Goal: Task Accomplishment & Management: Manage account settings

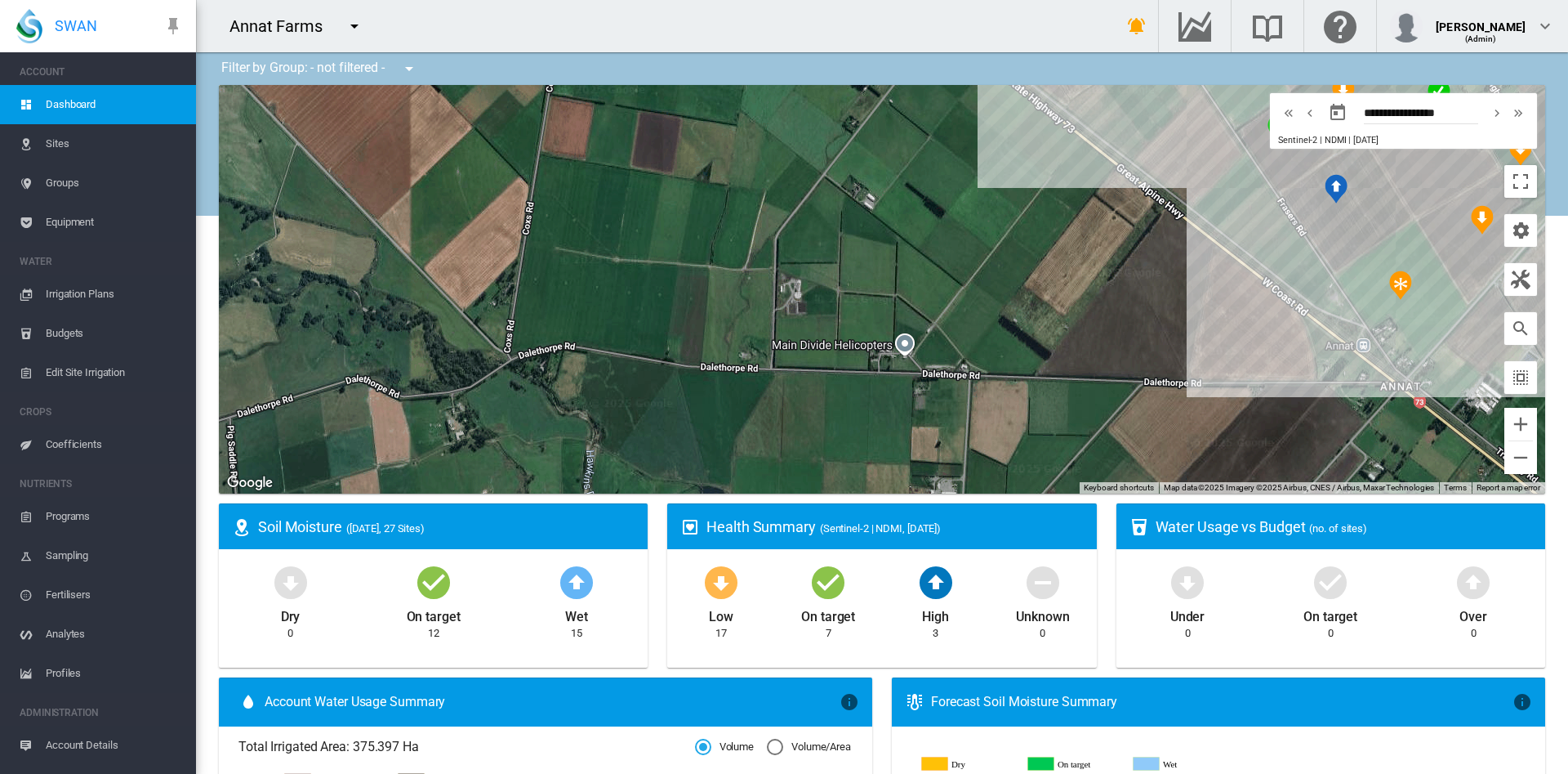
click at [359, 27] on md-icon "icon-menu-down" at bounding box center [355, 26] width 20 height 20
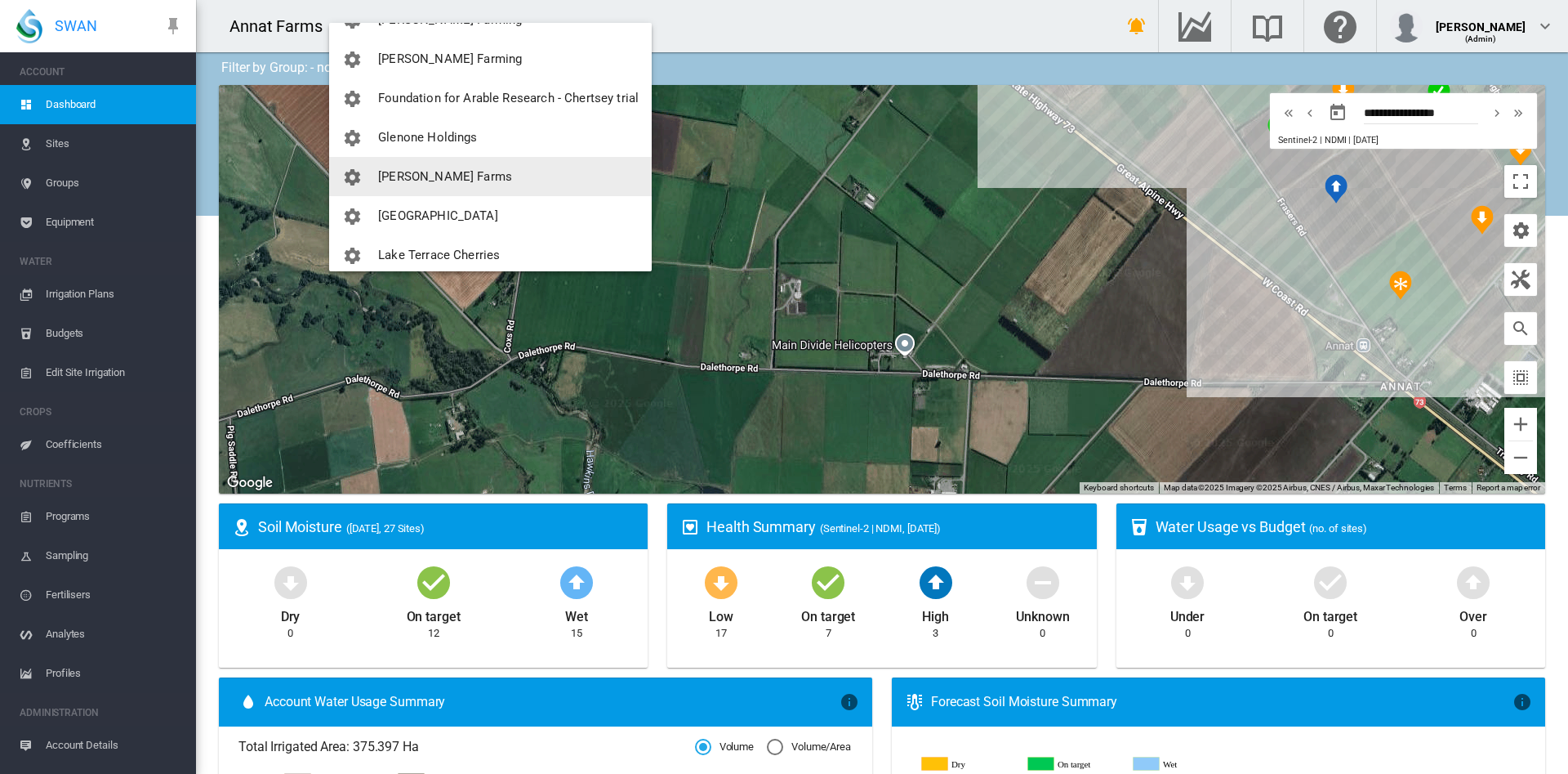
scroll to position [260, 0]
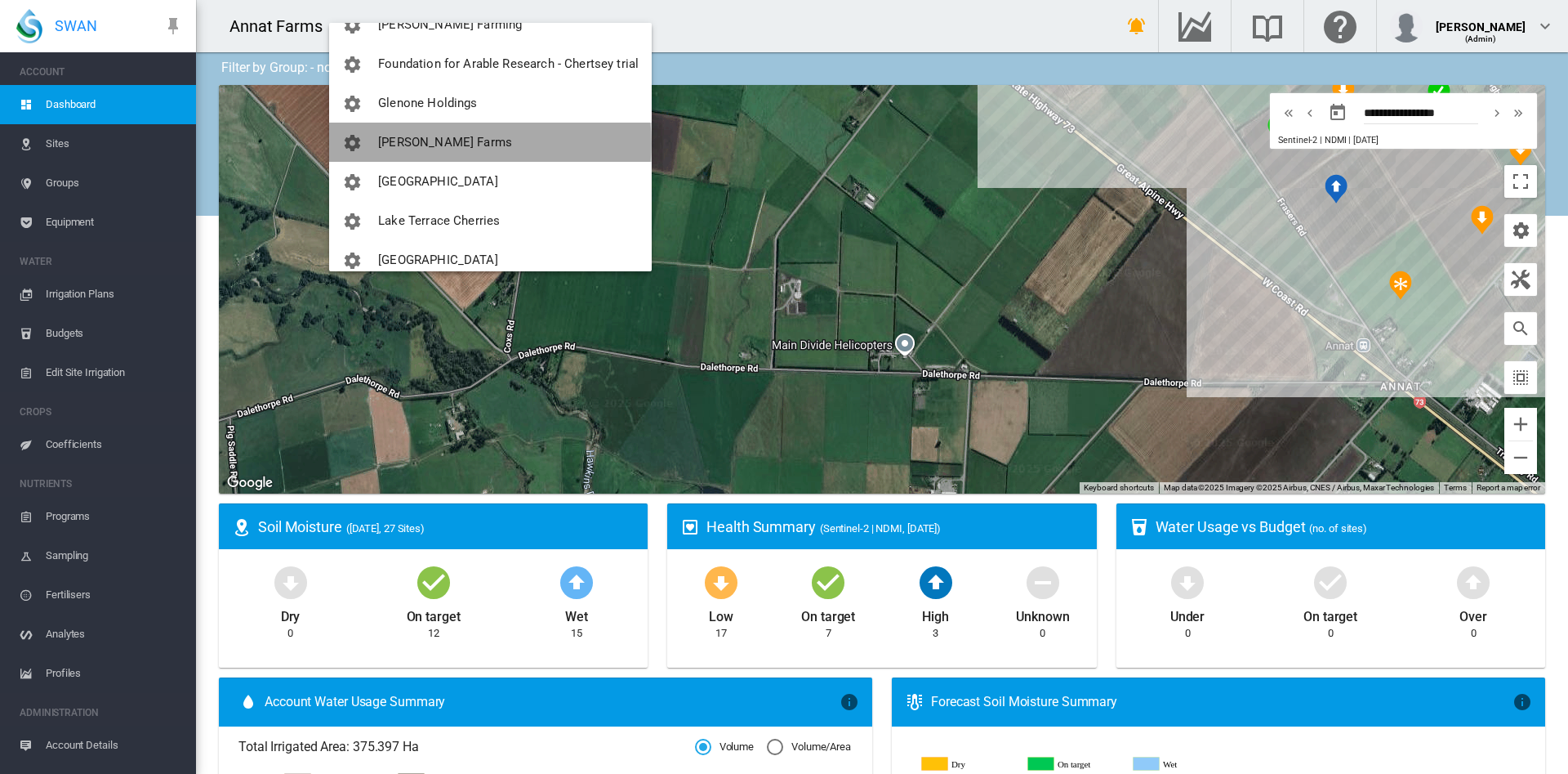
click at [451, 143] on span "[PERSON_NAME] Farms" at bounding box center [444, 142] width 134 height 15
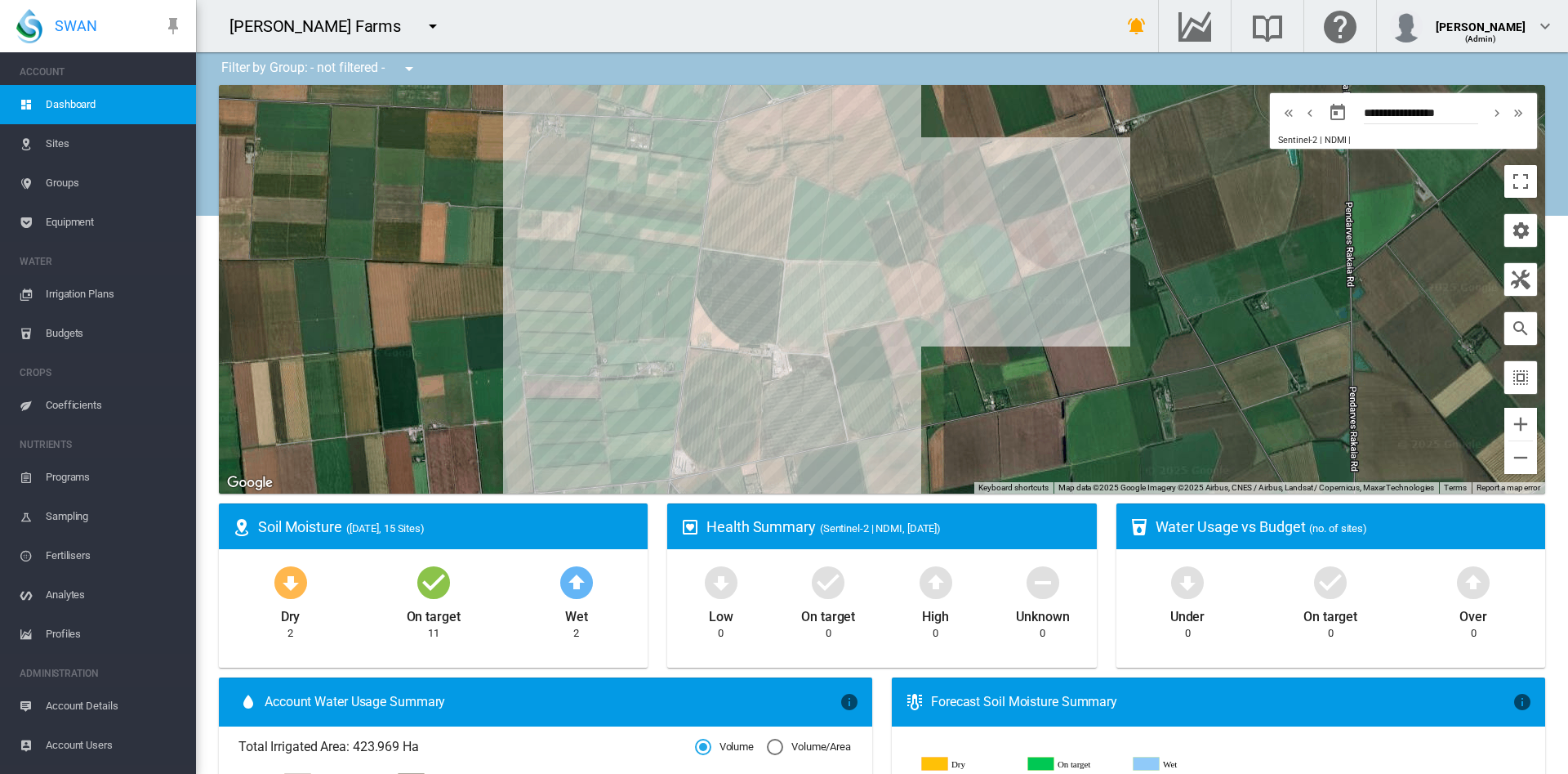
drag, startPoint x: 717, startPoint y: 305, endPoint x: 584, endPoint y: 324, distance: 134.4
click at [584, 324] on div at bounding box center [881, 289] width 1327 height 409
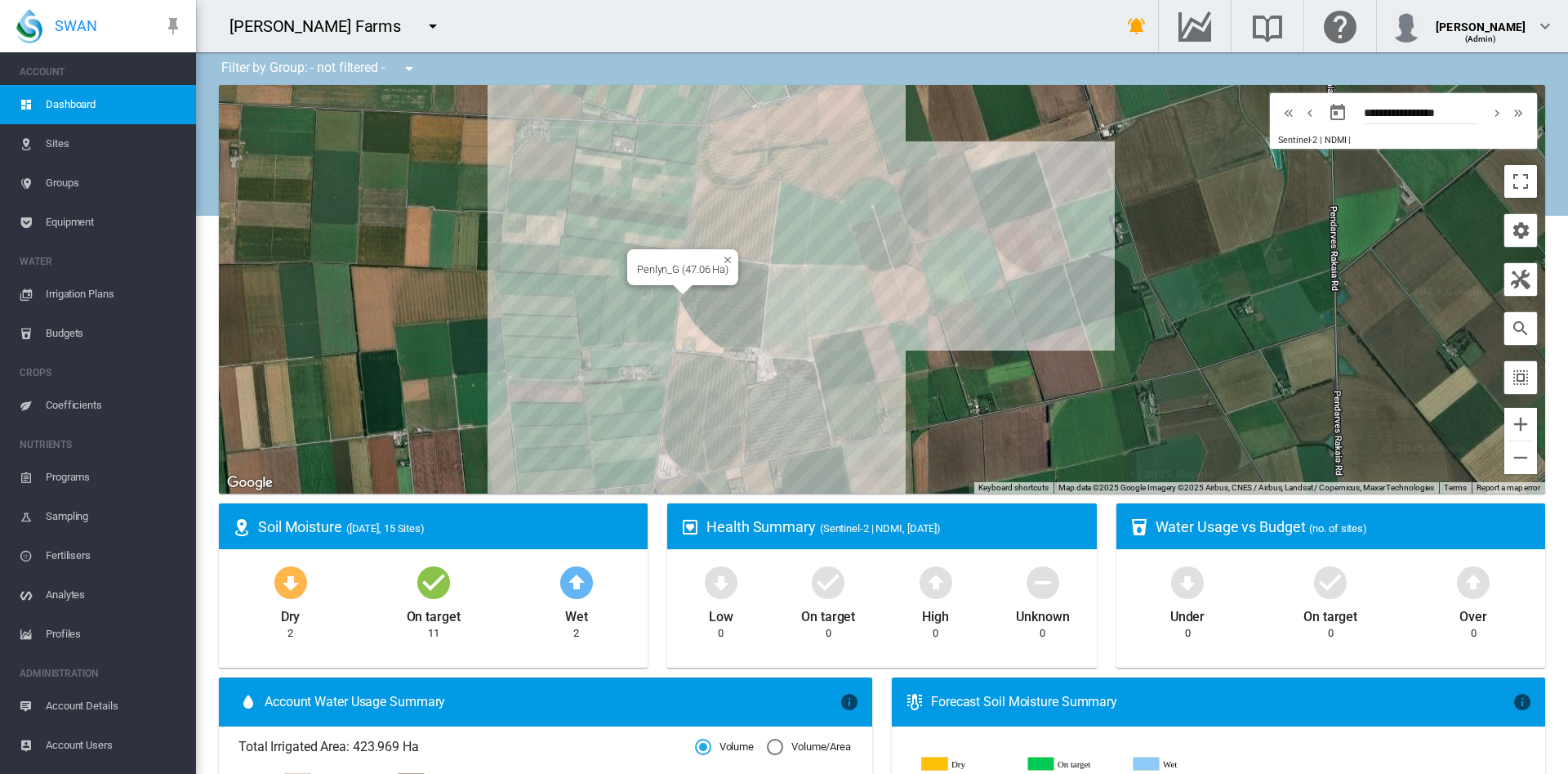
click at [716, 304] on div "Penlyn_G (47.06 Ha)" at bounding box center [881, 289] width 1327 height 409
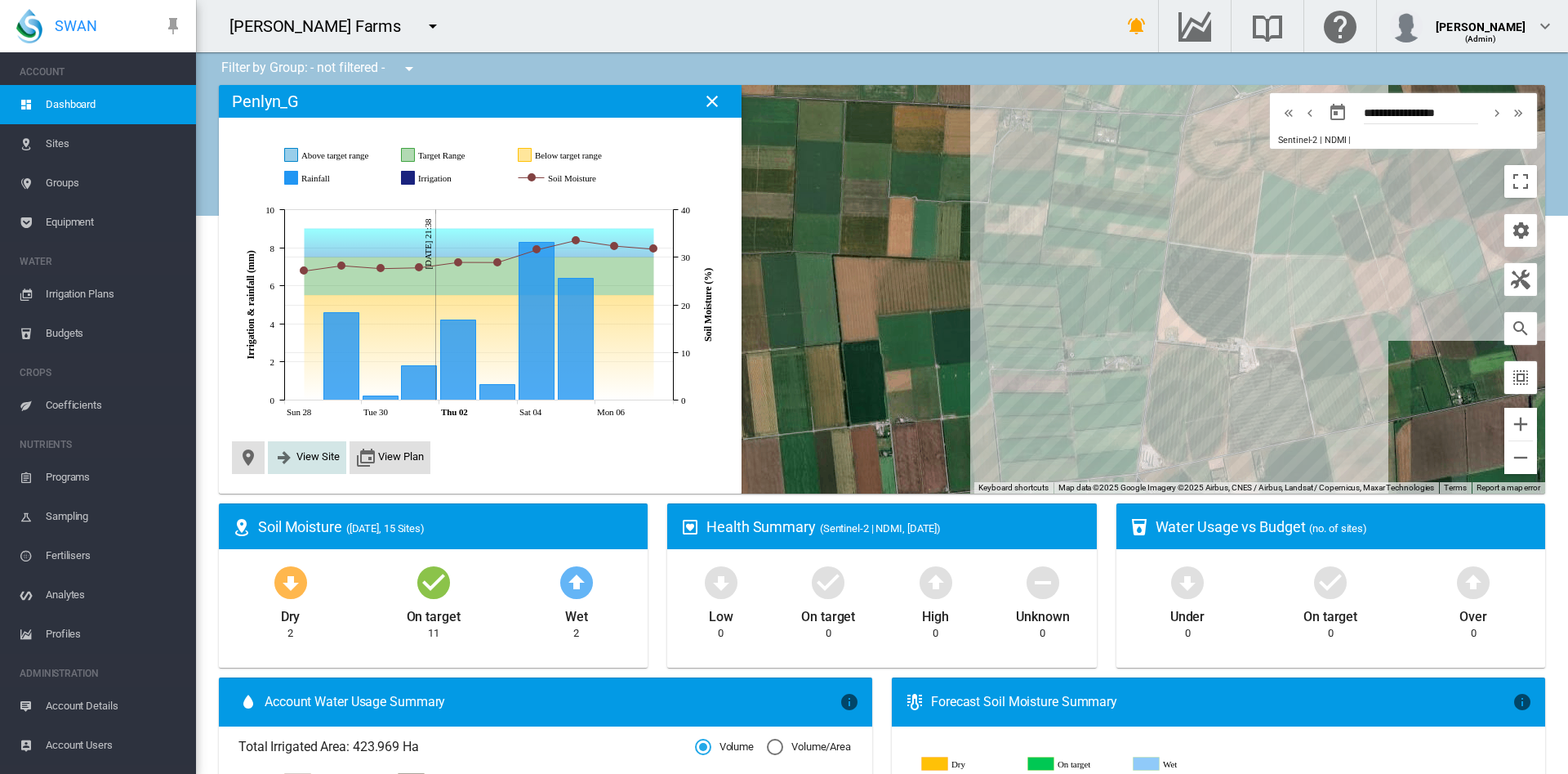
click at [313, 458] on span "View Site" at bounding box center [319, 455] width 44 height 12
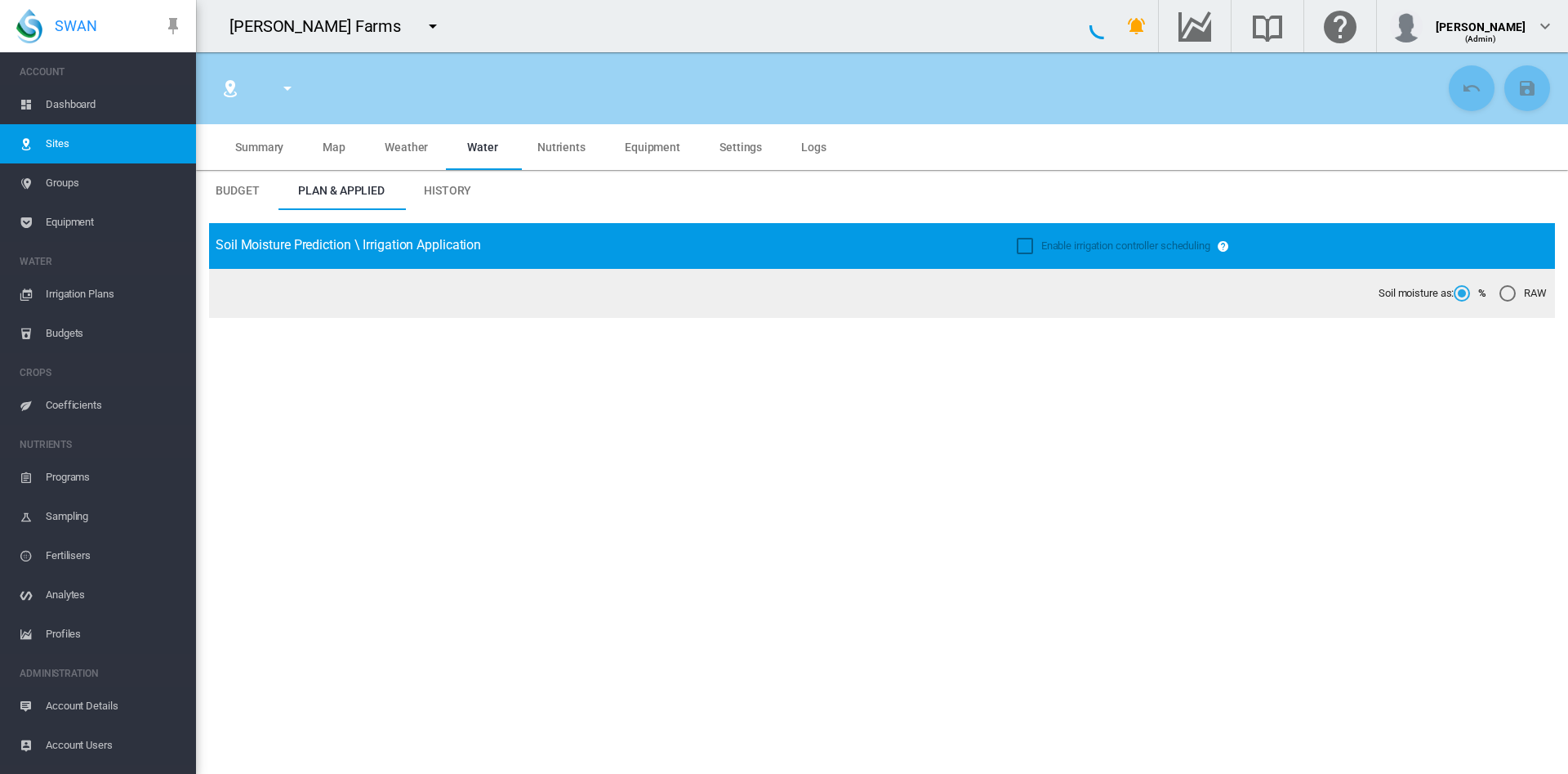
type input "********"
type input "*********"
type input "**"
type input "*****"
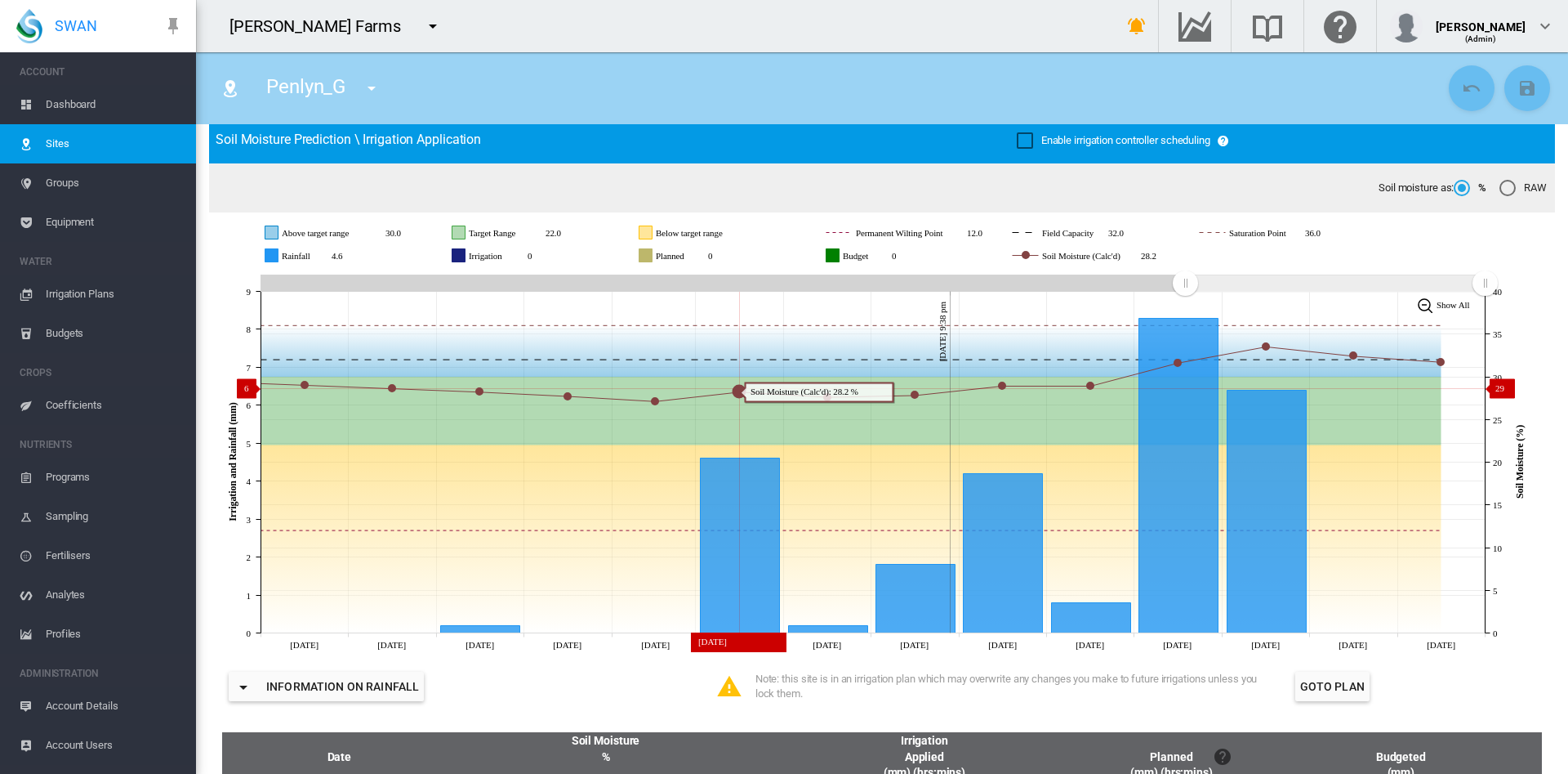
scroll to position [105, 0]
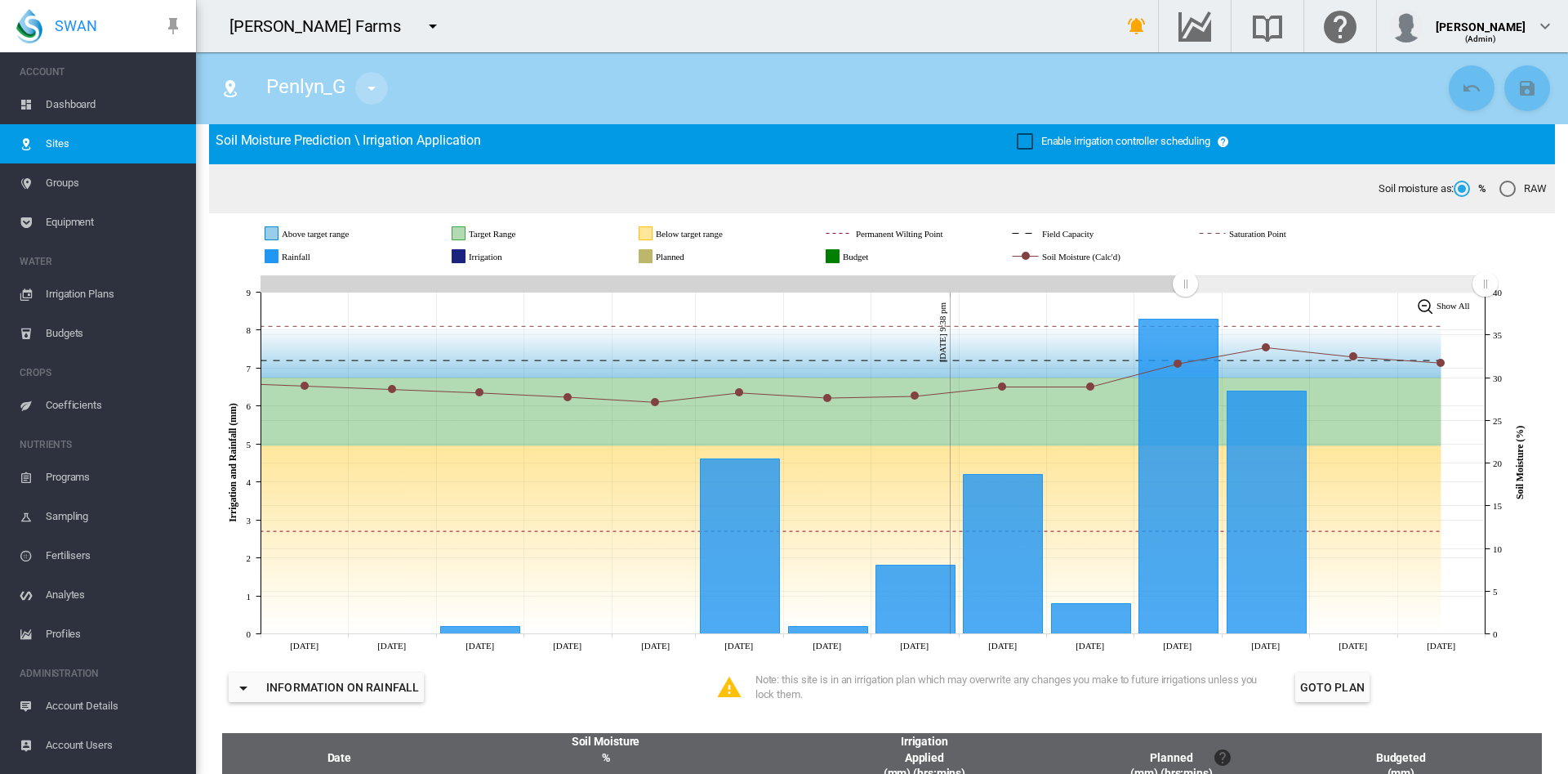
click at [374, 86] on md-icon "icon-menu-down" at bounding box center [372, 88] width 20 height 20
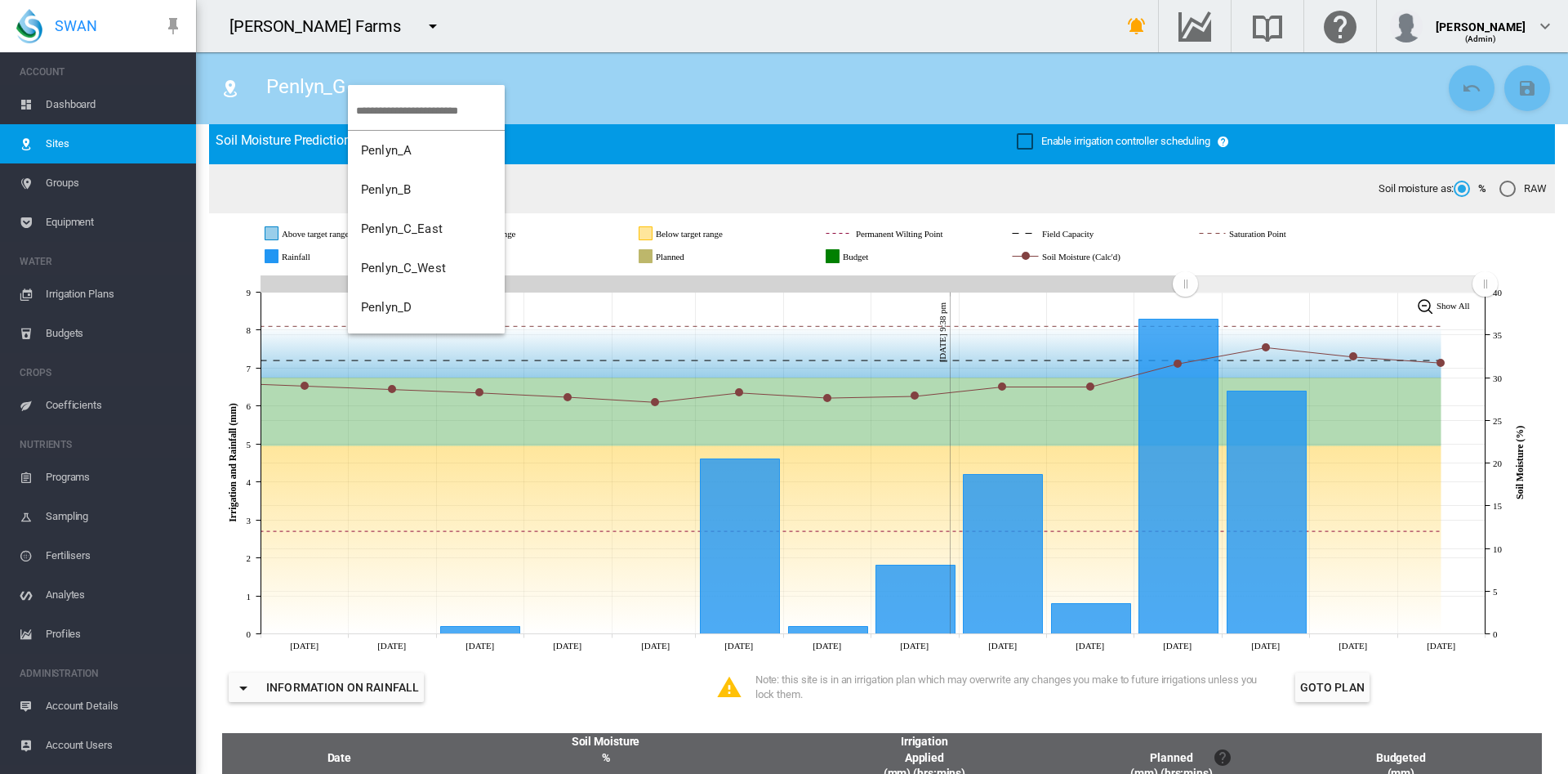
click at [303, 79] on md-backdrop at bounding box center [784, 387] width 1568 height 774
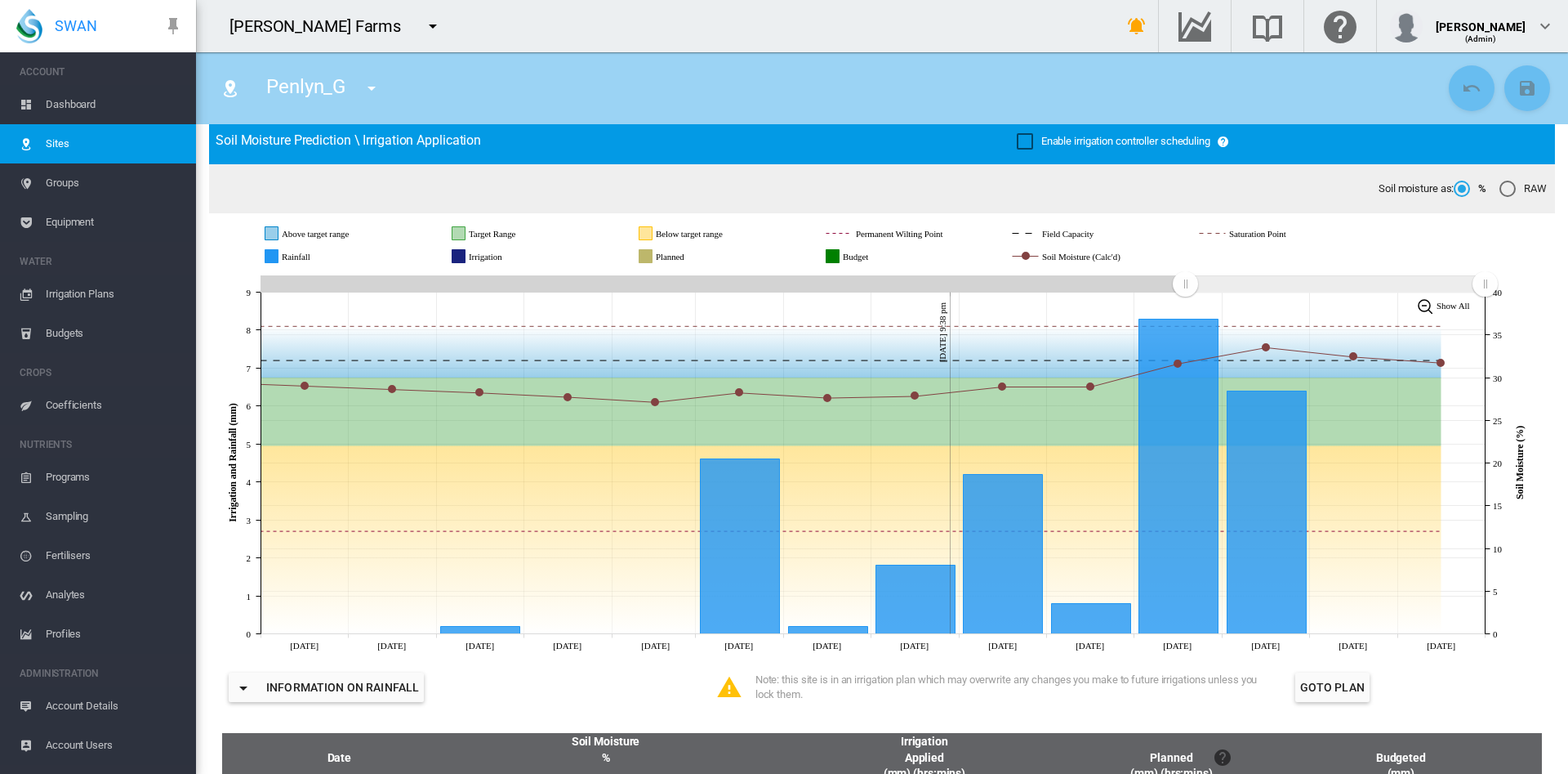
click at [73, 144] on span "Sites" at bounding box center [114, 143] width 137 height 39
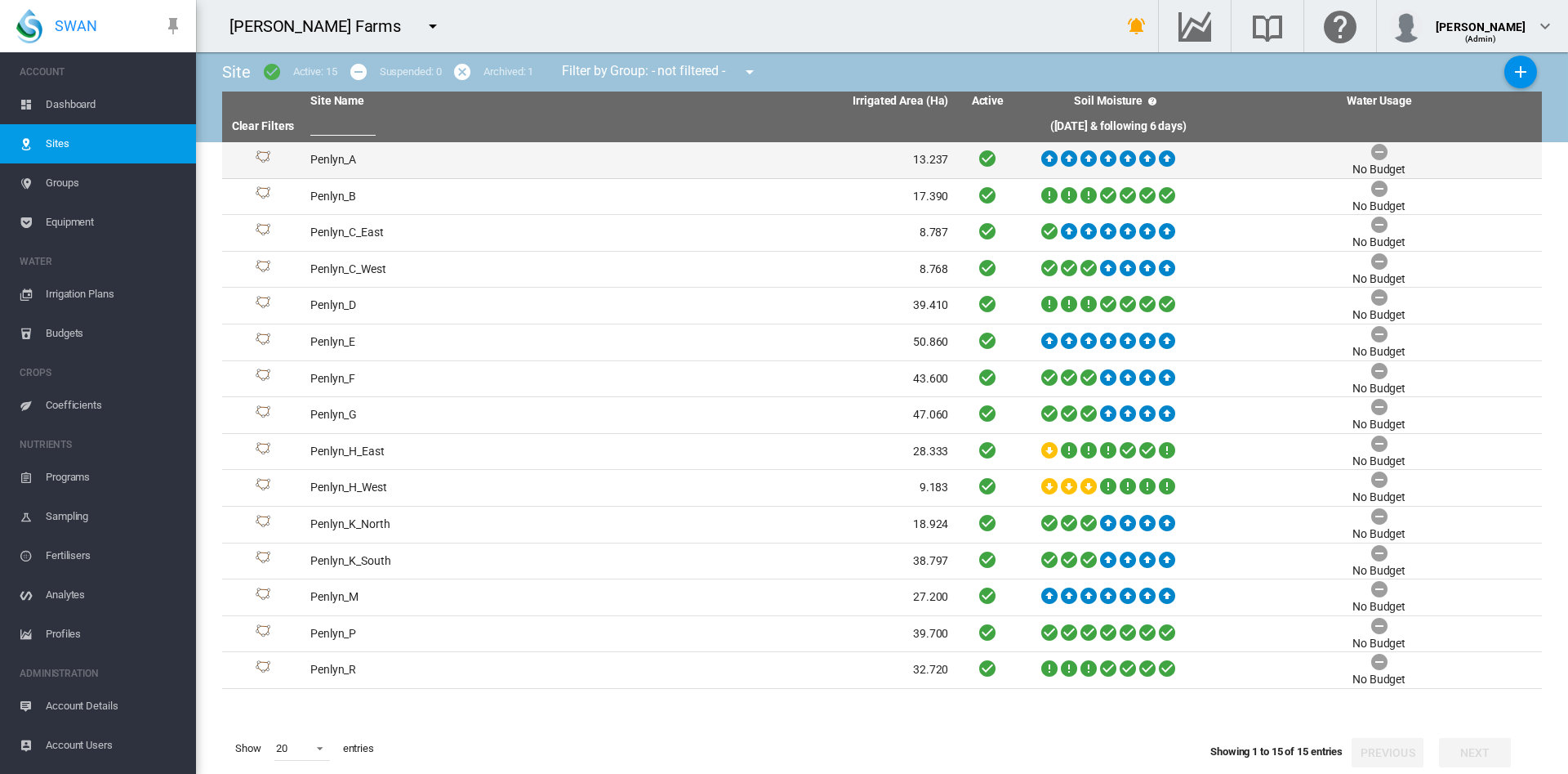
click at [343, 162] on td "Penlyn_A" at bounding box center [467, 159] width 326 height 36
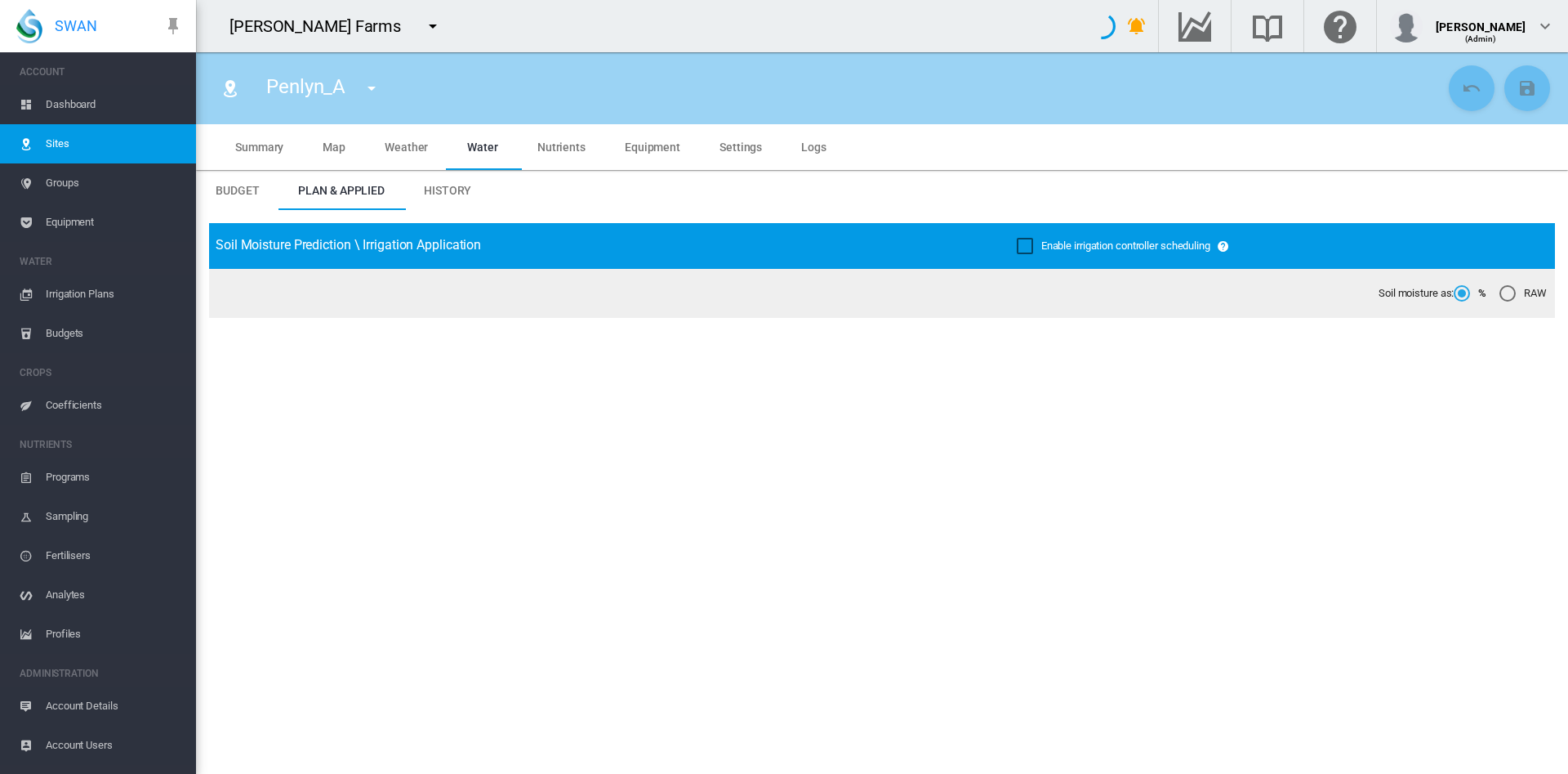
type input "********"
type input "*********"
type input "**"
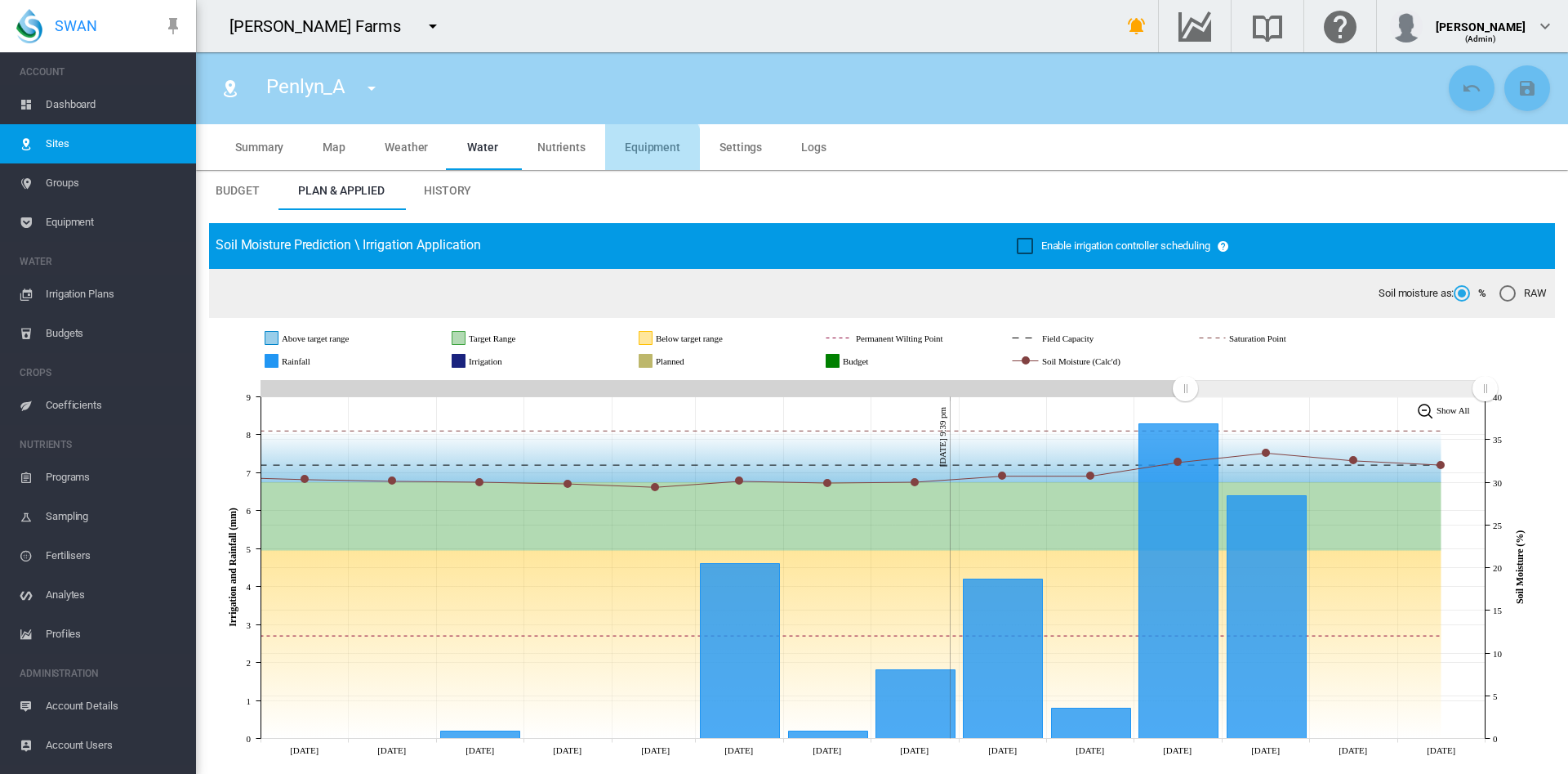
click at [636, 150] on span "Equipment" at bounding box center [652, 147] width 56 height 13
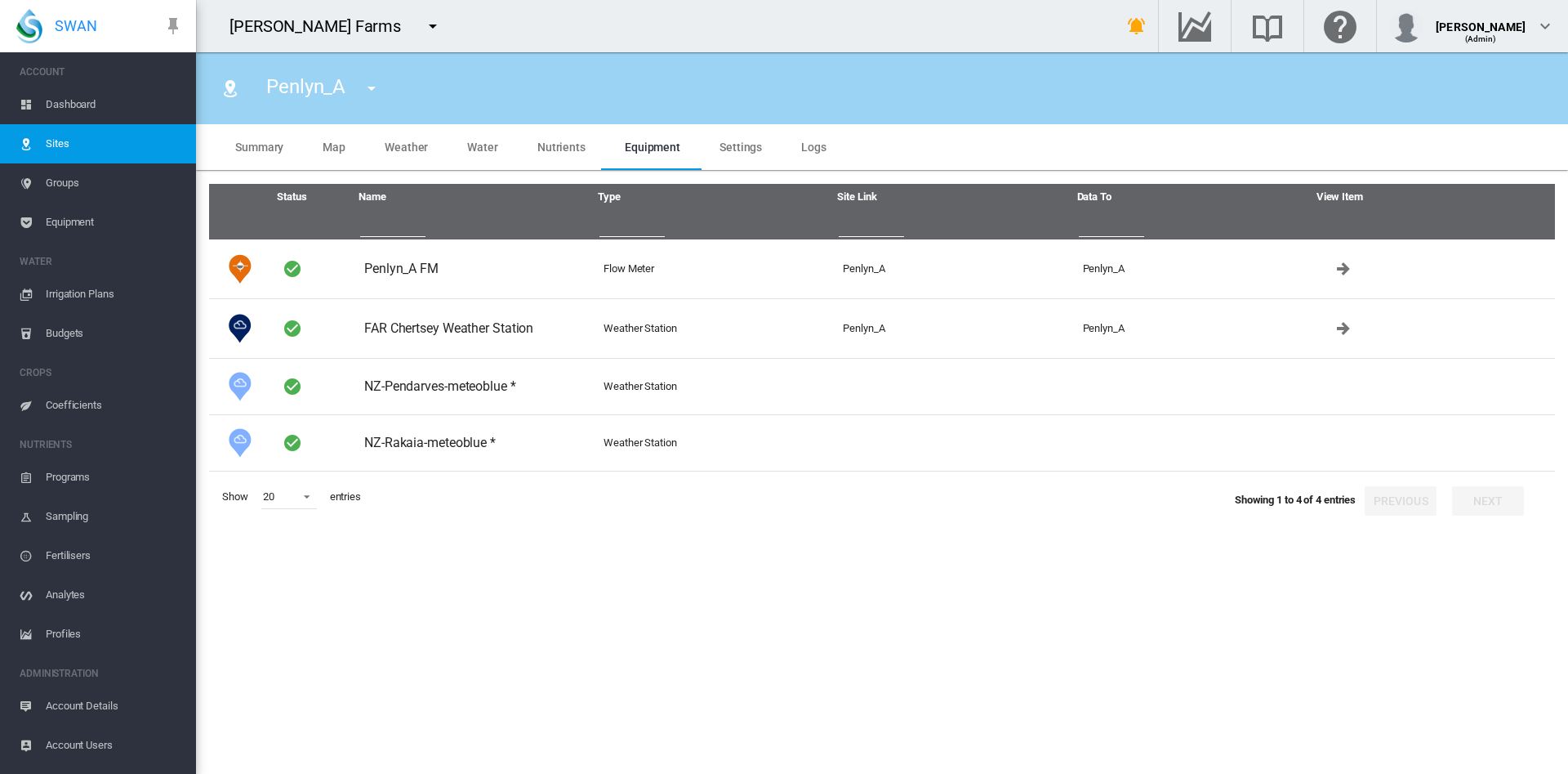
click at [55, 137] on span "Sites" at bounding box center [114, 143] width 137 height 39
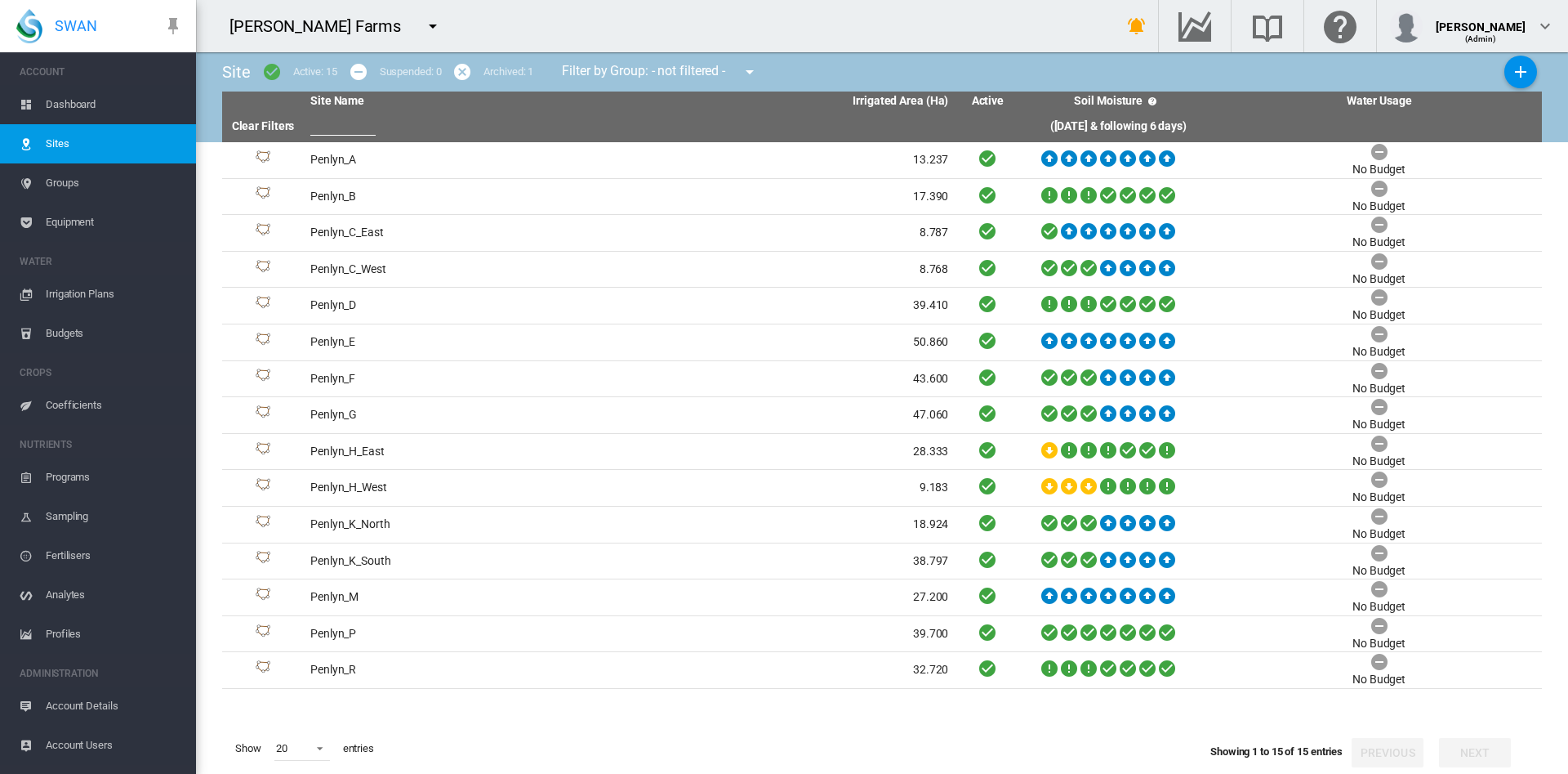
click at [66, 99] on span "Dashboard" at bounding box center [114, 104] width 137 height 39
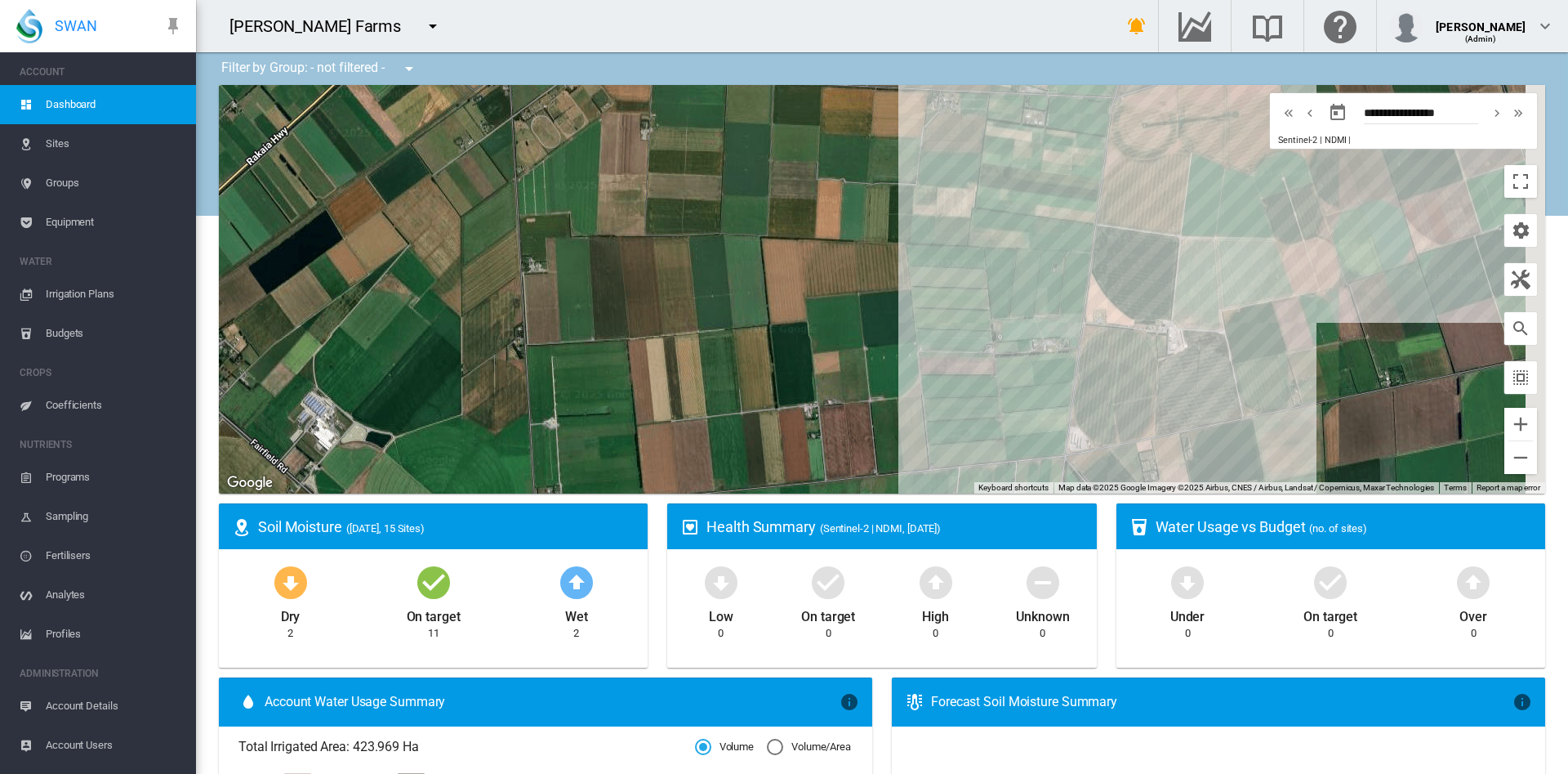
drag, startPoint x: 917, startPoint y: 241, endPoint x: 672, endPoint y: 176, distance: 253.5
click at [672, 176] on div at bounding box center [881, 289] width 1327 height 409
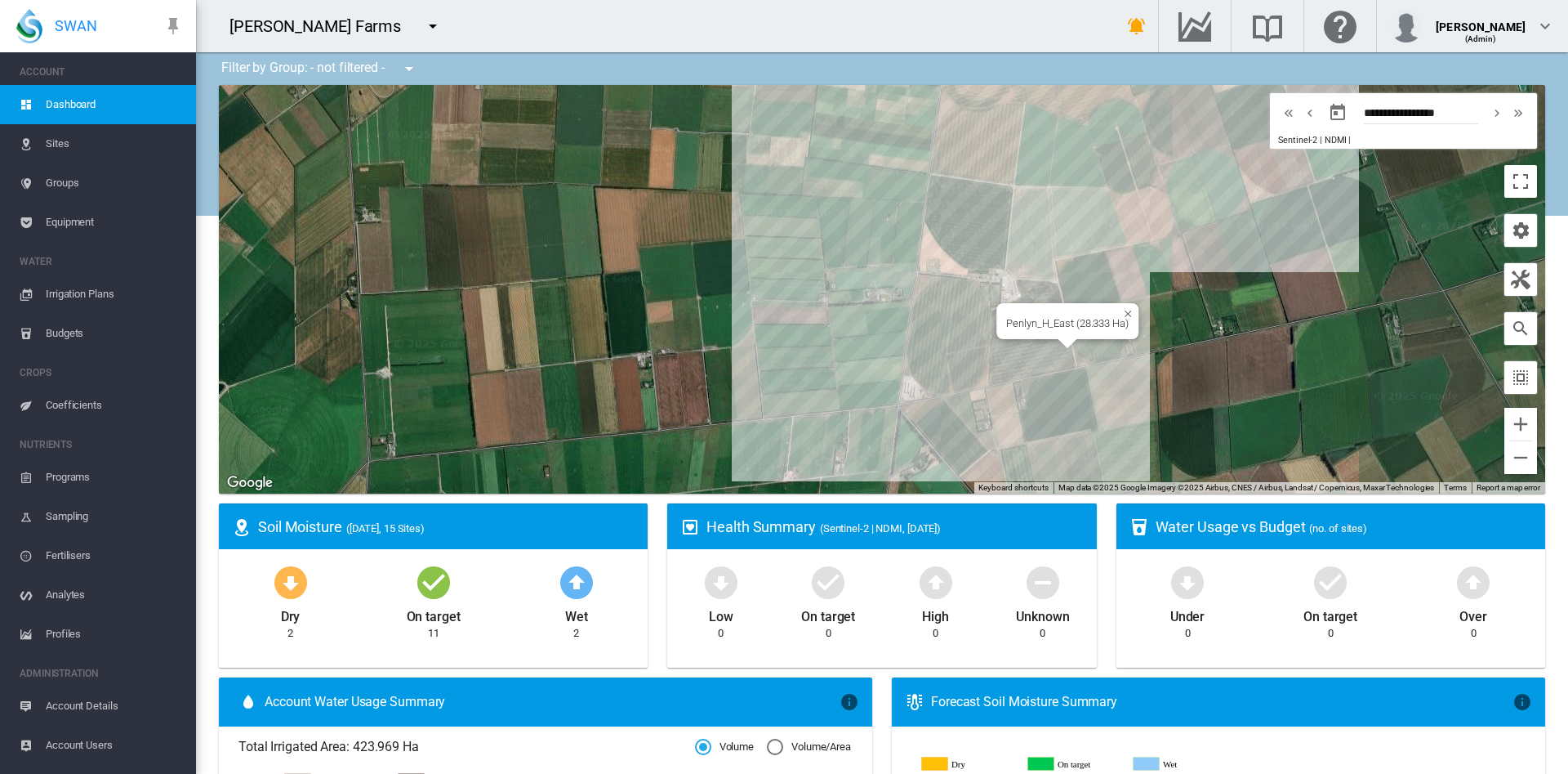
click at [1028, 356] on div "Penlyn_H_East (28.333 Ha)" at bounding box center [881, 289] width 1327 height 409
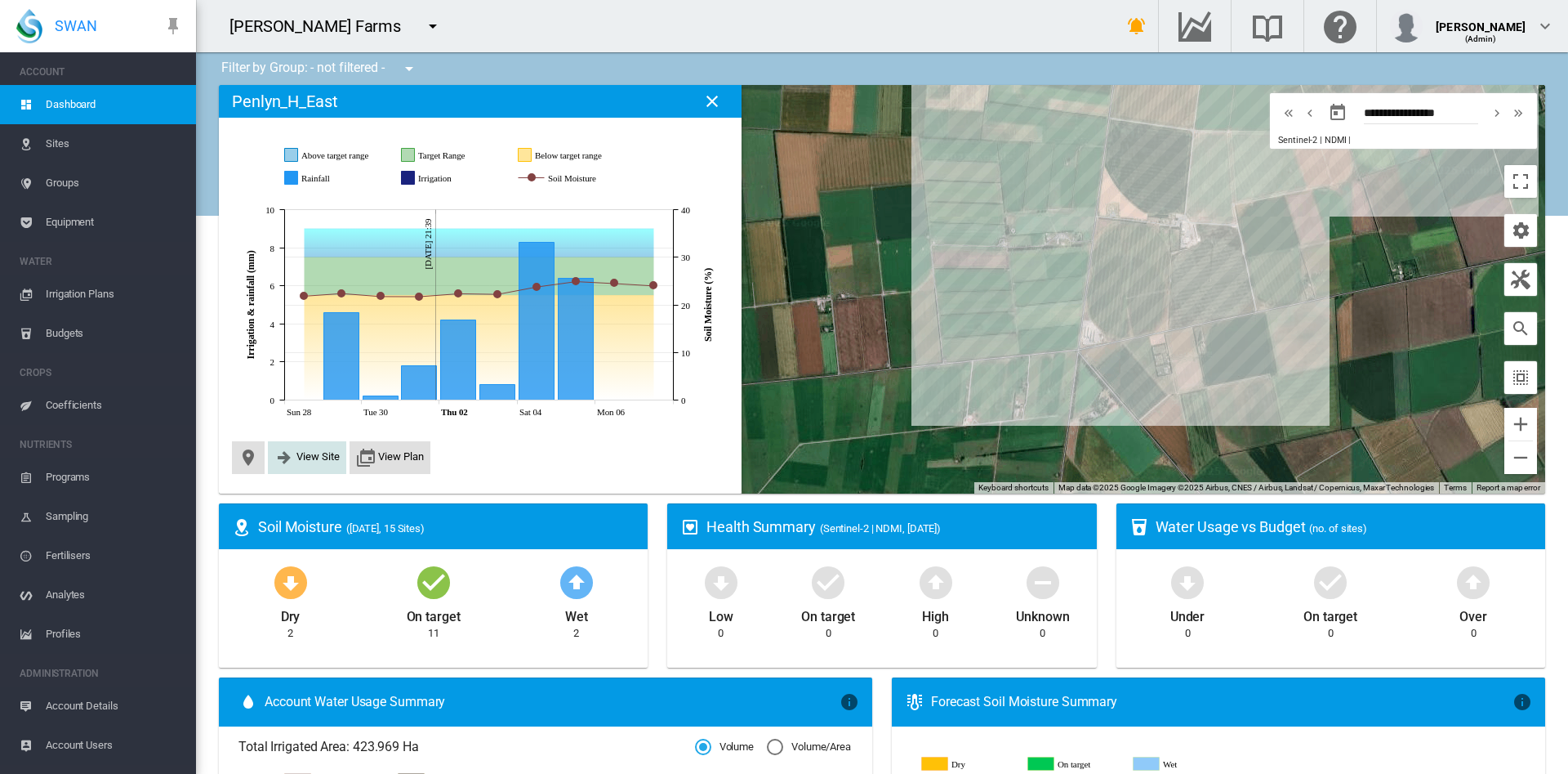
click at [313, 455] on span "View Site" at bounding box center [319, 455] width 44 height 12
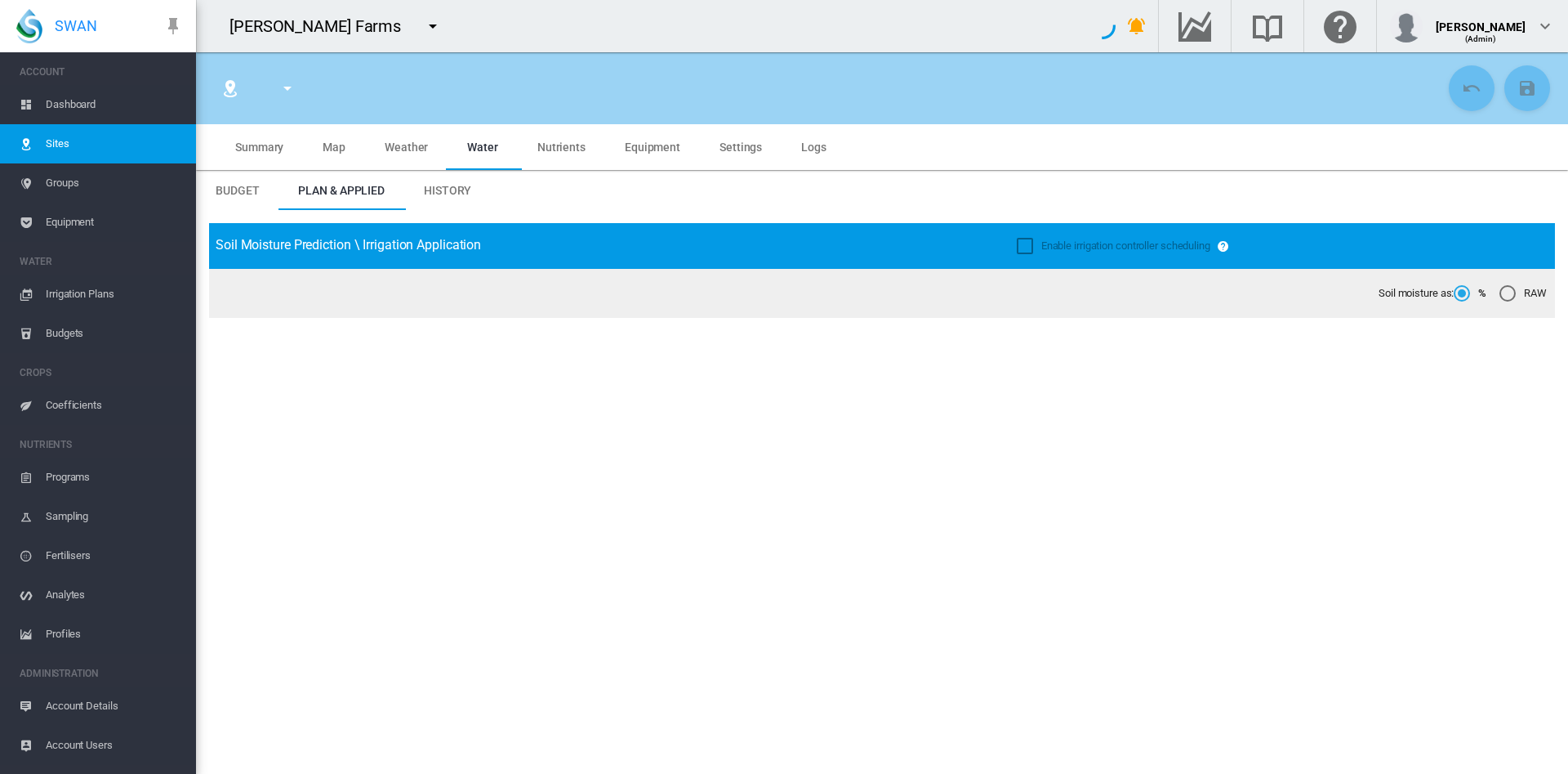
type input "**********"
type input "******"
type input "*********"
type input "**"
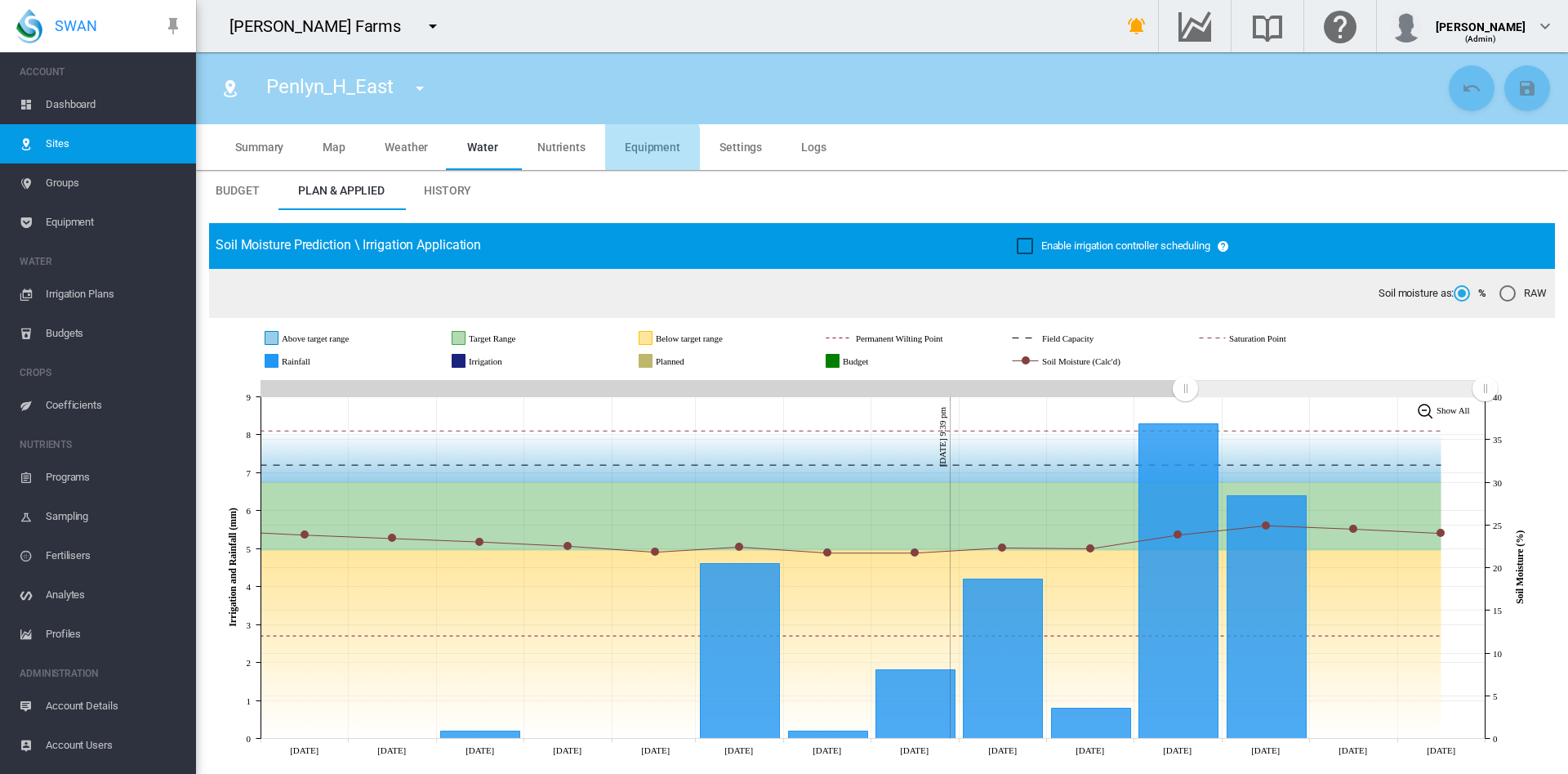
click at [636, 151] on span "Equipment" at bounding box center [652, 147] width 56 height 13
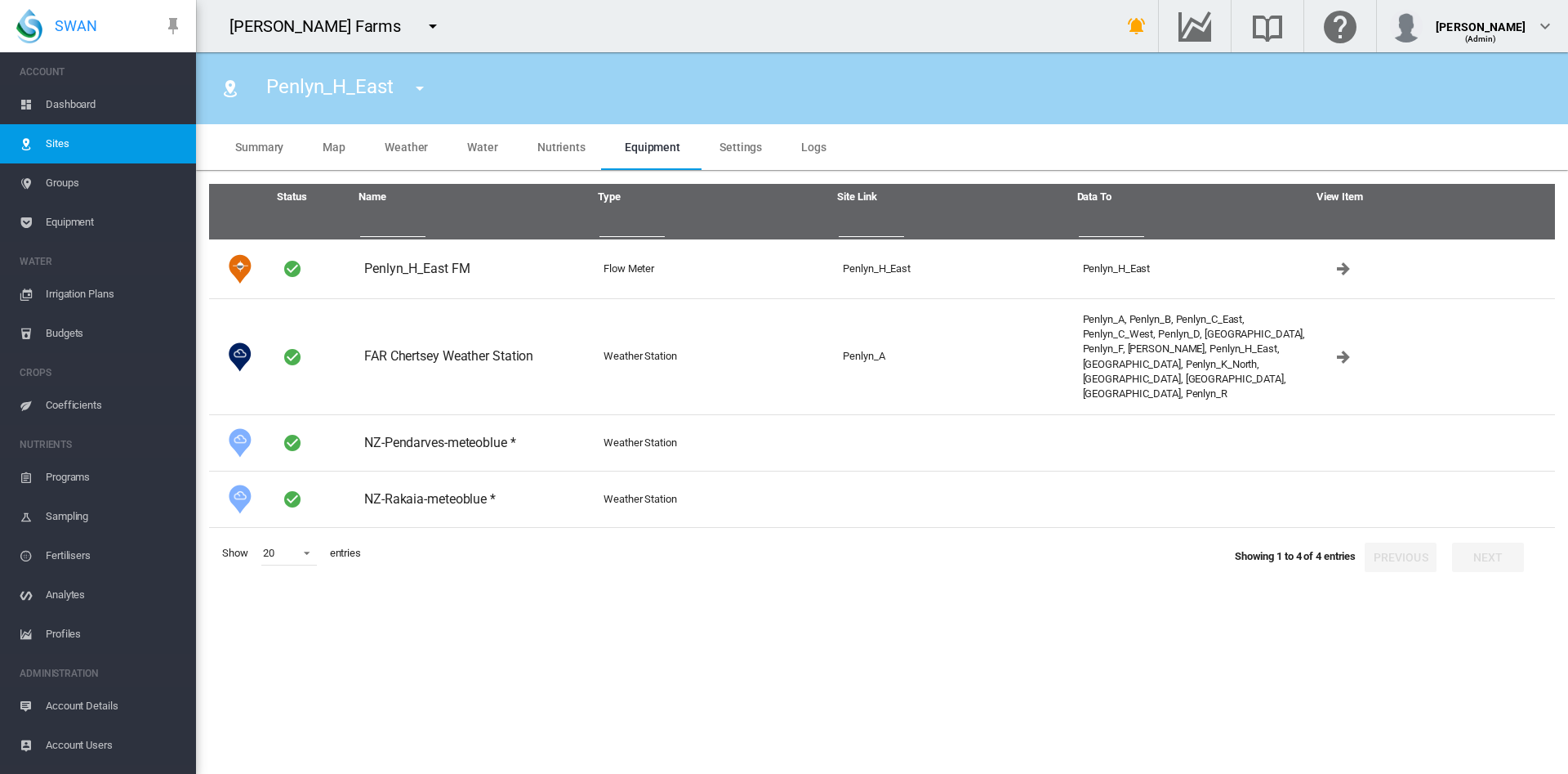
click at [727, 144] on span "Settings" at bounding box center [740, 147] width 43 height 13
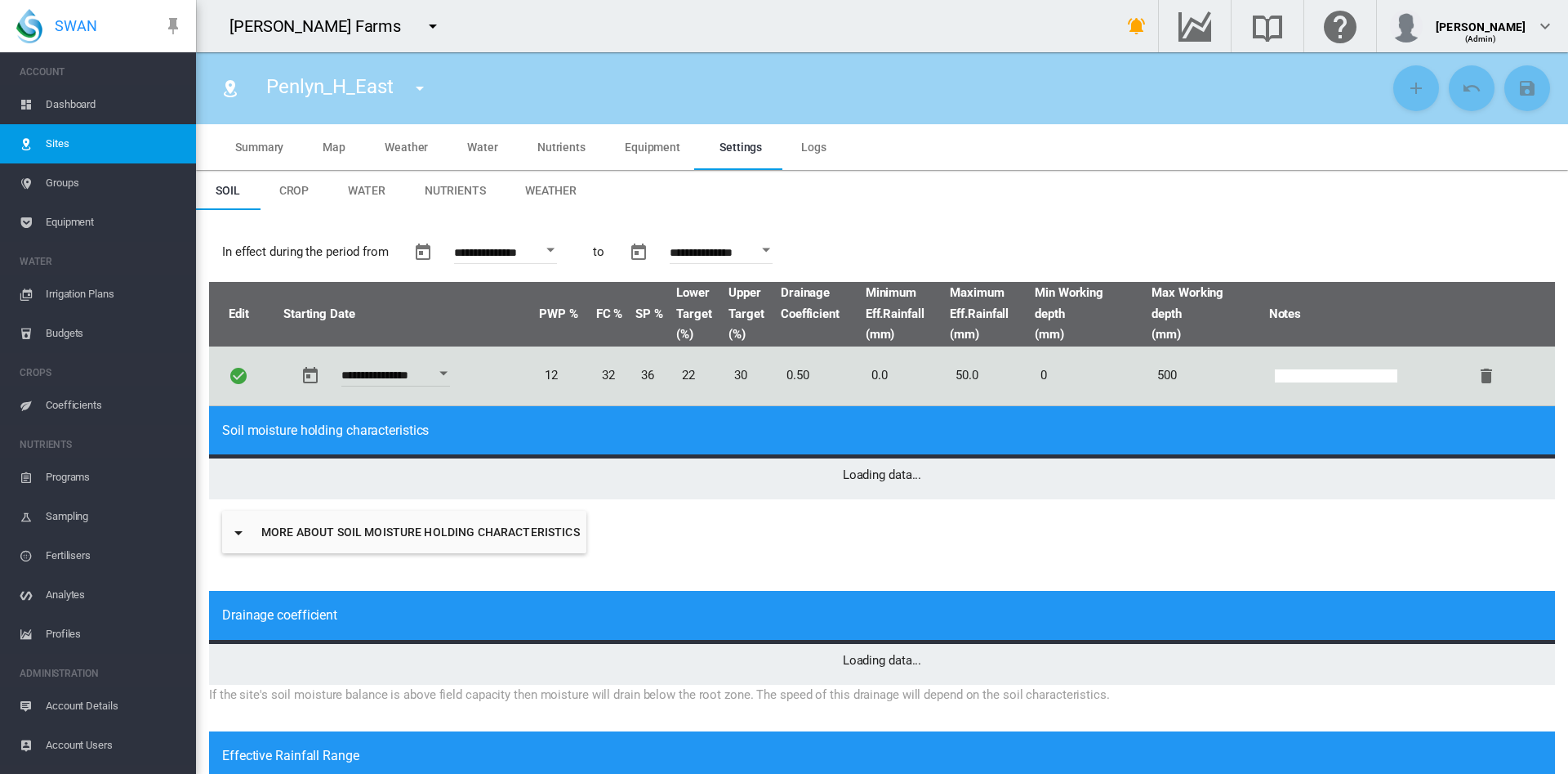
type input "*"
type input "**"
type input "******"
type input "***"
type input "****"
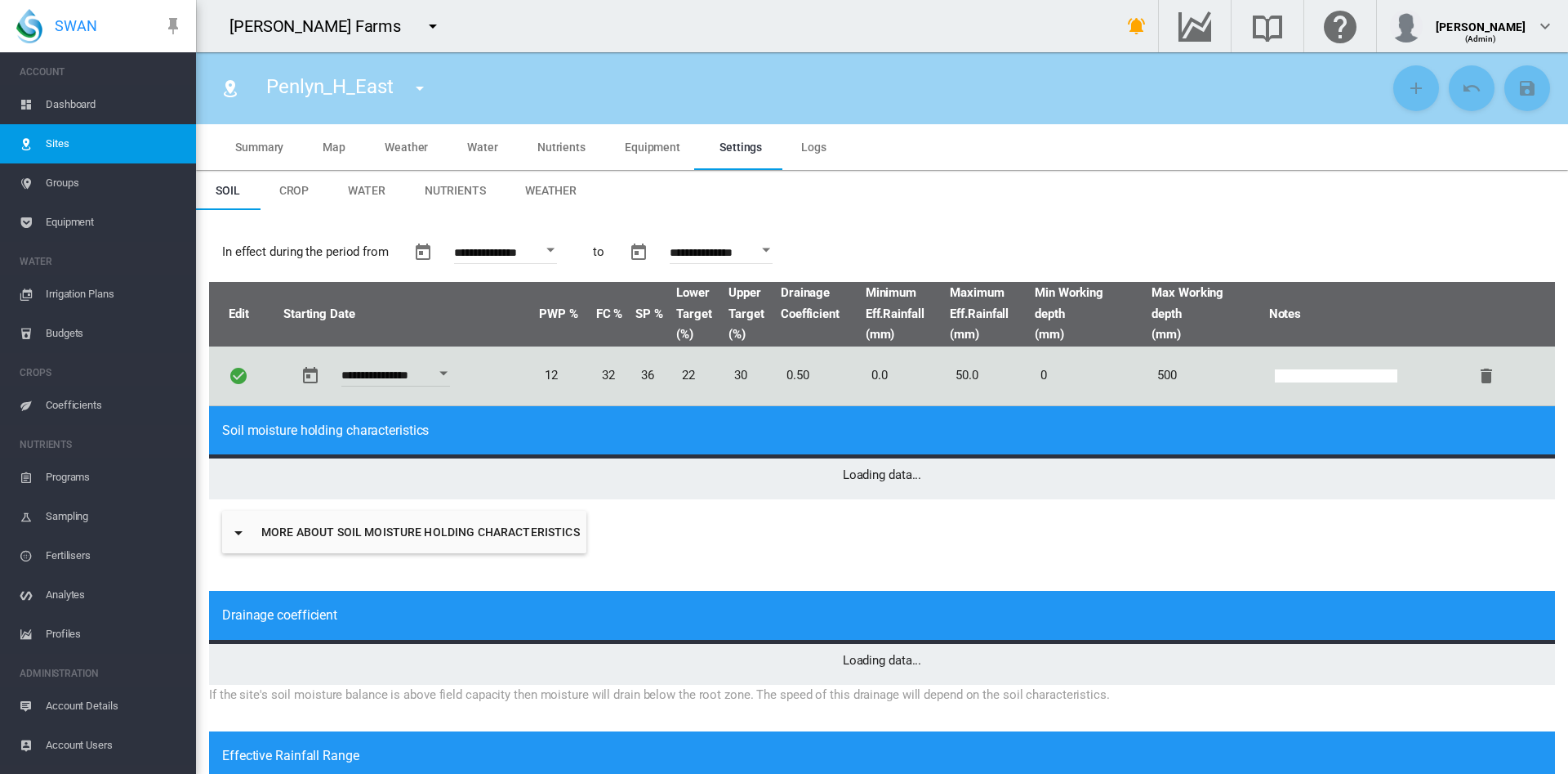
type input "******"
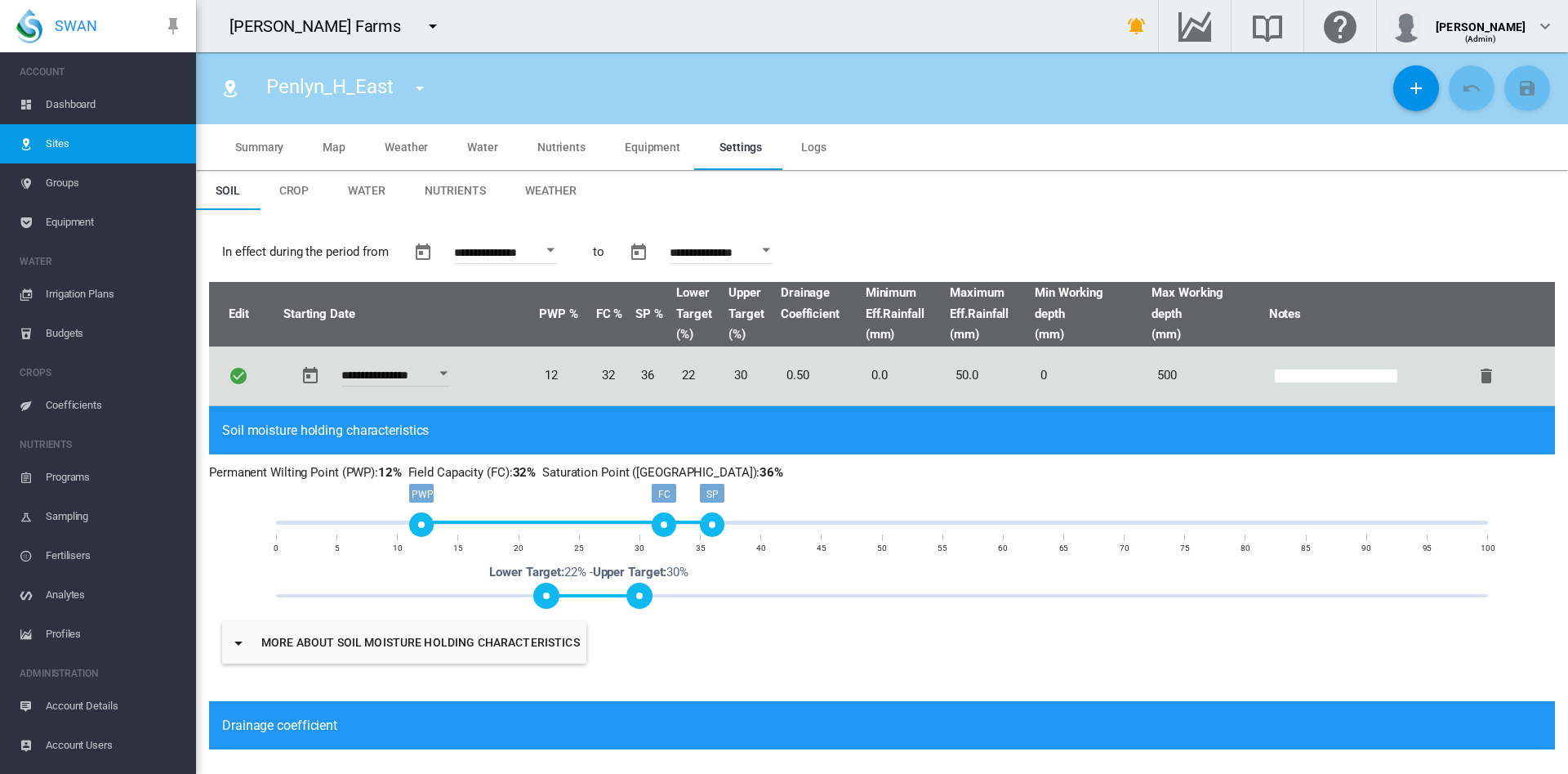
click at [300, 184] on span "Crop" at bounding box center [294, 190] width 30 height 13
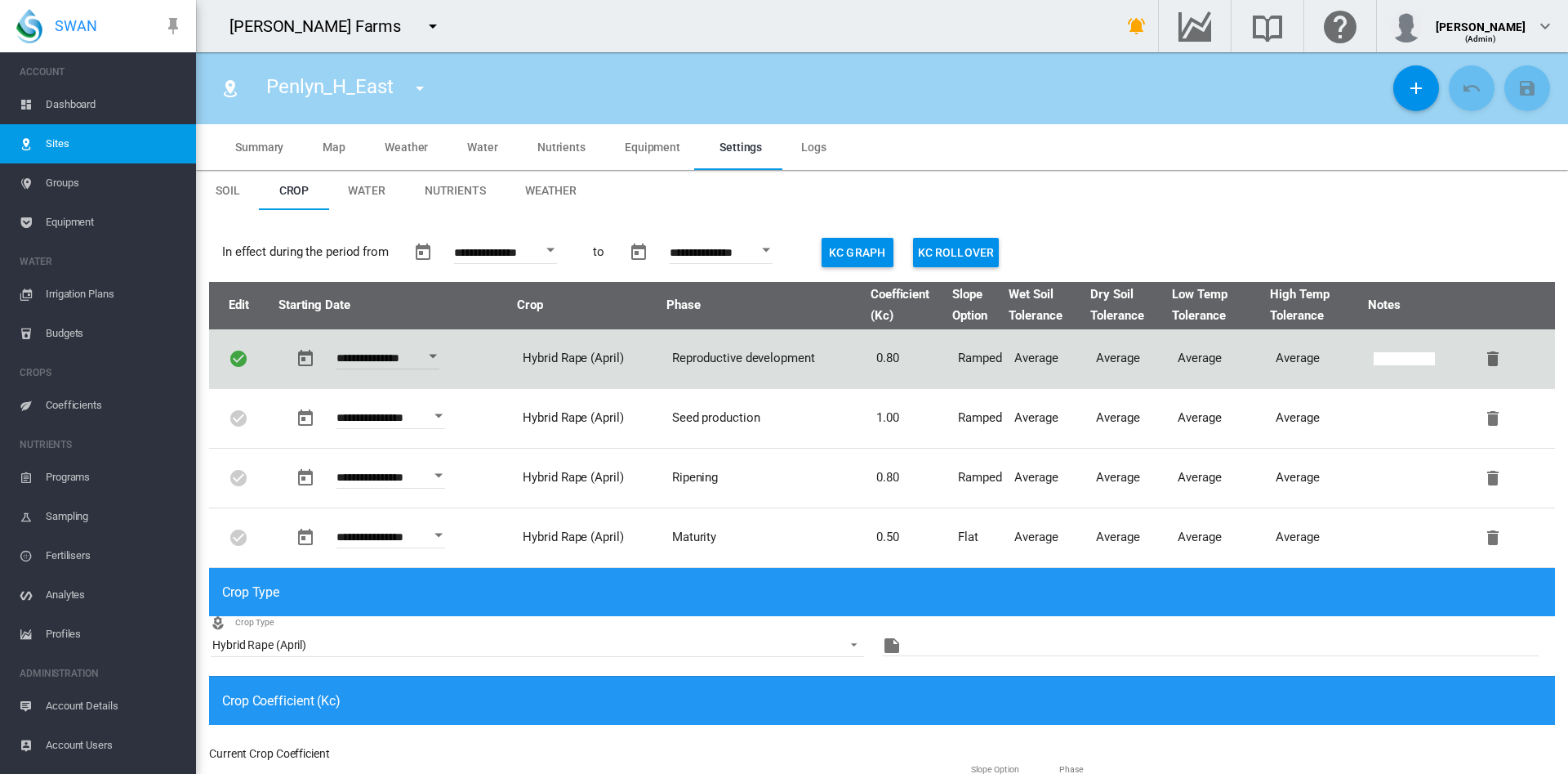
click at [632, 146] on span "Equipment" at bounding box center [652, 147] width 56 height 13
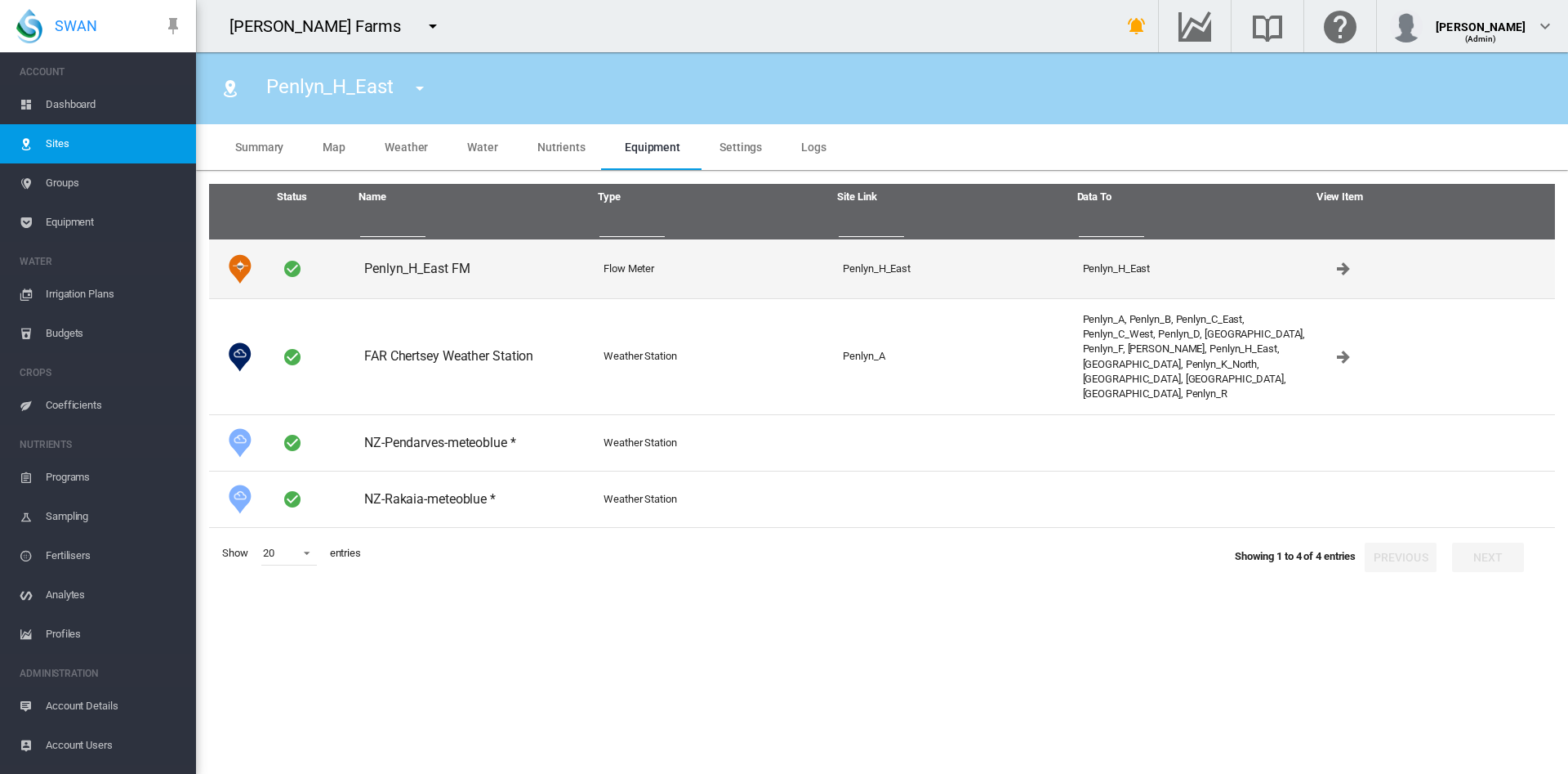
click at [413, 269] on td "Penlyn_H_East FM" at bounding box center [477, 269] width 239 height 59
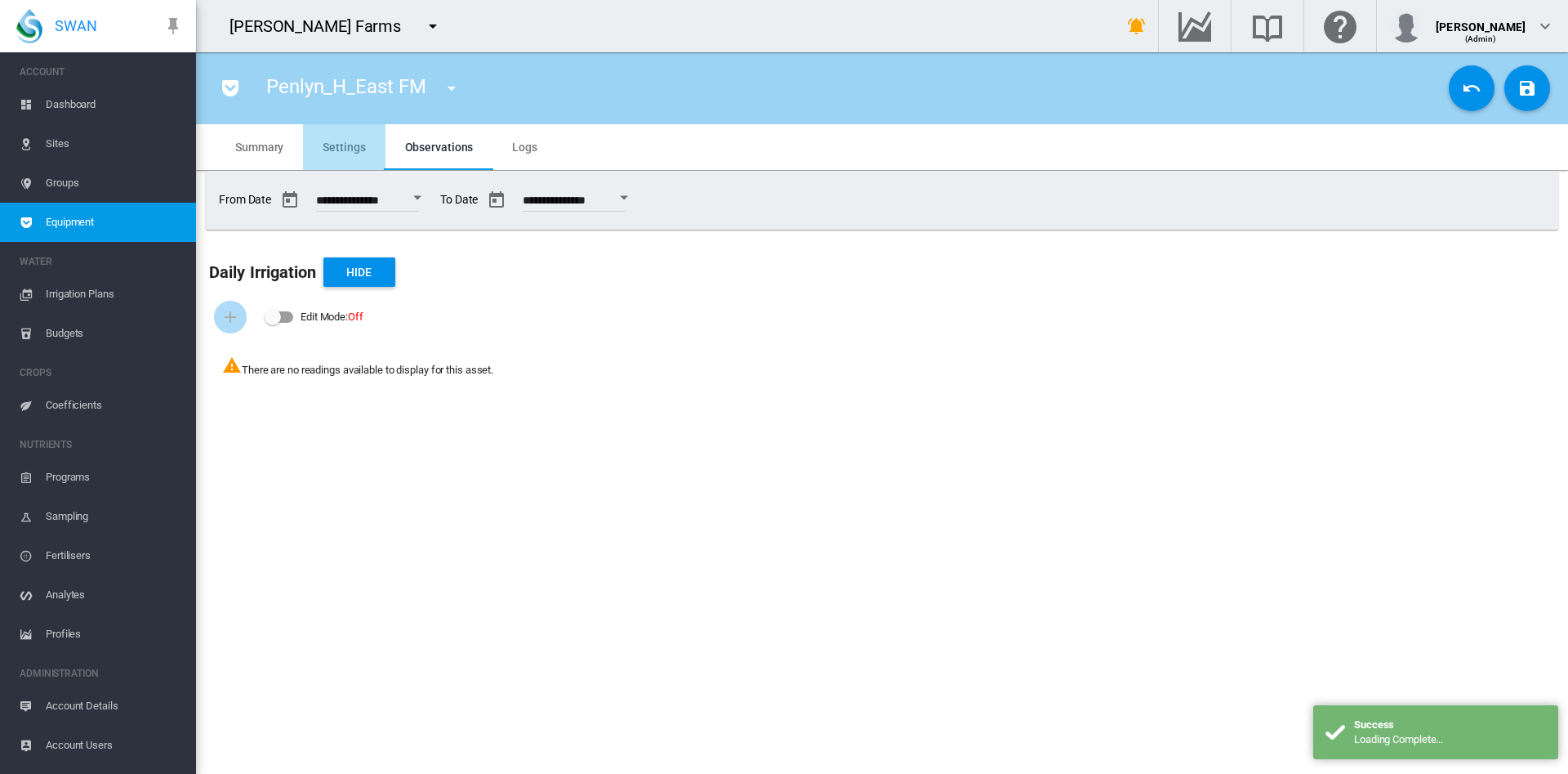
click at [348, 155] on md-tab-item "Settings" at bounding box center [344, 147] width 82 height 46
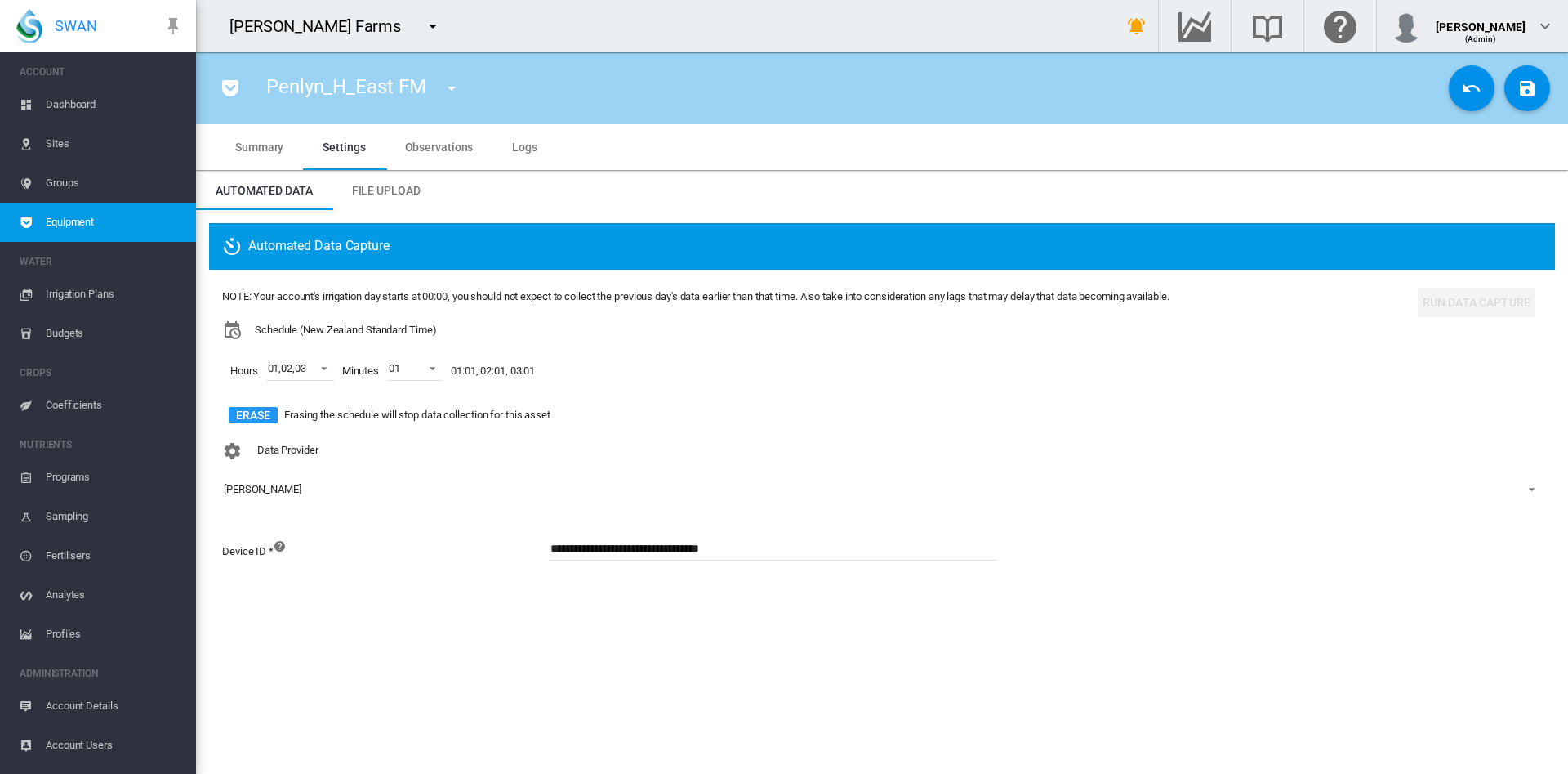
click at [524, 141] on span "Logs" at bounding box center [524, 147] width 25 height 13
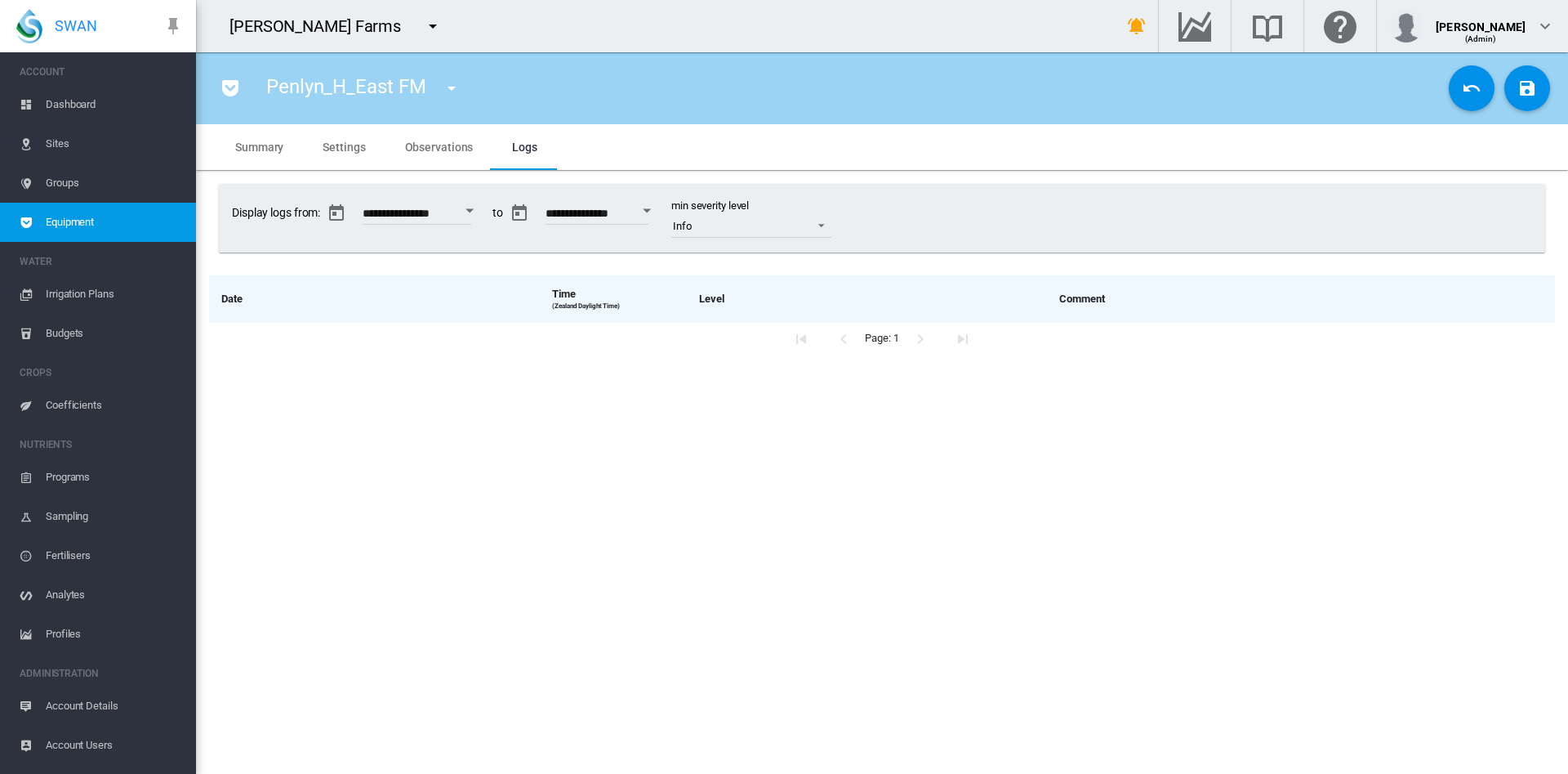
click at [441, 142] on span "Observations" at bounding box center [439, 147] width 68 height 13
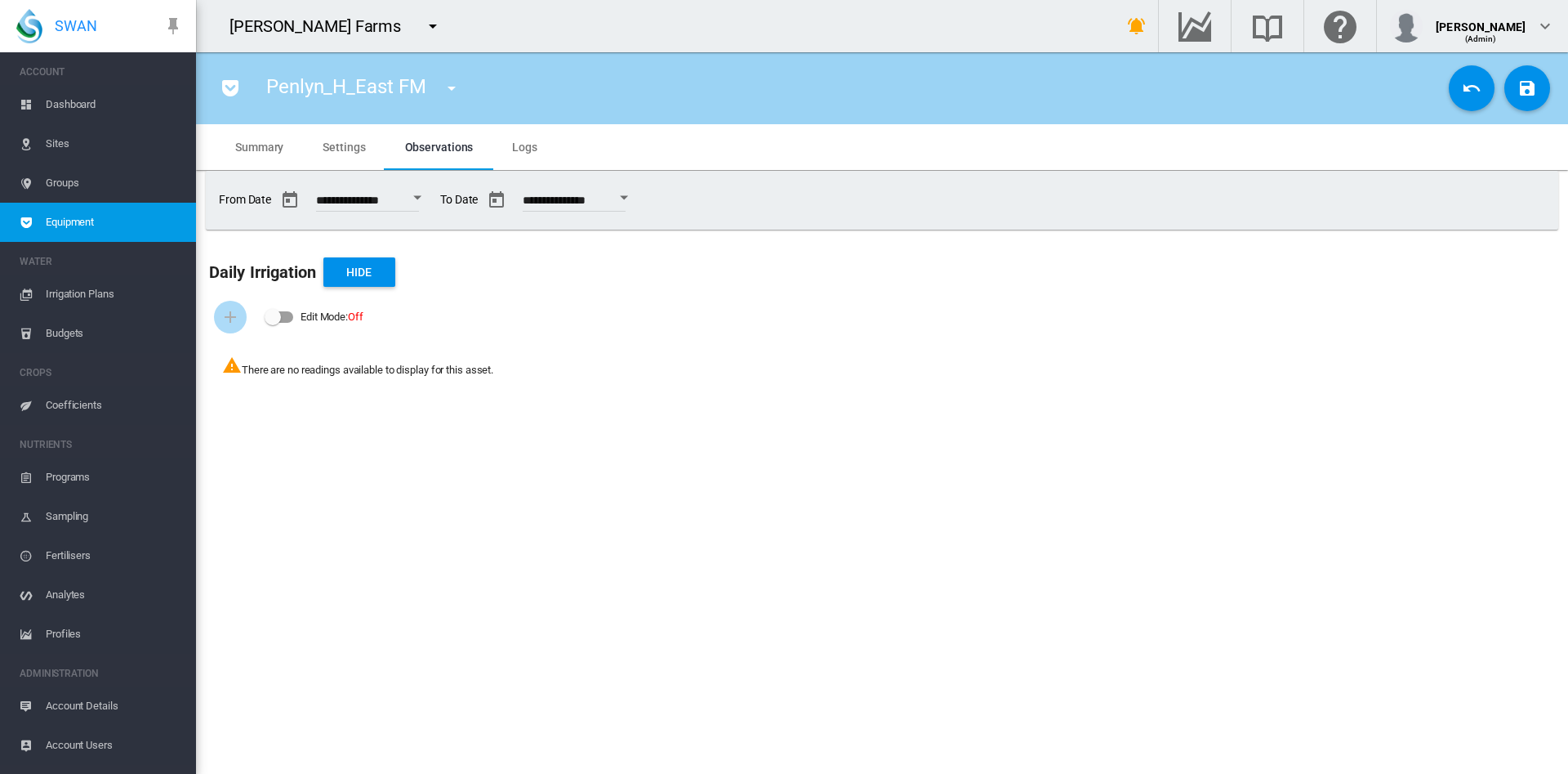
click at [530, 152] on span "Logs" at bounding box center [524, 147] width 25 height 13
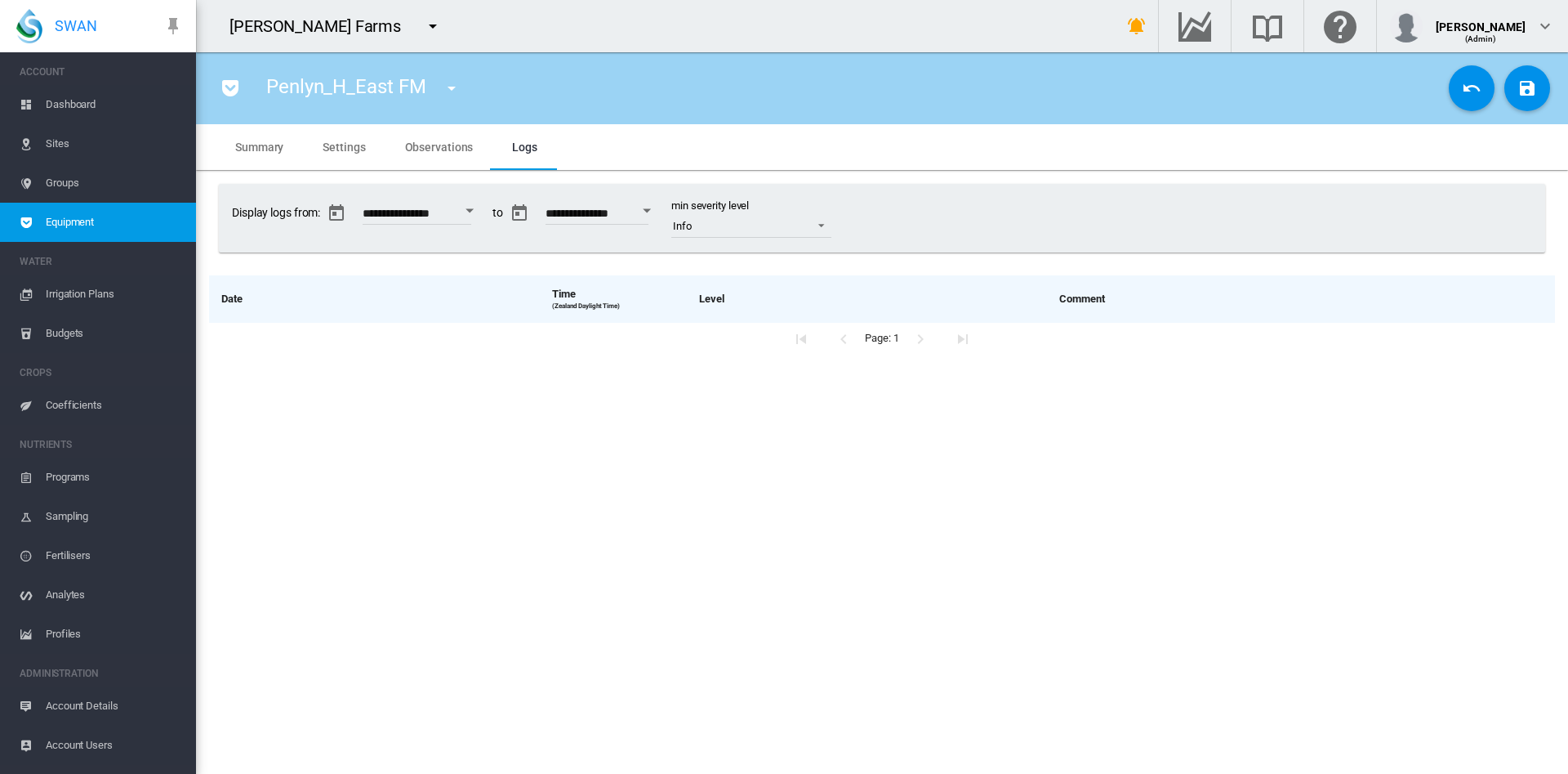
click at [358, 149] on span "Settings" at bounding box center [343, 147] width 43 height 13
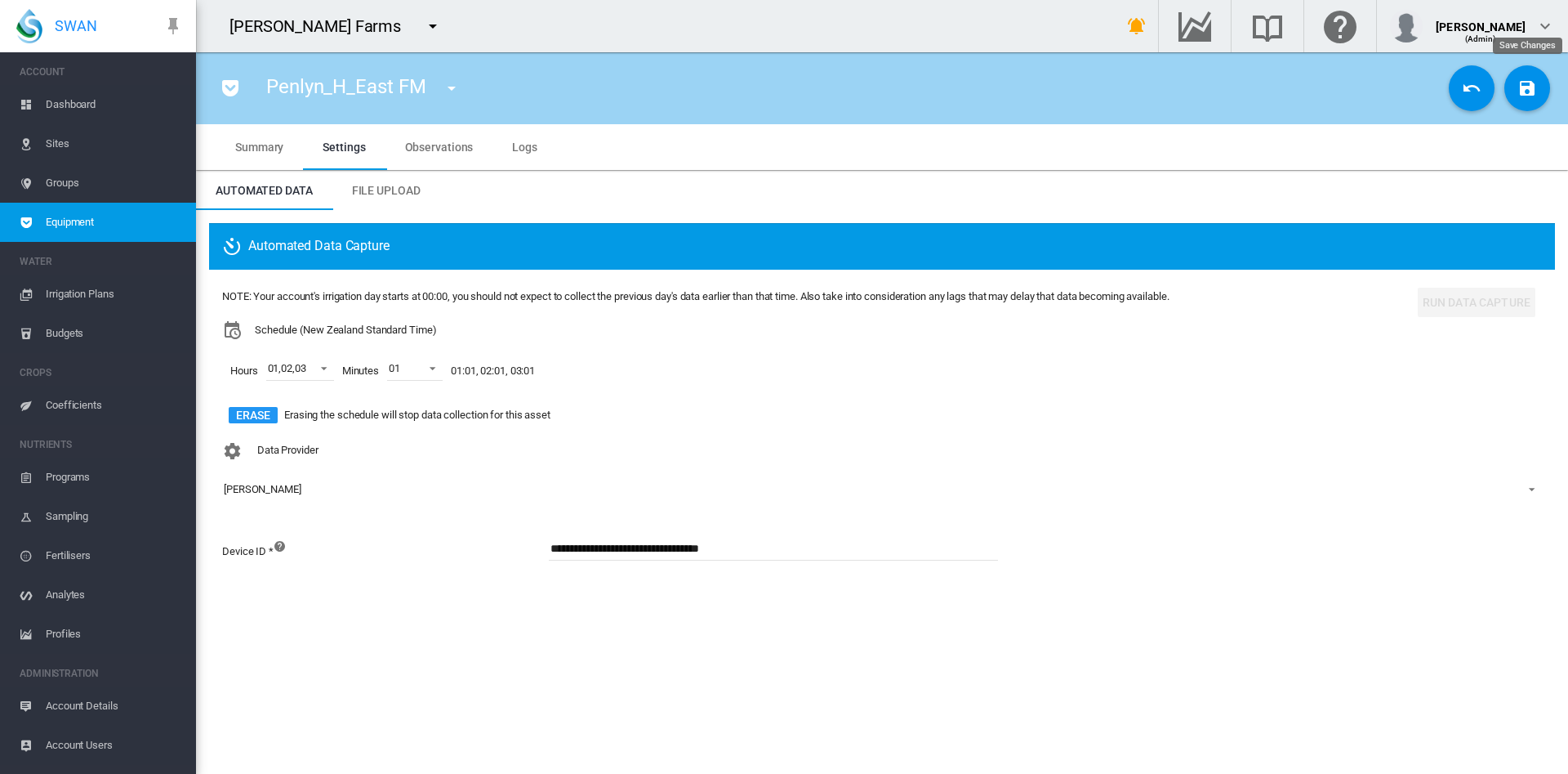
click at [1534, 89] on md-icon "icon-content-save" at bounding box center [1528, 88] width 20 height 20
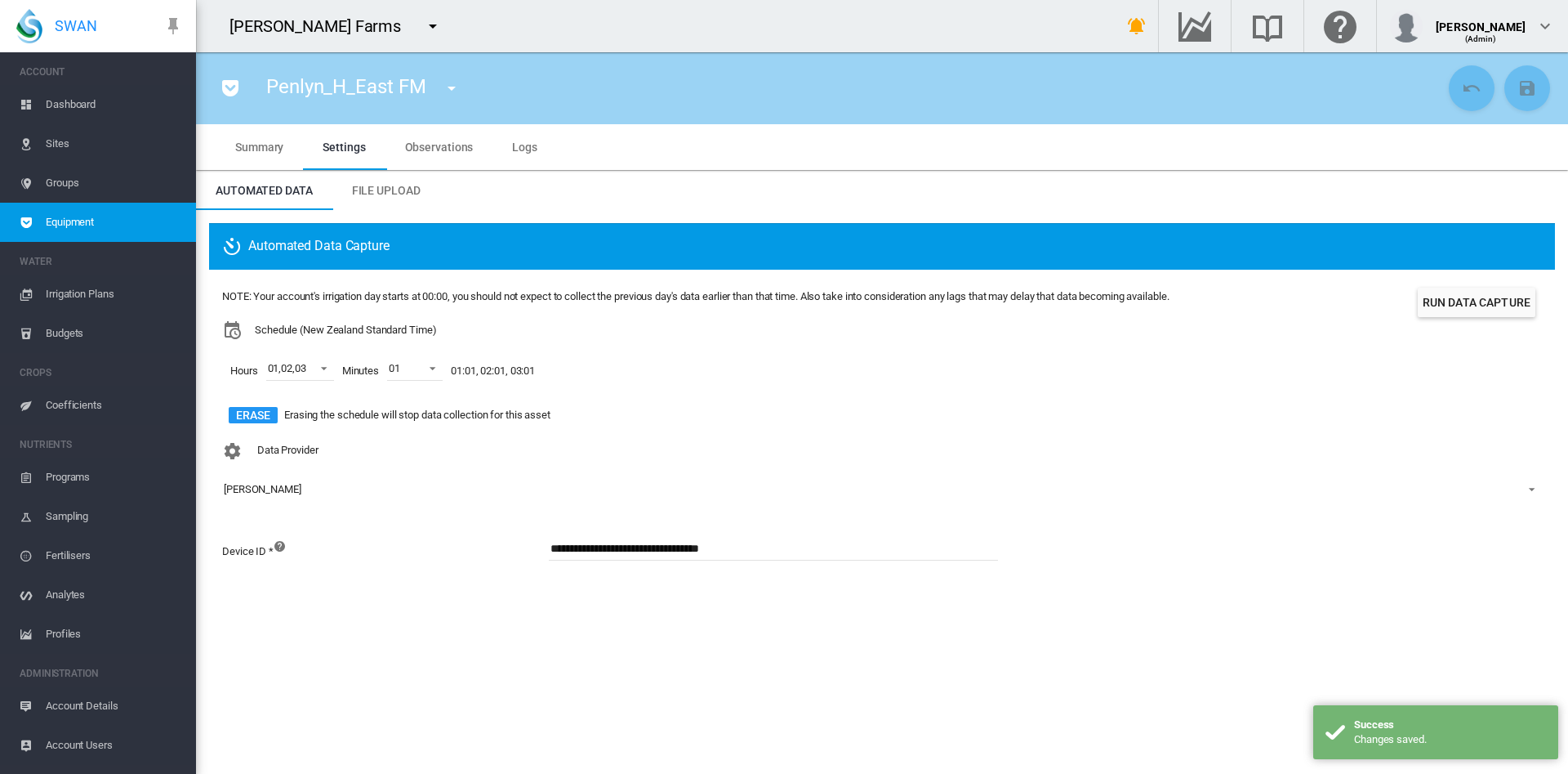
click at [1487, 300] on button "Run Data Capture" at bounding box center [1476, 302] width 117 height 29
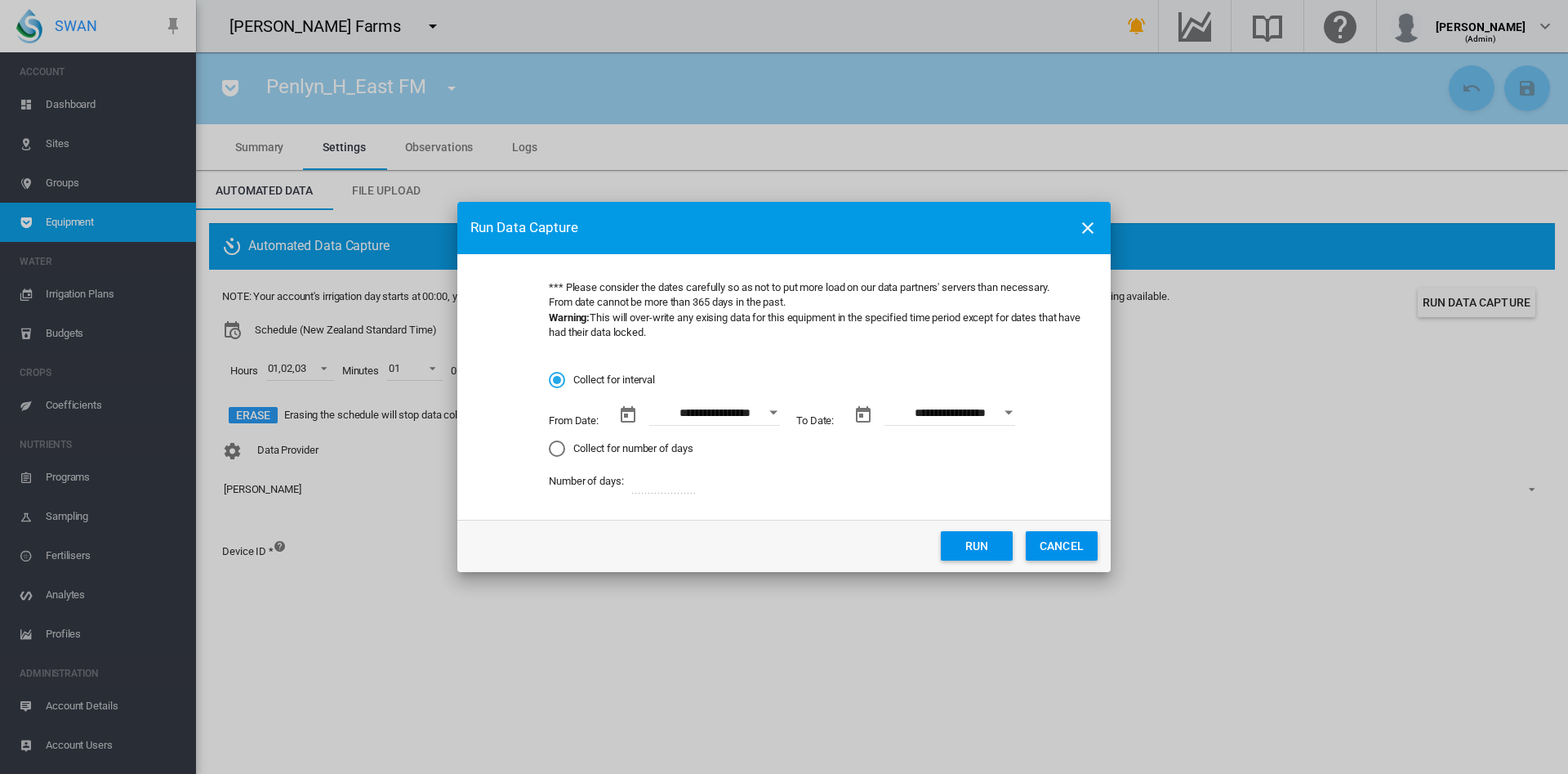
click at [774, 412] on div "Open calendar" at bounding box center [773, 412] width 8 height 4
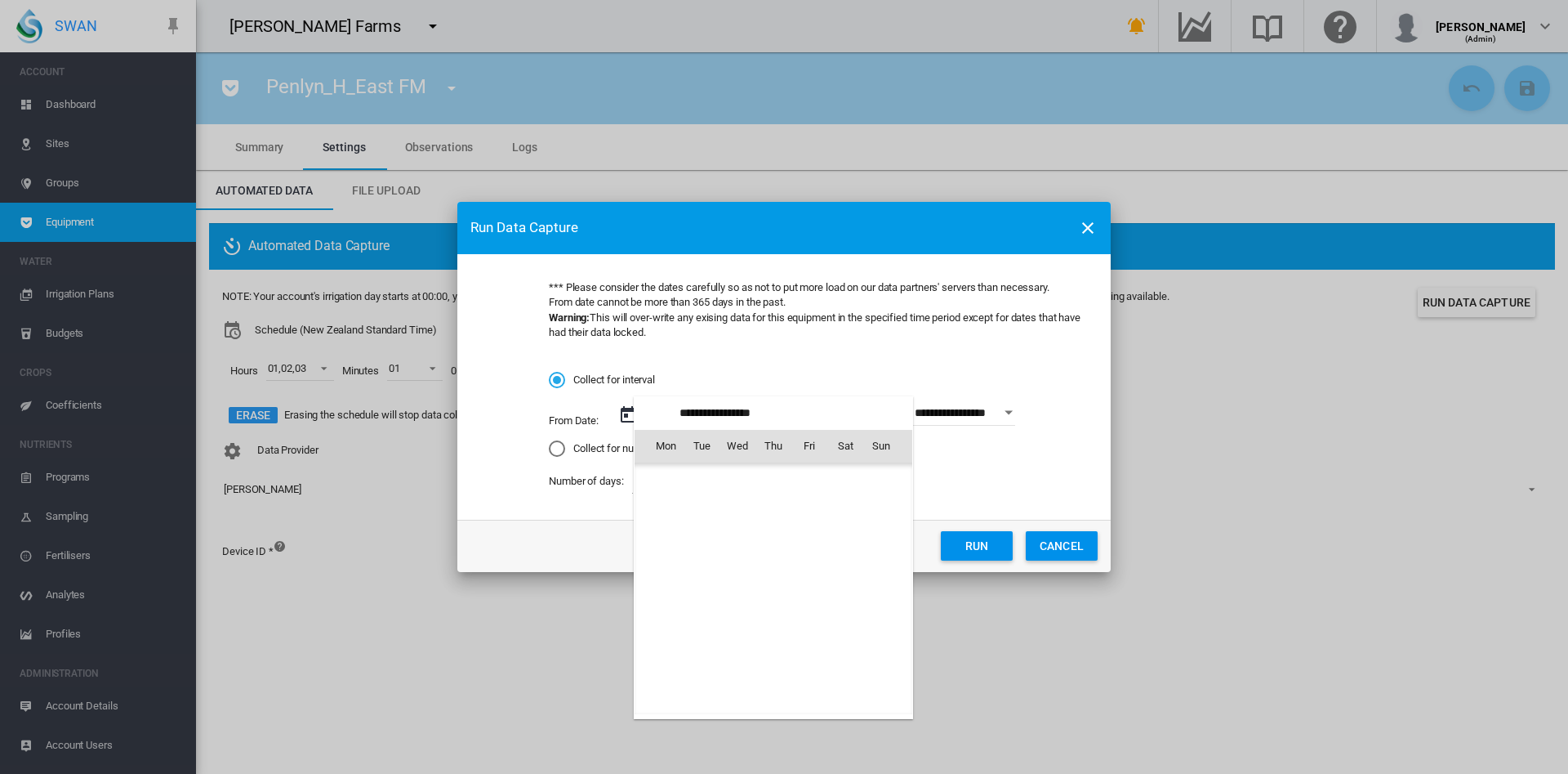
scroll to position [2598, 0]
click at [647, 516] on td "1" at bounding box center [659, 516] width 49 height 36
type input "**********"
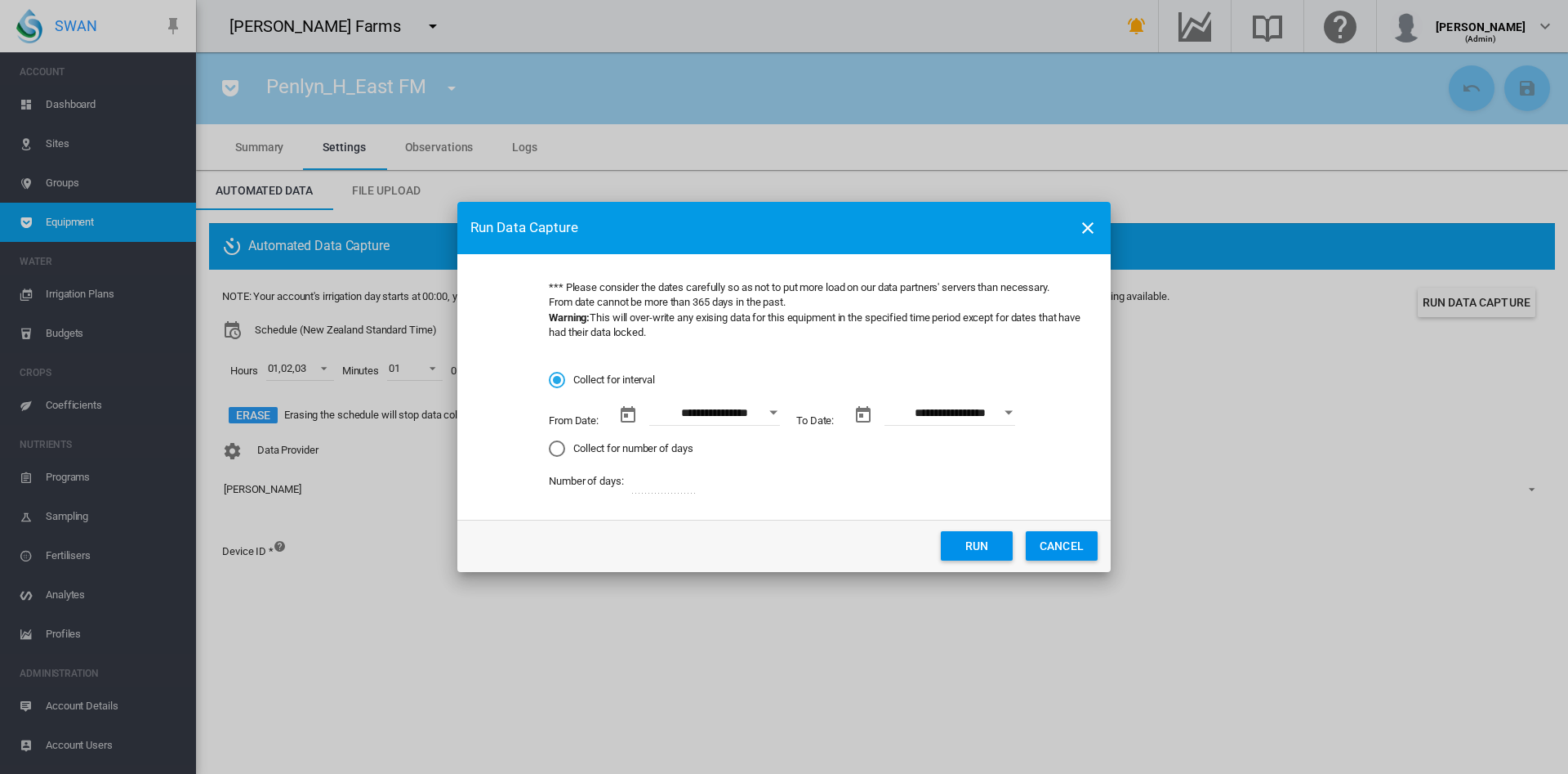
click at [647, 516] on md-dialog-content "**********" at bounding box center [784, 387] width 654 height 266
click at [971, 536] on button "Run" at bounding box center [976, 545] width 72 height 29
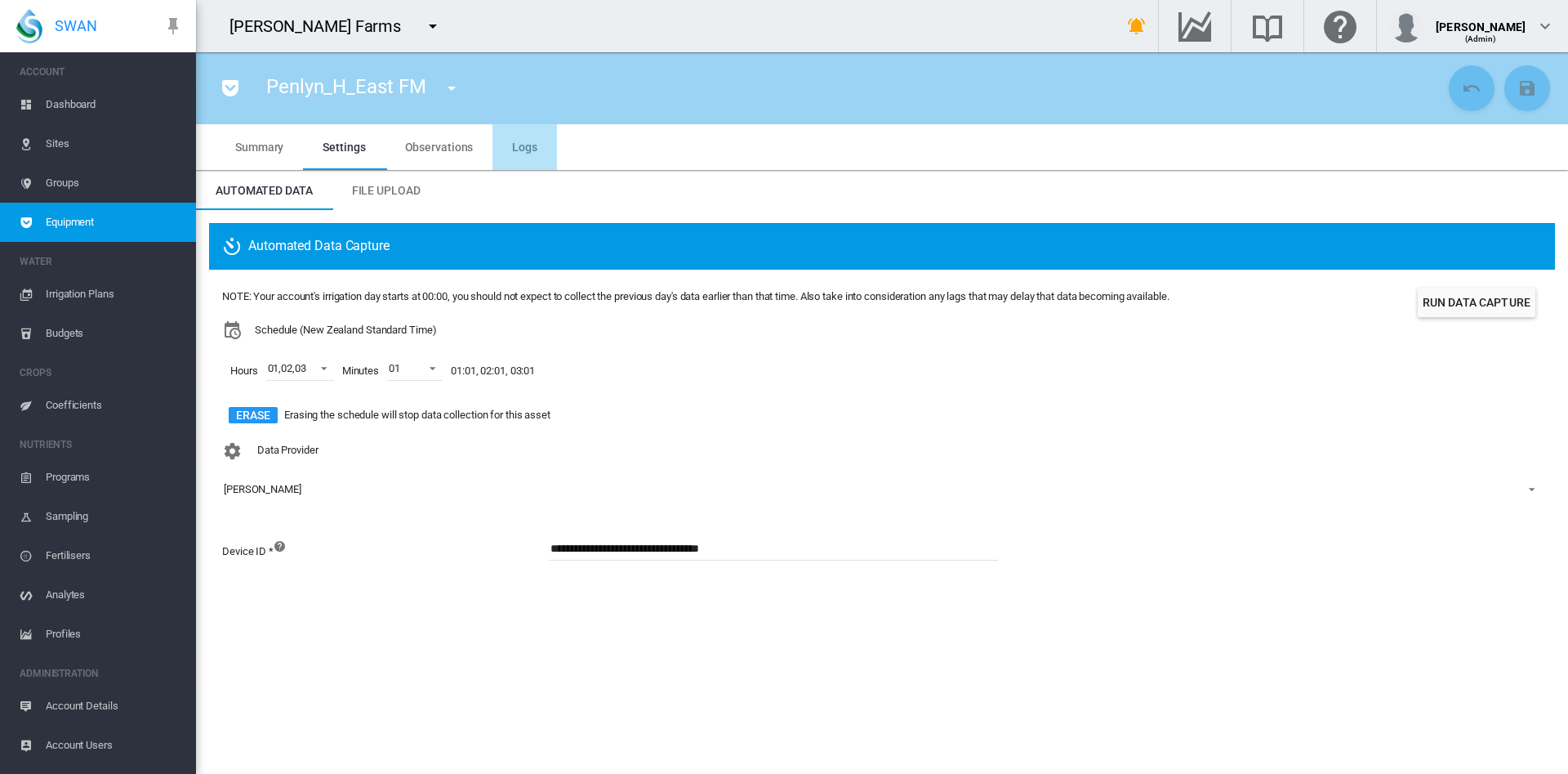
click at [519, 152] on span "Logs" at bounding box center [524, 147] width 25 height 13
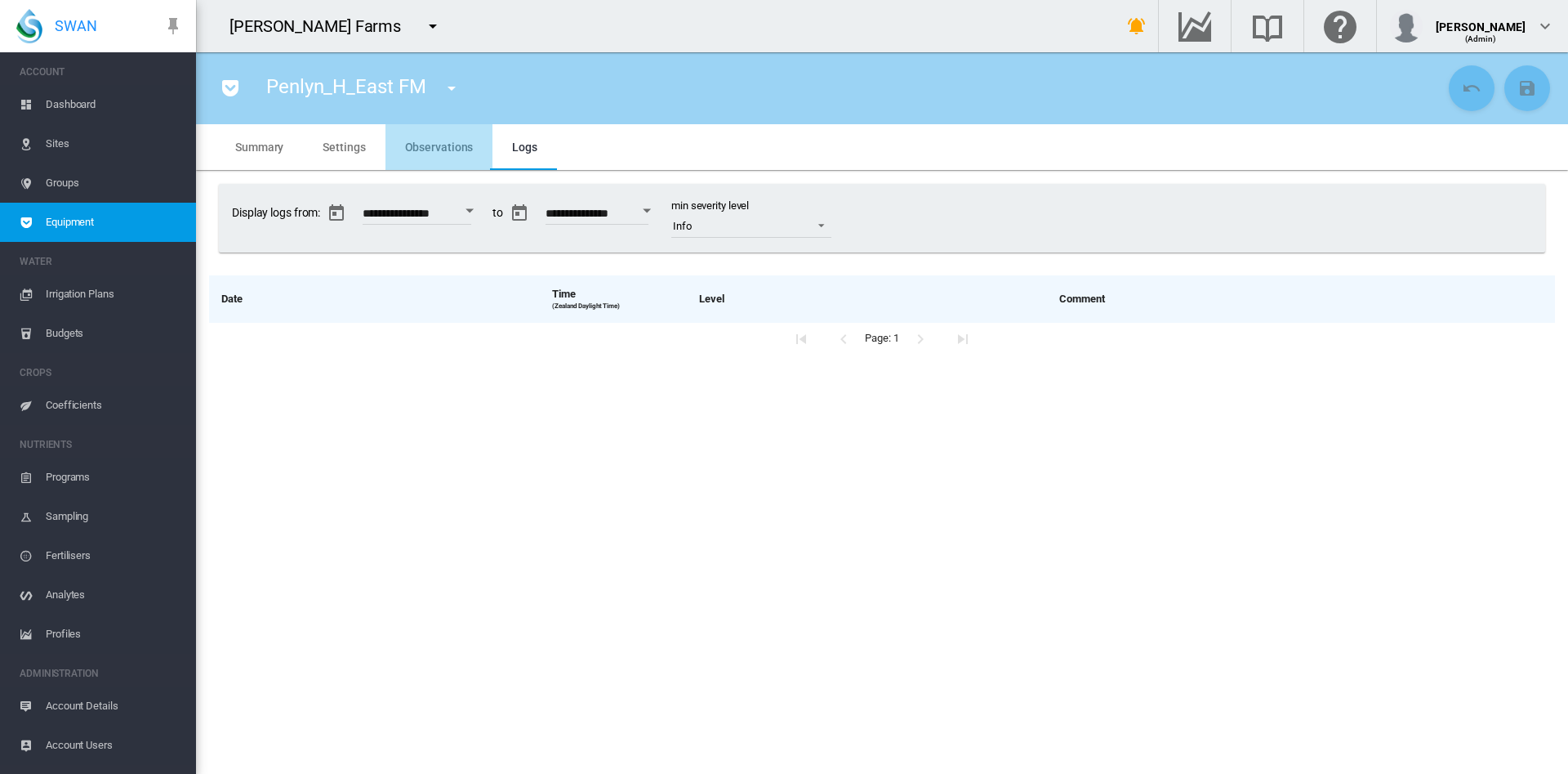
click at [452, 148] on span "Observations" at bounding box center [439, 147] width 68 height 13
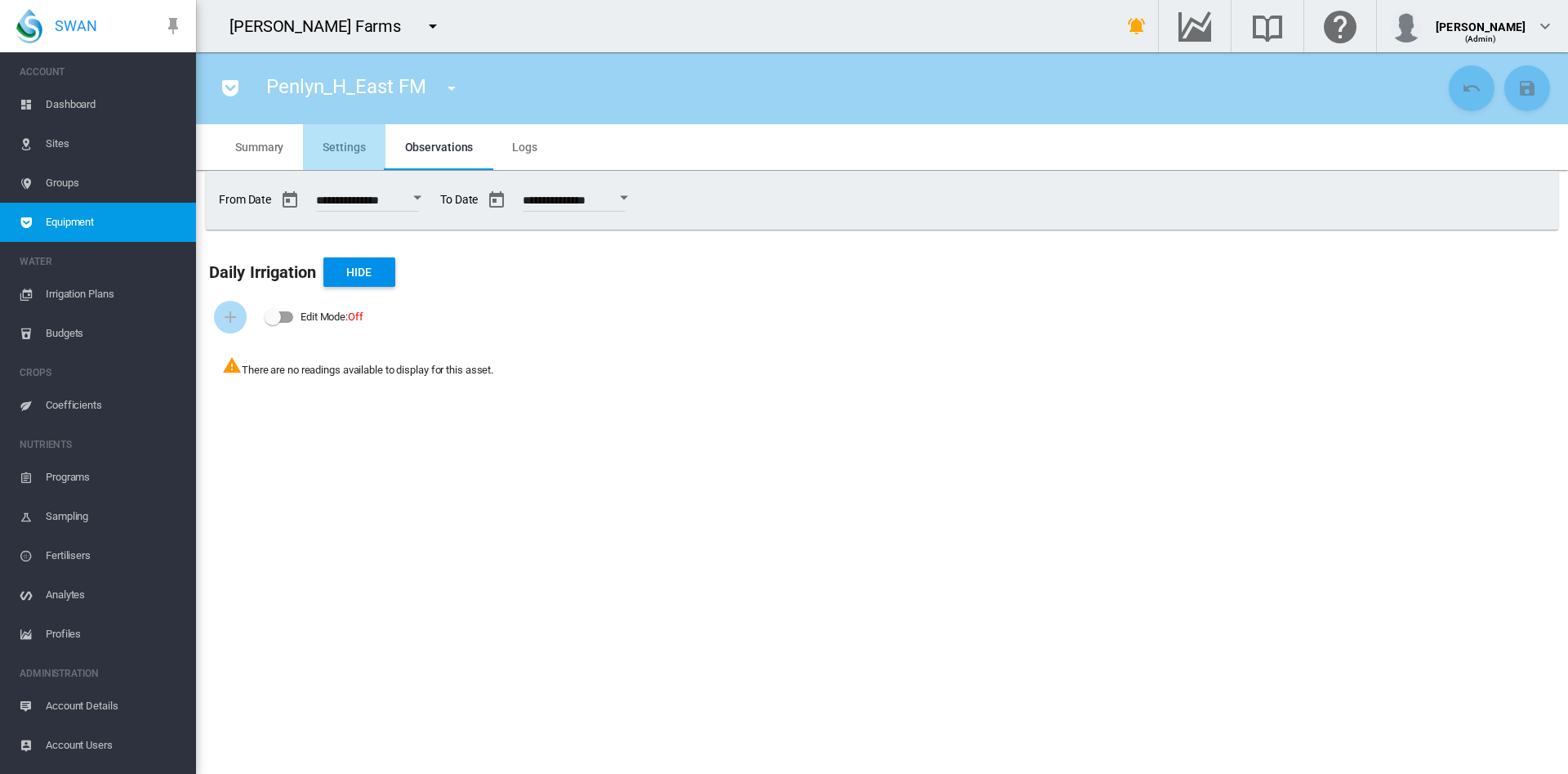
click at [357, 148] on span "Settings" at bounding box center [343, 147] width 43 height 13
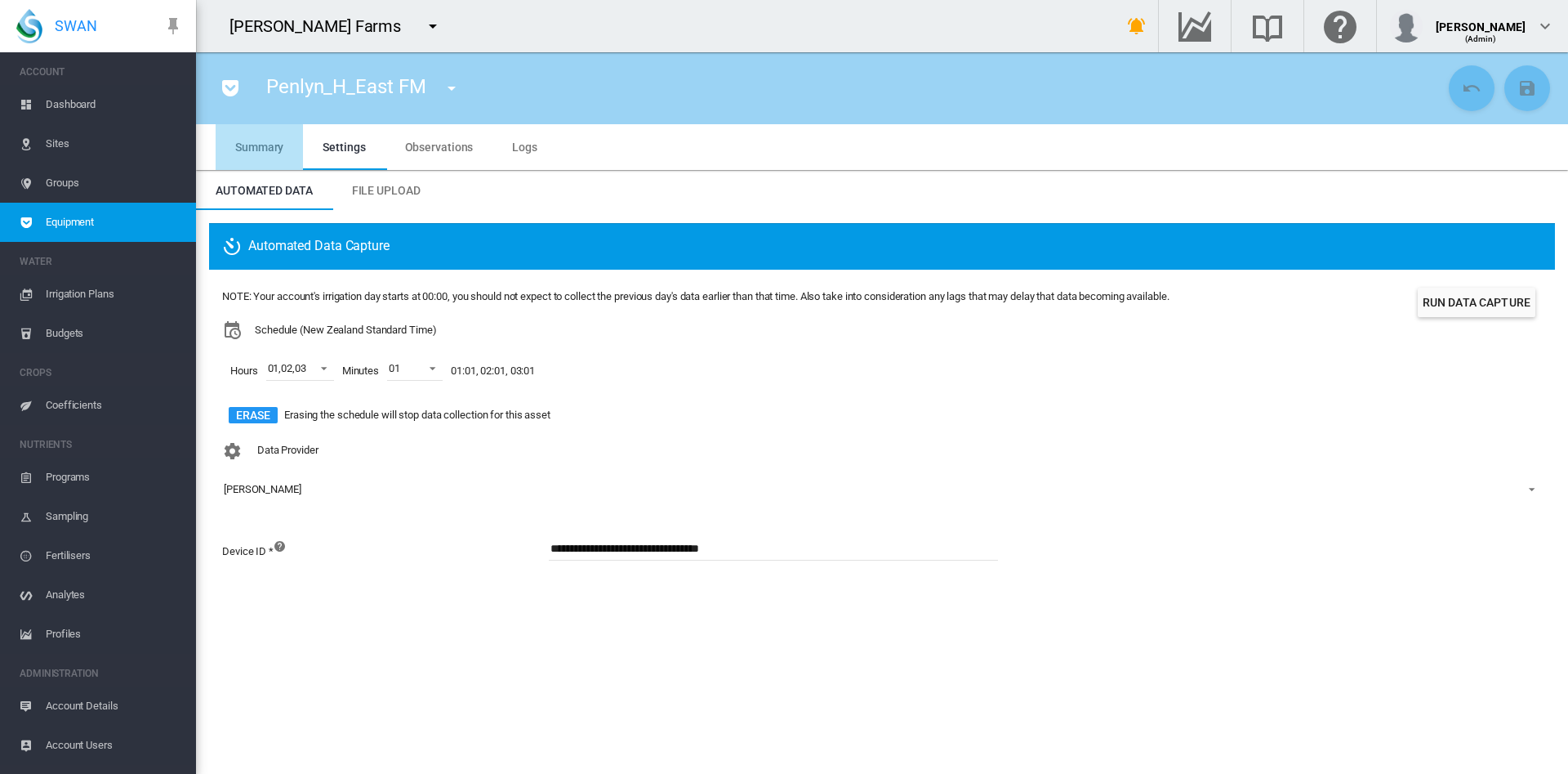
click at [272, 150] on span "Summary" at bounding box center [259, 147] width 48 height 13
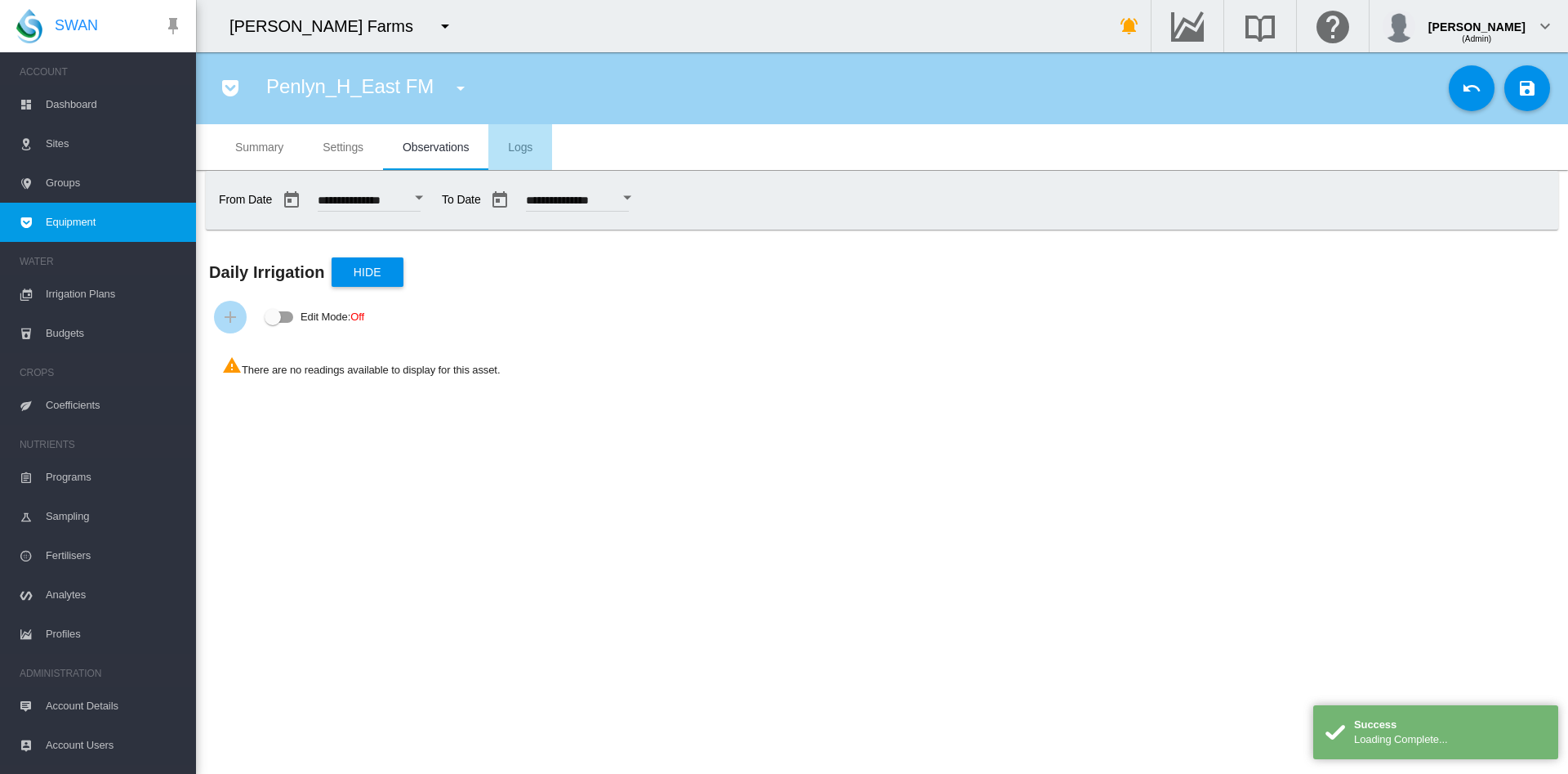
click at [528, 148] on span "Logs" at bounding box center [520, 147] width 25 height 13
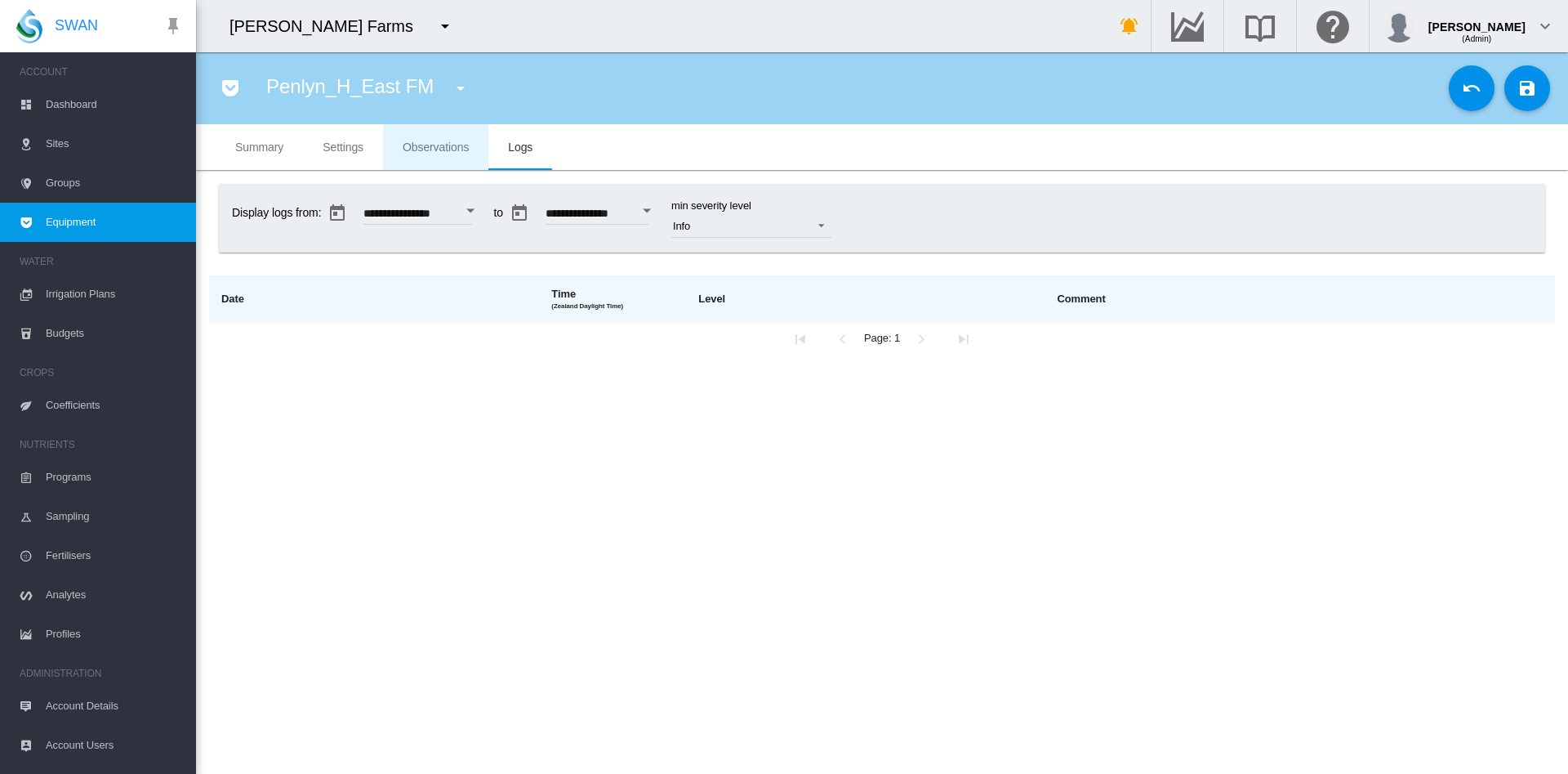
click at [440, 149] on span "Observations" at bounding box center [435, 147] width 66 height 13
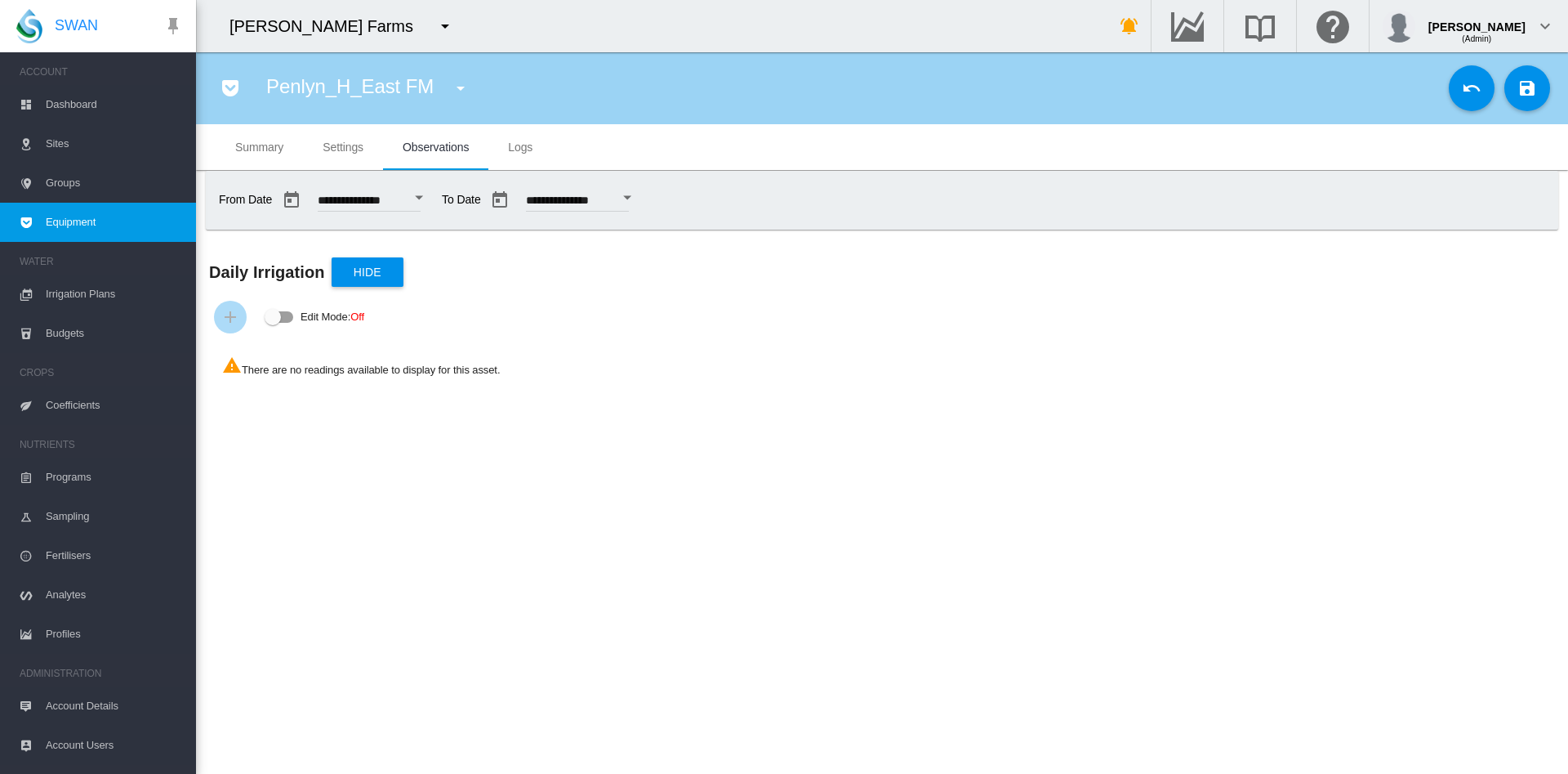
click at [333, 148] on span "Settings" at bounding box center [342, 147] width 41 height 13
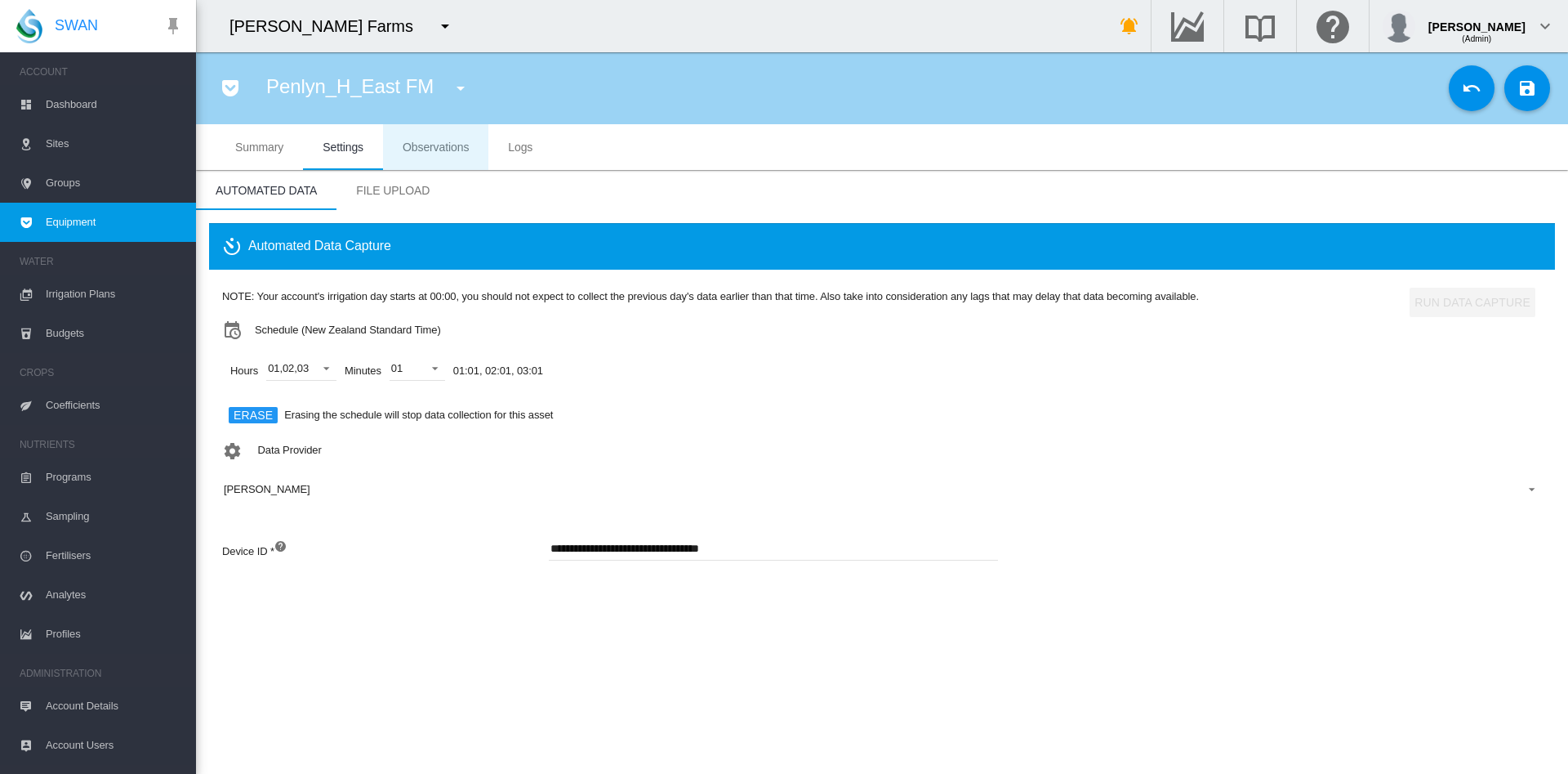
click at [423, 148] on span "Observations" at bounding box center [435, 147] width 66 height 13
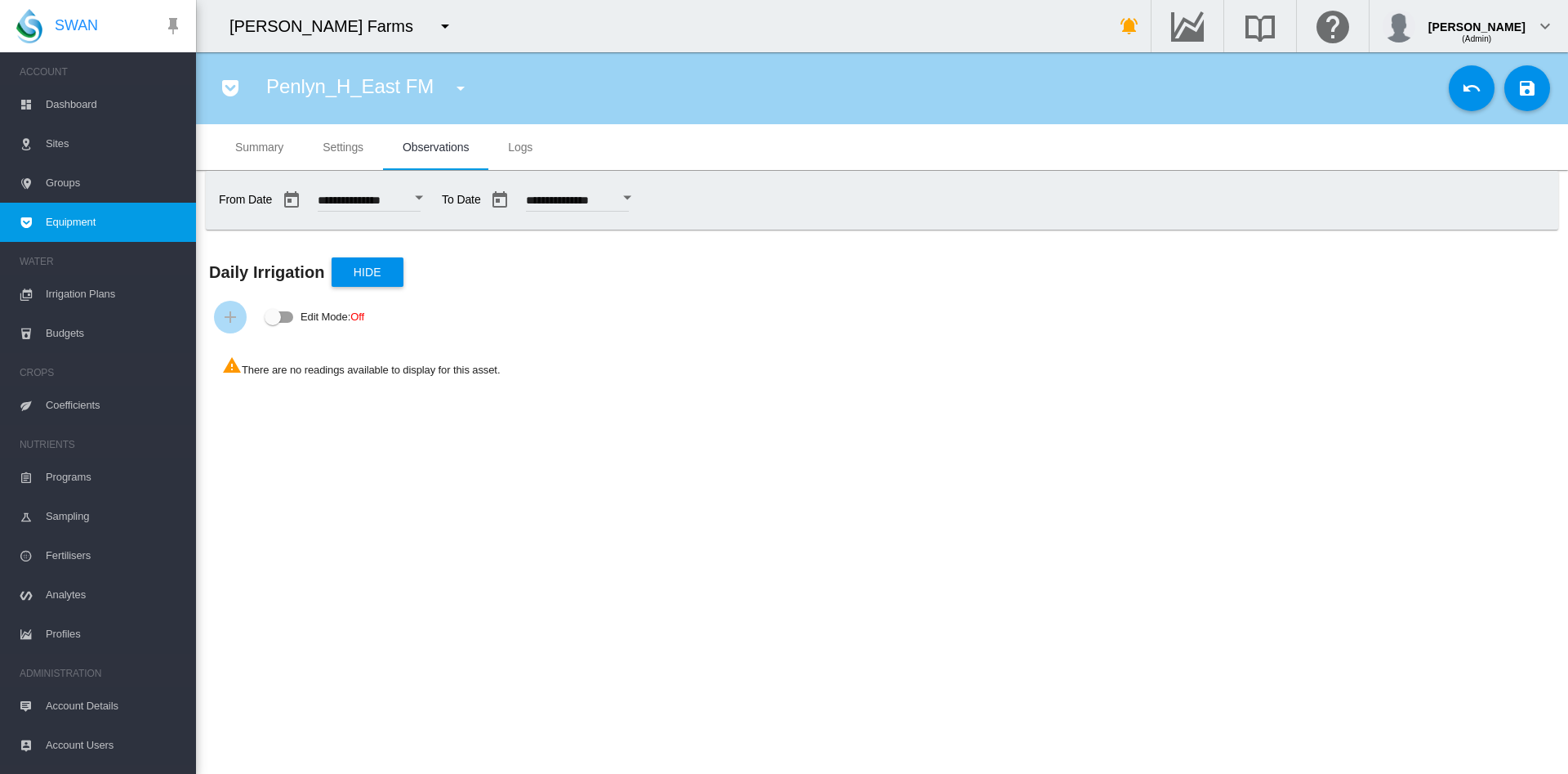
click at [511, 140] on span "Logs" at bounding box center [520, 147] width 25 height 13
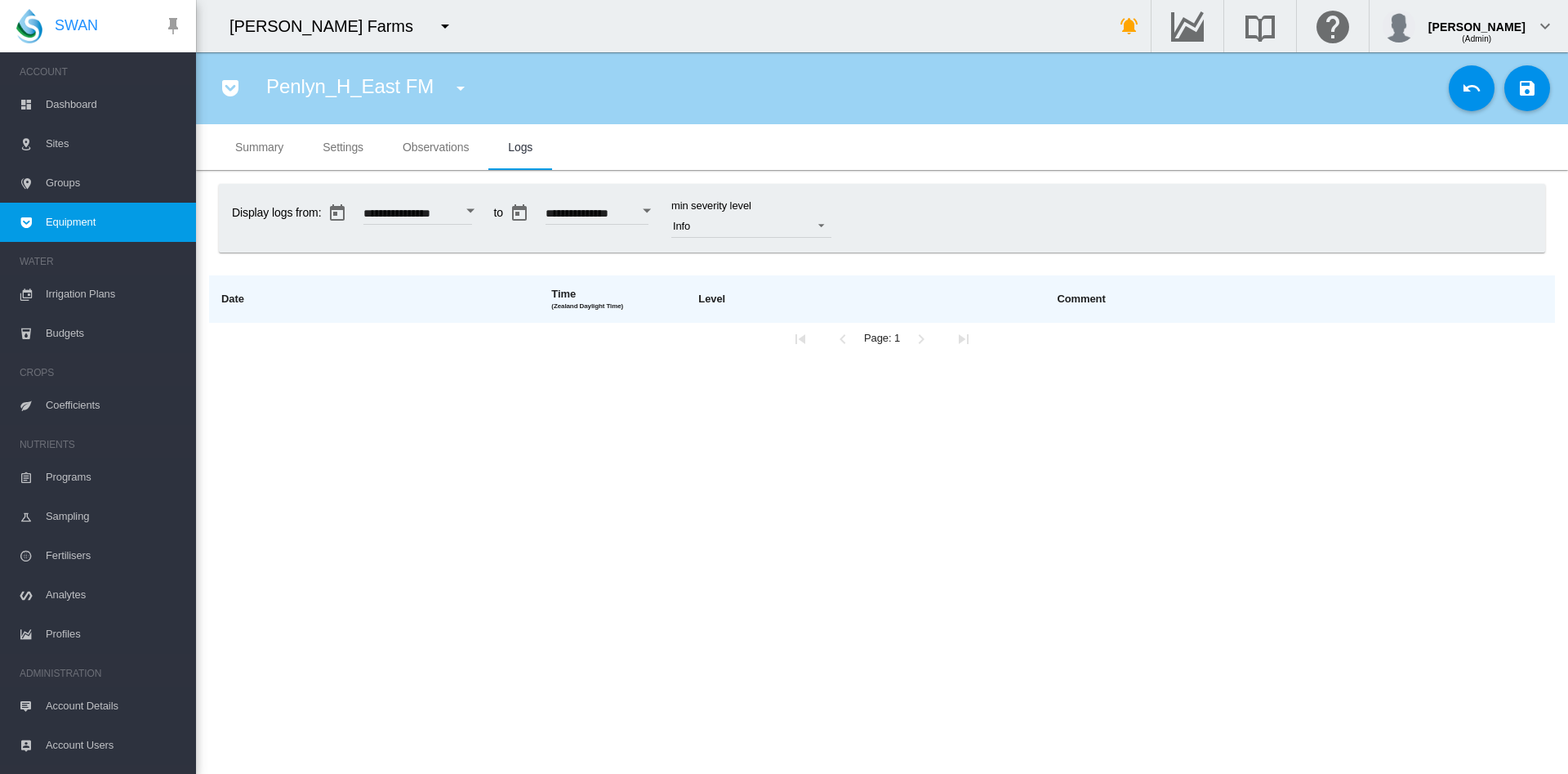
click at [88, 219] on span "Equipment" at bounding box center [114, 221] width 137 height 39
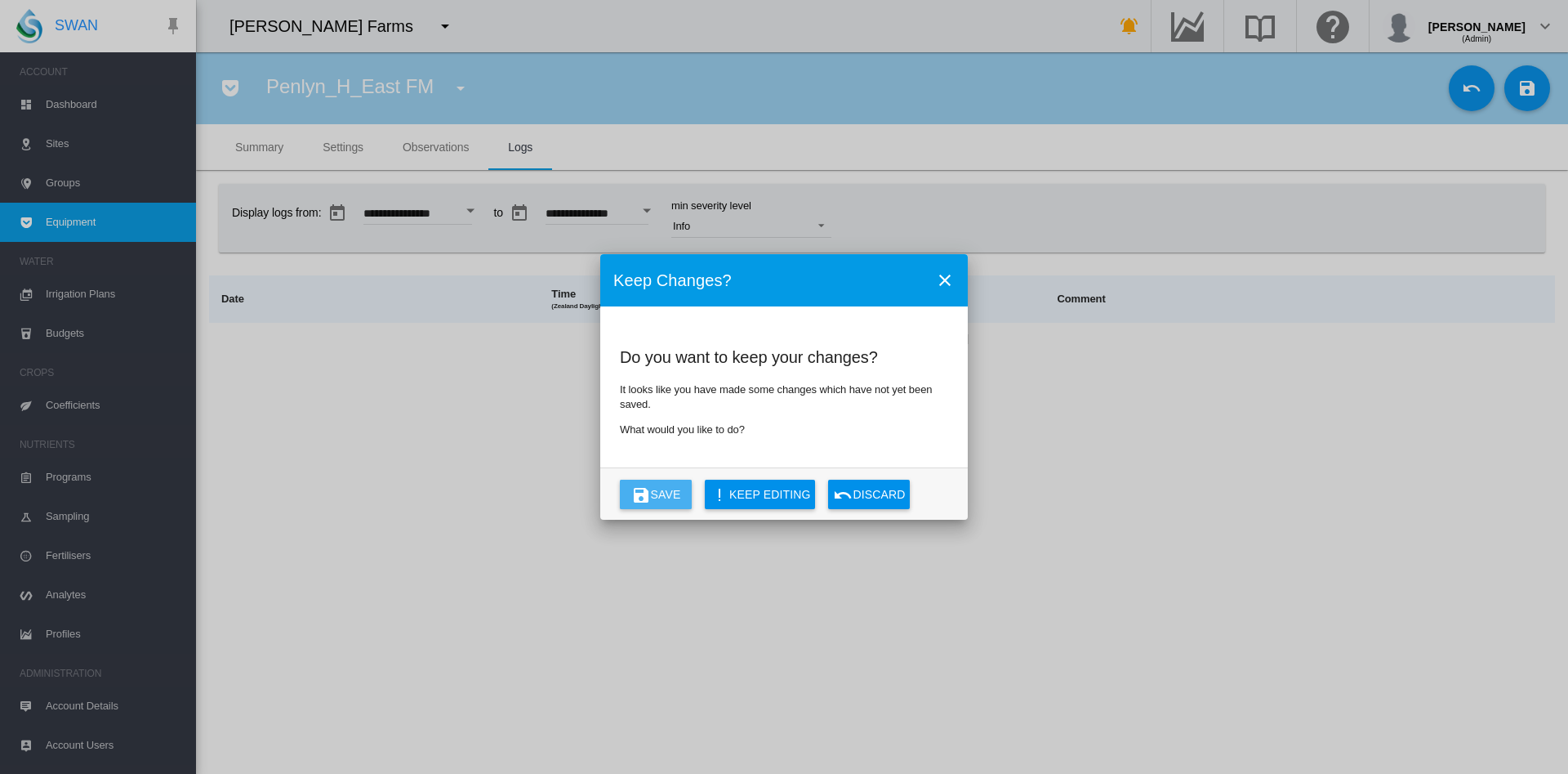
click at [641, 486] on md-icon "icon-content-save" at bounding box center [641, 495] width 20 height 20
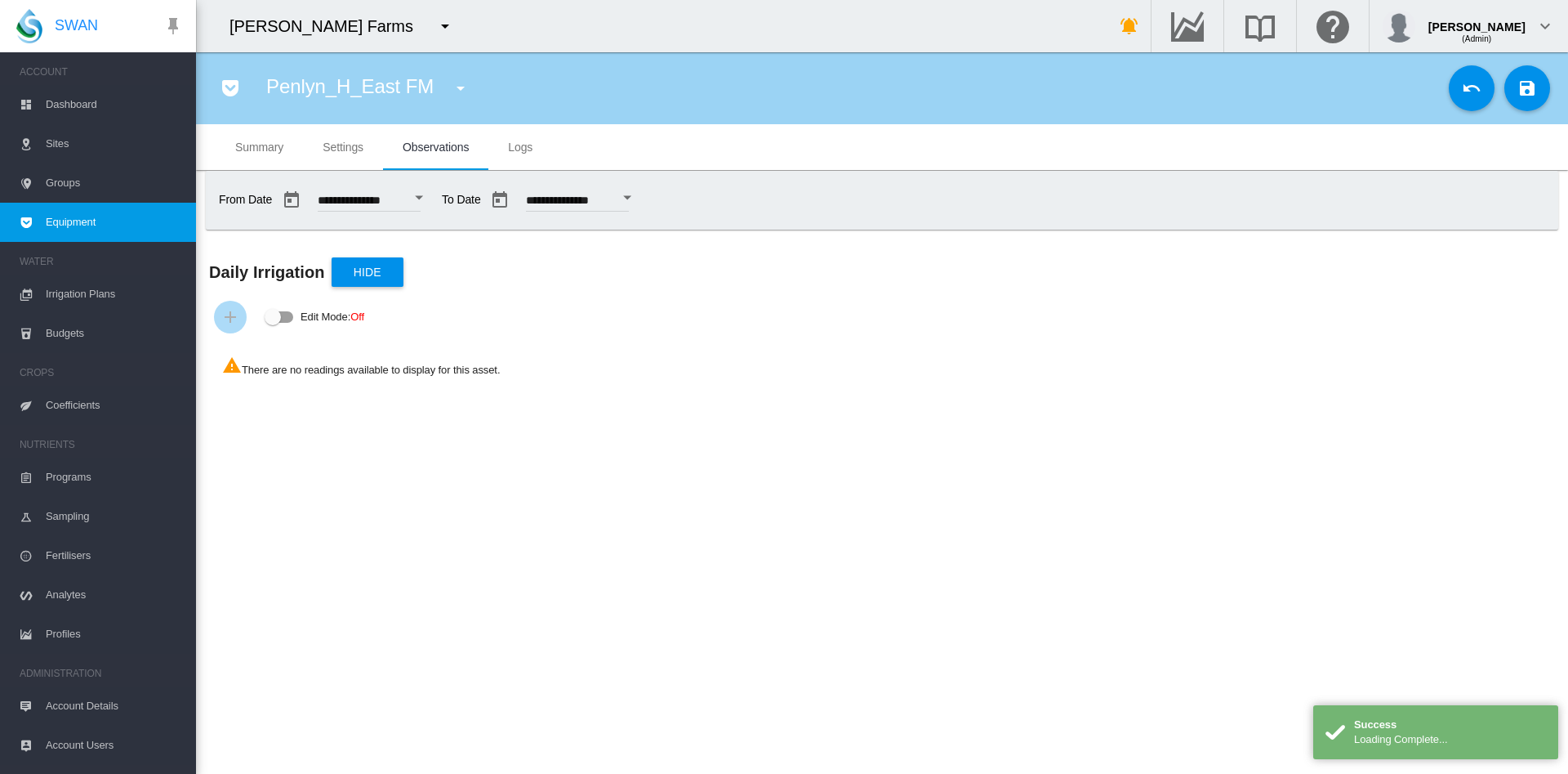
click at [522, 154] on md-tab-item "Logs" at bounding box center [520, 147] width 64 height 46
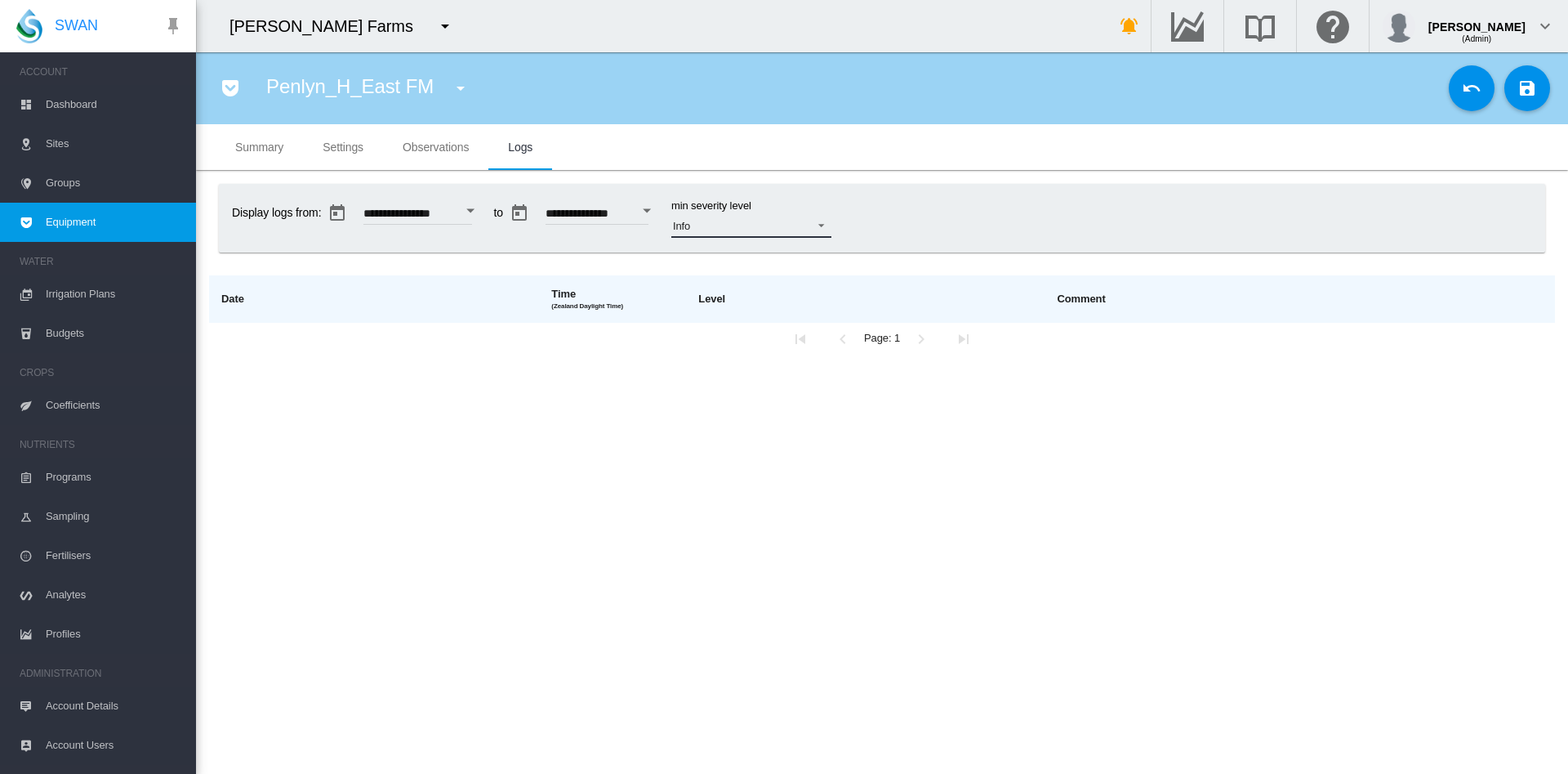
click at [831, 231] on md-select-value "Info" at bounding box center [751, 225] width 160 height 25
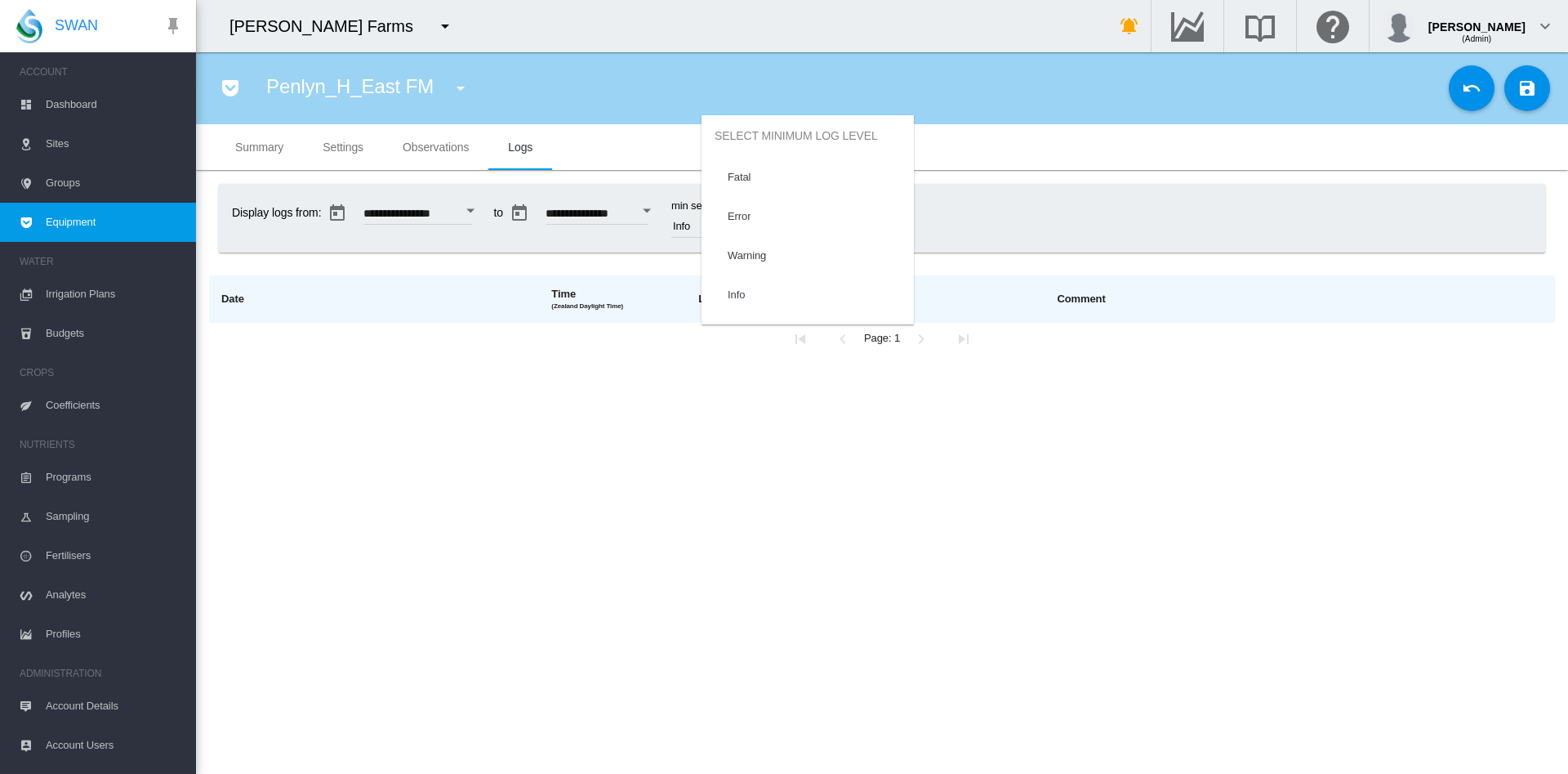
scroll to position [68, 0]
click at [811, 226] on md-option "Info" at bounding box center [808, 226] width 212 height 39
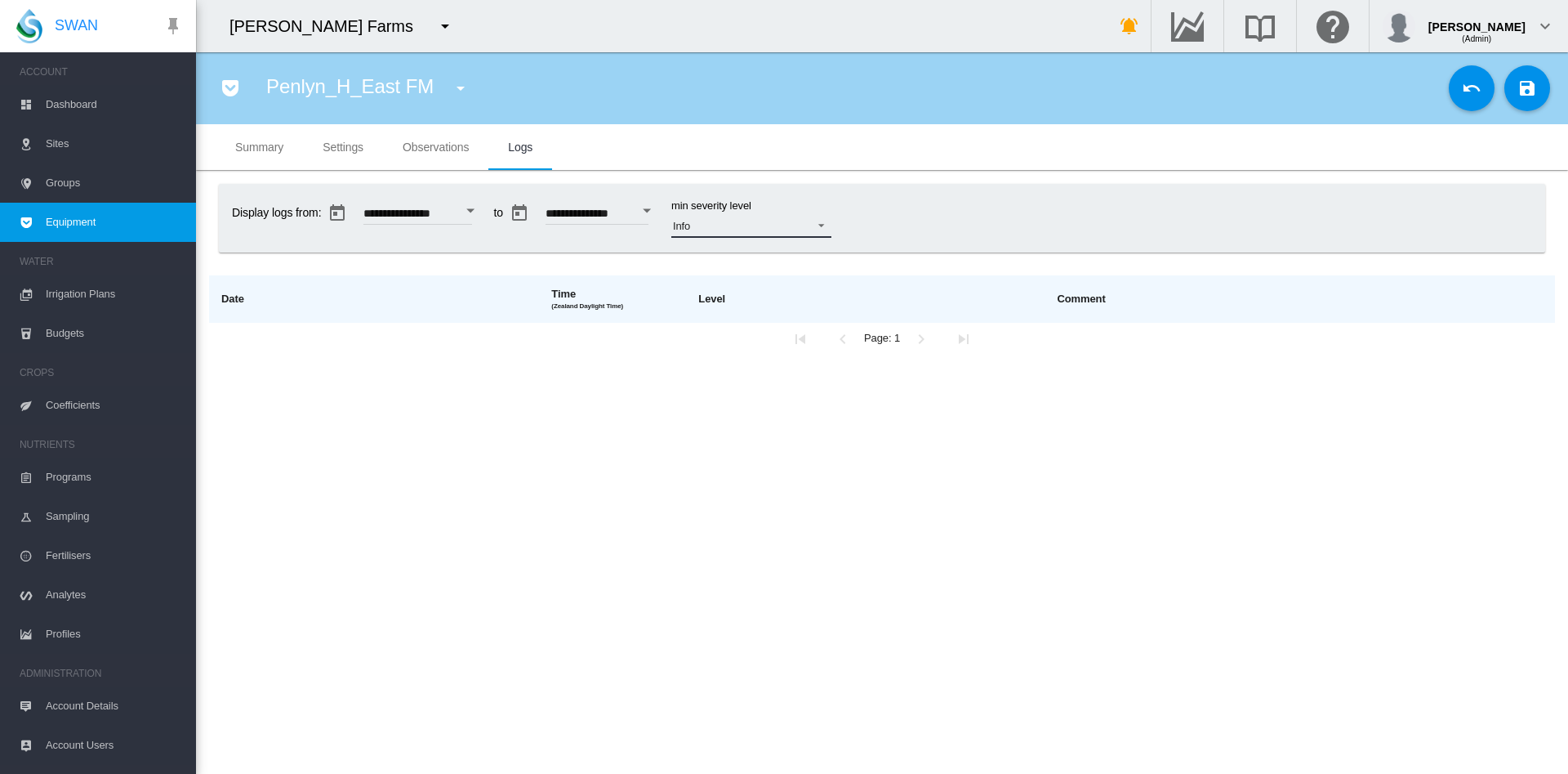
click at [827, 226] on span at bounding box center [817, 224] width 20 height 15
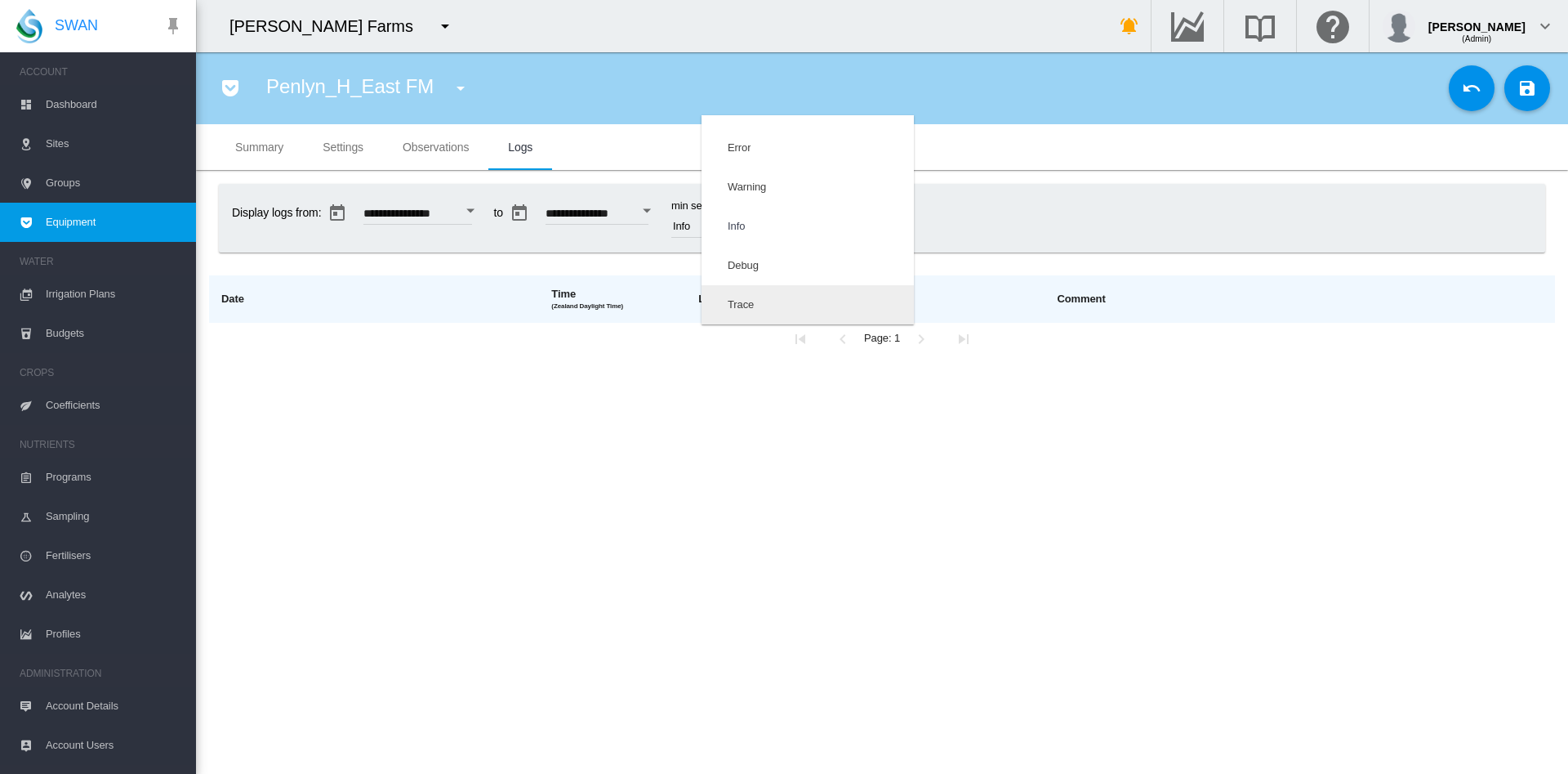
click at [789, 305] on md-option "Trace" at bounding box center [808, 304] width 212 height 39
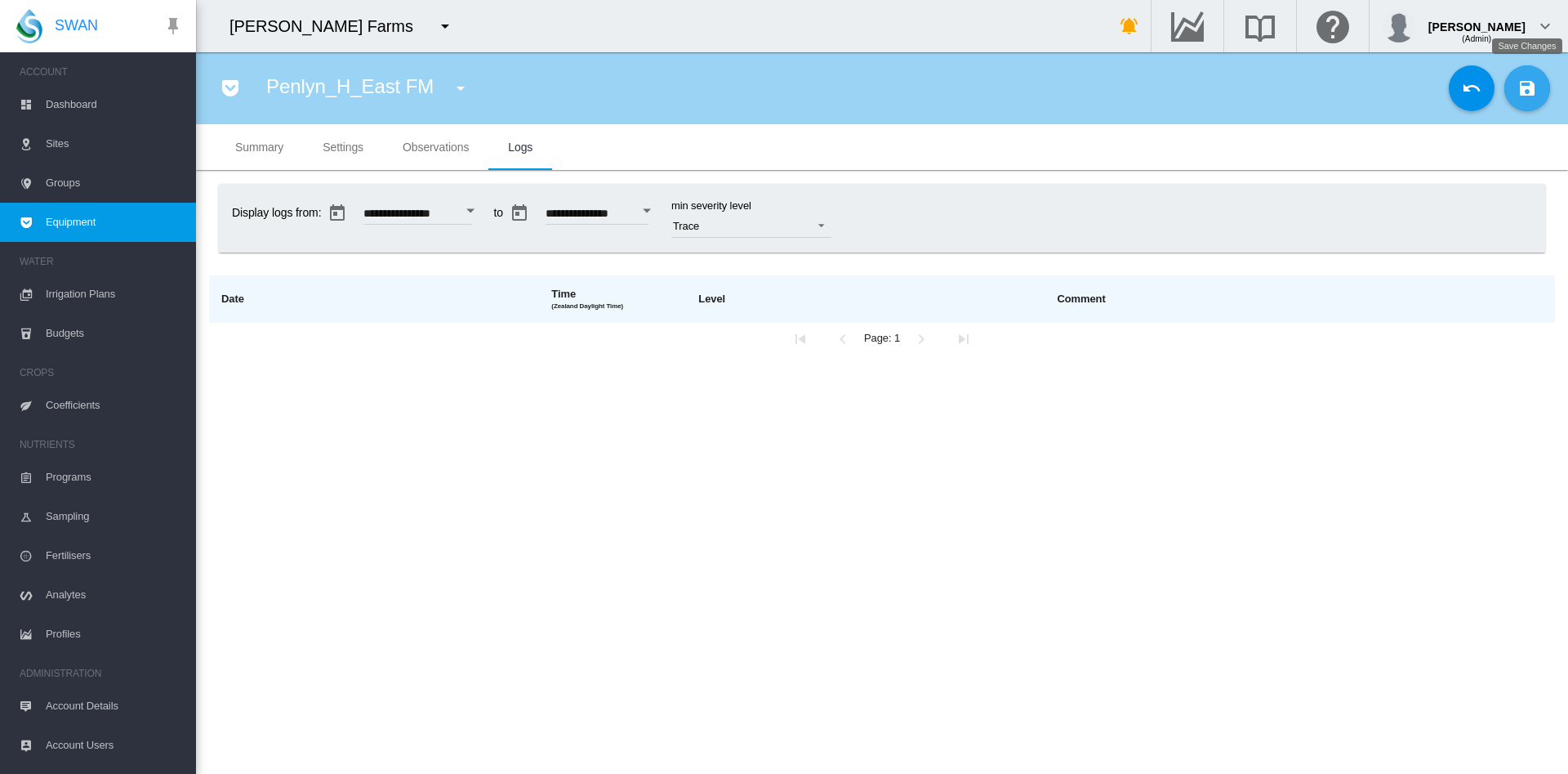
click at [1528, 87] on md-icon "icon-content-save" at bounding box center [1528, 88] width 20 height 20
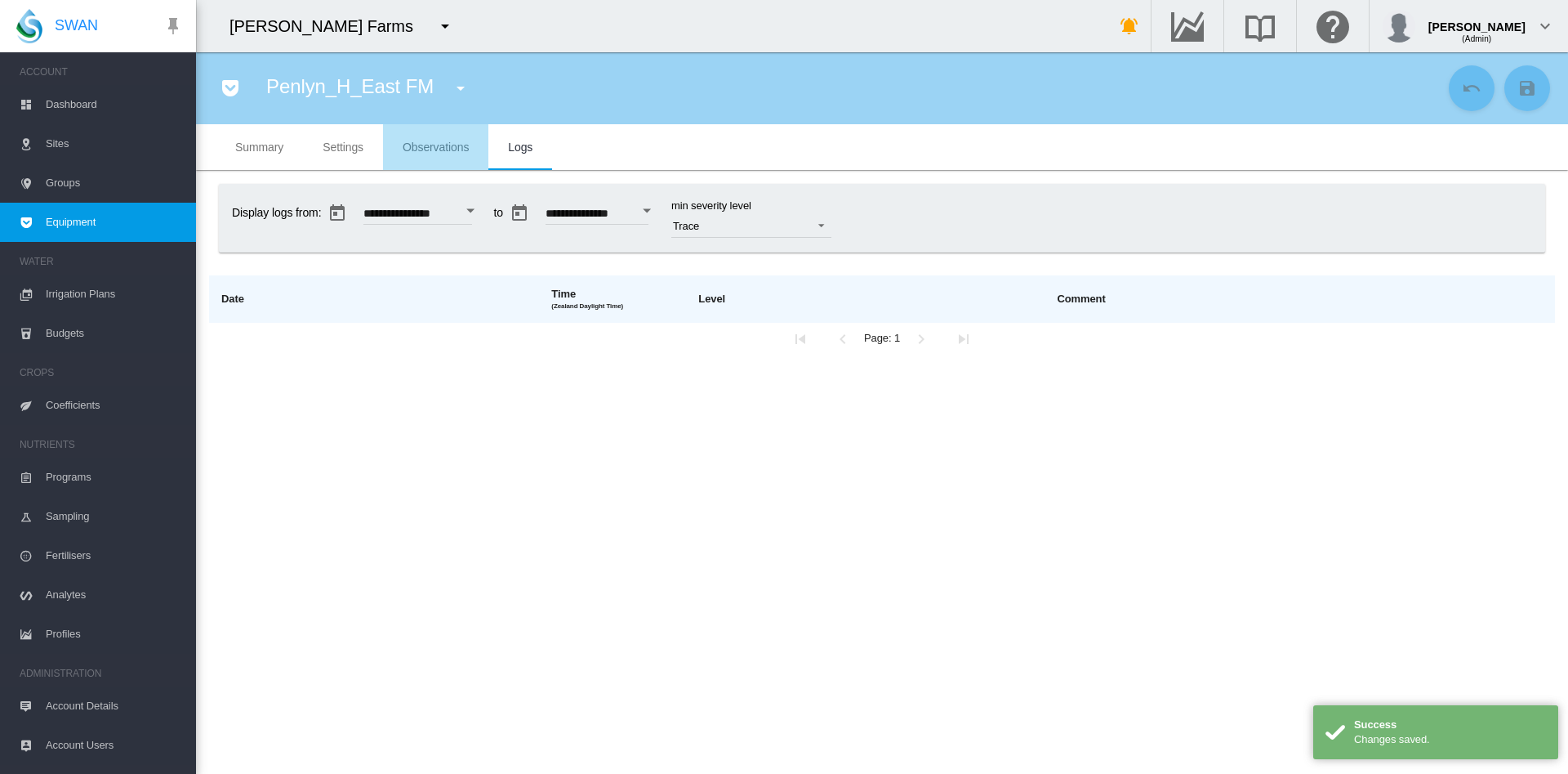
click at [448, 145] on span "Observations" at bounding box center [435, 147] width 66 height 13
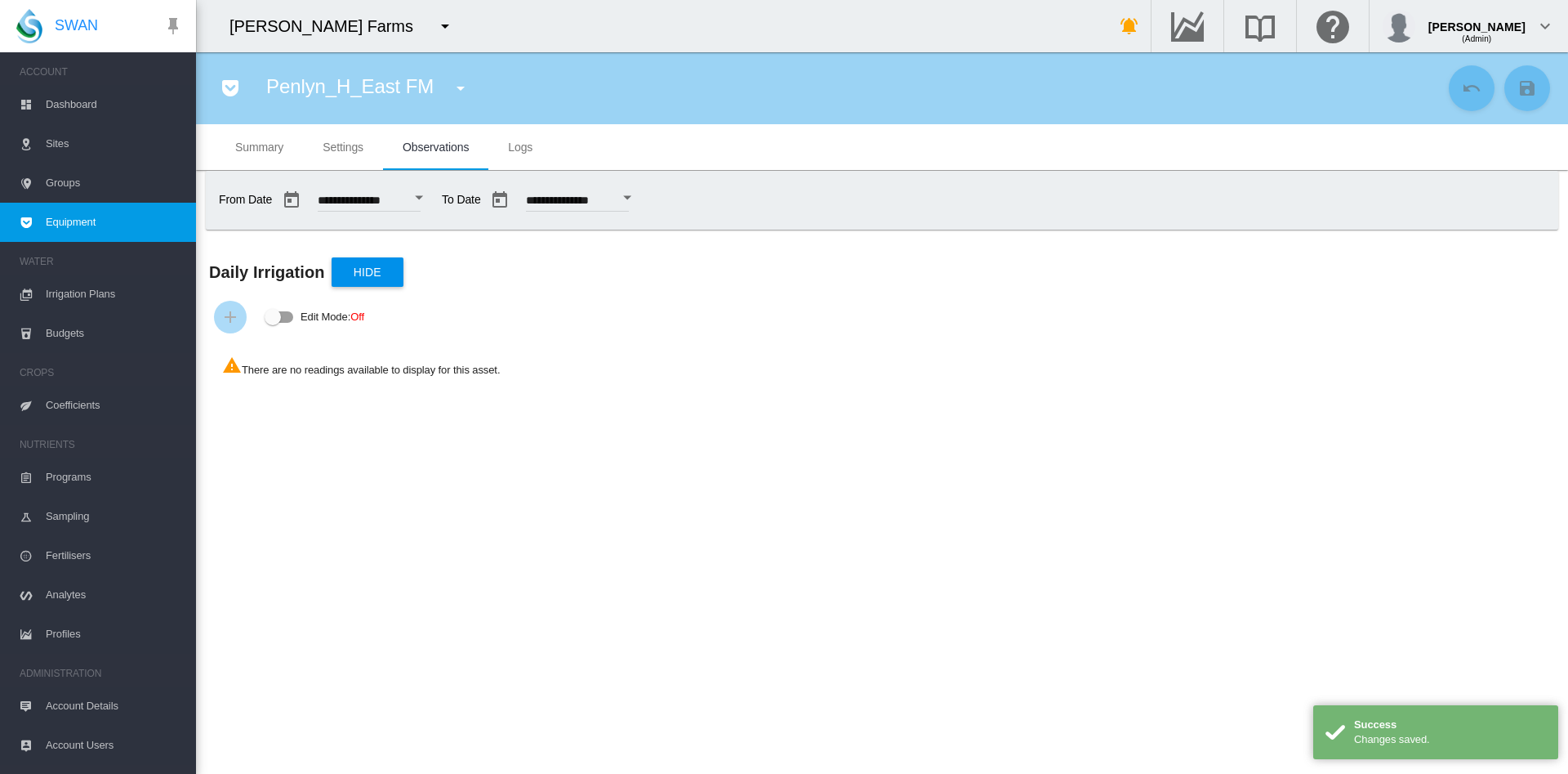
click at [352, 156] on md-tab-item "Settings" at bounding box center [343, 147] width 80 height 46
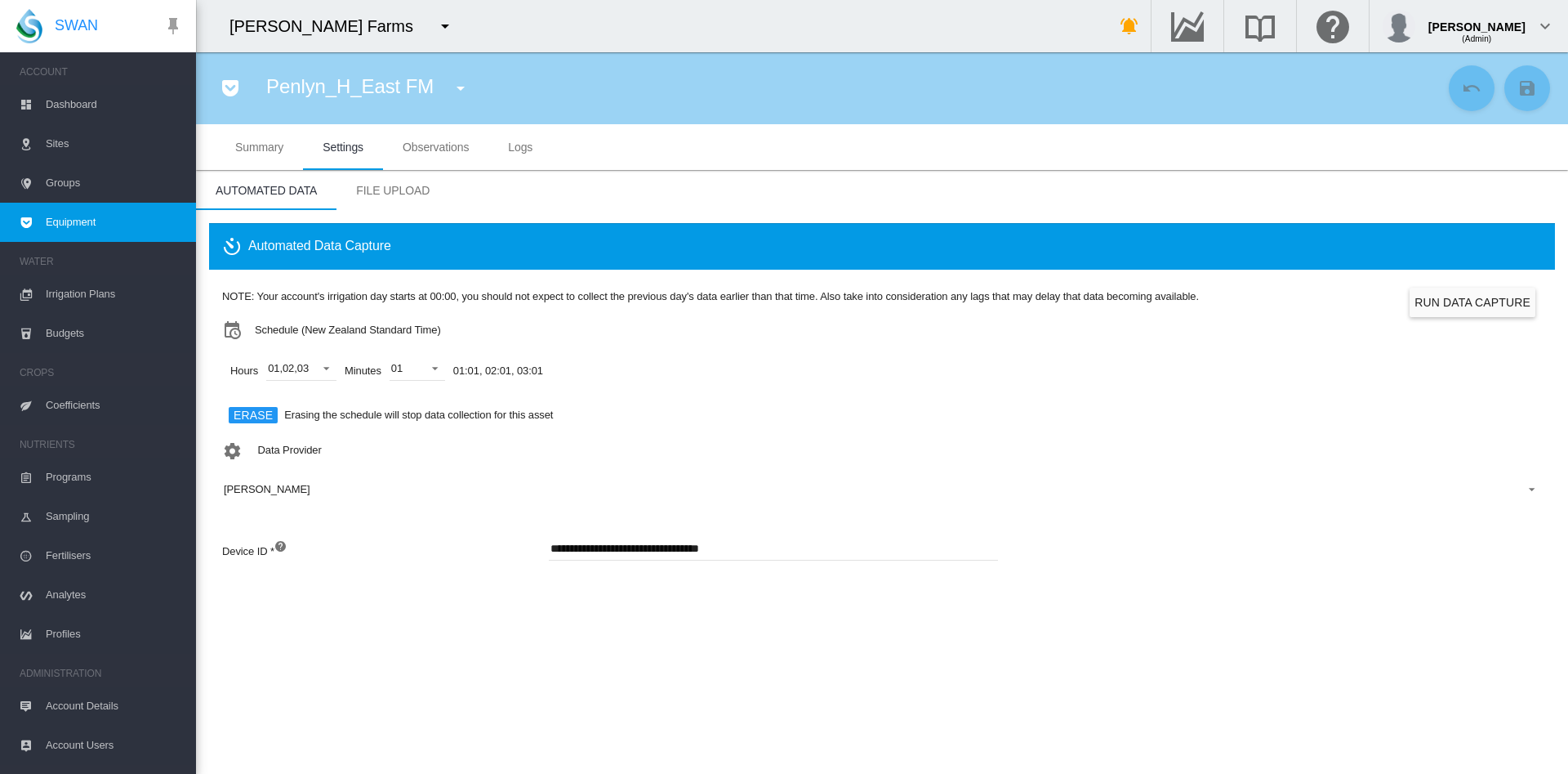
click at [435, 24] on md-icon "icon-menu-down" at bounding box center [445, 26] width 20 height 20
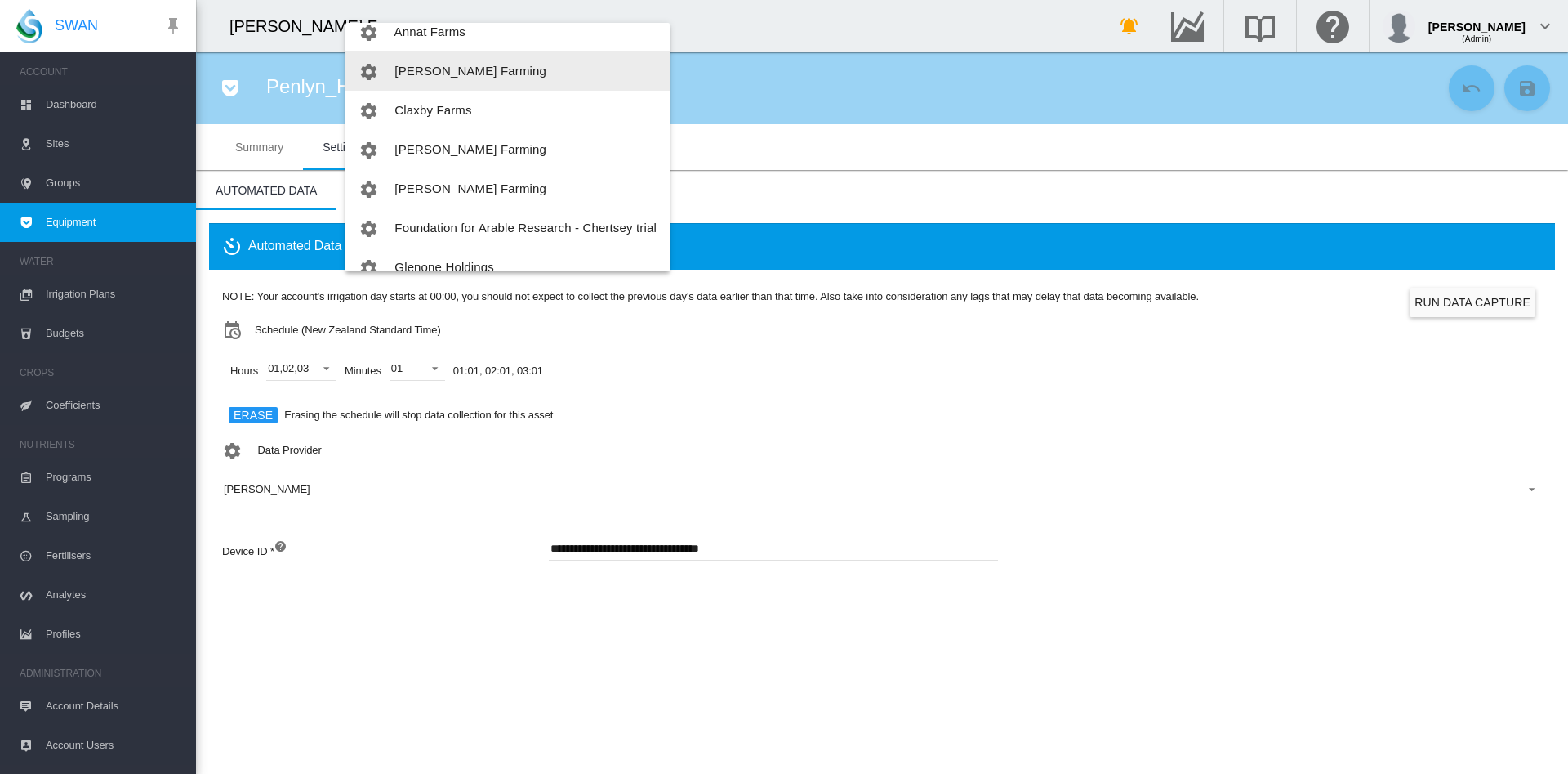
scroll to position [125, 0]
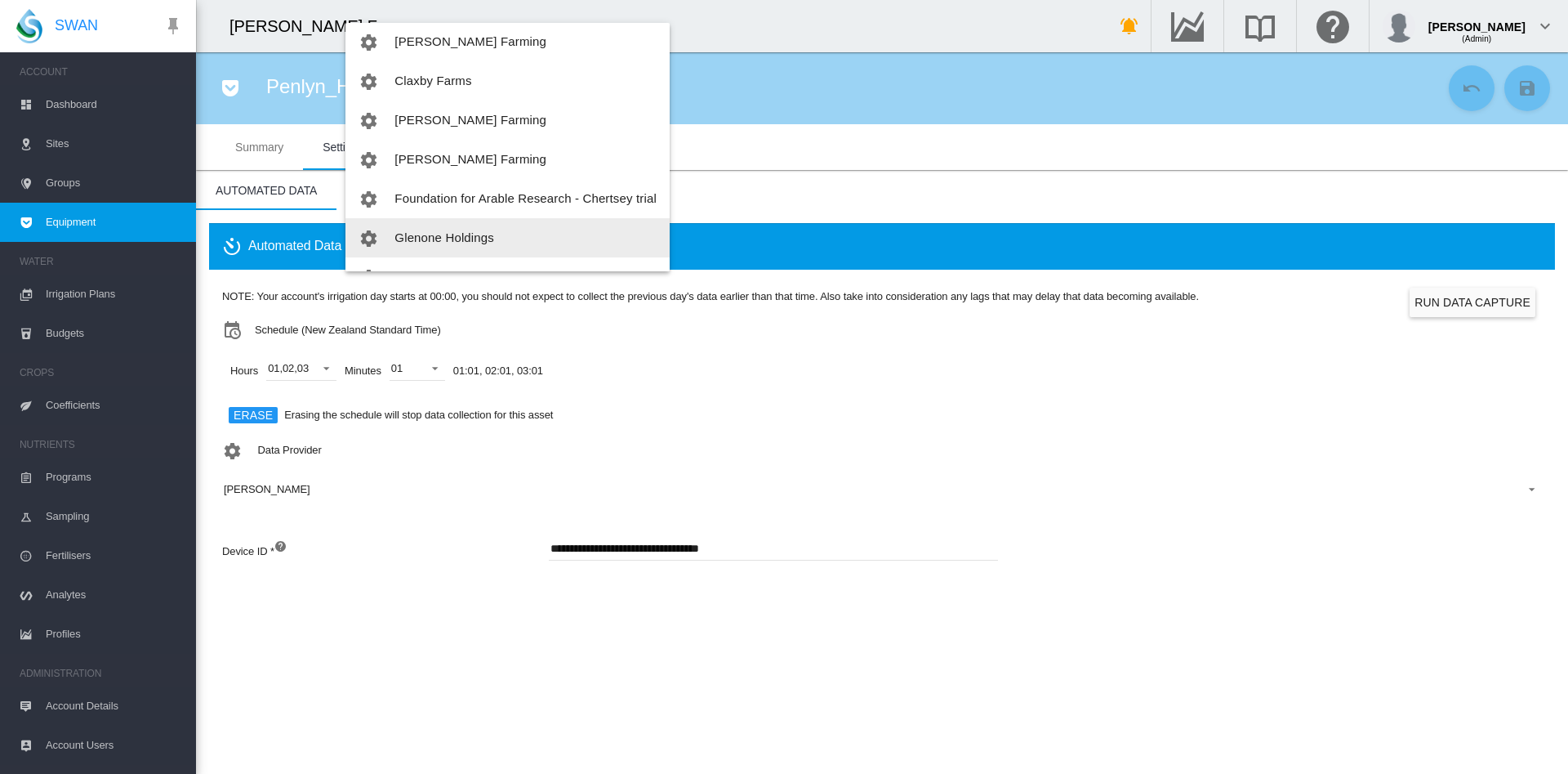
click at [443, 231] on span "Glenone Holdings" at bounding box center [443, 237] width 99 height 14
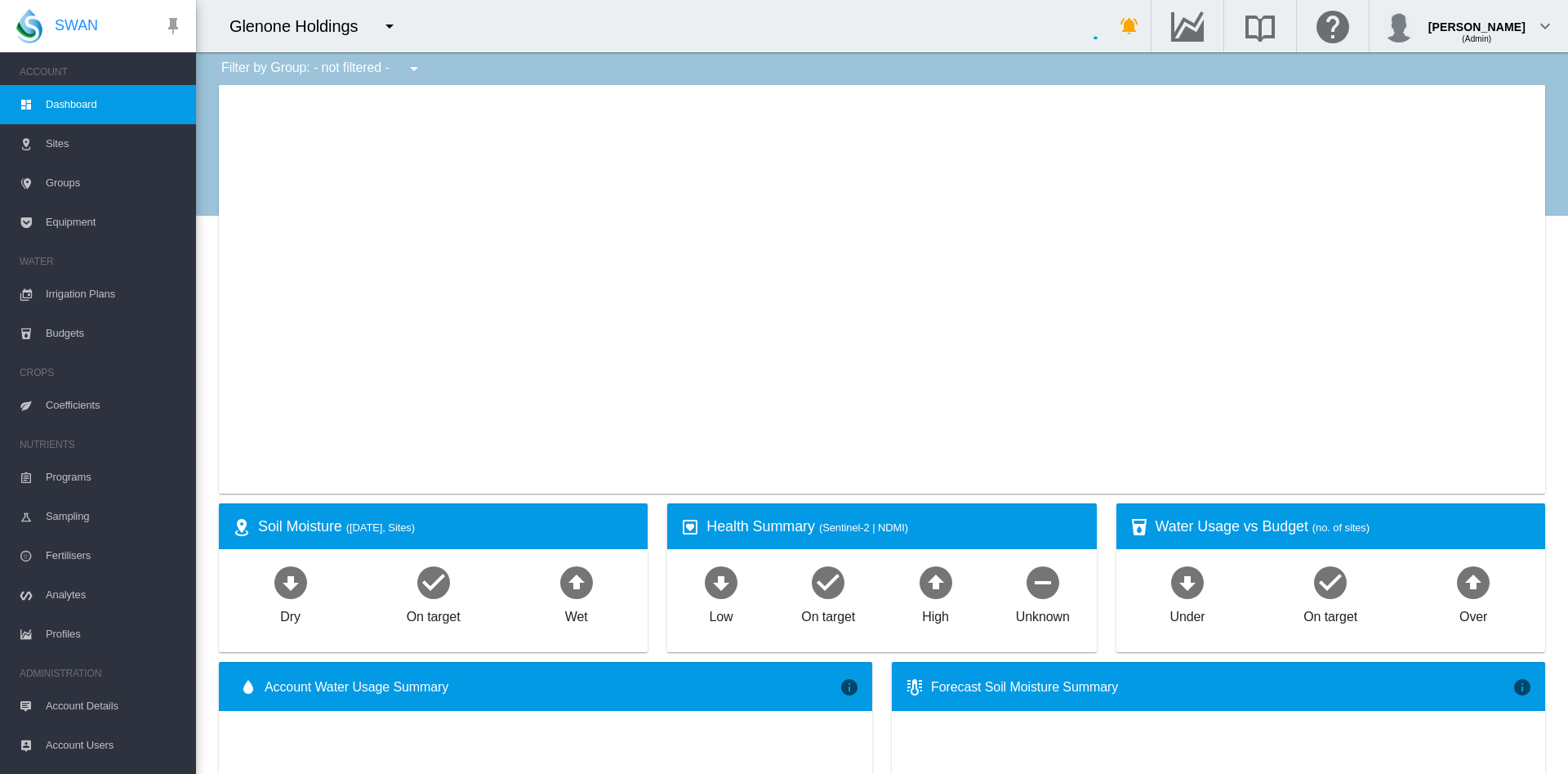
type input "**********"
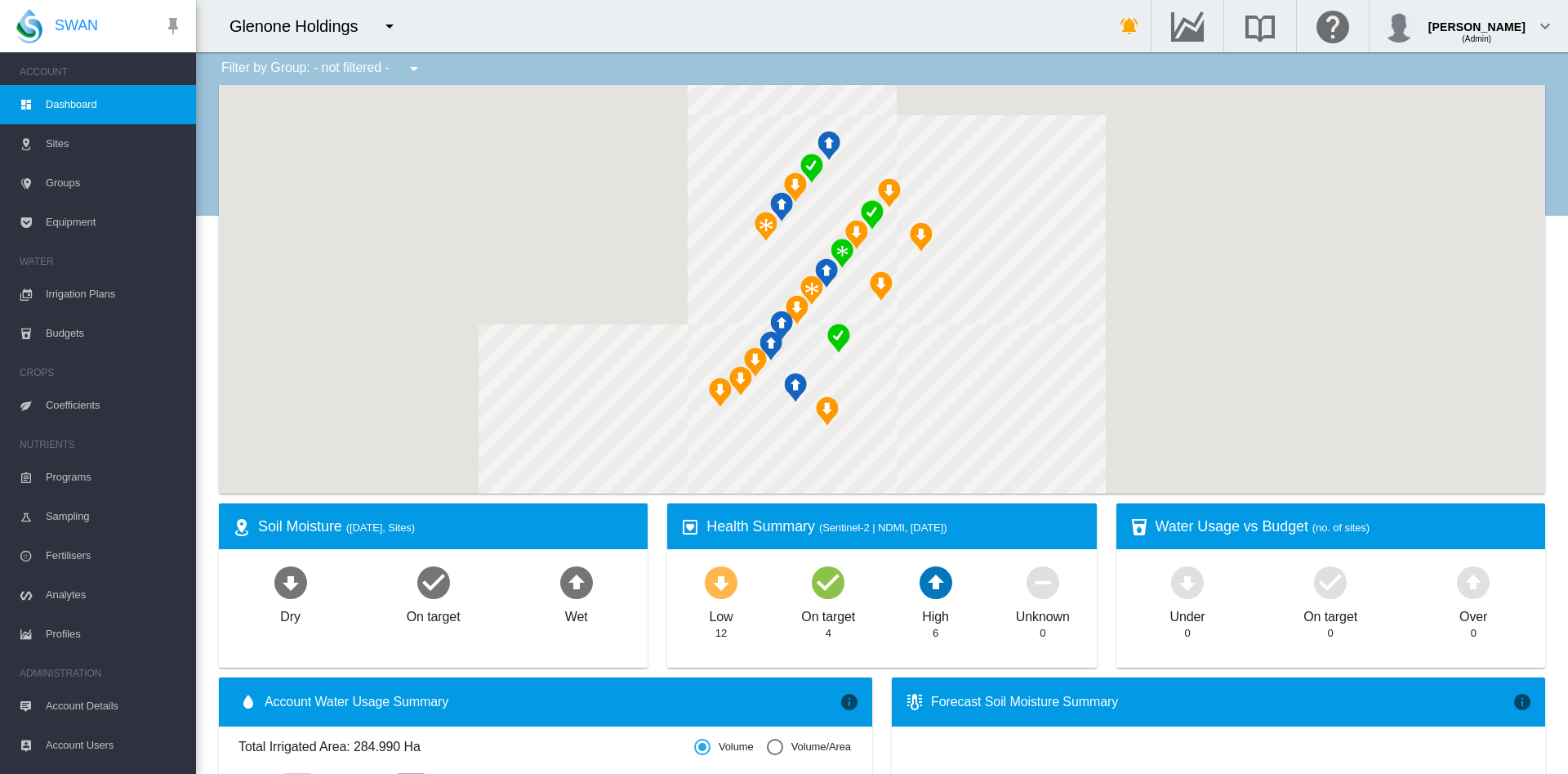
drag, startPoint x: 661, startPoint y: 320, endPoint x: 587, endPoint y: 313, distance: 74.3
click at [587, 313] on div at bounding box center [881, 289] width 1327 height 409
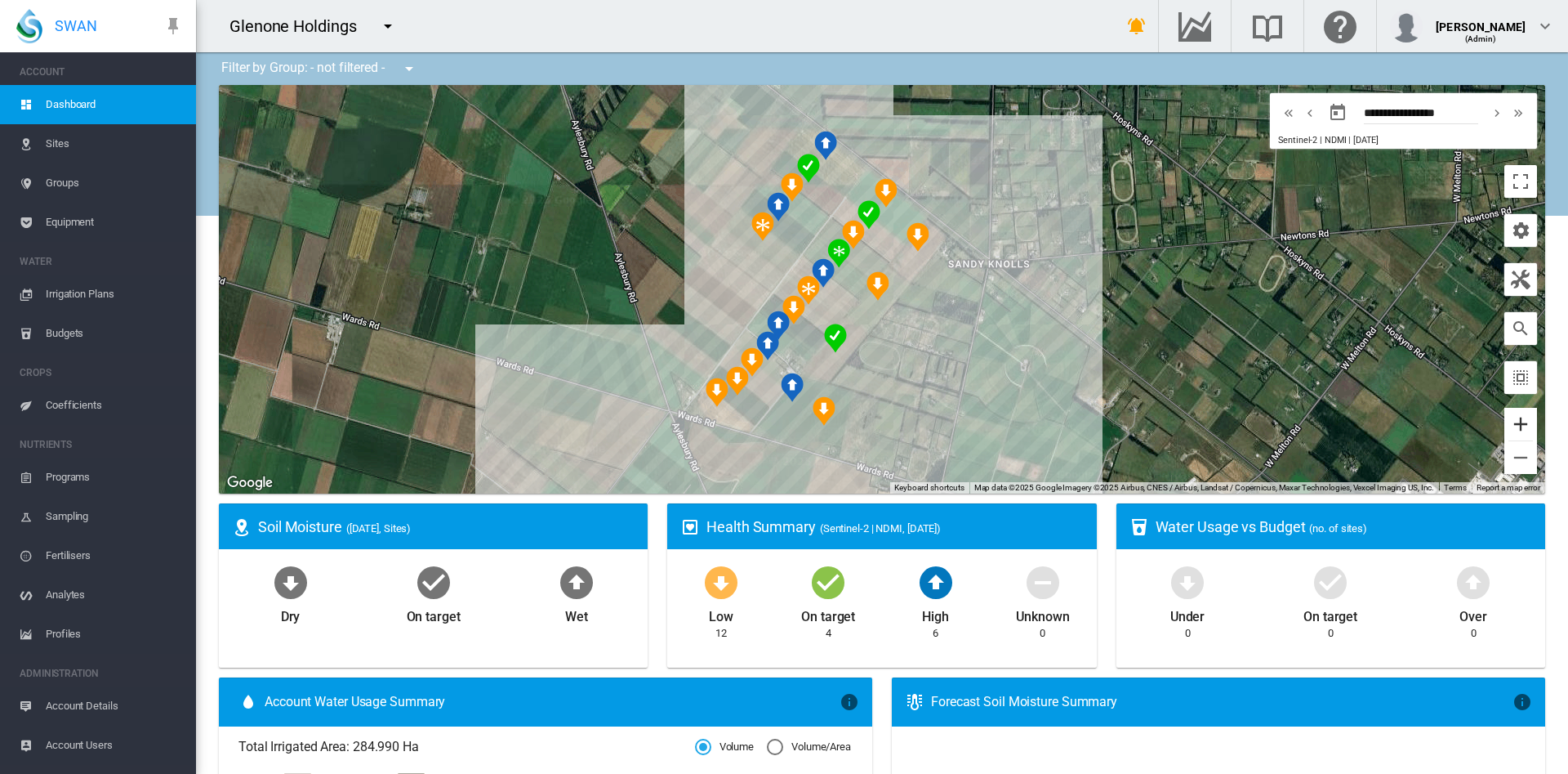
click at [1504, 417] on button "Zoom in" at bounding box center [1521, 424] width 33 height 33
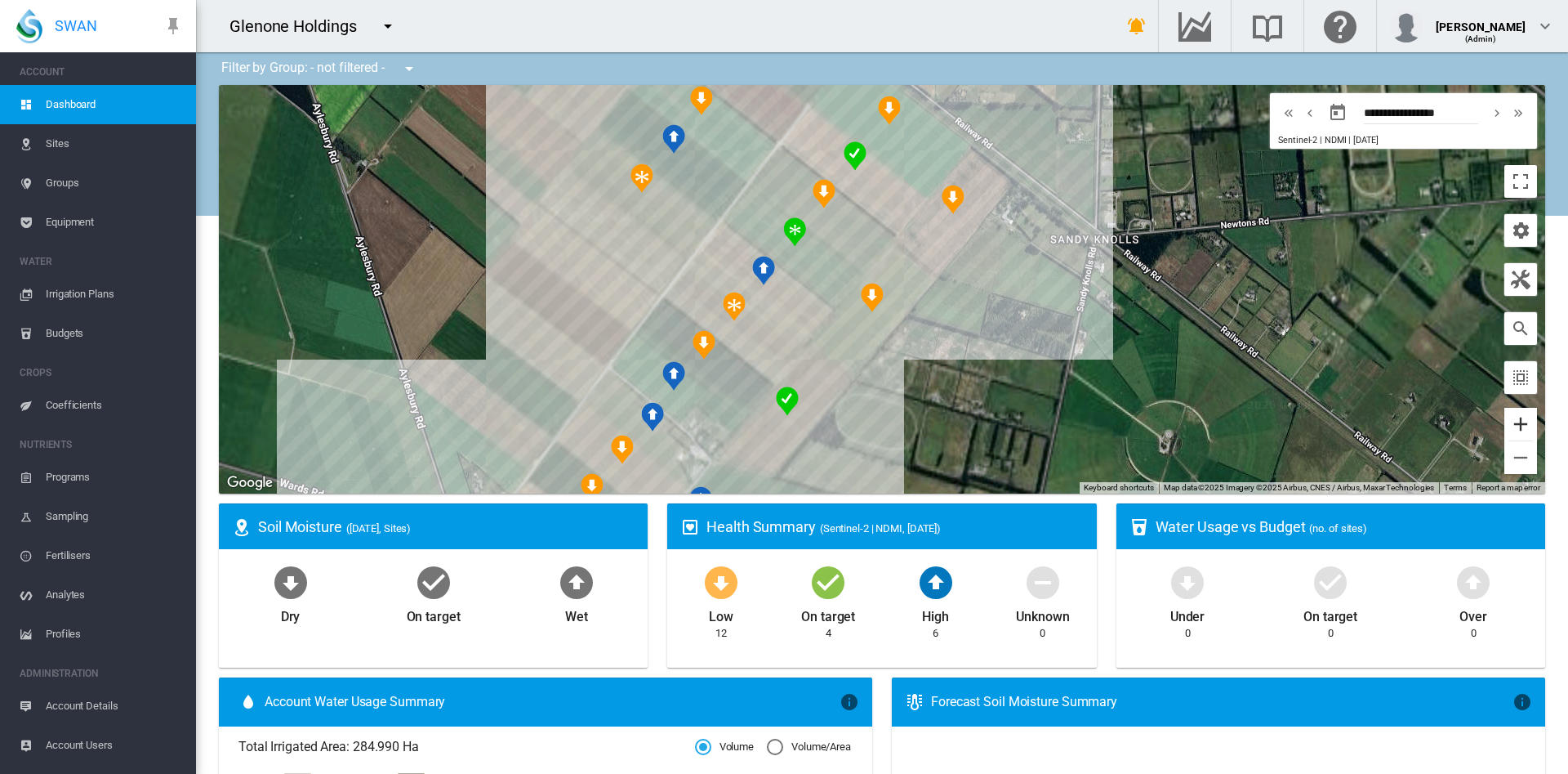
click at [1504, 417] on button "Zoom in" at bounding box center [1521, 424] width 33 height 33
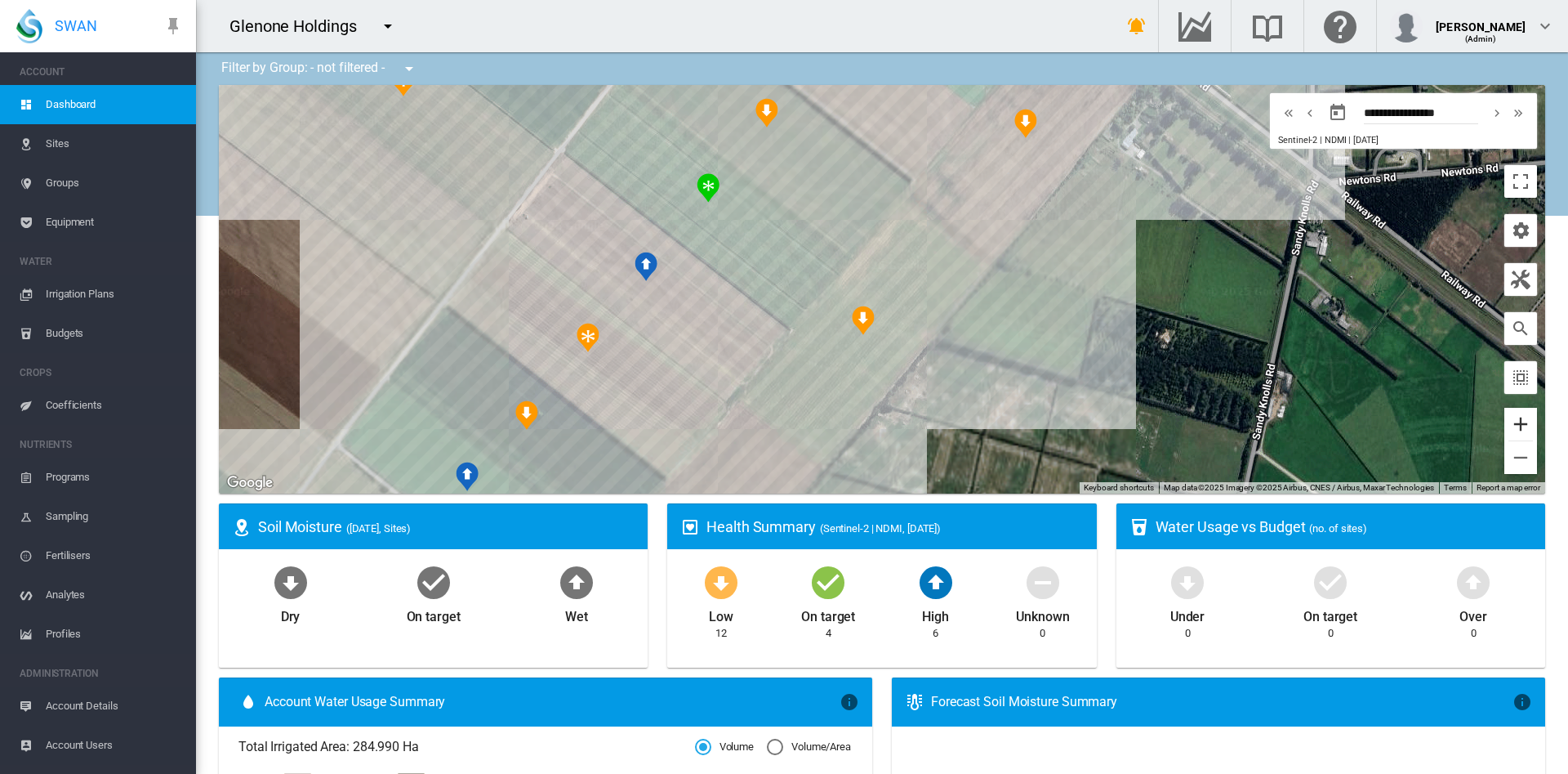
click at [1504, 417] on button "Zoom in" at bounding box center [1521, 424] width 33 height 33
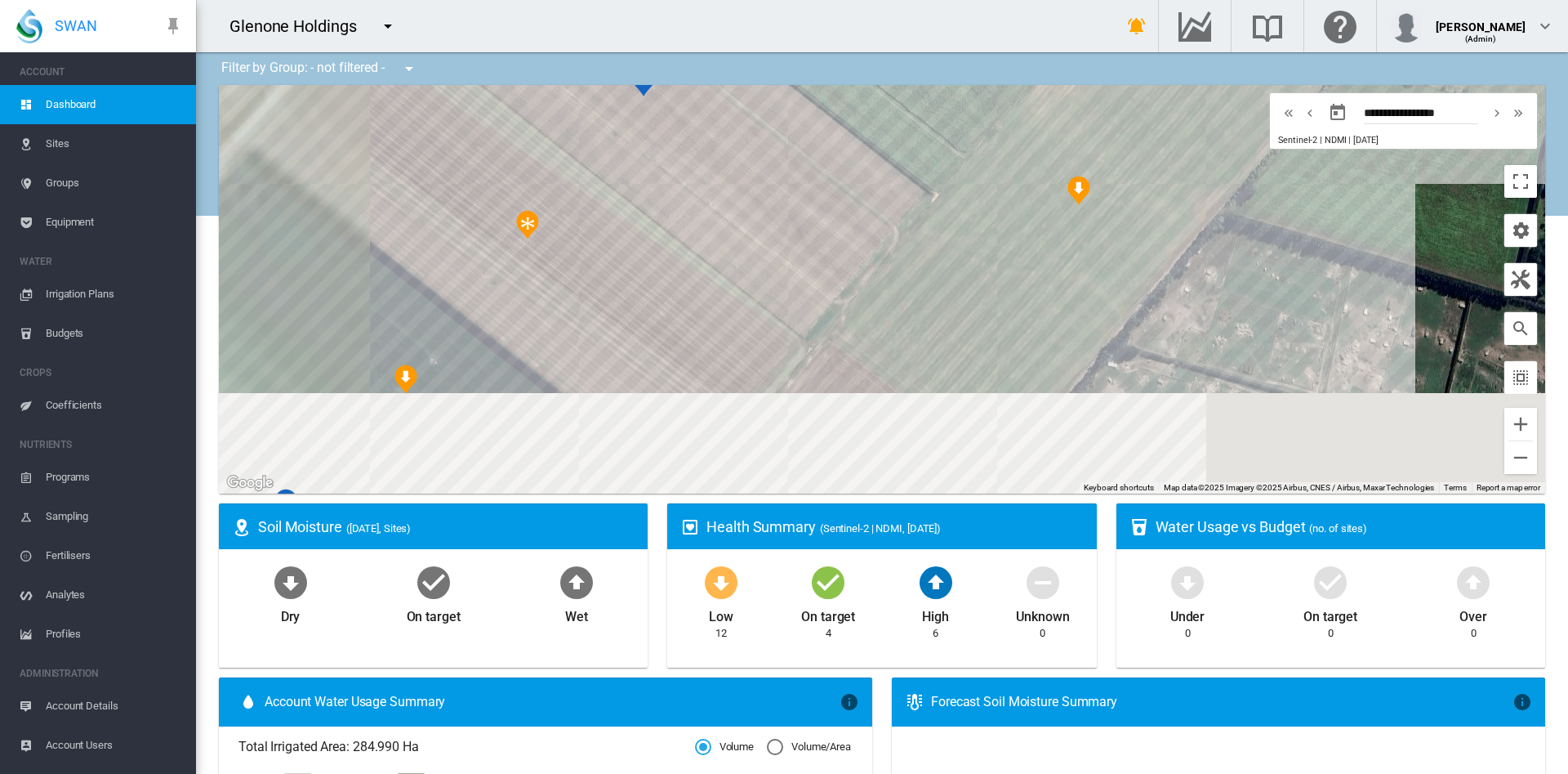
drag, startPoint x: 1124, startPoint y: 356, endPoint x: 1391, endPoint y: 162, distance: 330.0
click at [1391, 162] on div at bounding box center [881, 289] width 1327 height 409
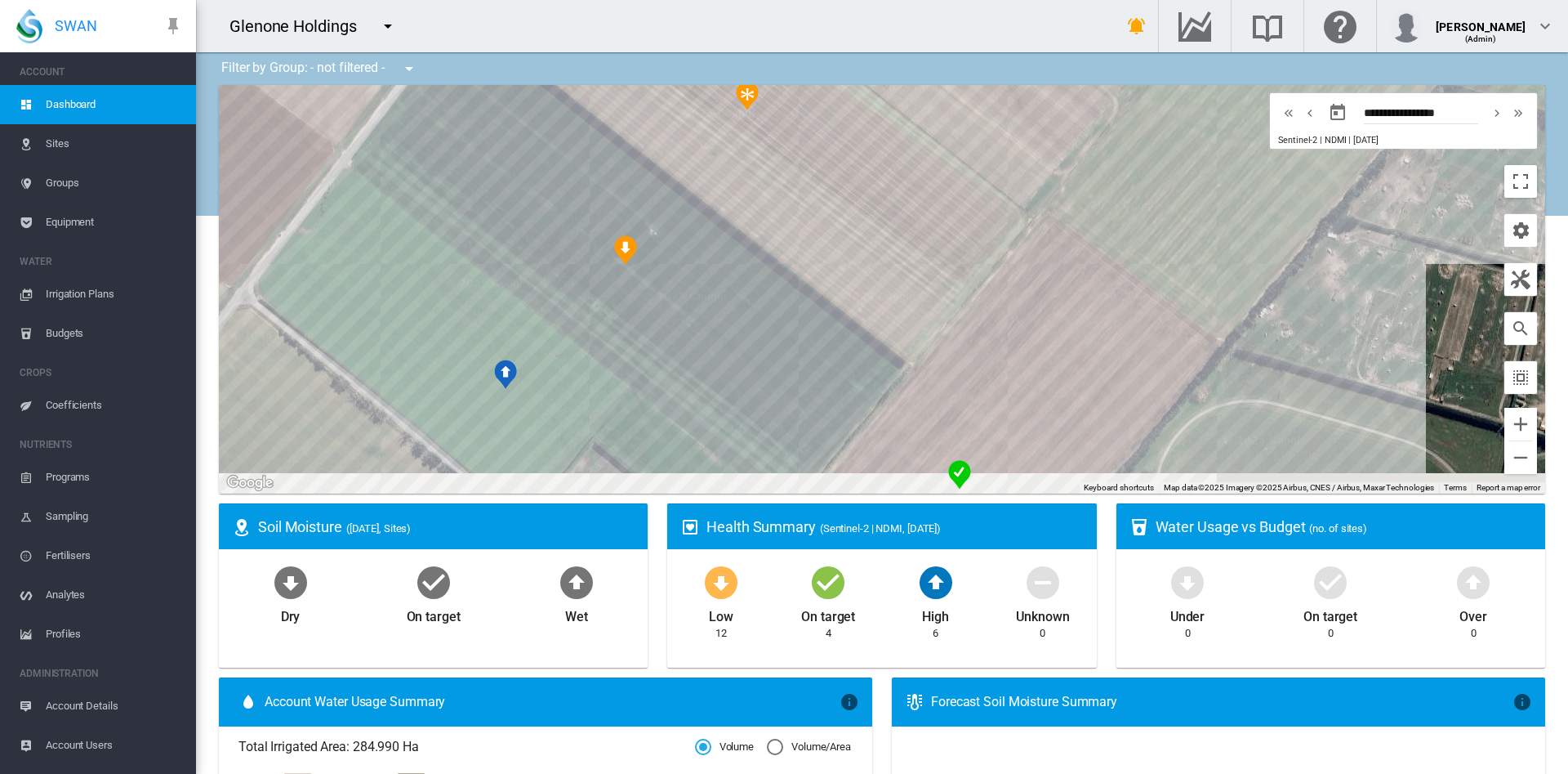
drag, startPoint x: 889, startPoint y: 275, endPoint x: 1142, endPoint y: 107, distance: 303.7
click at [1142, 107] on div at bounding box center [881, 289] width 1327 height 409
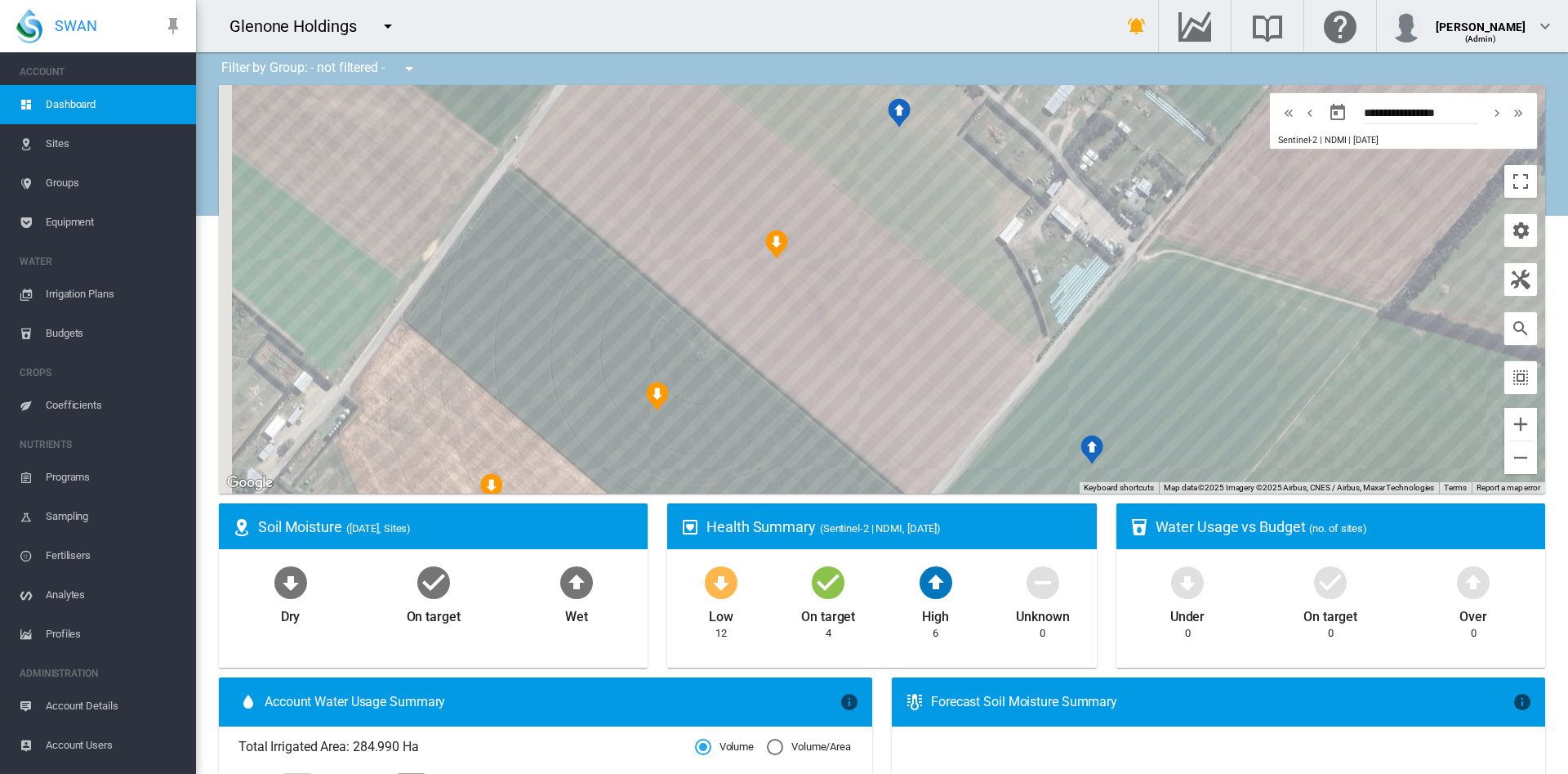
drag, startPoint x: 936, startPoint y: 197, endPoint x: 1203, endPoint y: -69, distance: 376.9
click at [1203, 0] on html "SWAN ACCOUNT Dashboard Sites Groups Equipment WATER Irrigation Plans" at bounding box center [784, 387] width 1568 height 774
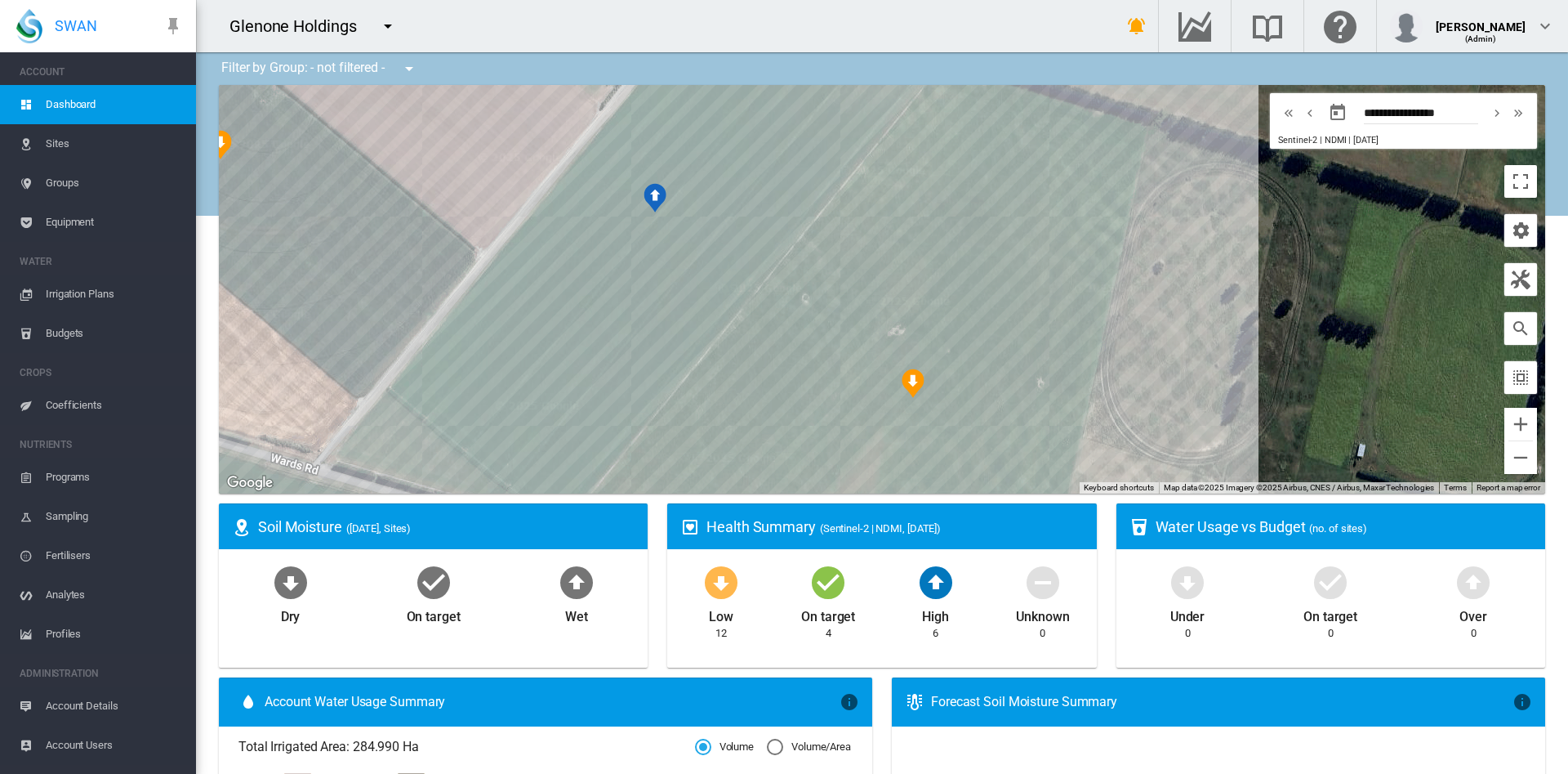
drag, startPoint x: 1060, startPoint y: 158, endPoint x: 626, endPoint y: -97, distance: 503.4
click at [626, 0] on html "SWAN ACCOUNT Dashboard Sites Groups Equipment WATER Irrigation Plans" at bounding box center [784, 387] width 1568 height 774
click at [1504, 471] on button "Zoom out" at bounding box center [1521, 457] width 33 height 33
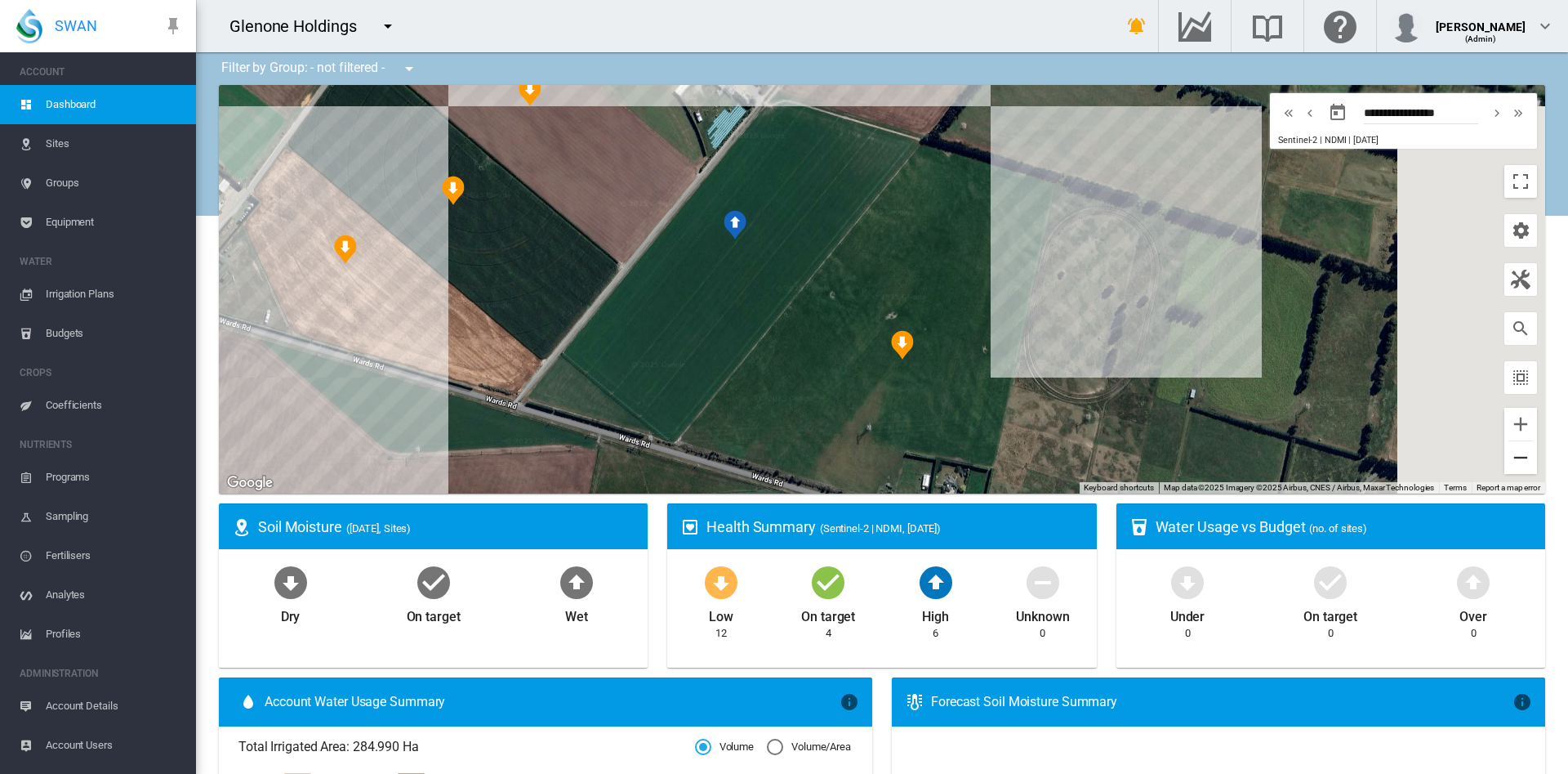
click at [1504, 471] on button "Zoom out" at bounding box center [1521, 457] width 33 height 33
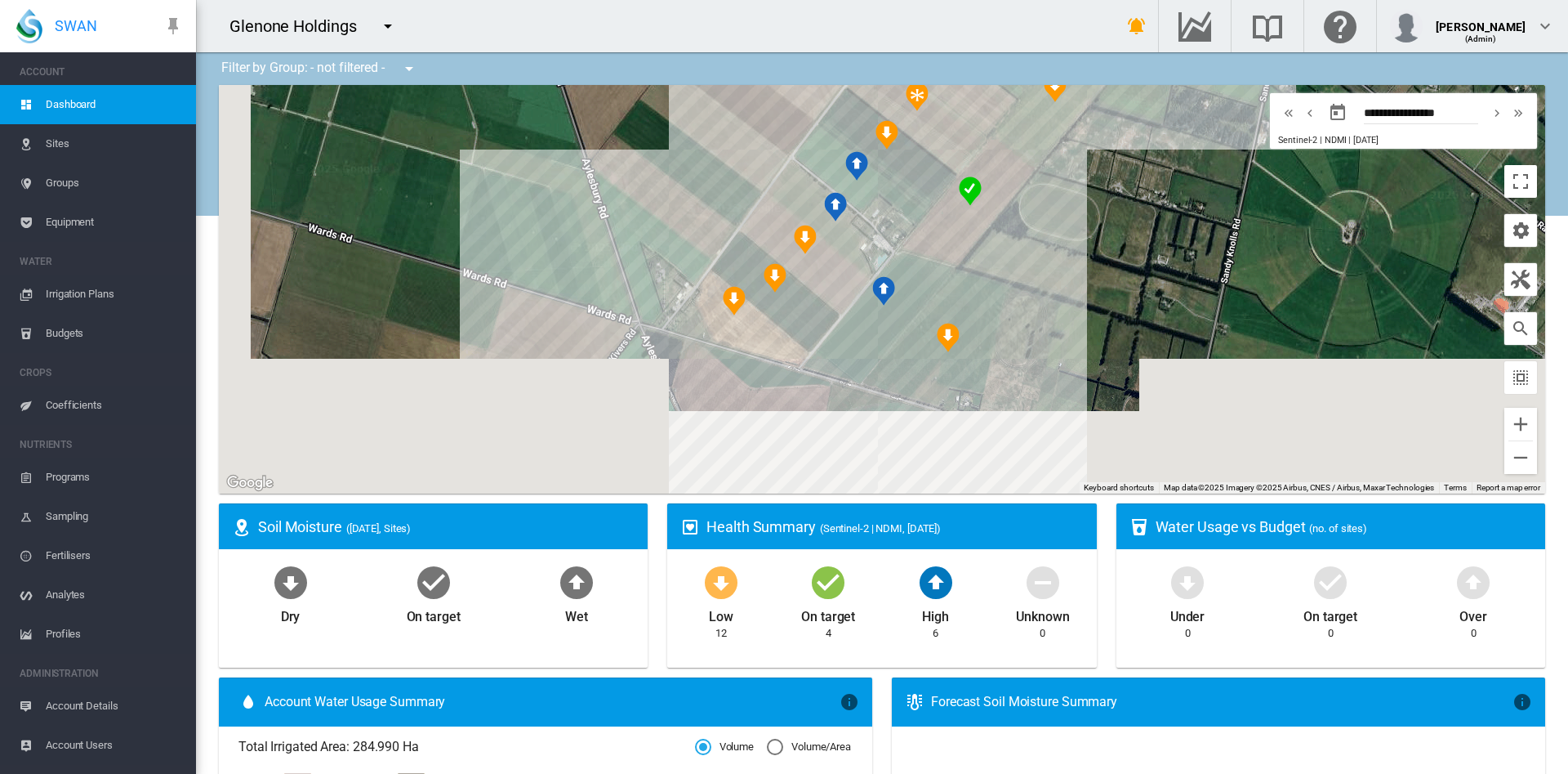
drag, startPoint x: 944, startPoint y: 250, endPoint x: 1114, endPoint y: 356, distance: 200.3
click at [1114, 356] on div at bounding box center [881, 289] width 1327 height 409
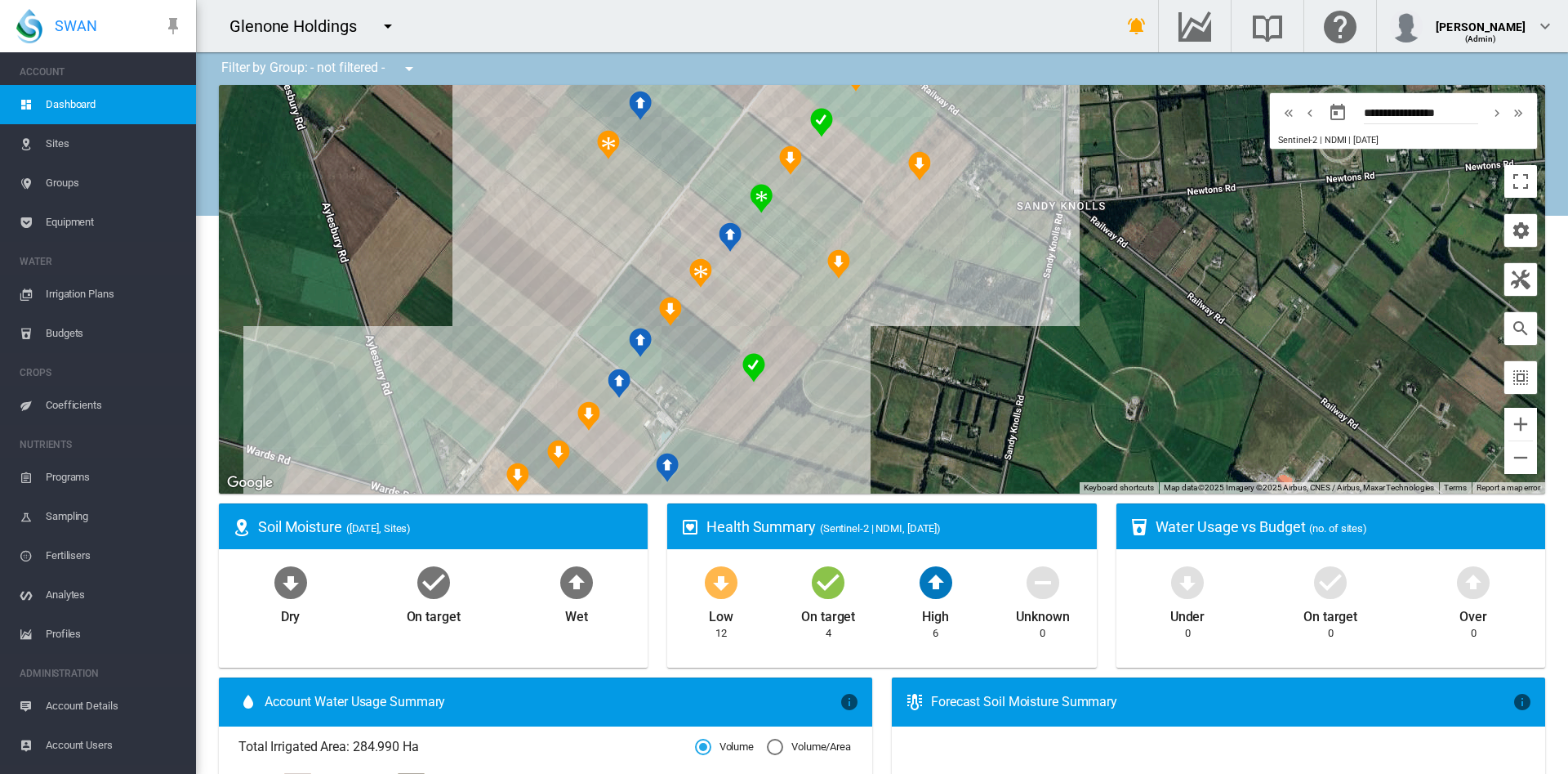
drag, startPoint x: 1068, startPoint y: 424, endPoint x: 651, endPoint y: 577, distance: 444.2
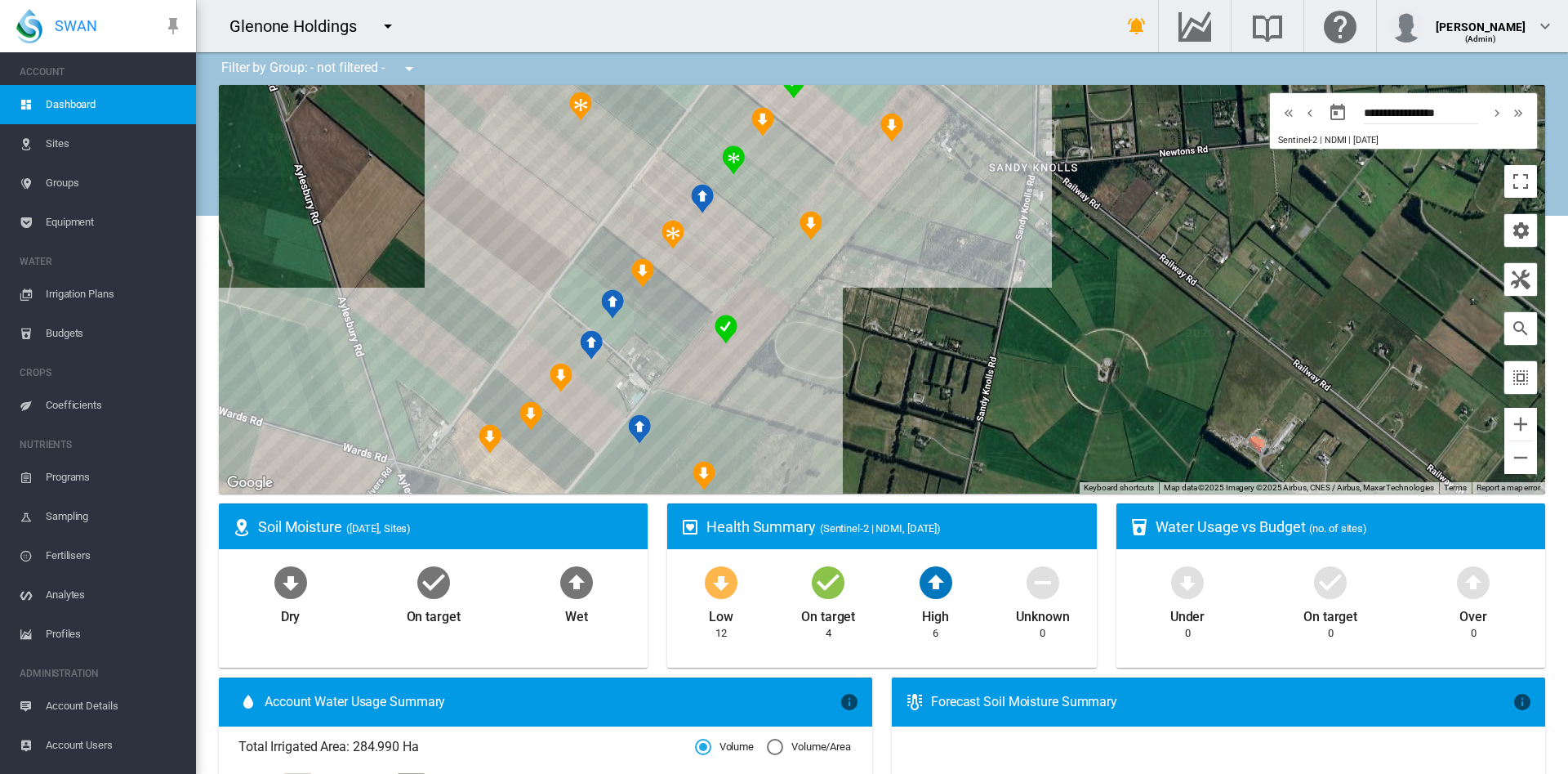
drag, startPoint x: 708, startPoint y: 390, endPoint x: 820, endPoint y: 240, distance: 187.2
click at [820, 240] on div at bounding box center [881, 289] width 1327 height 409
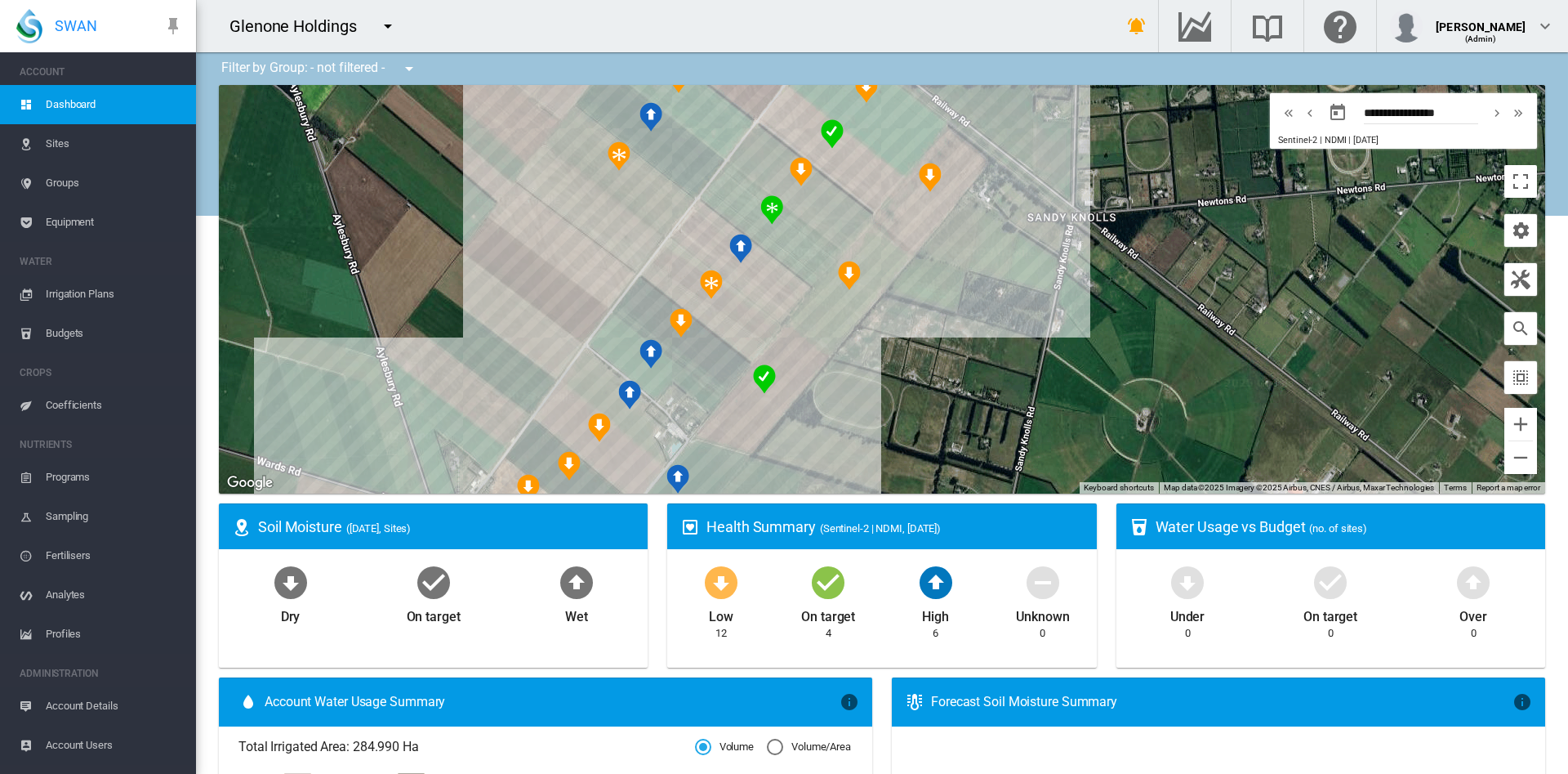
drag, startPoint x: 949, startPoint y: 338, endPoint x: 950, endPoint y: 449, distance: 111.0
click at [950, 449] on div at bounding box center [881, 289] width 1327 height 409
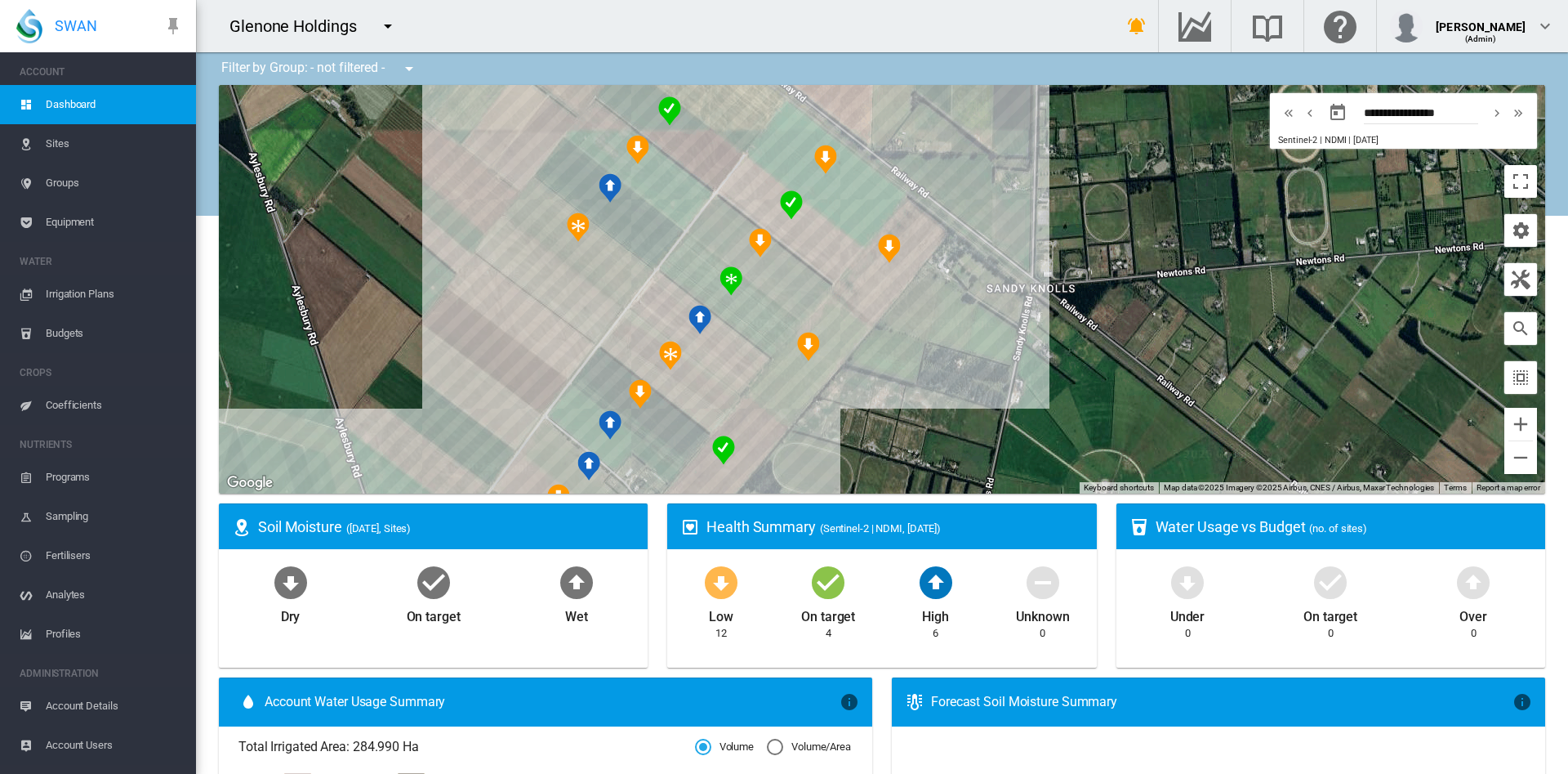
drag, startPoint x: 955, startPoint y: 393, endPoint x: 920, endPoint y: 434, distance: 53.9
click at [920, 434] on div at bounding box center [881, 289] width 1327 height 409
click at [1504, 441] on button "Zoom out" at bounding box center [1521, 457] width 33 height 33
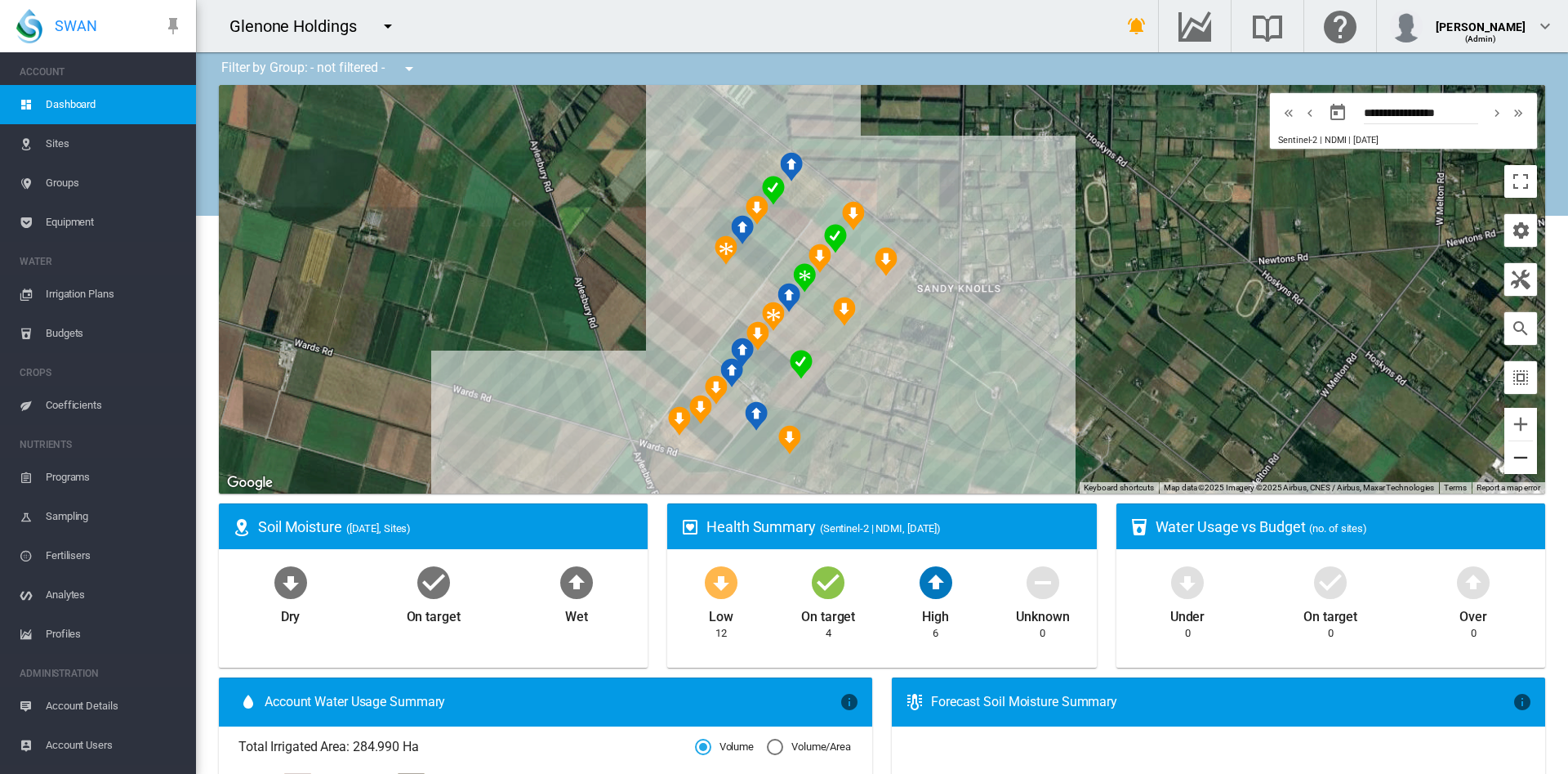
click at [1504, 441] on button "Zoom out" at bounding box center [1521, 457] width 33 height 33
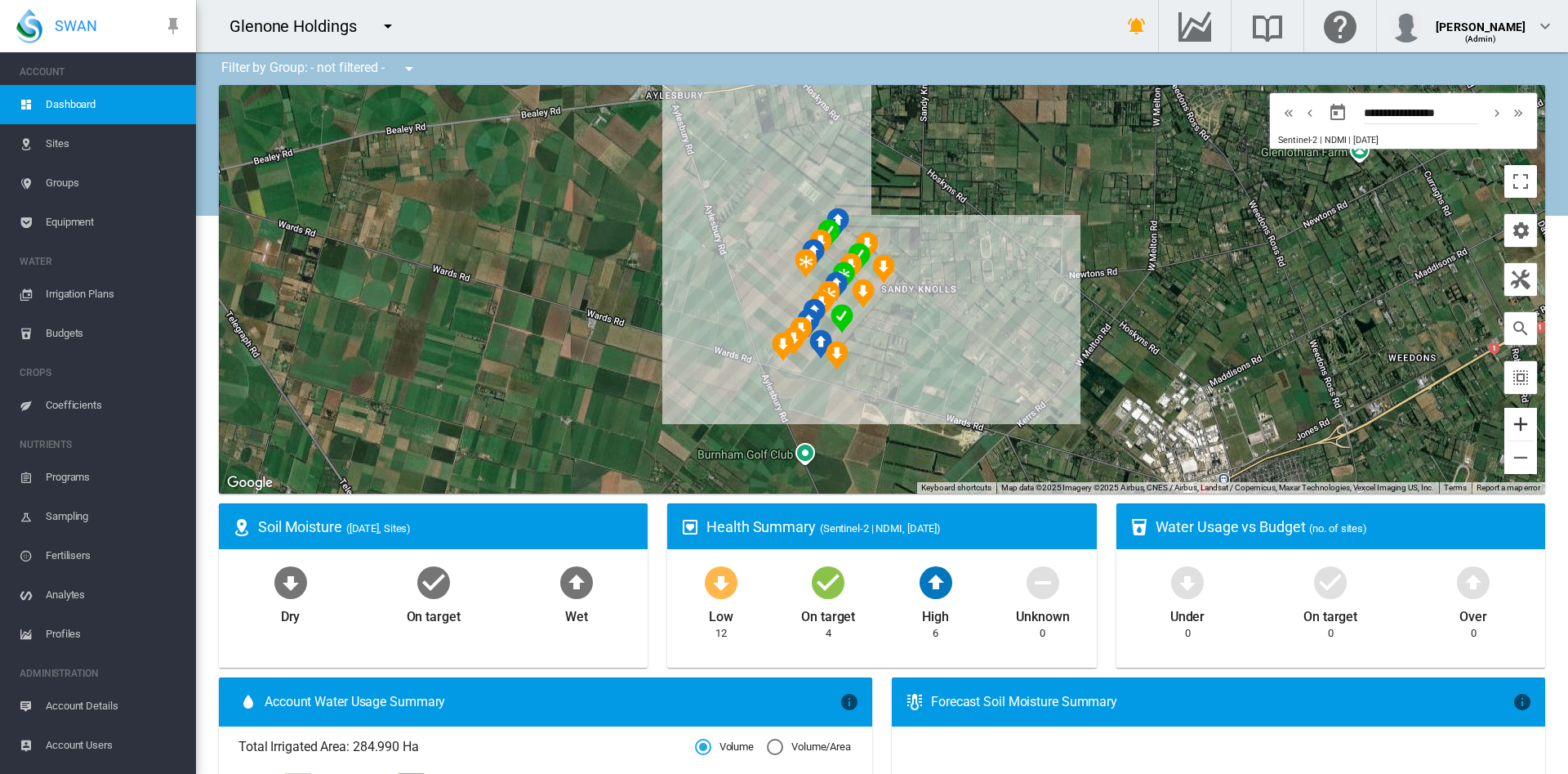
click at [1504, 423] on button "Zoom in" at bounding box center [1521, 424] width 33 height 33
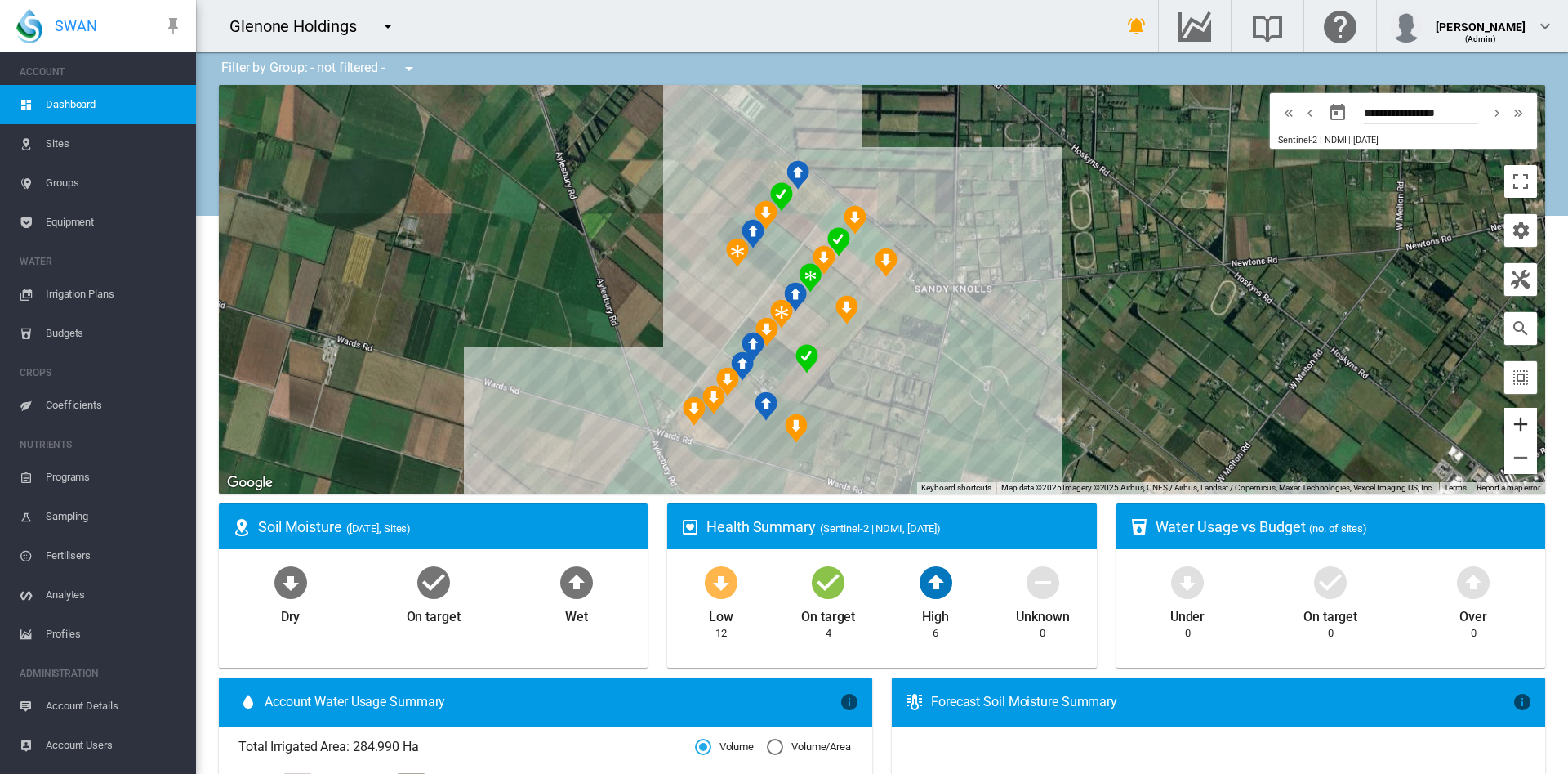
click at [1504, 423] on button "Zoom in" at bounding box center [1521, 424] width 33 height 33
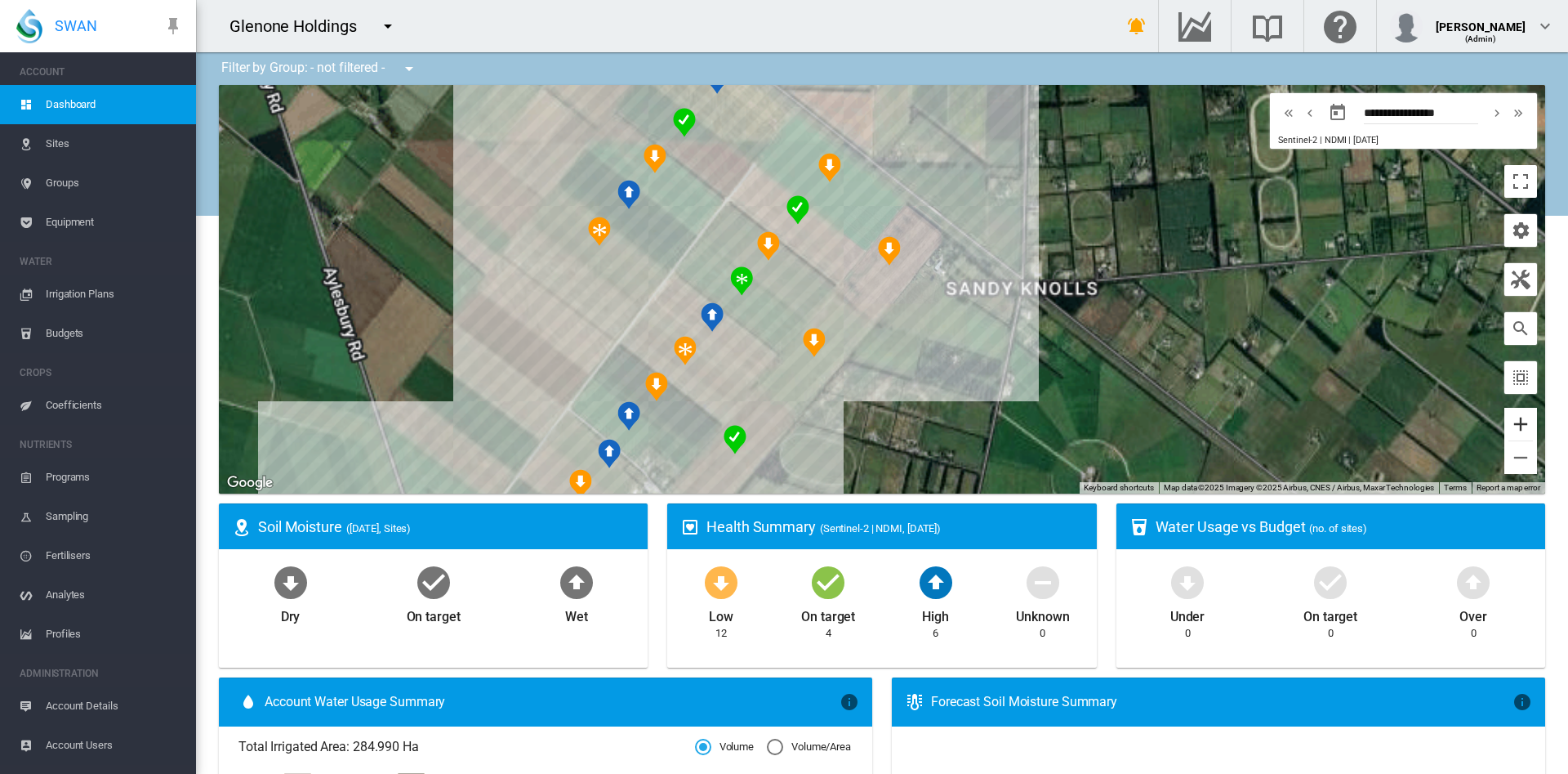
click at [1504, 423] on button "Zoom in" at bounding box center [1521, 424] width 33 height 33
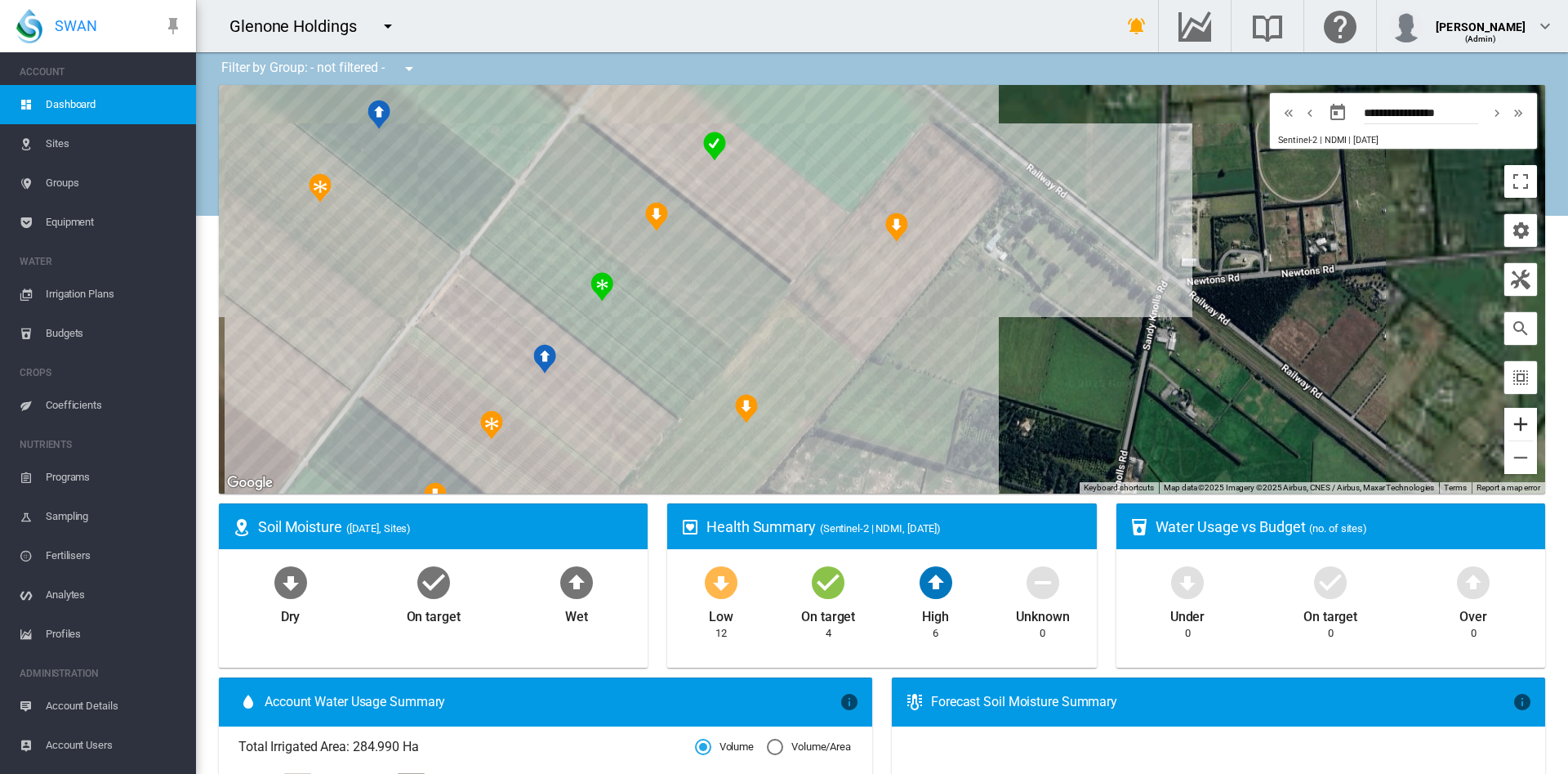
click at [1504, 423] on button "Zoom in" at bounding box center [1521, 424] width 33 height 33
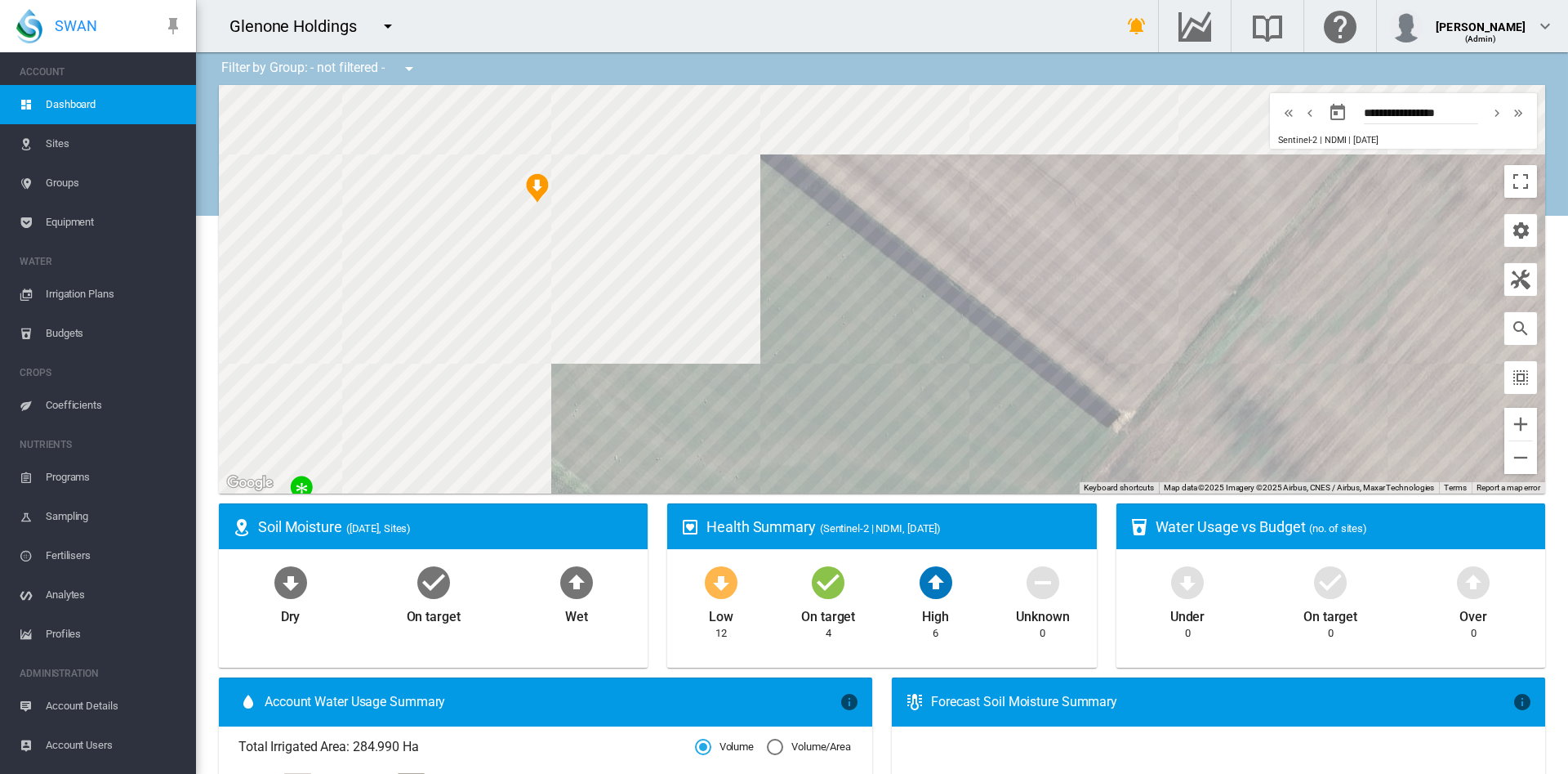
drag, startPoint x: 552, startPoint y: 219, endPoint x: 1186, endPoint y: 383, distance: 654.9
click at [1186, 383] on div at bounding box center [881, 289] width 1327 height 409
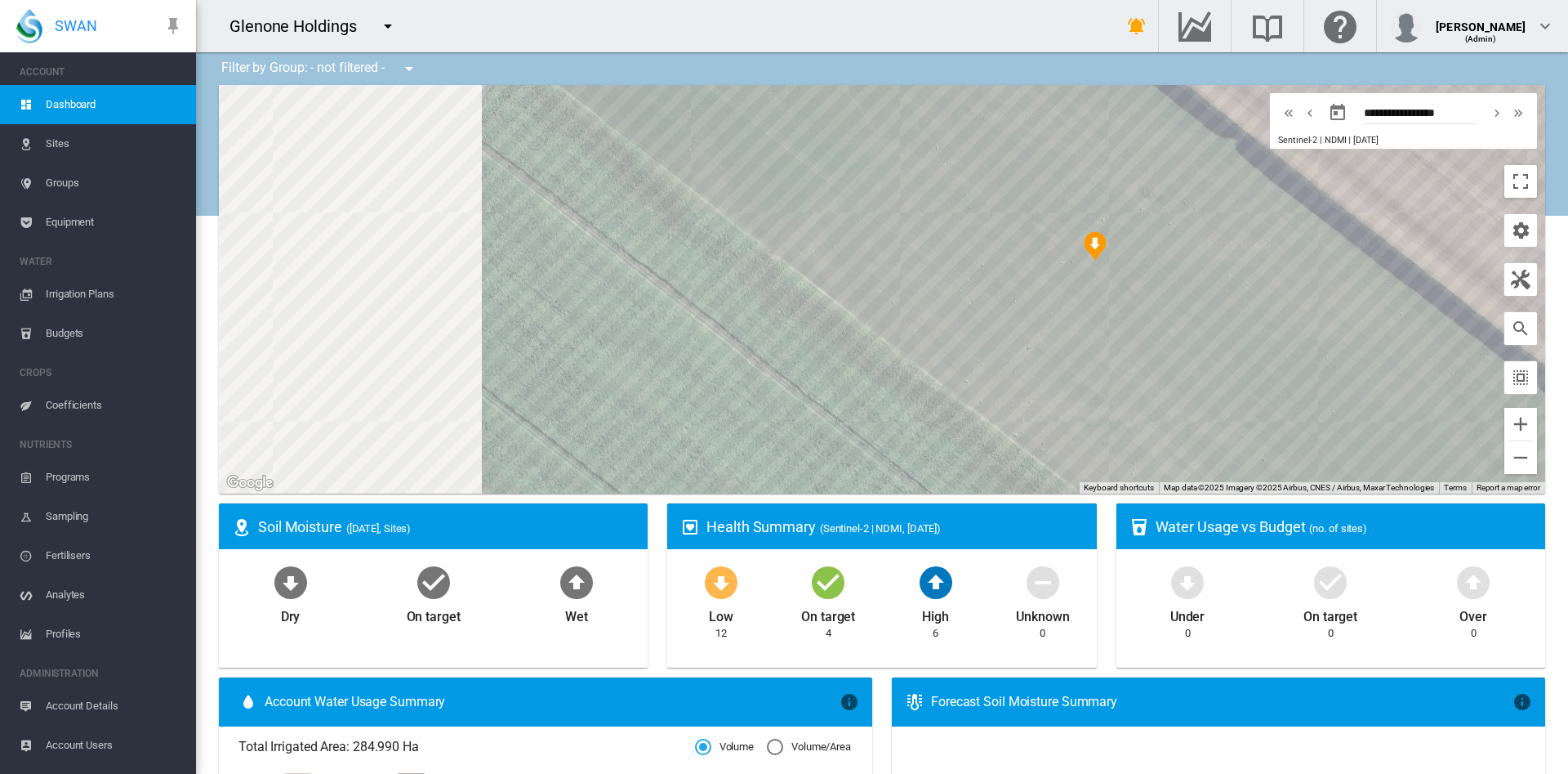
drag, startPoint x: 834, startPoint y: 289, endPoint x: 1333, endPoint y: 298, distance: 499.1
click at [1333, 298] on div at bounding box center [881, 289] width 1327 height 409
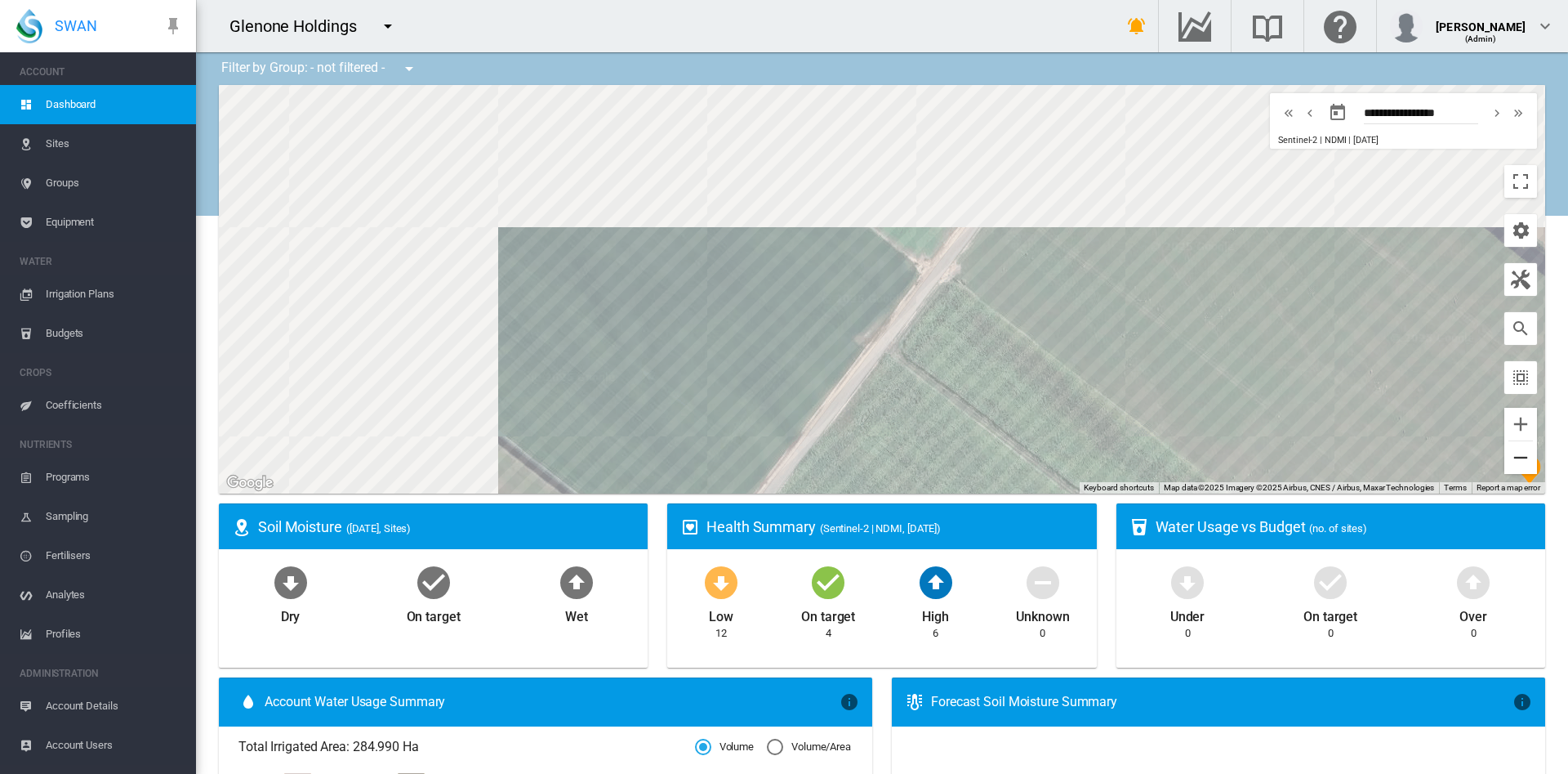
drag, startPoint x: 1092, startPoint y: 195, endPoint x: 1490, endPoint y: 469, distance: 483.2
click at [1490, 469] on div "Site Health Indexes - × Name of current Site Health Area in chart. Click on a d…" at bounding box center [881, 289] width 1327 height 409
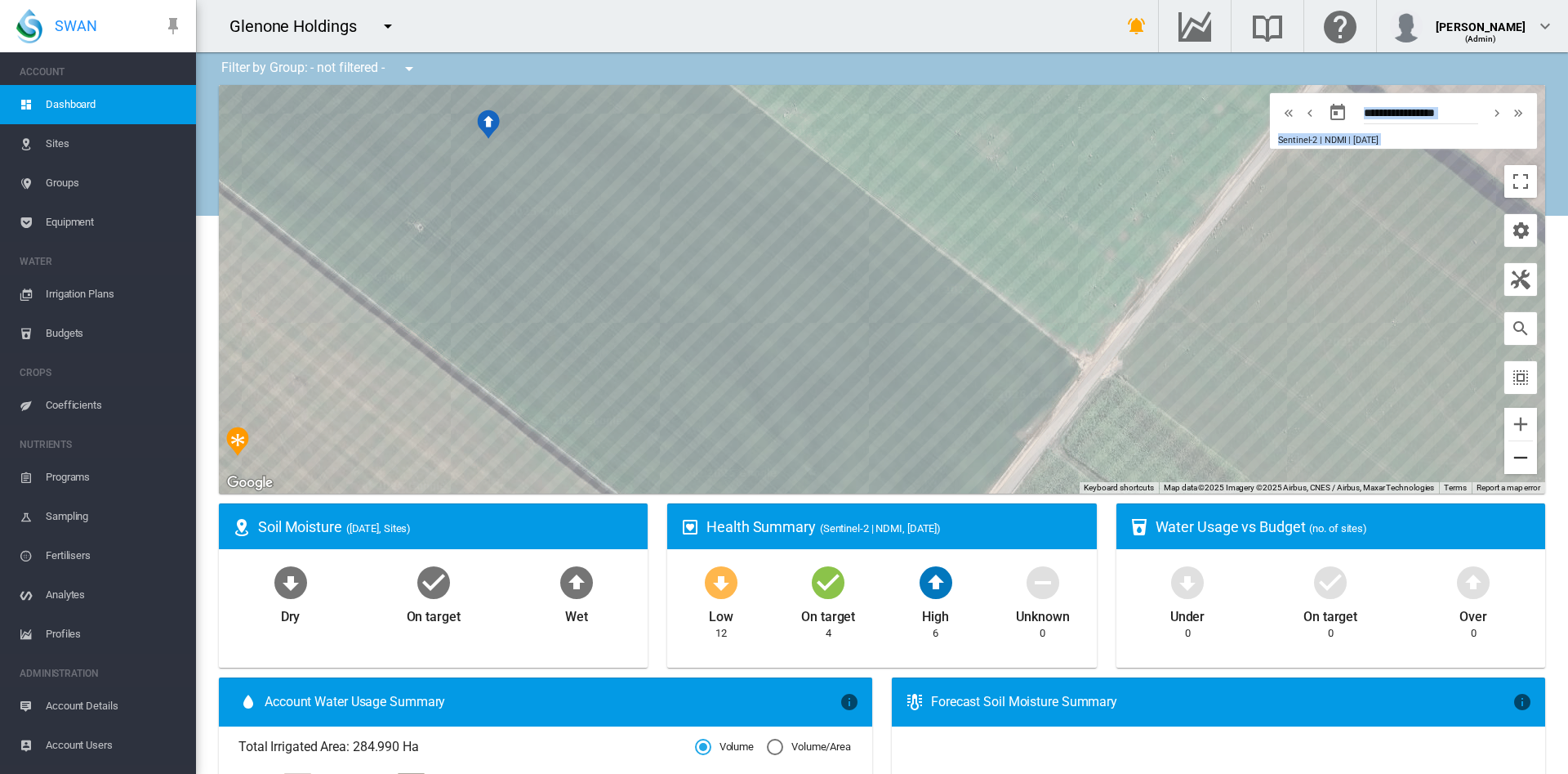
click at [1504, 451] on button "Zoom out" at bounding box center [1521, 457] width 33 height 33
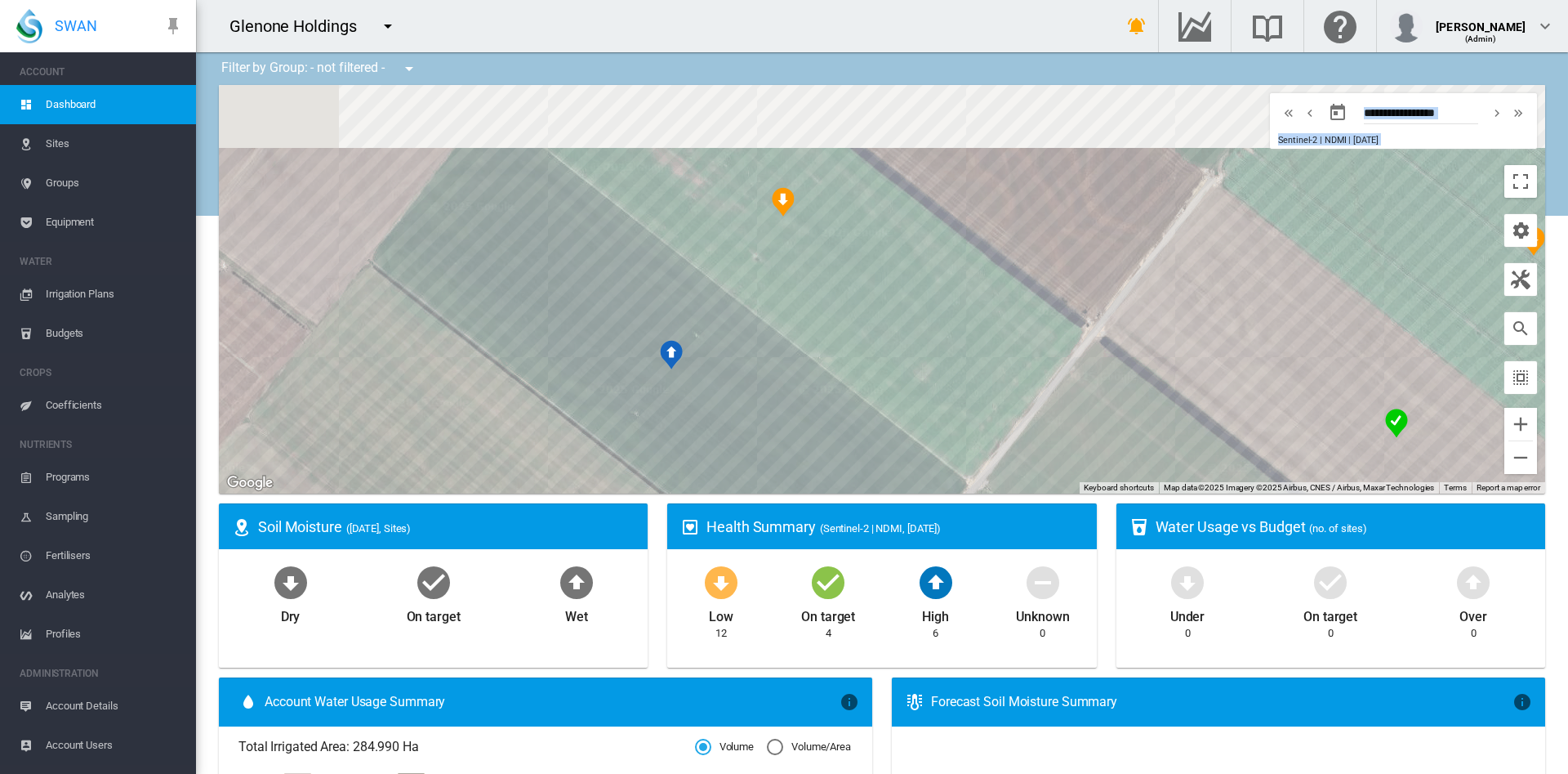
drag, startPoint x: 1176, startPoint y: 261, endPoint x: 1158, endPoint y: 455, distance: 194.8
click at [1158, 455] on div at bounding box center [881, 289] width 1327 height 409
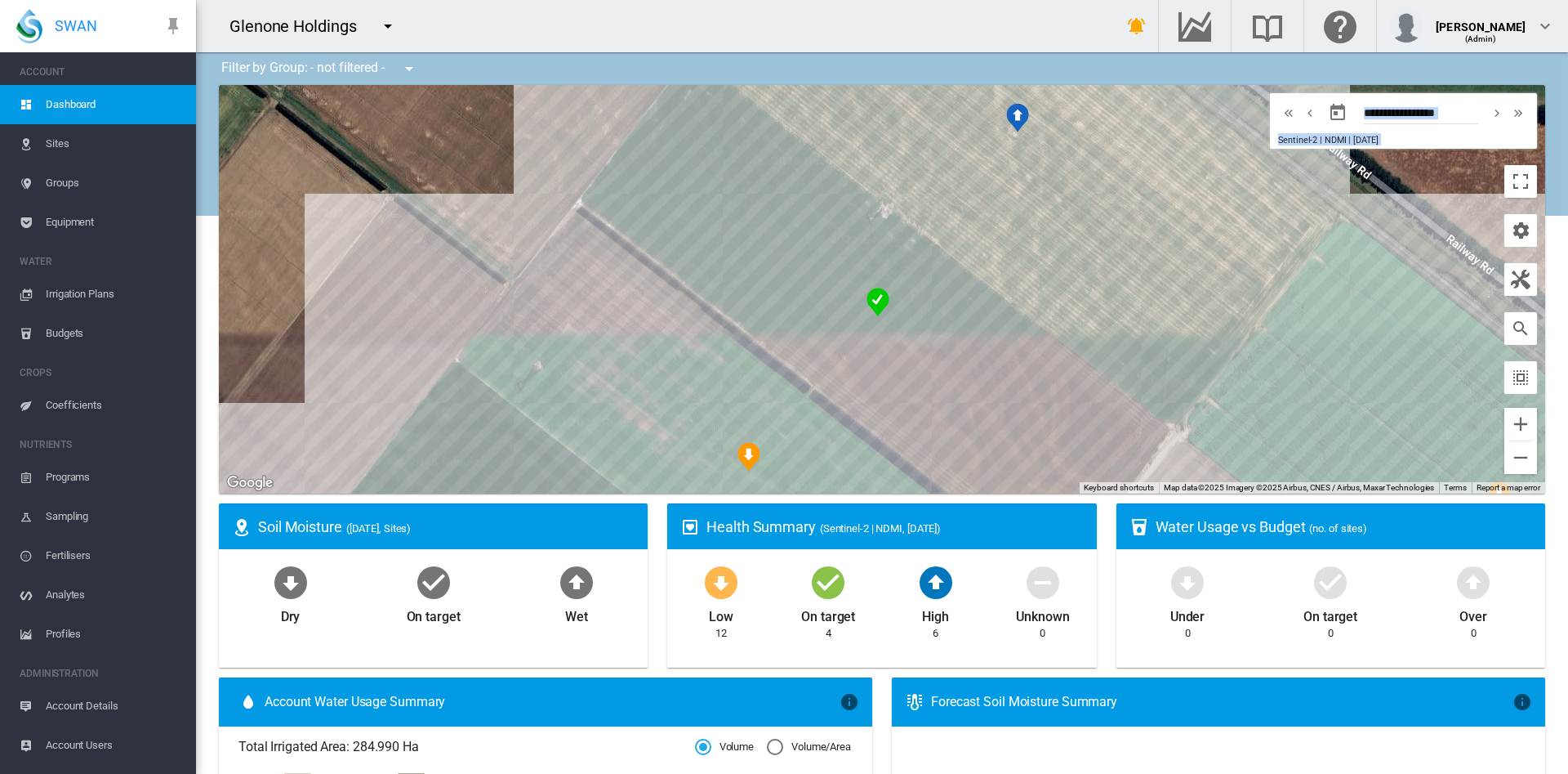
drag, startPoint x: 1063, startPoint y: 265, endPoint x: 1030, endPoint y: 449, distance: 186.9
click at [1030, 449] on div at bounding box center [881, 289] width 1327 height 409
click at [1504, 429] on button "Zoom in" at bounding box center [1521, 424] width 33 height 33
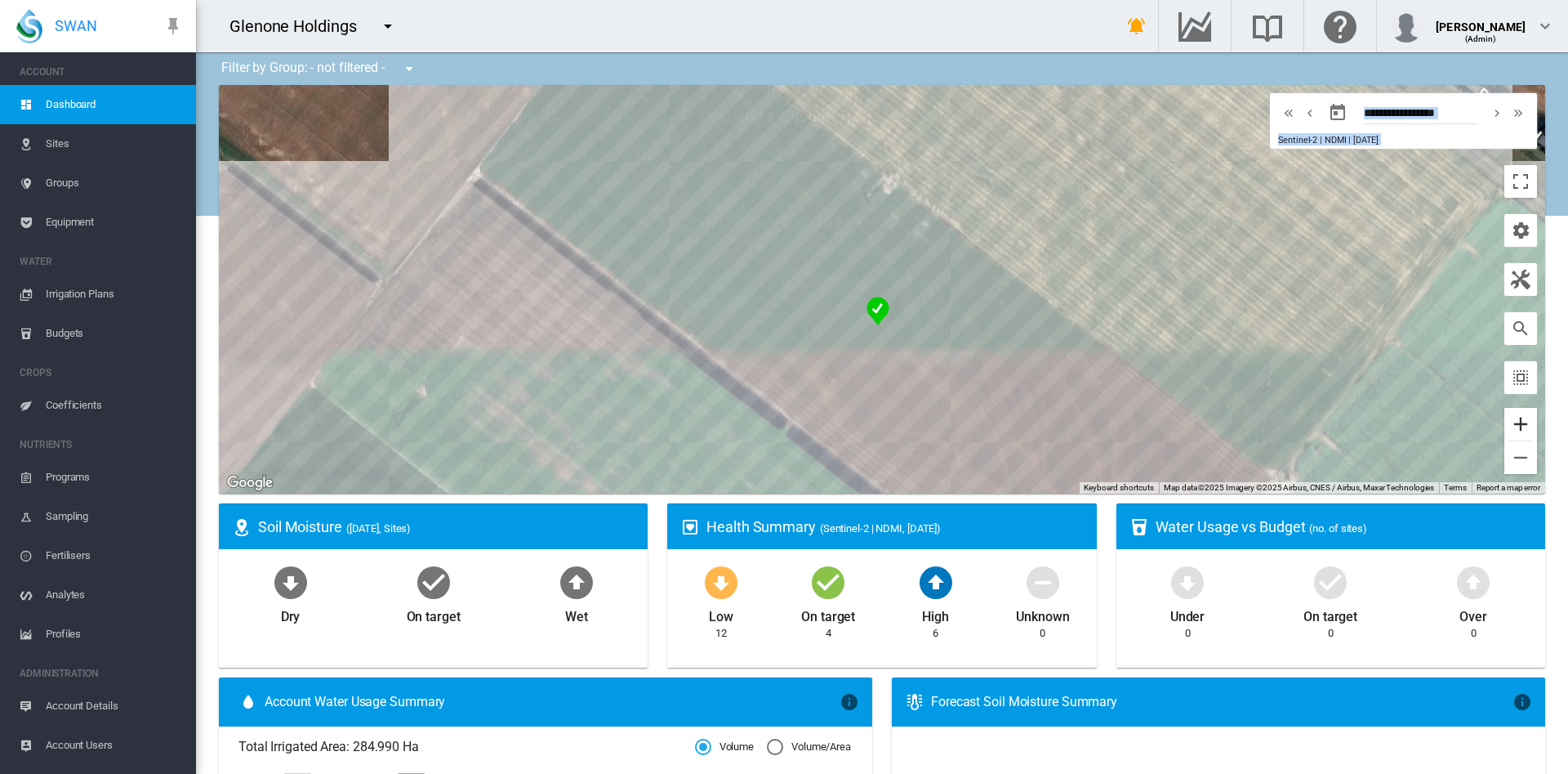
click at [1504, 429] on button "Zoom in" at bounding box center [1521, 424] width 33 height 33
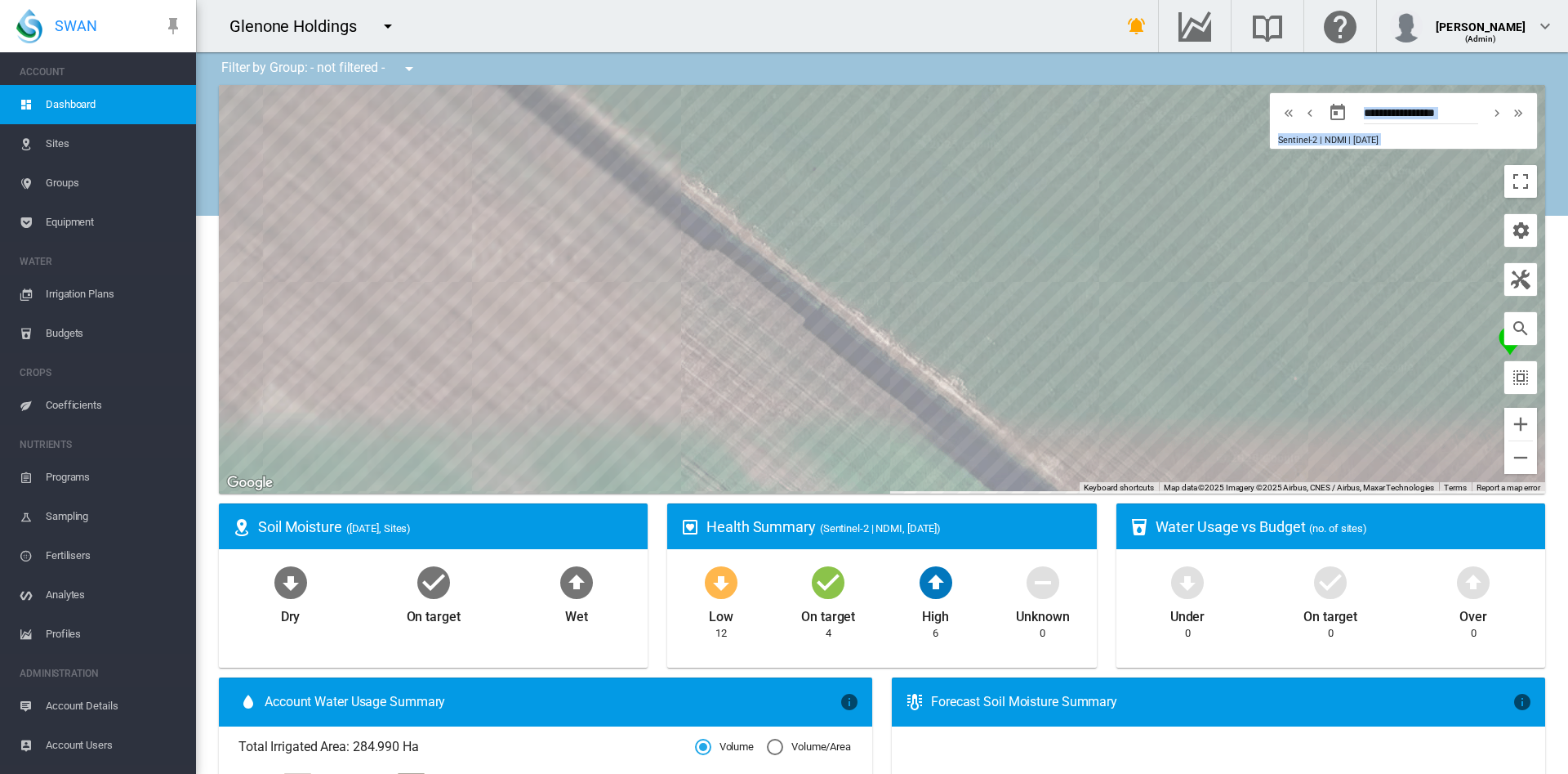
drag, startPoint x: 713, startPoint y: 321, endPoint x: 1368, endPoint y: 275, distance: 656.6
click at [1368, 275] on div at bounding box center [881, 289] width 1327 height 409
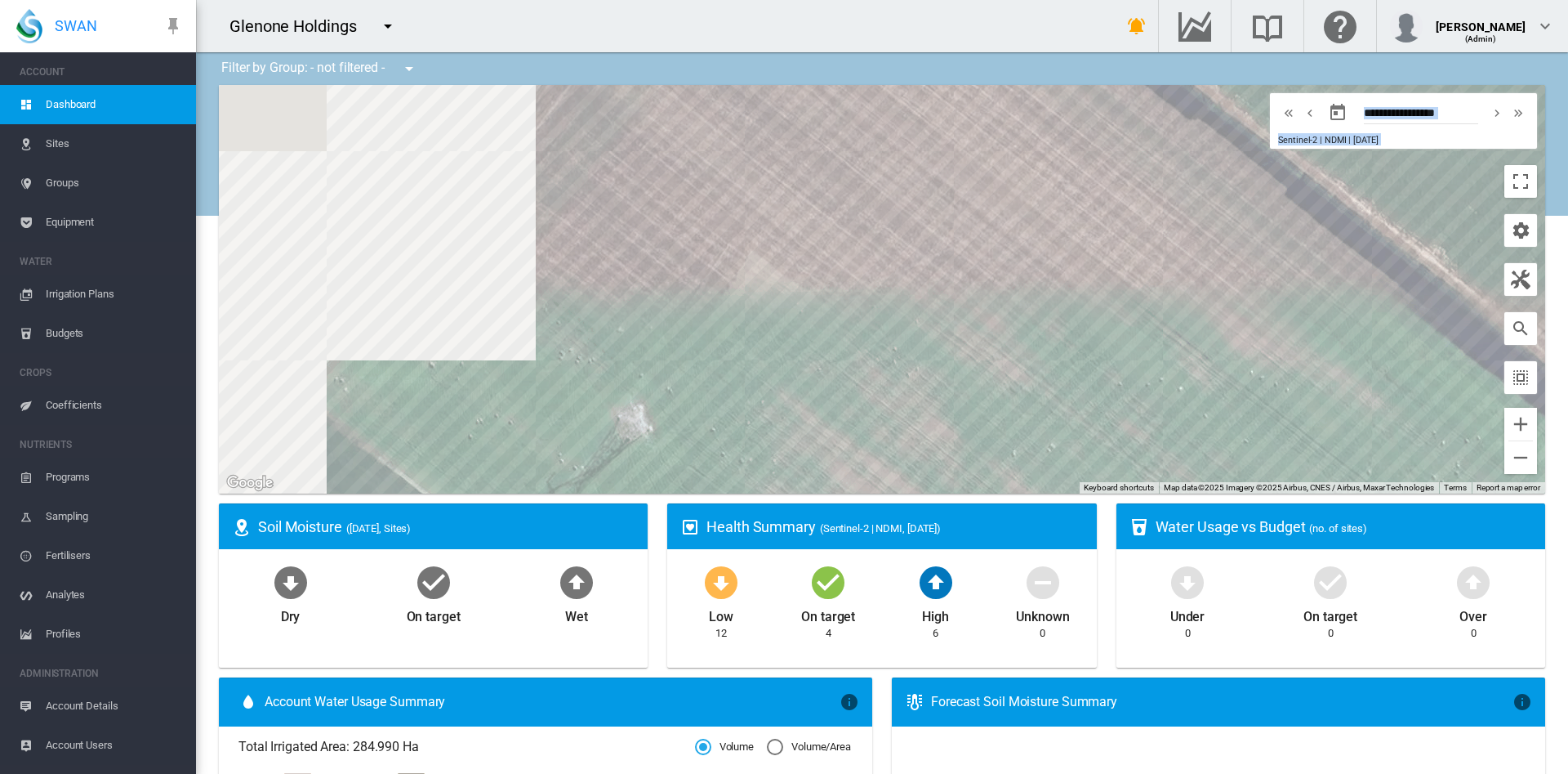
drag, startPoint x: 774, startPoint y: 250, endPoint x: 1203, endPoint y: 120, distance: 448.3
click at [1203, 120] on div at bounding box center [881, 289] width 1327 height 409
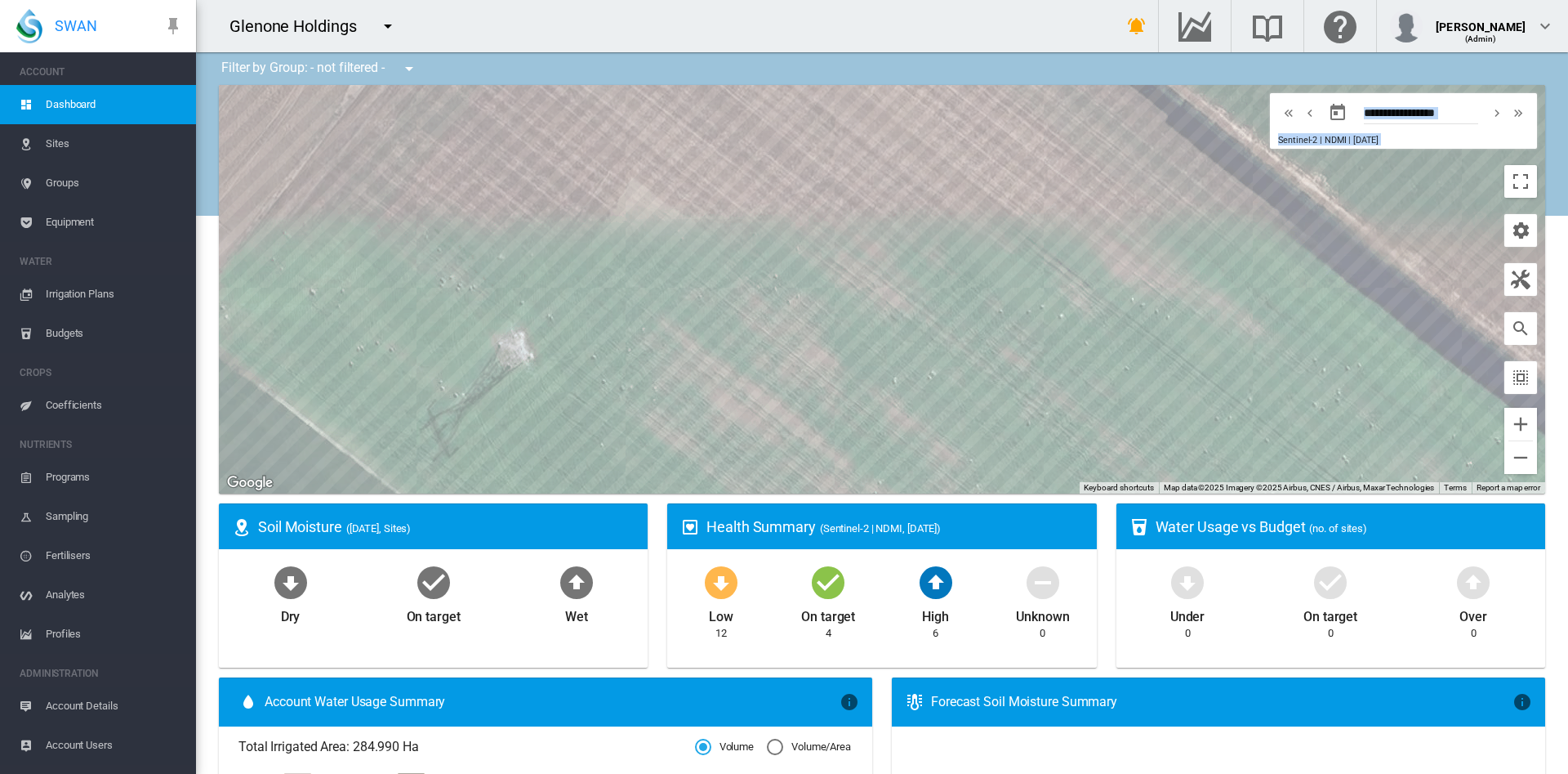
drag, startPoint x: 1084, startPoint y: 362, endPoint x: 750, endPoint y: 409, distance: 337.3
click at [750, 409] on div at bounding box center [881, 289] width 1327 height 409
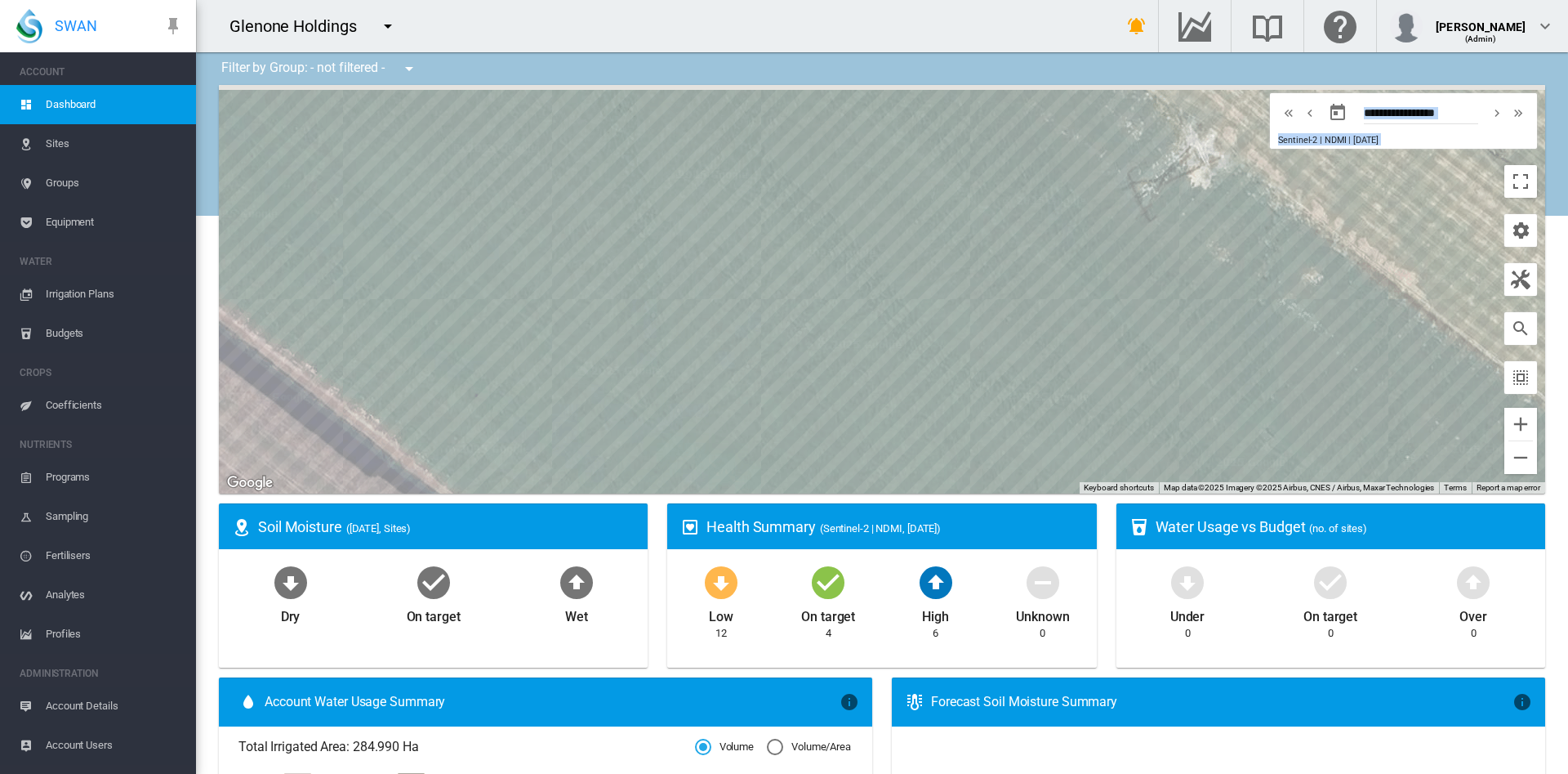
drag, startPoint x: 1060, startPoint y: 313, endPoint x: 555, endPoint y: 586, distance: 574.1
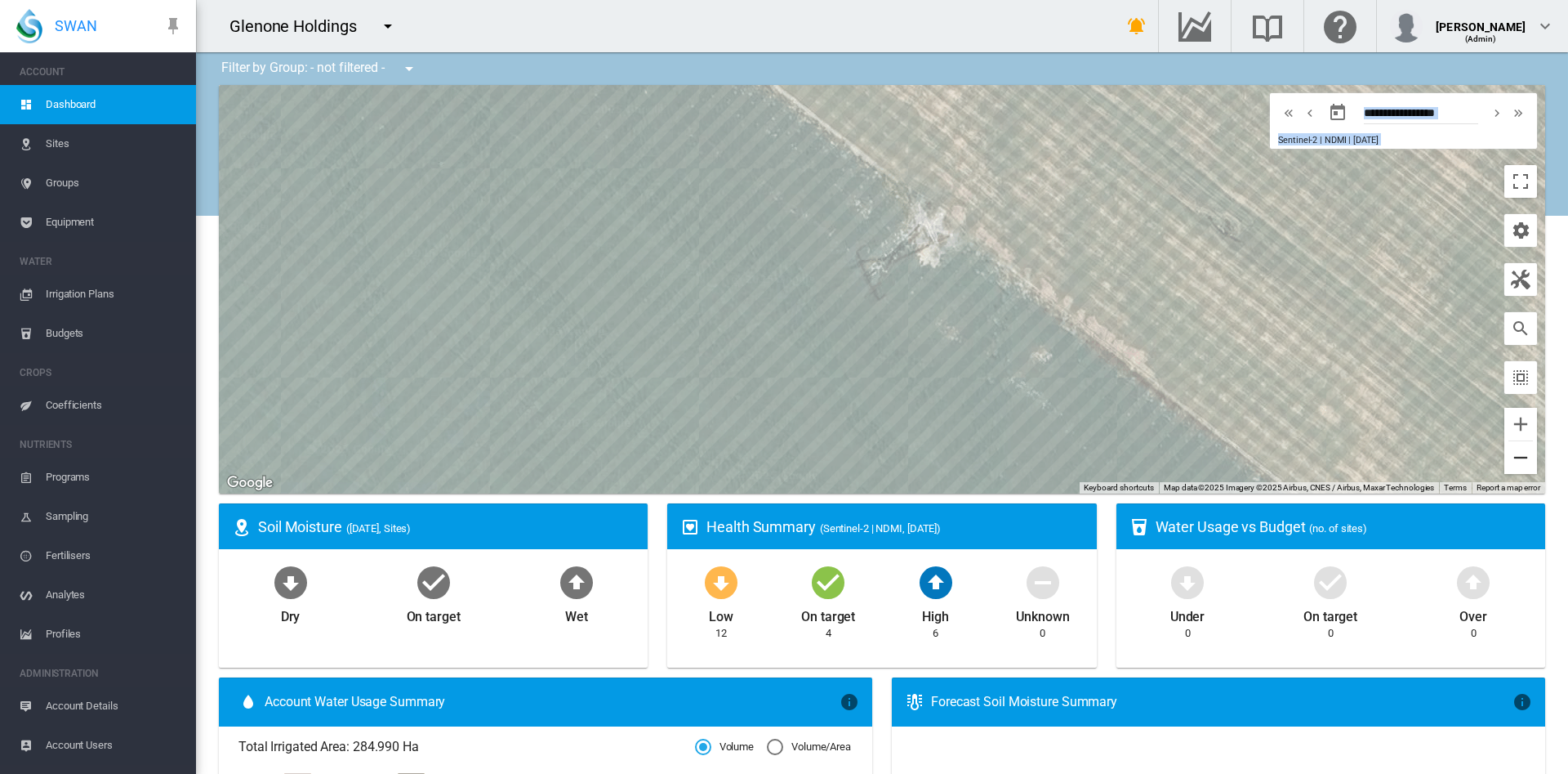
click at [1512, 461] on button "Zoom out" at bounding box center [1521, 457] width 33 height 33
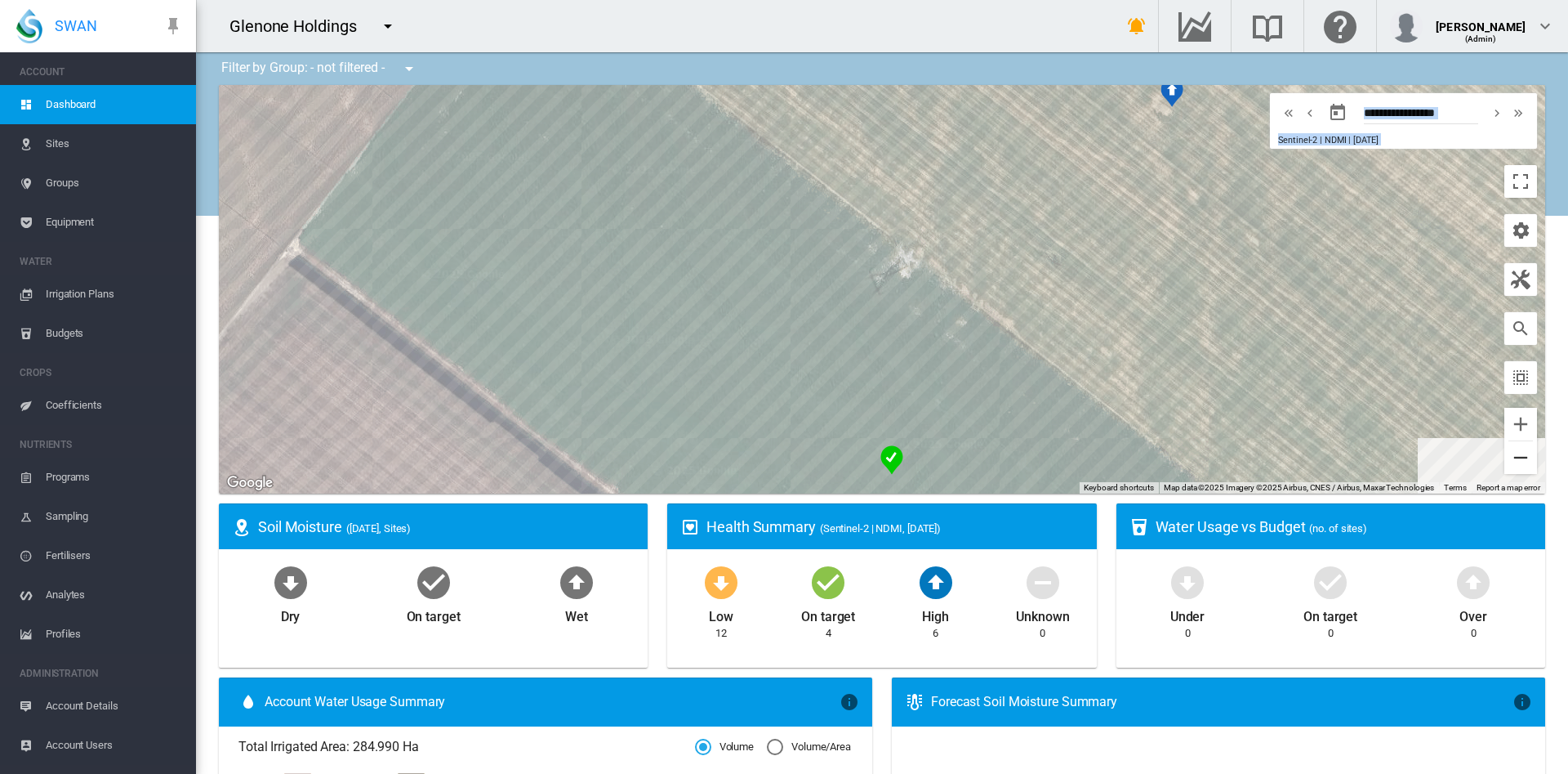
click at [1512, 461] on button "Zoom out" at bounding box center [1521, 457] width 33 height 33
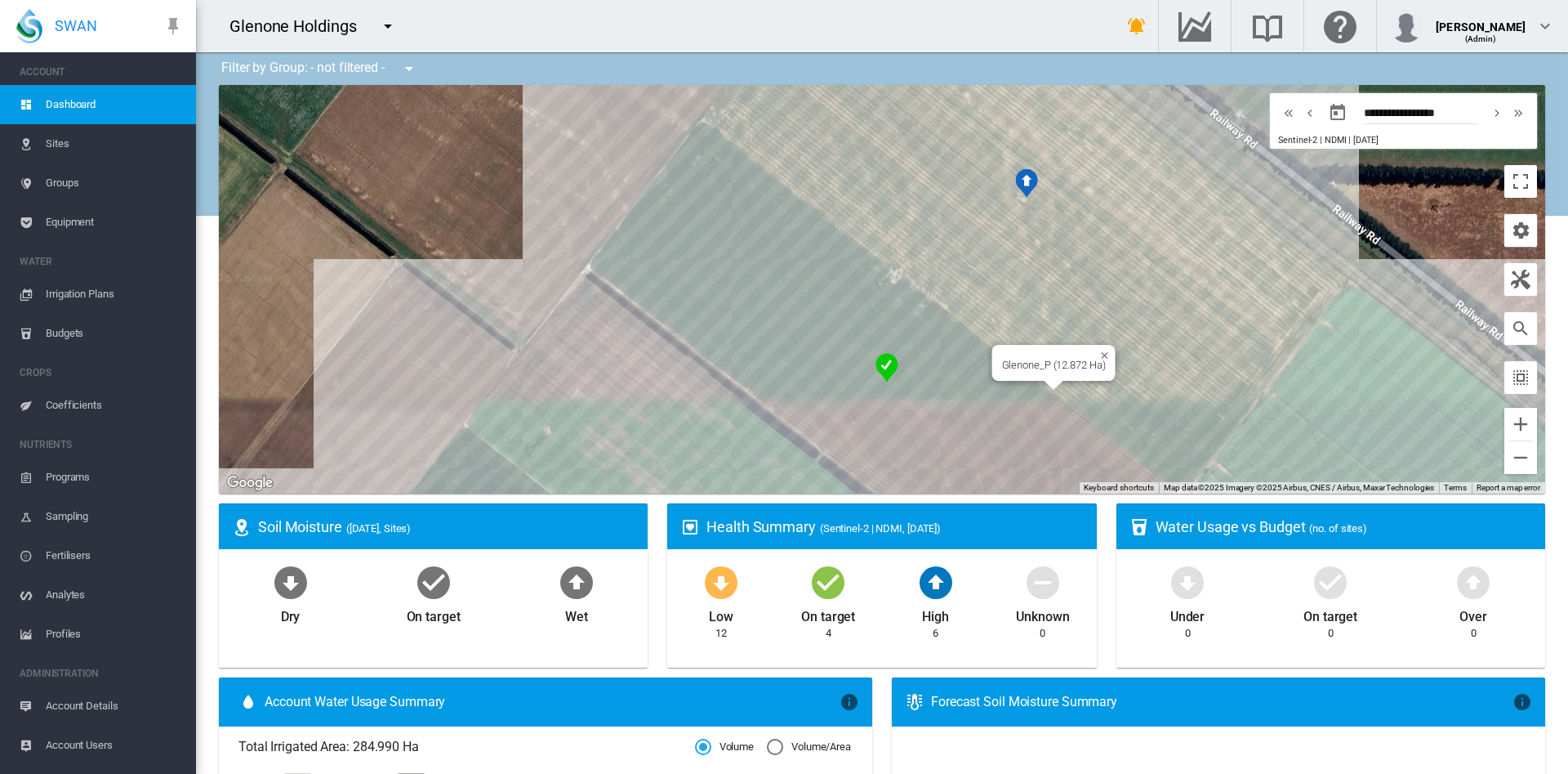
drag, startPoint x: 1211, startPoint y: 281, endPoint x: 1015, endPoint y: 453, distance: 260.8
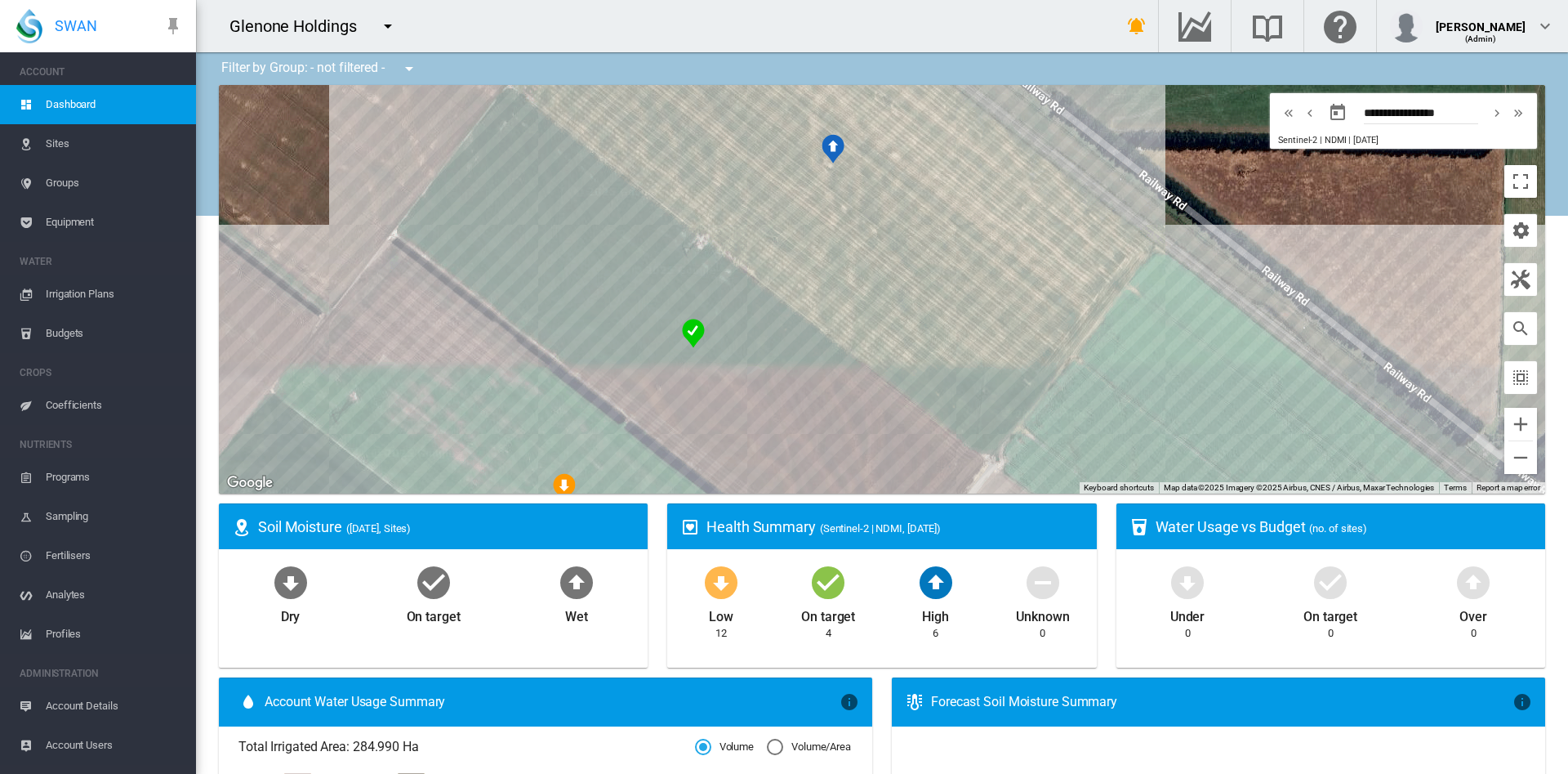
drag, startPoint x: 1211, startPoint y: 271, endPoint x: 784, endPoint y: 129, distance: 450.0
click at [784, 129] on div at bounding box center [881, 289] width 1327 height 409
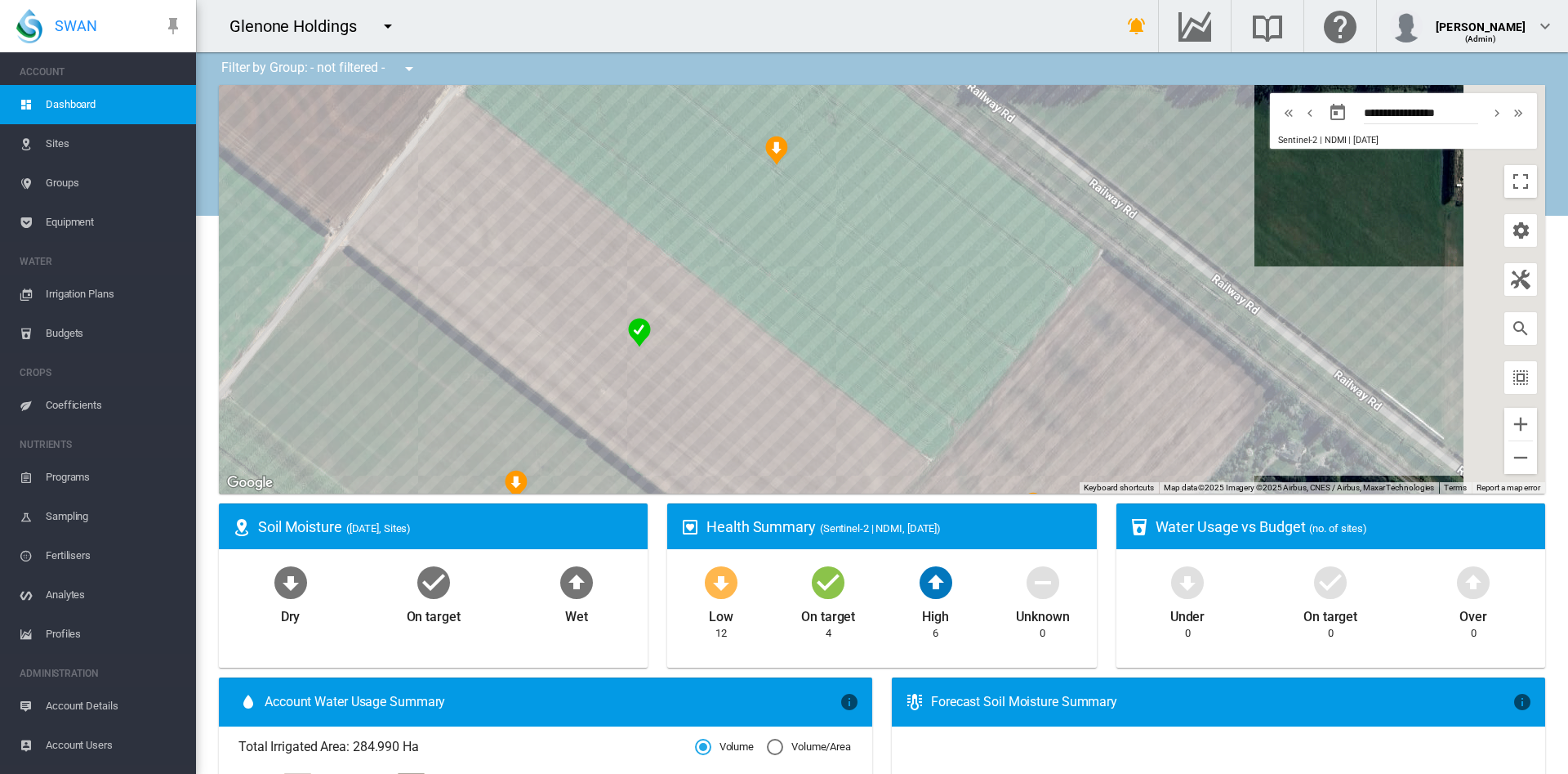
drag, startPoint x: 1131, startPoint y: 412, endPoint x: 845, endPoint y: 121, distance: 408.0
click at [845, 121] on div at bounding box center [881, 289] width 1327 height 409
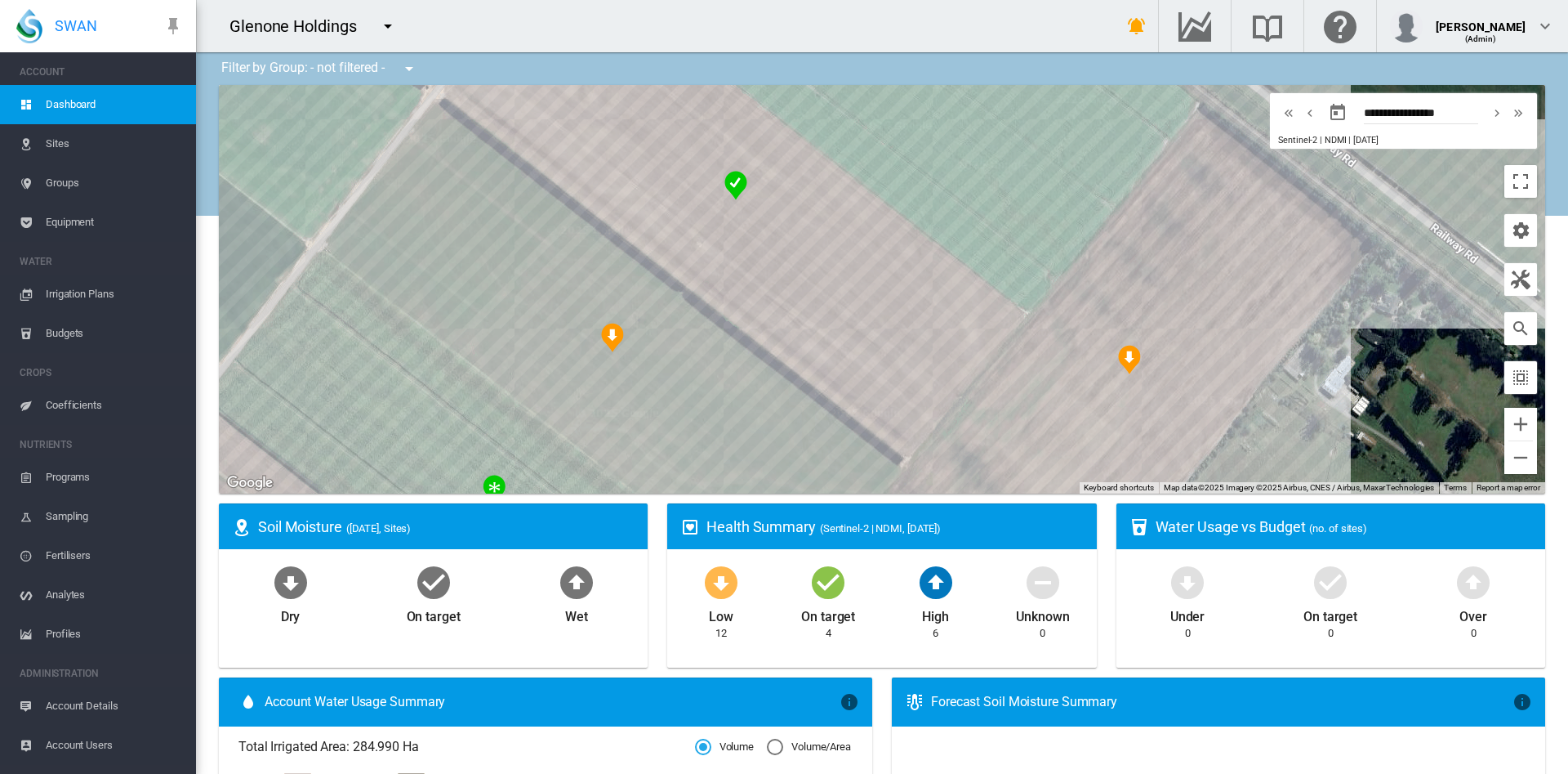
drag, startPoint x: 862, startPoint y: 276, endPoint x: 1080, endPoint y: 69, distance: 300.6
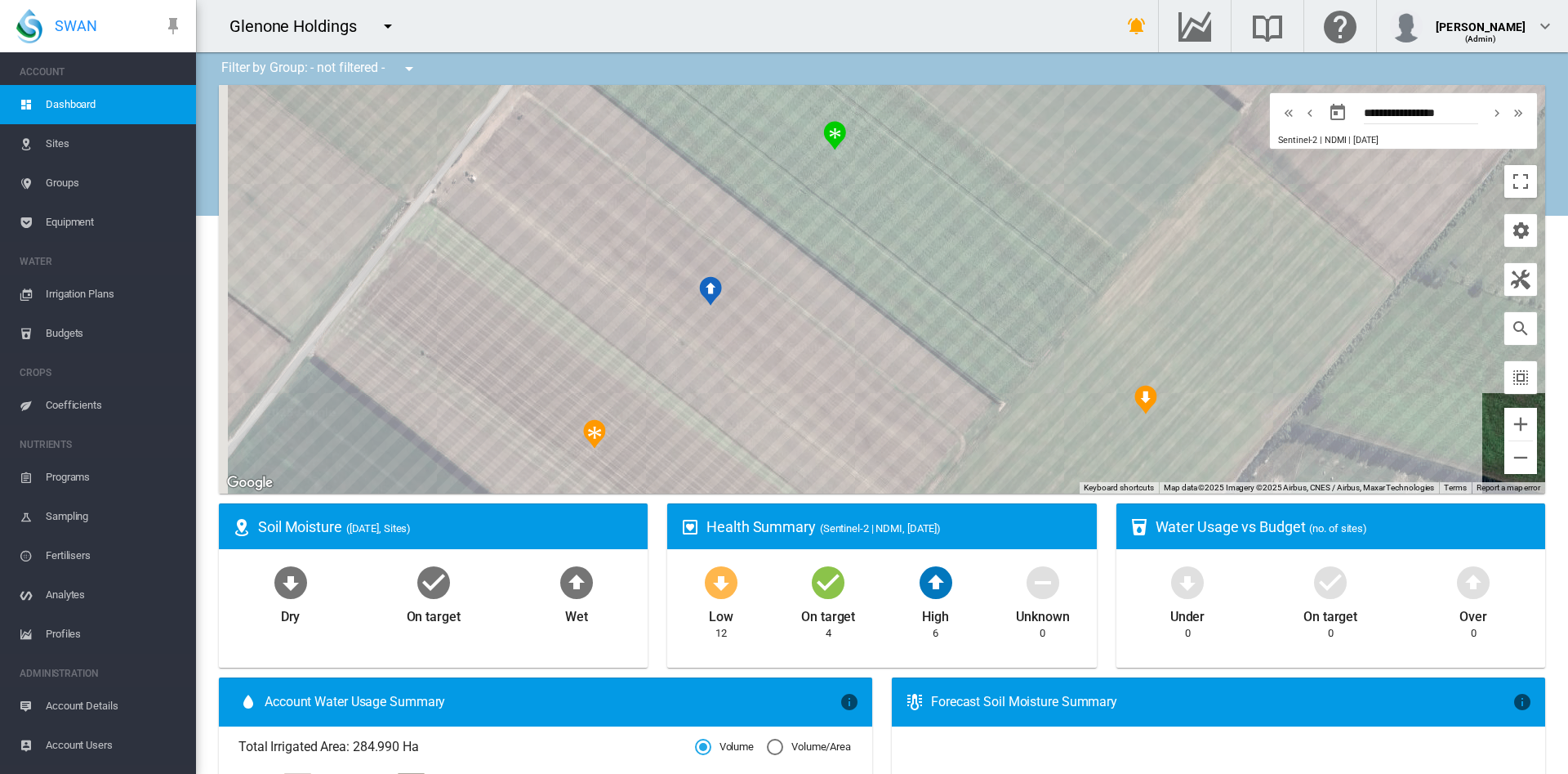
drag, startPoint x: 905, startPoint y: 300, endPoint x: 1073, endPoint y: 125, distance: 242.6
click at [1073, 125] on div at bounding box center [881, 289] width 1327 height 409
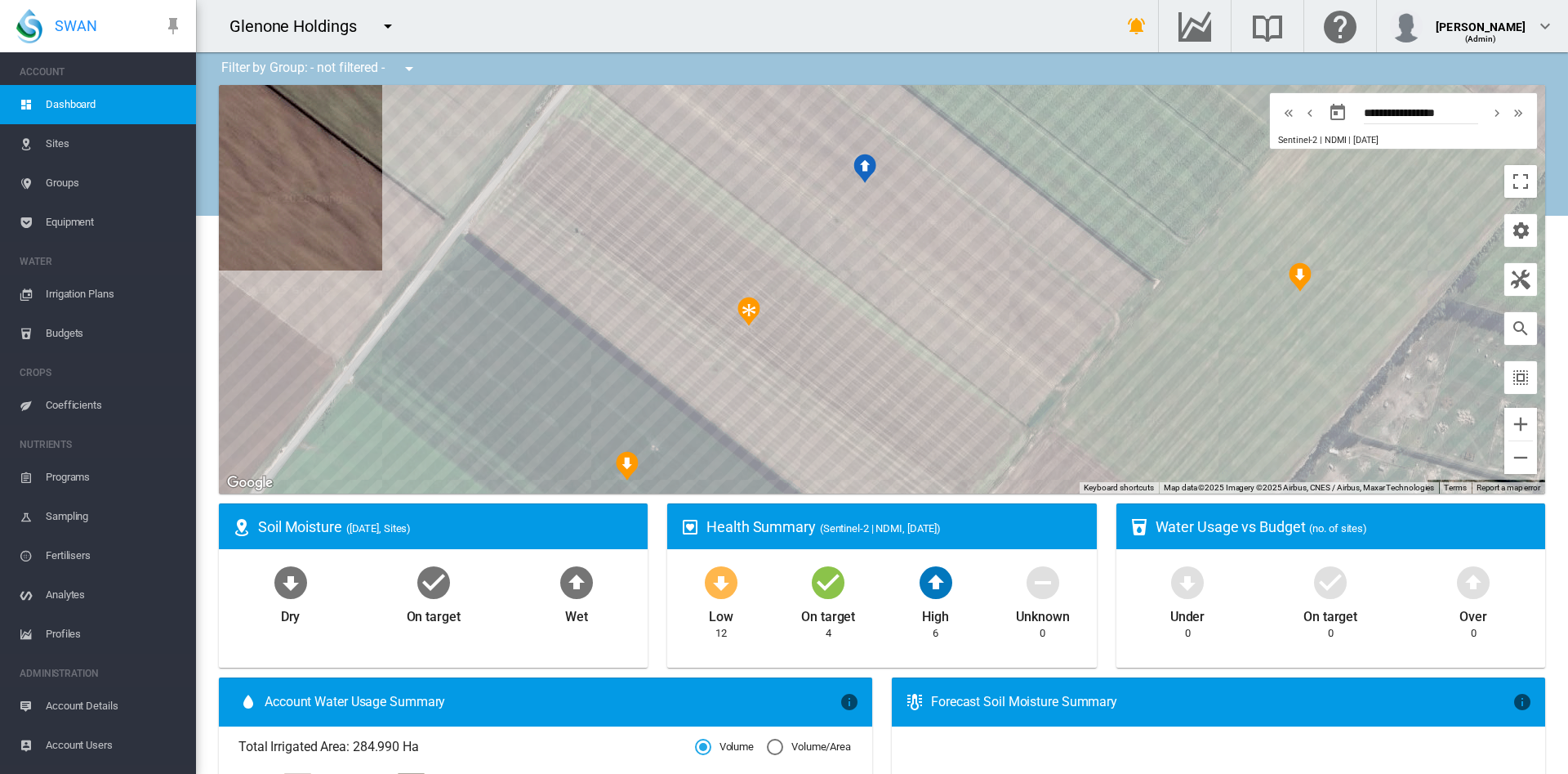
drag, startPoint x: 841, startPoint y: 353, endPoint x: 973, endPoint y: 270, distance: 155.9
click at [973, 270] on div at bounding box center [881, 289] width 1327 height 409
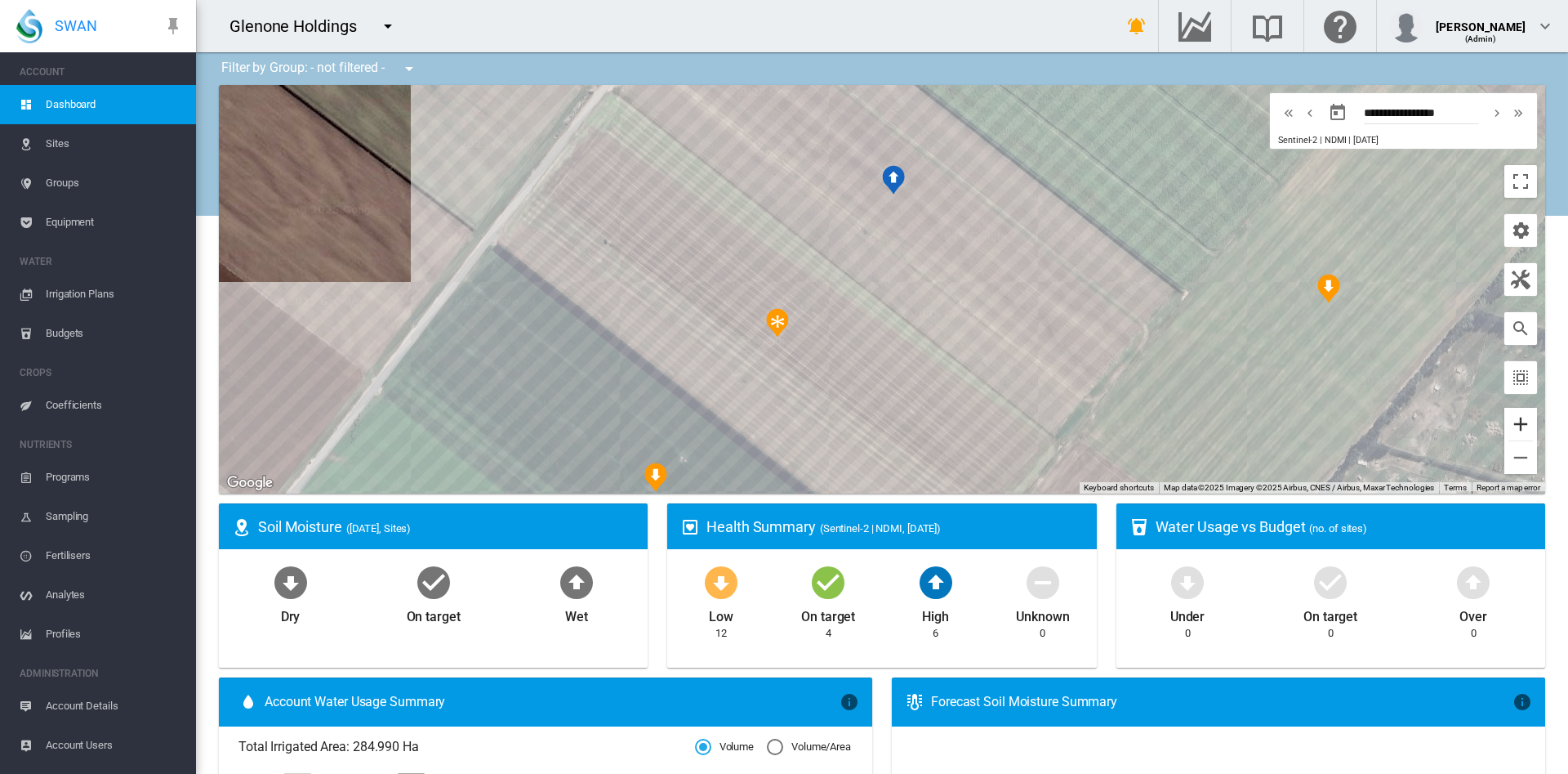
click at [1507, 433] on button "Zoom in" at bounding box center [1521, 424] width 33 height 33
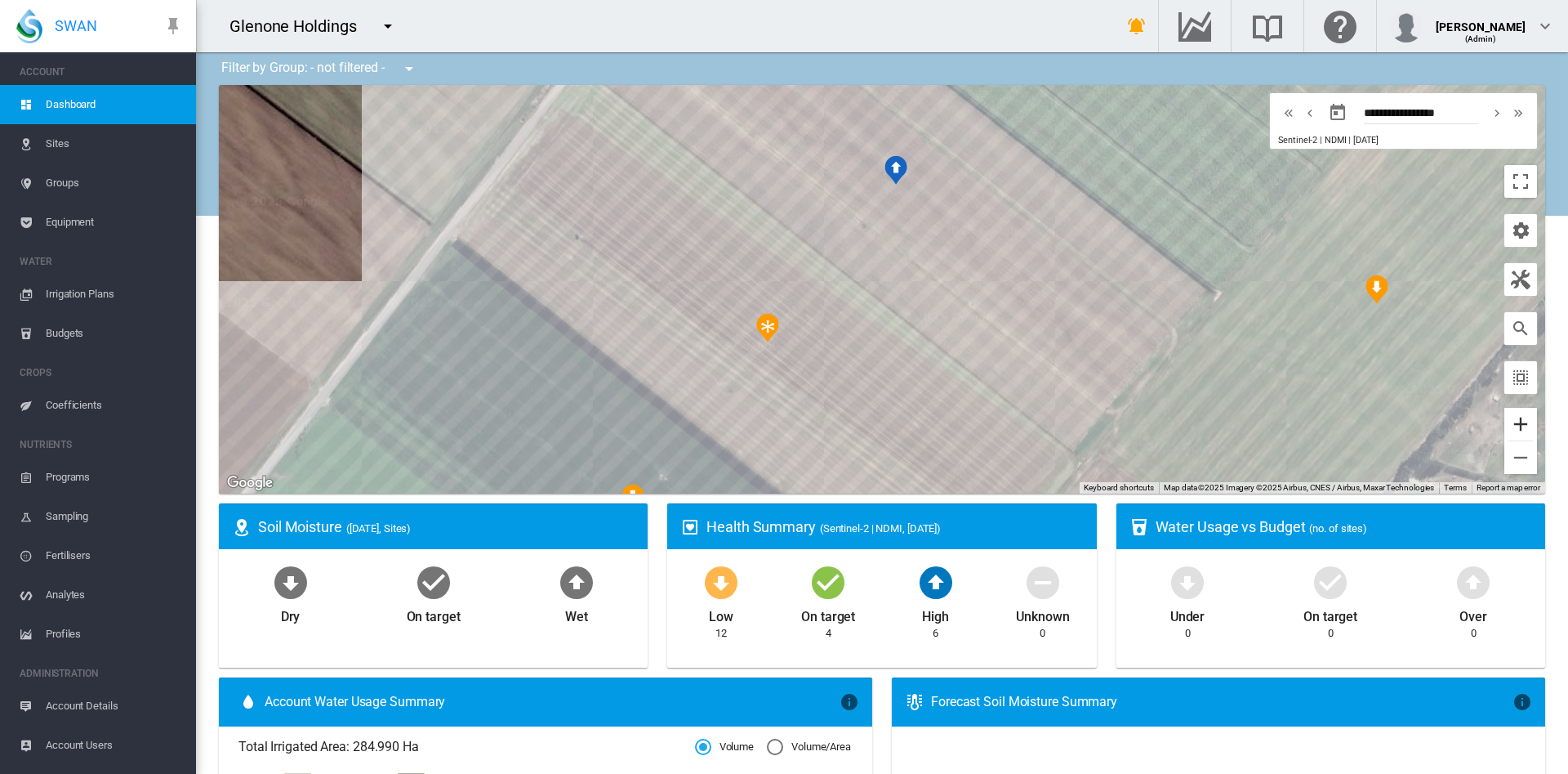
click at [1507, 433] on button "Zoom in" at bounding box center [1521, 424] width 33 height 33
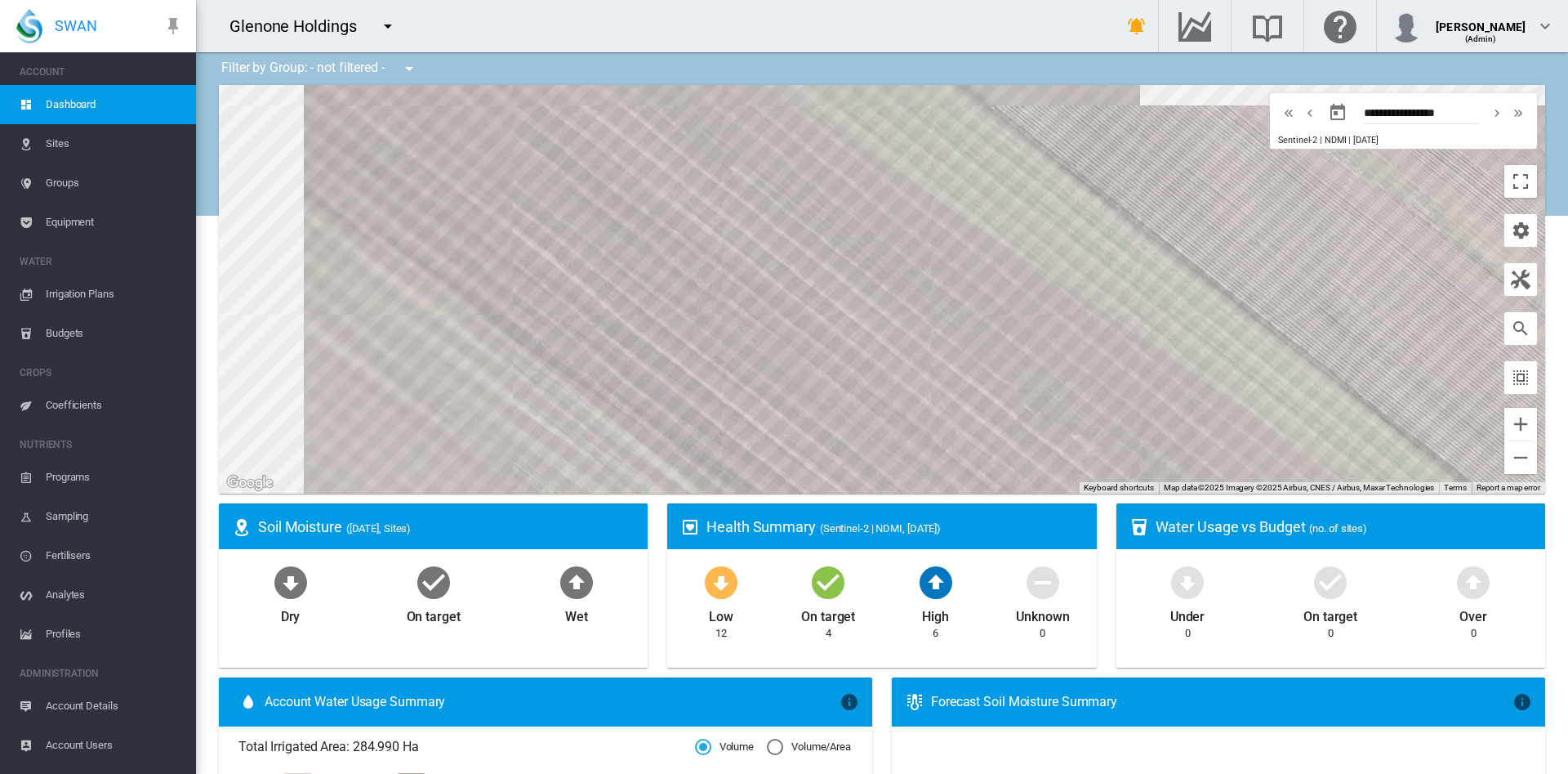
drag, startPoint x: 932, startPoint y: 287, endPoint x: 1474, endPoint y: 359, distance: 546.8
click at [1474, 359] on div at bounding box center [881, 289] width 1327 height 409
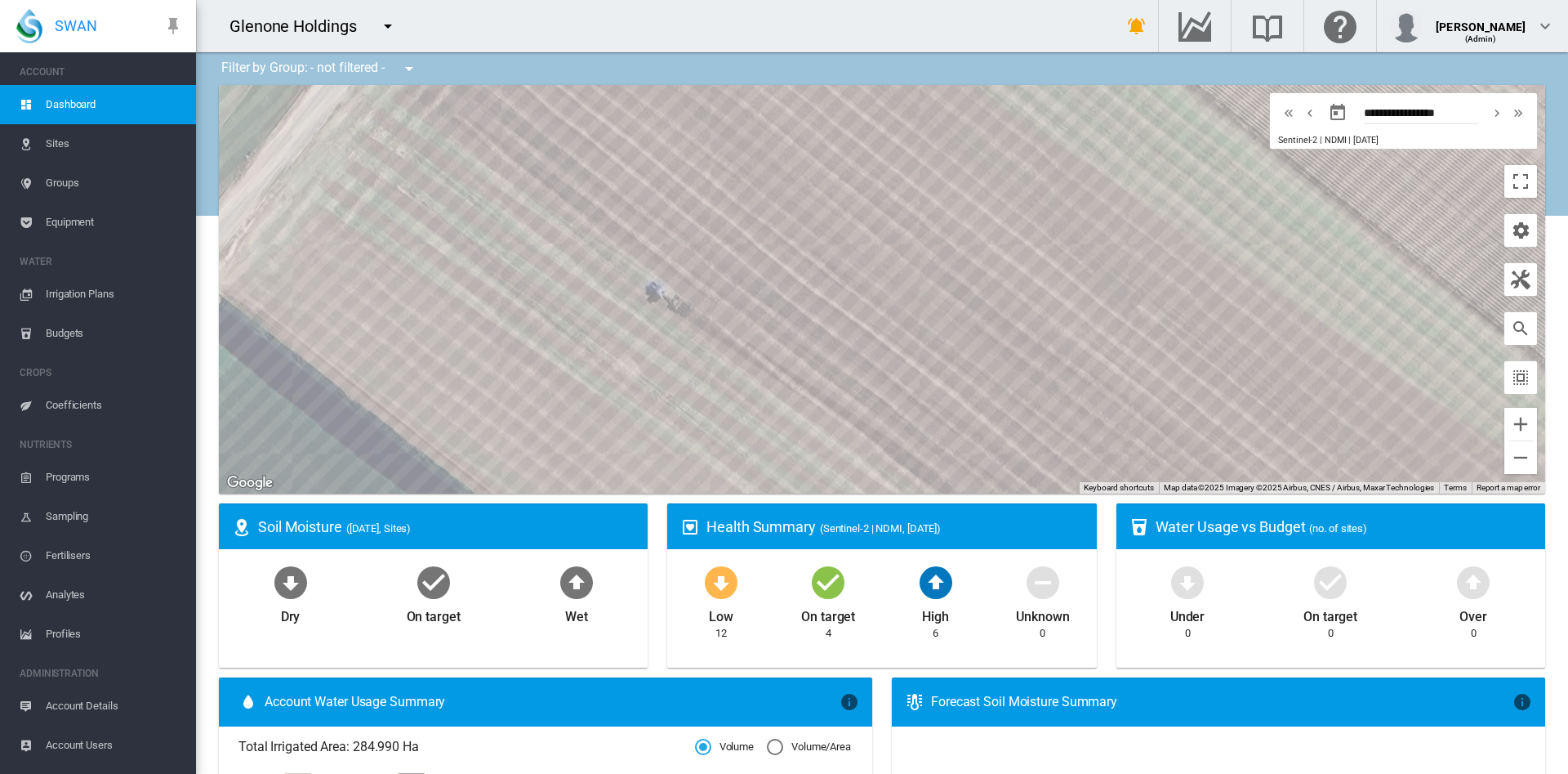
drag, startPoint x: 854, startPoint y: 244, endPoint x: 952, endPoint y: 435, distance: 214.7
click at [952, 435] on div at bounding box center [881, 289] width 1327 height 409
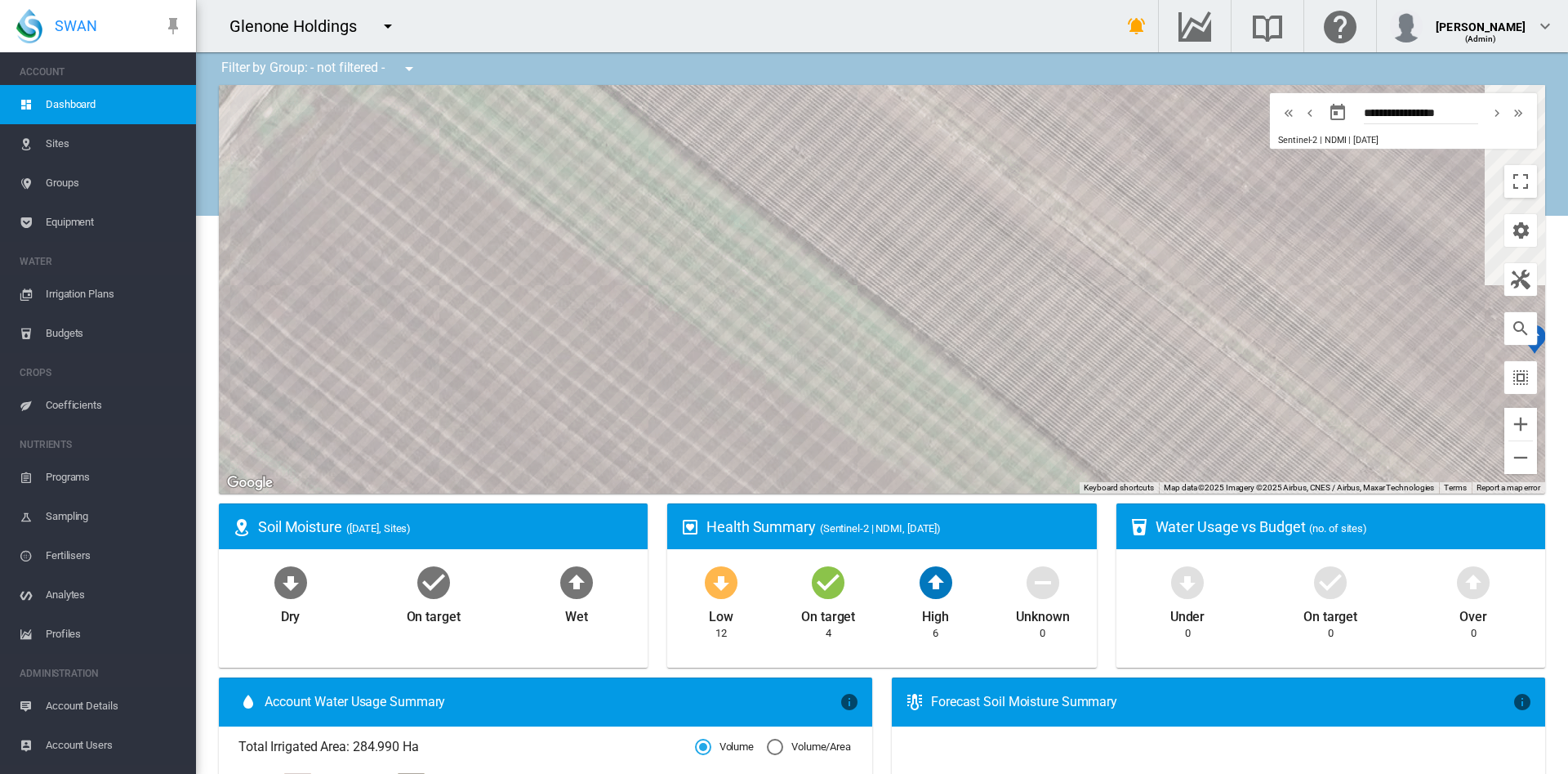
drag, startPoint x: 1052, startPoint y: 261, endPoint x: 702, endPoint y: 476, distance: 410.8
click at [702, 476] on div at bounding box center [881, 289] width 1327 height 409
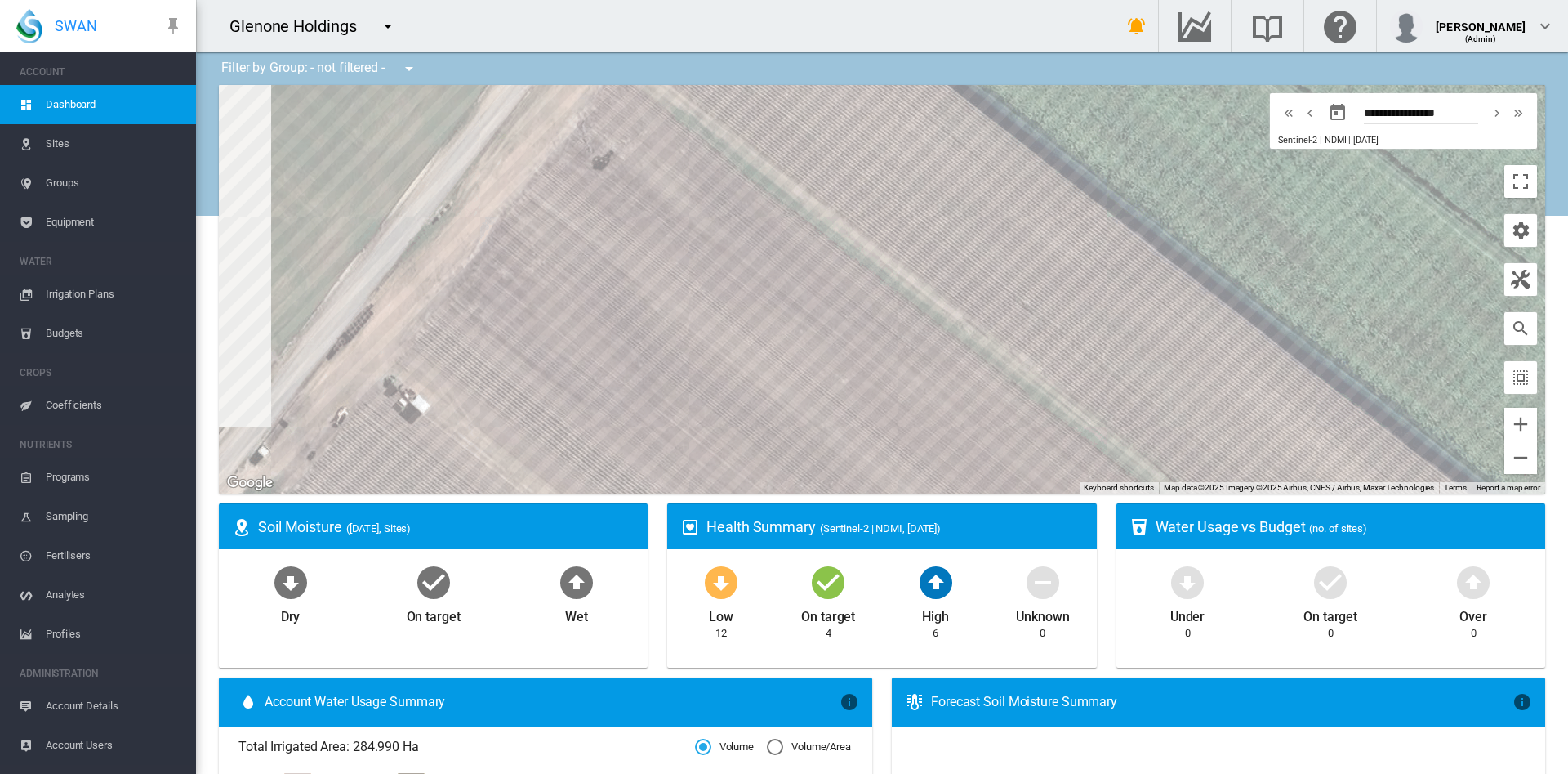
drag, startPoint x: 842, startPoint y: 290, endPoint x: 1151, endPoint y: 535, distance: 394.3
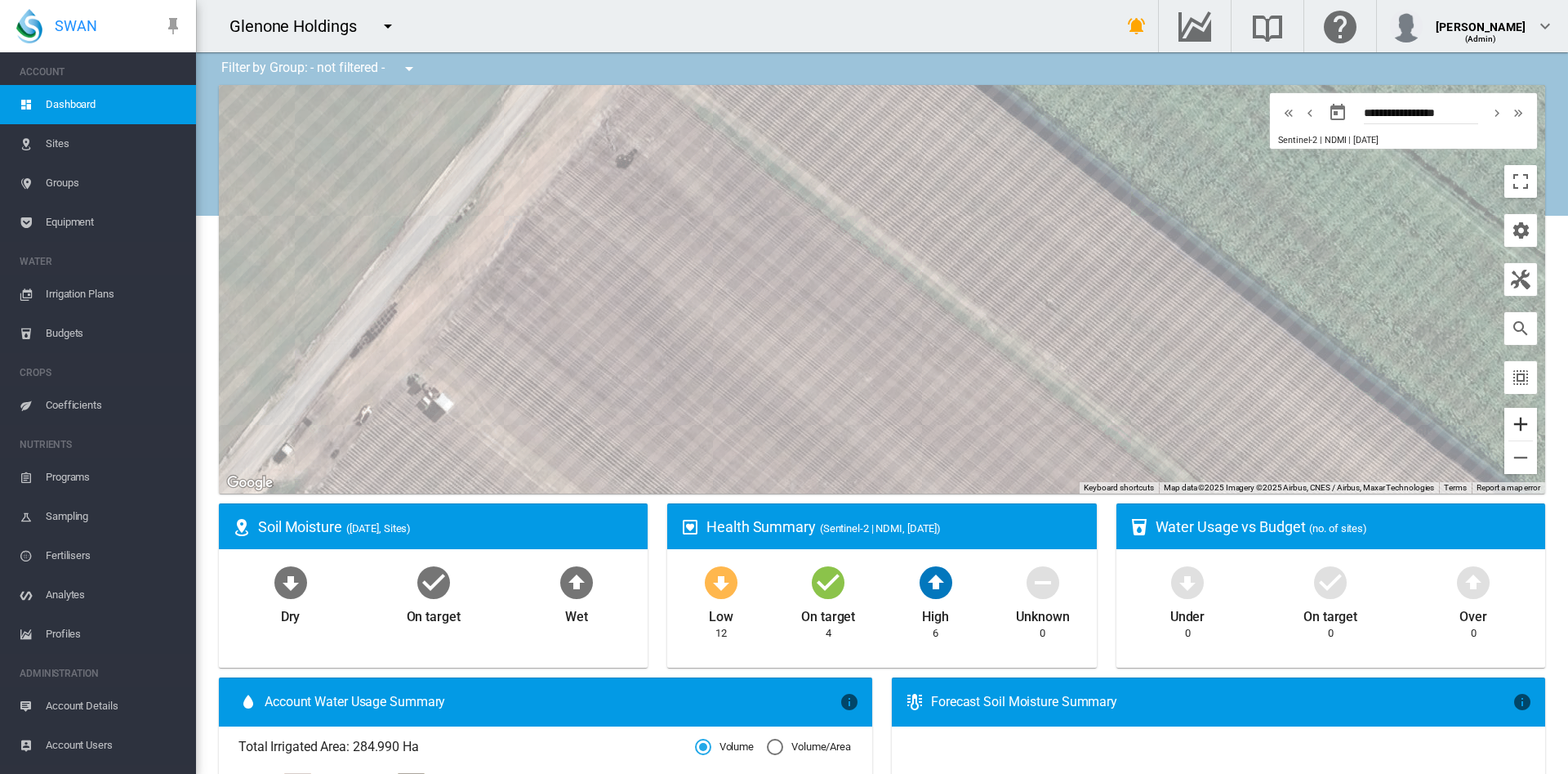
click at [1504, 431] on button "Zoom in" at bounding box center [1521, 424] width 33 height 33
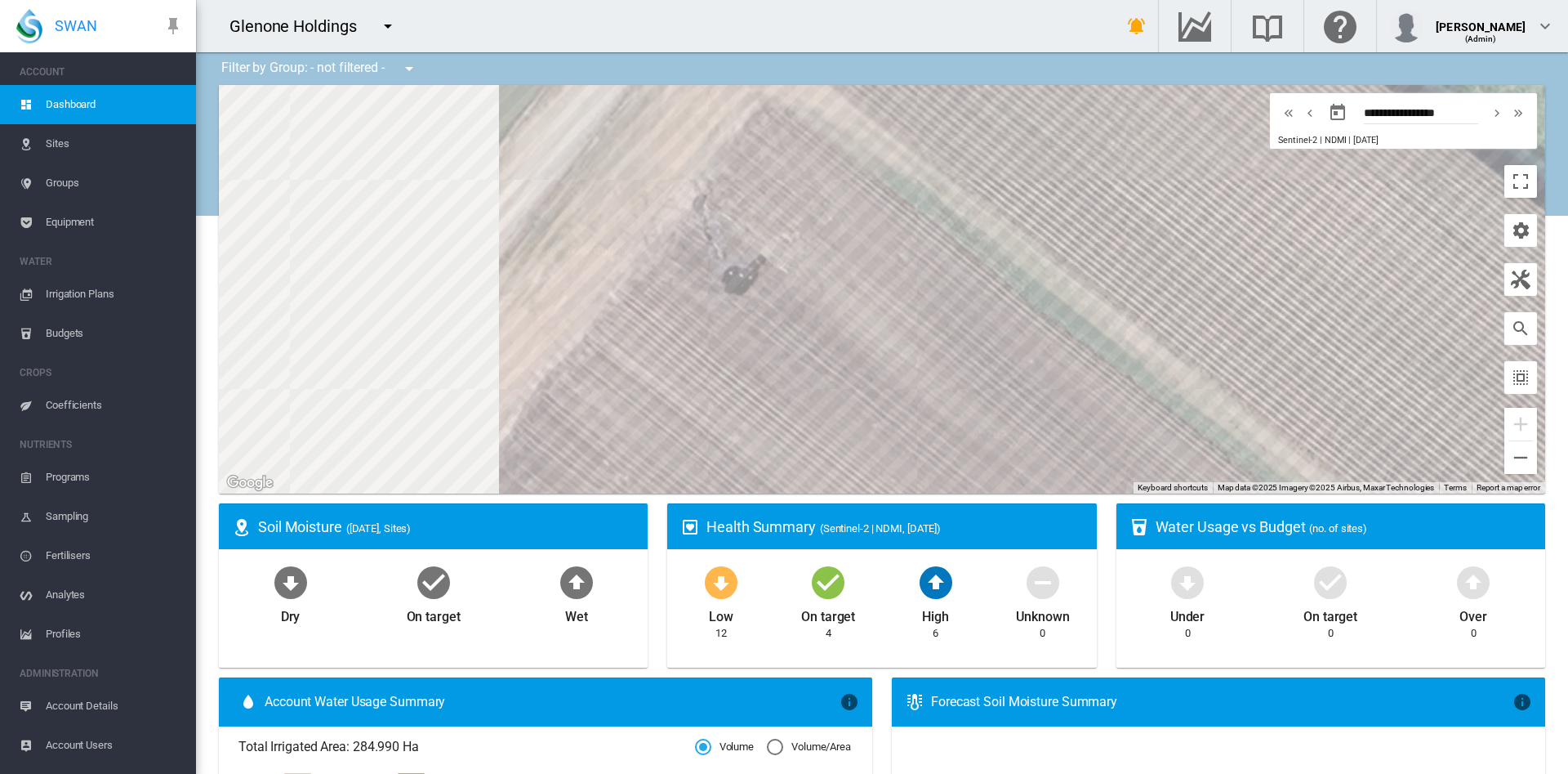
drag, startPoint x: 742, startPoint y: 275, endPoint x: 1186, endPoint y: 584, distance: 540.9
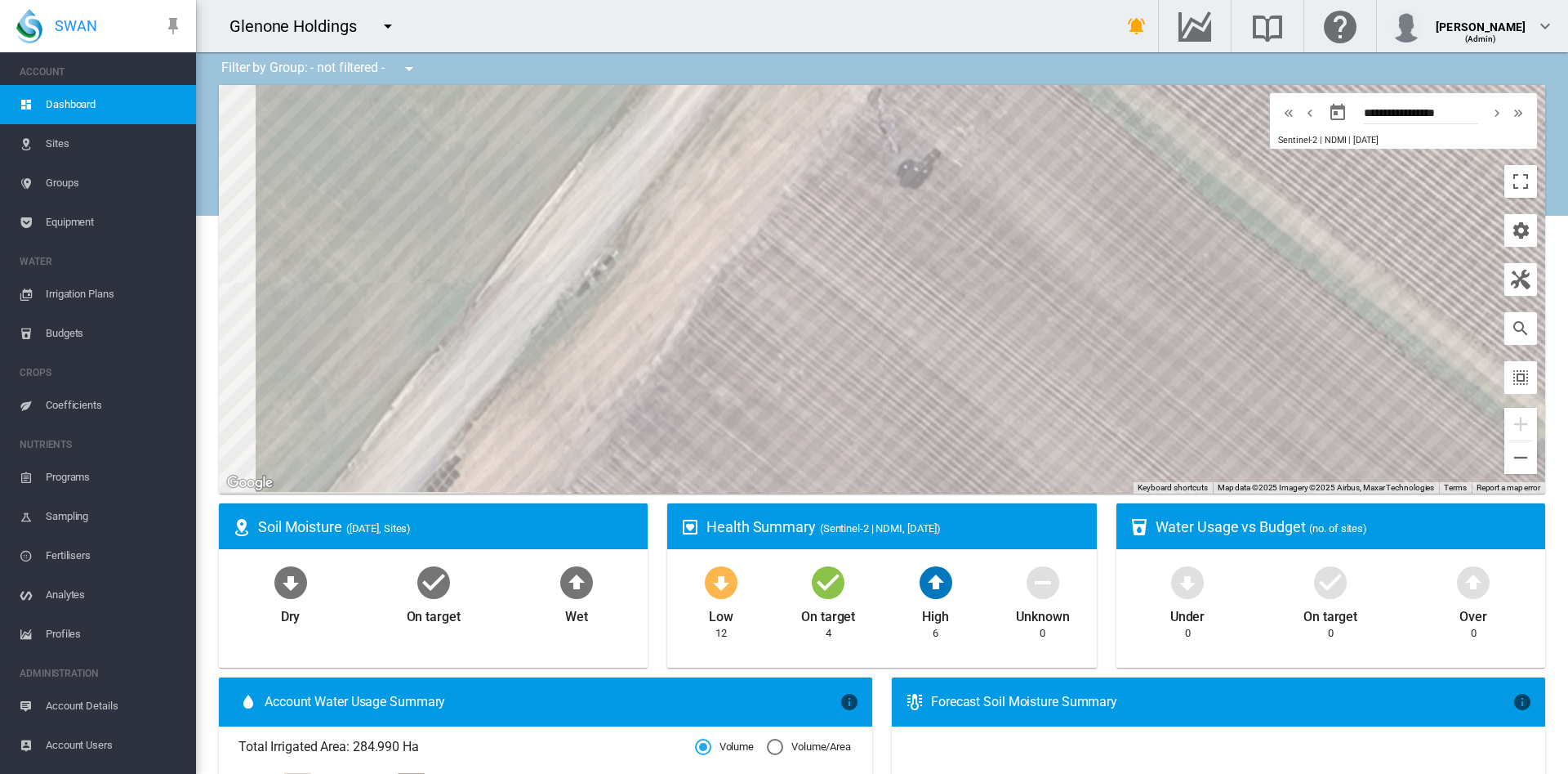
drag, startPoint x: 985, startPoint y: 417, endPoint x: 1092, endPoint y: 216, distance: 227.7
click at [1092, 216] on div at bounding box center [881, 289] width 1327 height 409
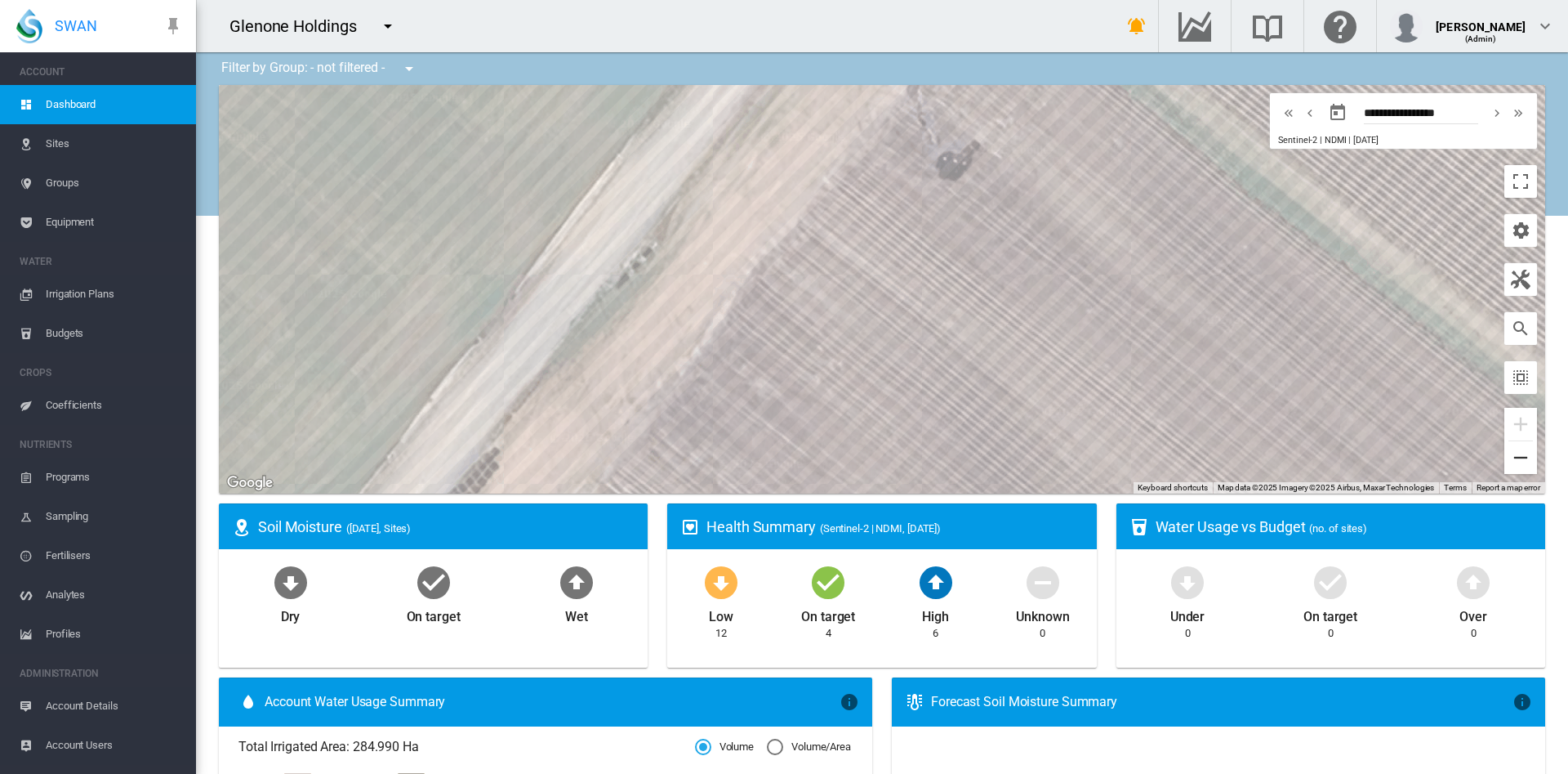
click at [1504, 456] on button "Zoom out" at bounding box center [1521, 457] width 33 height 33
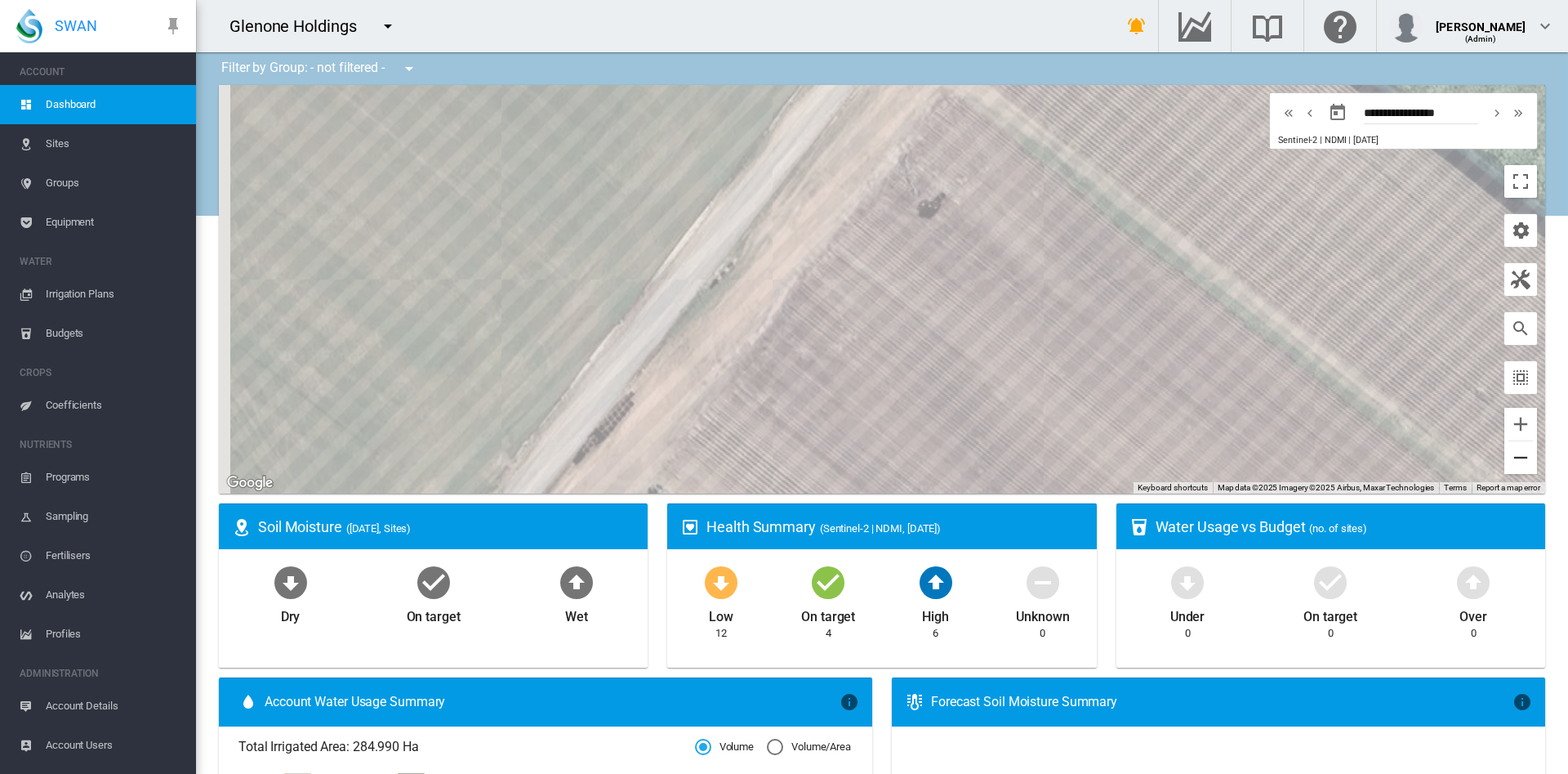
click at [1504, 456] on button "Zoom out" at bounding box center [1521, 457] width 33 height 33
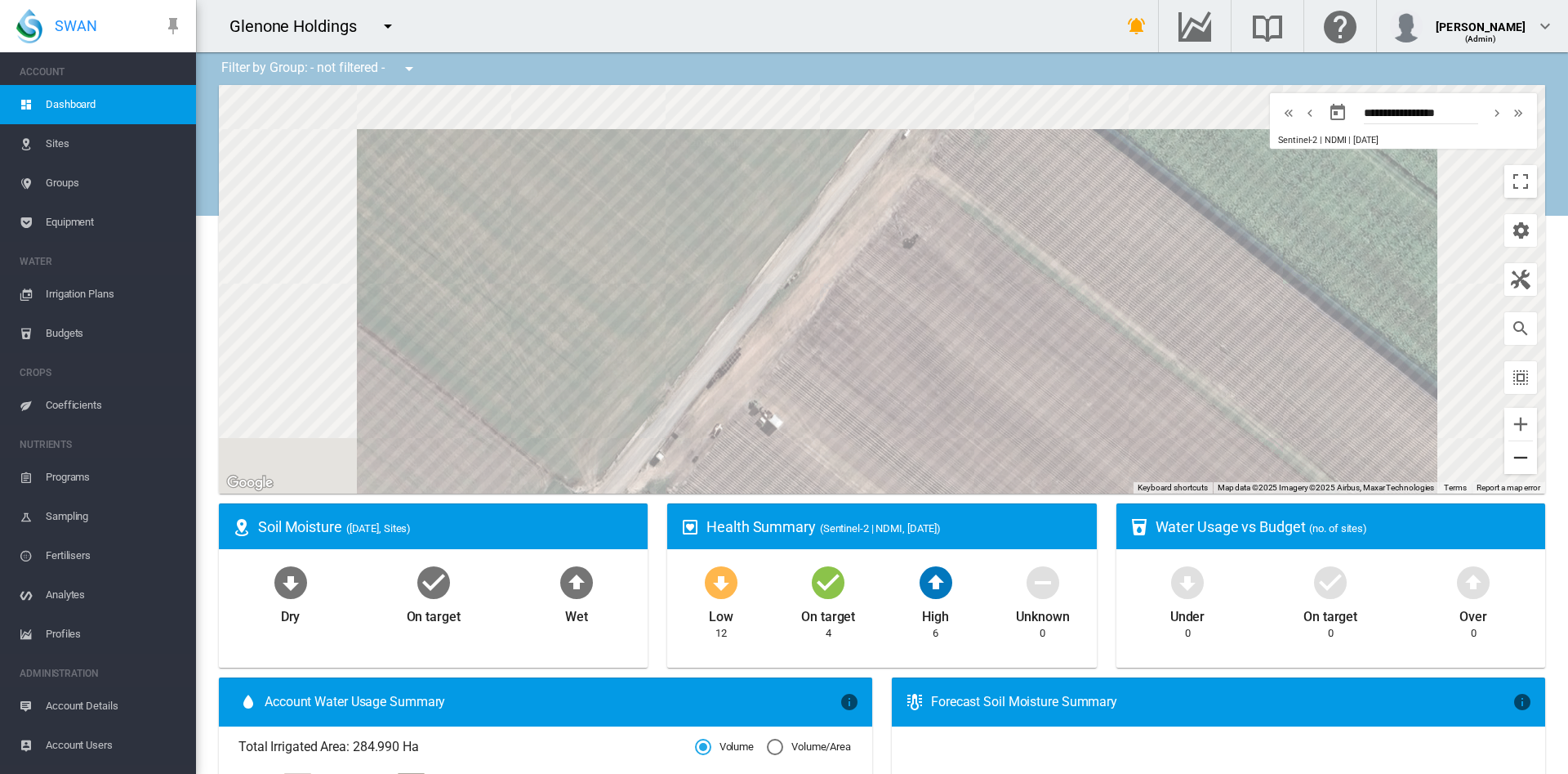
click at [1504, 456] on button "Zoom out" at bounding box center [1521, 457] width 33 height 33
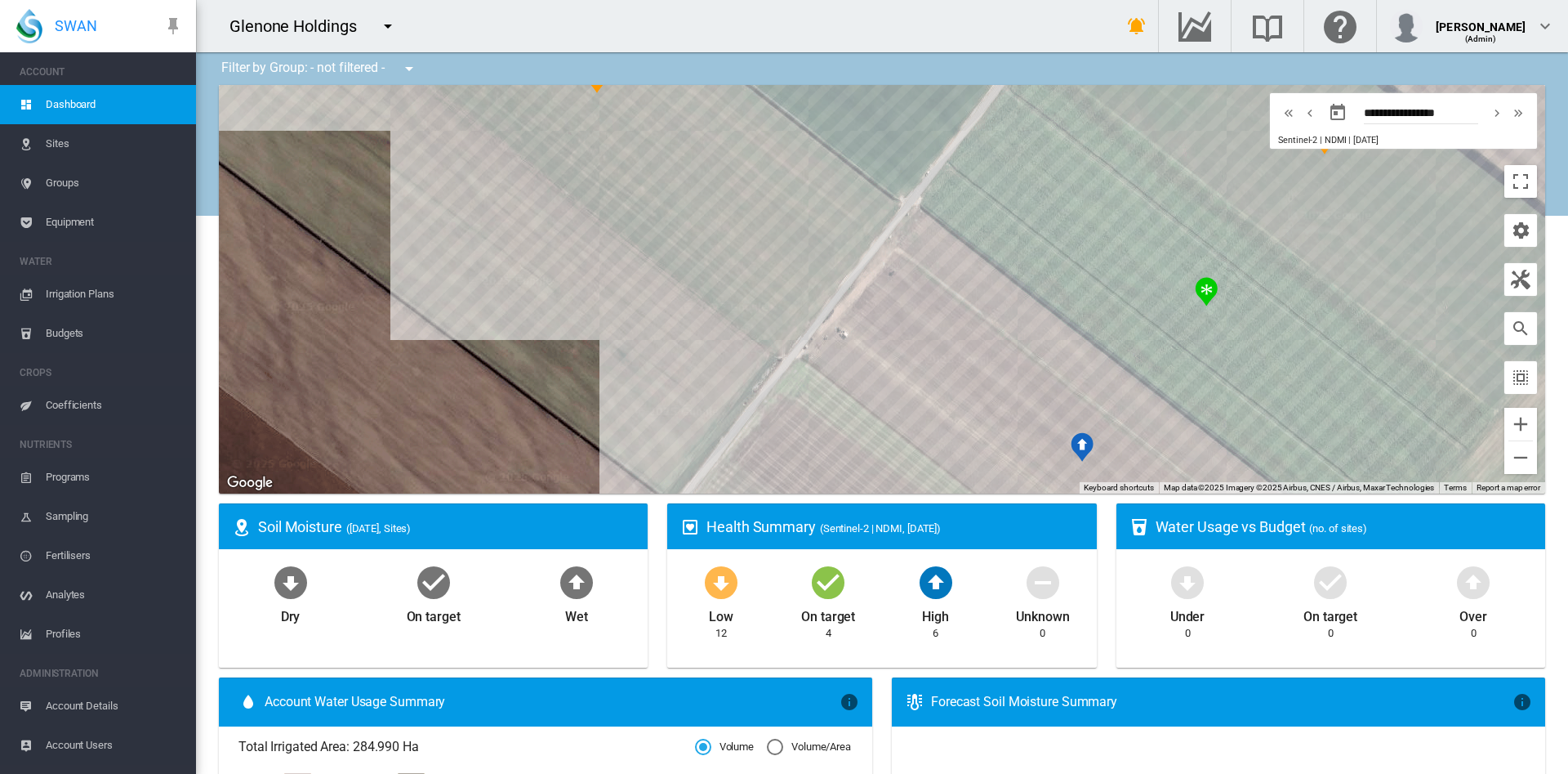
drag, startPoint x: 948, startPoint y: 321, endPoint x: 1132, endPoint y: 40, distance: 335.9
click at [1132, 40] on div "Glenone Holdings Get Help Email SWAN support" at bounding box center [881, 387] width 1372 height 774
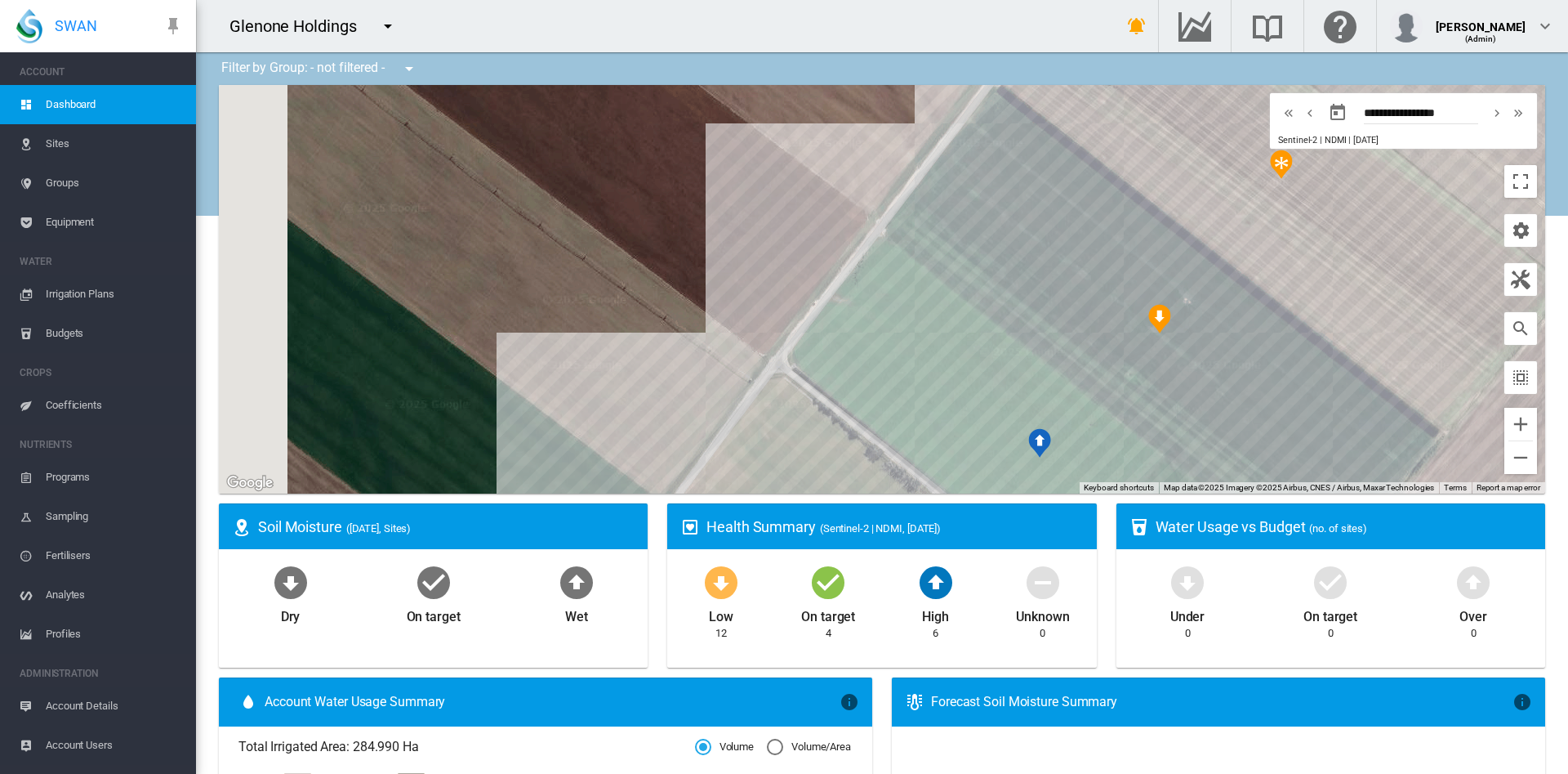
drag, startPoint x: 932, startPoint y: 304, endPoint x: 1064, endPoint y: 146, distance: 205.9
click at [1064, 146] on div at bounding box center [881, 289] width 1327 height 409
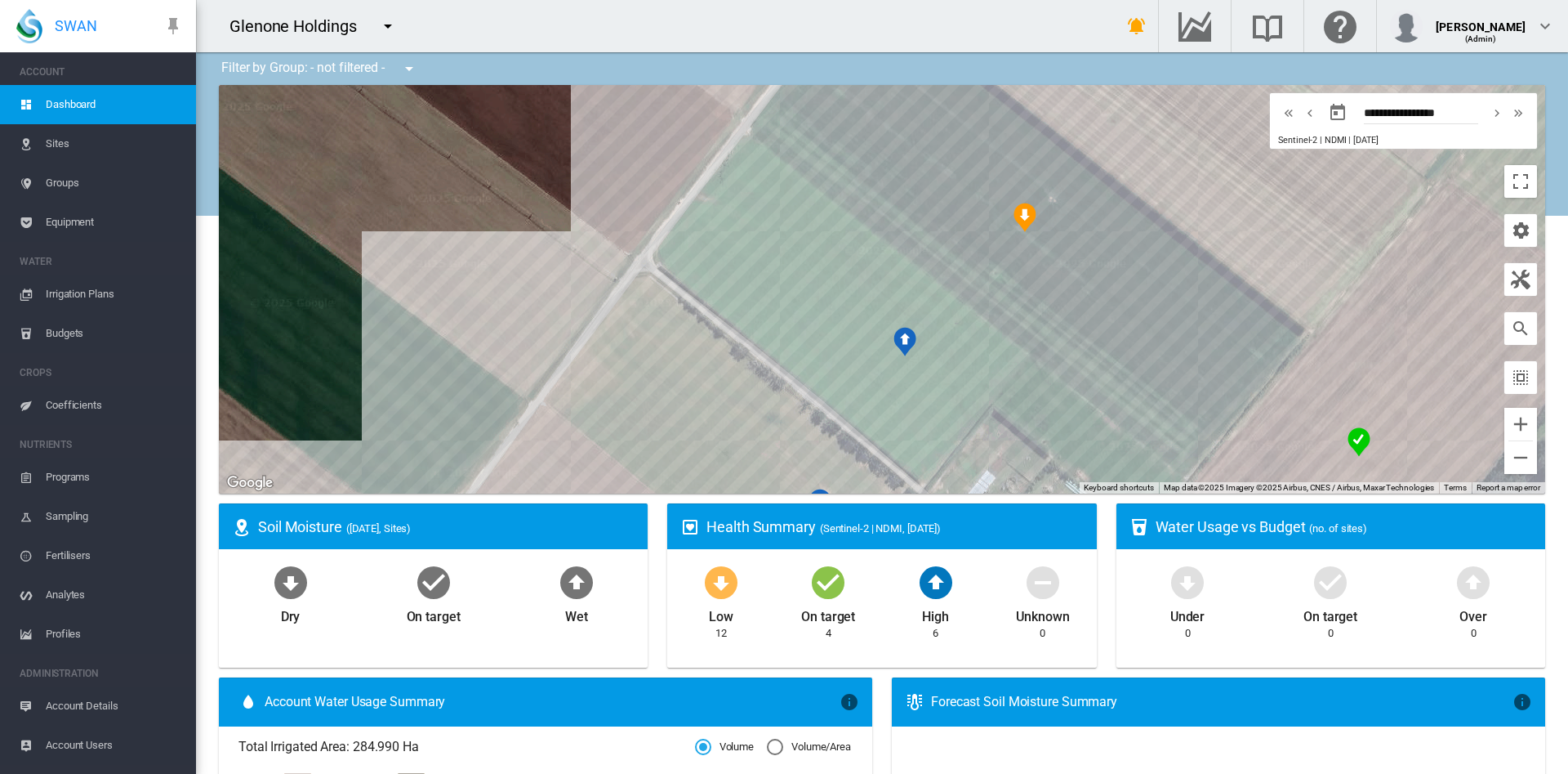
drag, startPoint x: 954, startPoint y: 367, endPoint x: 646, endPoint y: 449, distance: 318.7
click at [646, 449] on div at bounding box center [881, 289] width 1327 height 409
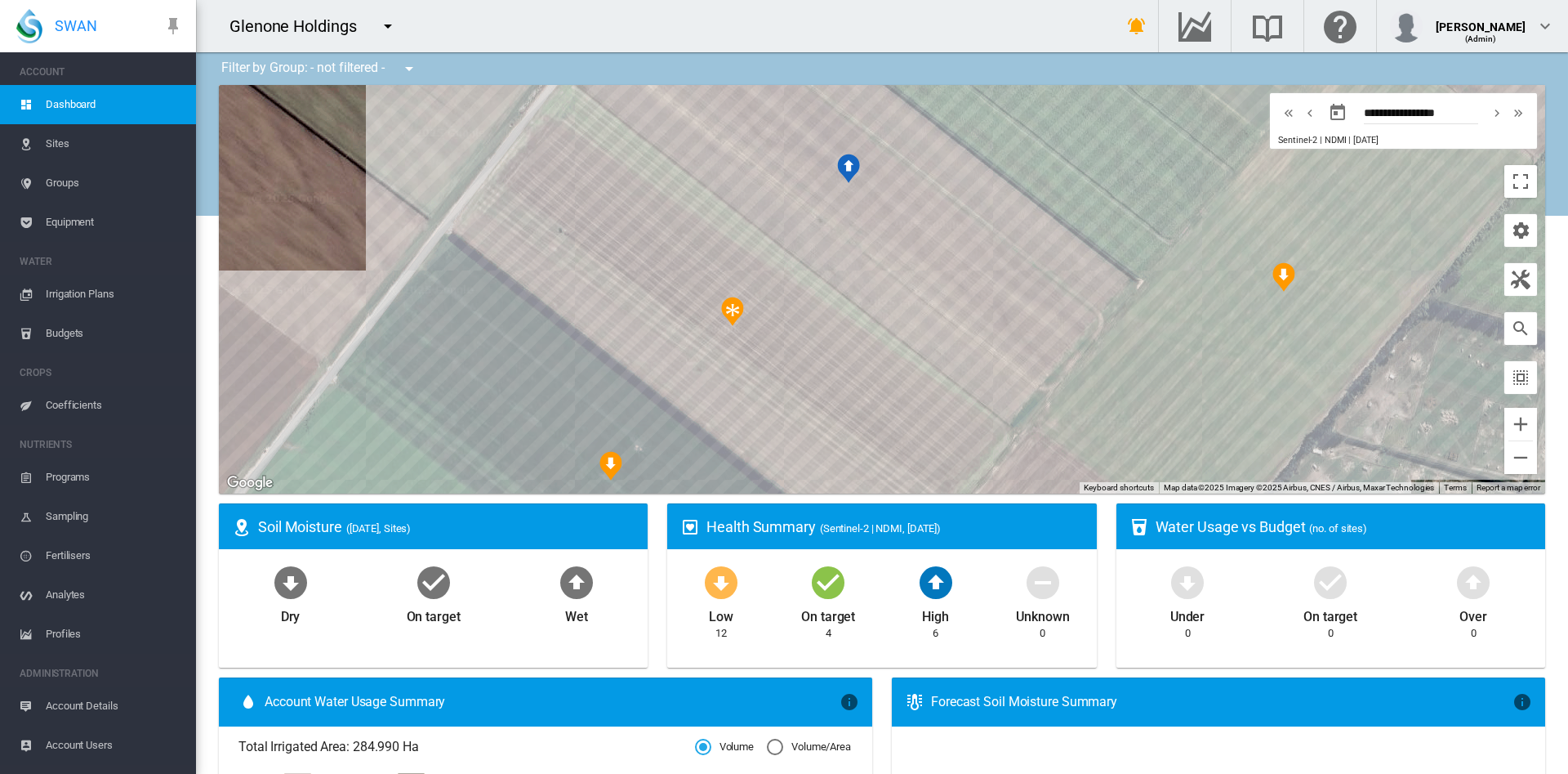
drag, startPoint x: 1081, startPoint y: 350, endPoint x: 715, endPoint y: 547, distance: 415.7
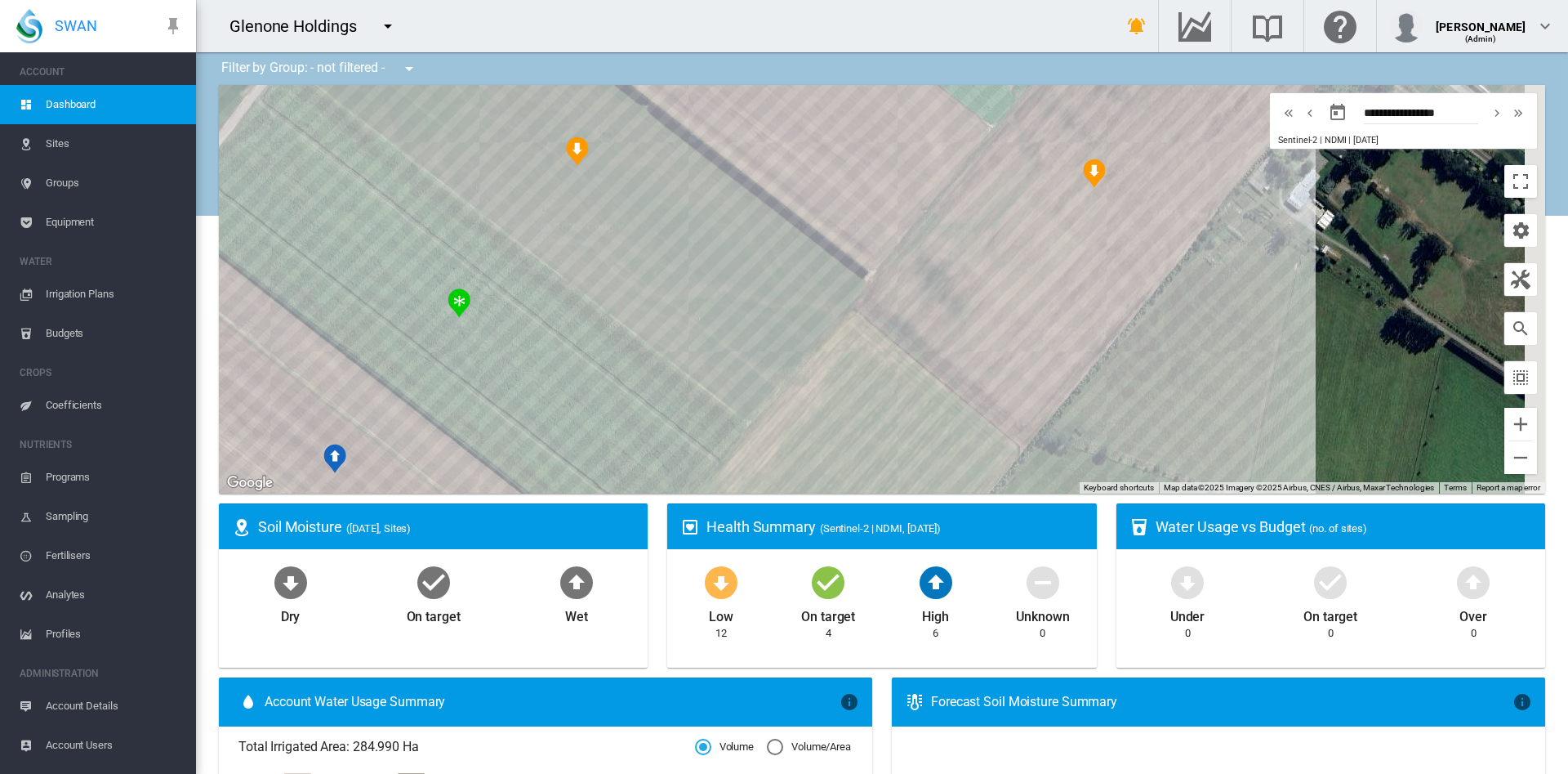
drag, startPoint x: 882, startPoint y: 284, endPoint x: 552, endPoint y: 521, distance: 406.3
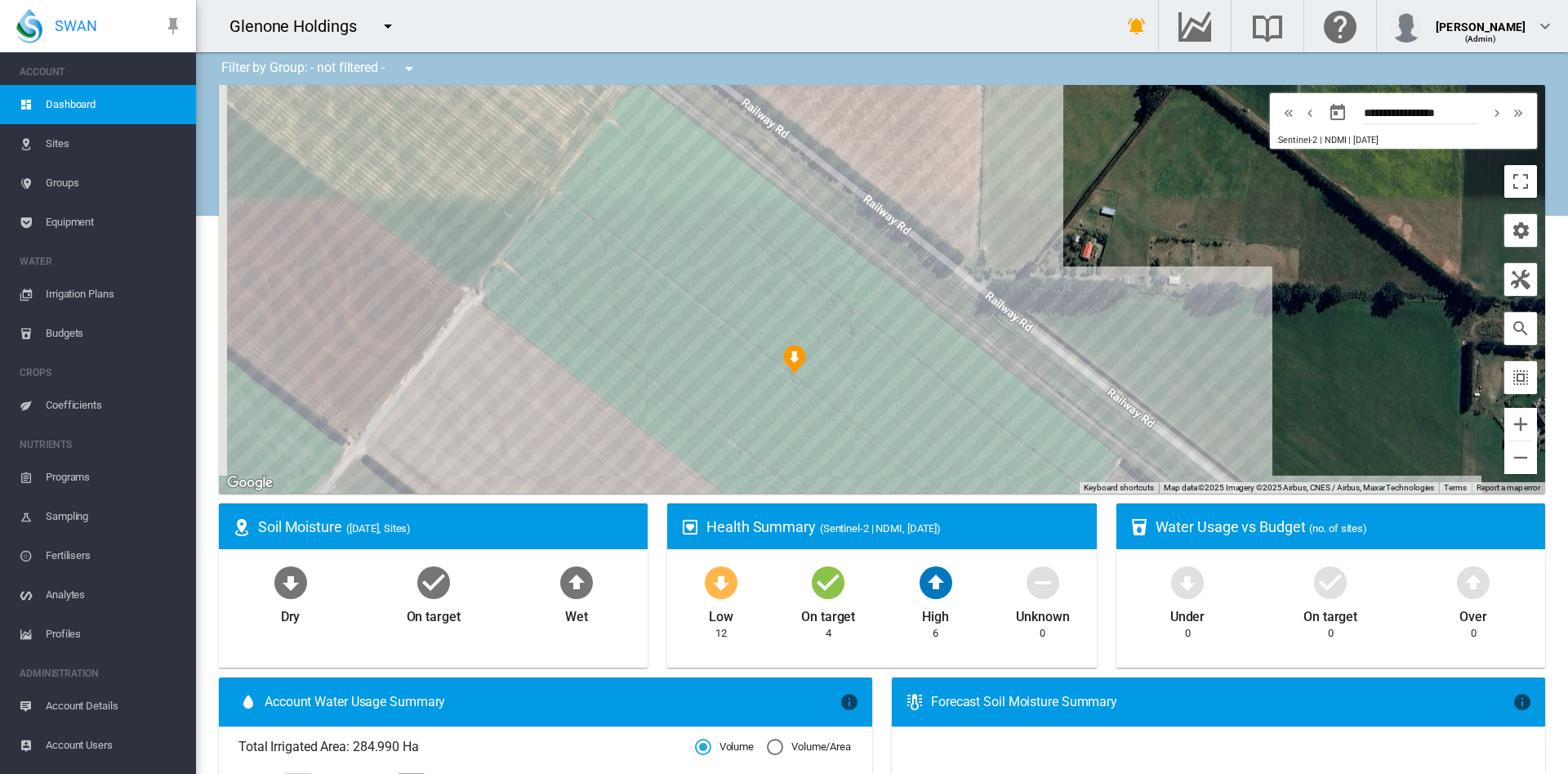
drag, startPoint x: 669, startPoint y: 293, endPoint x: 845, endPoint y: 698, distance: 441.6
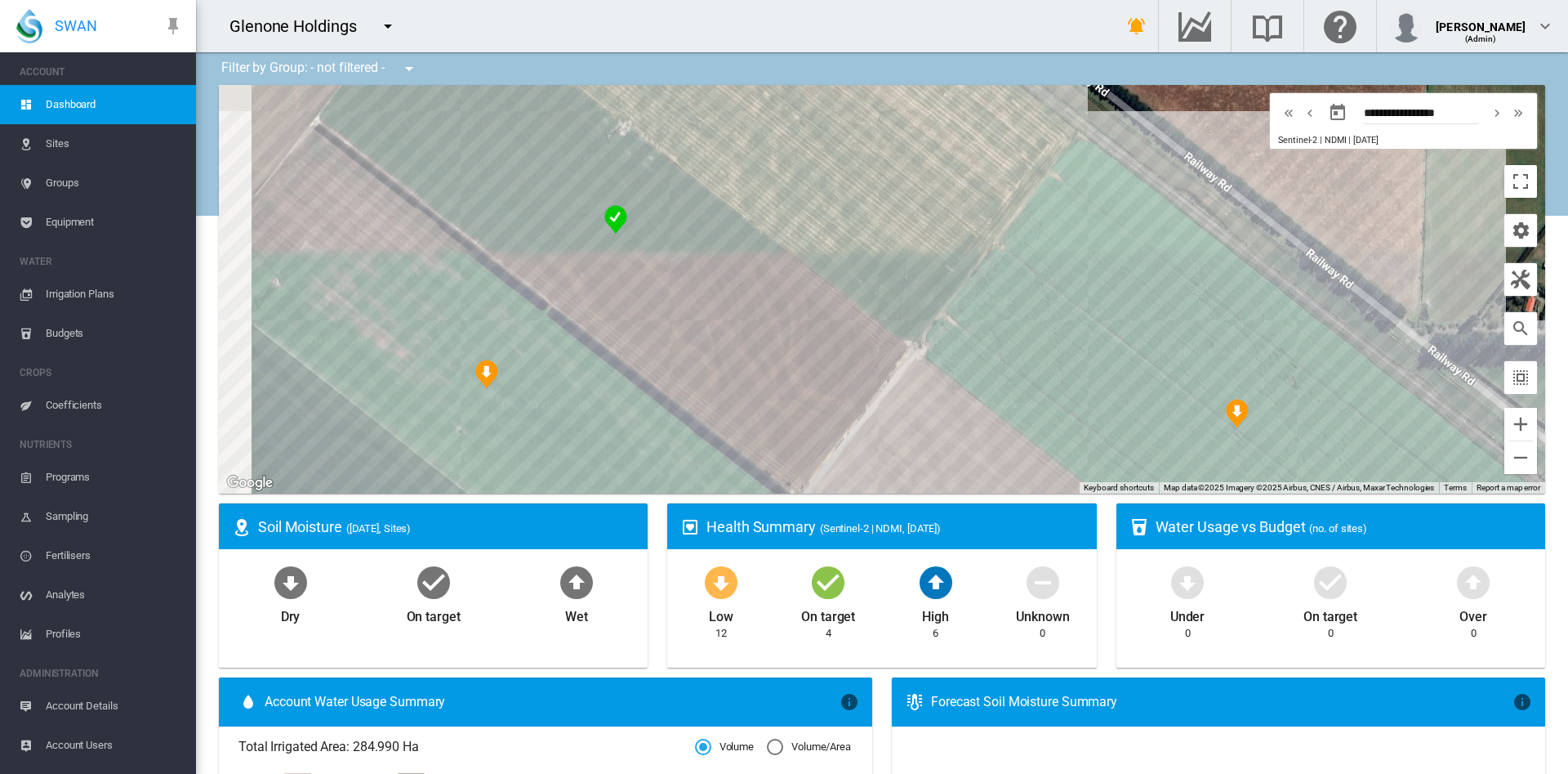
drag, startPoint x: 543, startPoint y: 403, endPoint x: 1008, endPoint y: 453, distance: 467.7
click at [1008, 453] on div at bounding box center [881, 289] width 1327 height 409
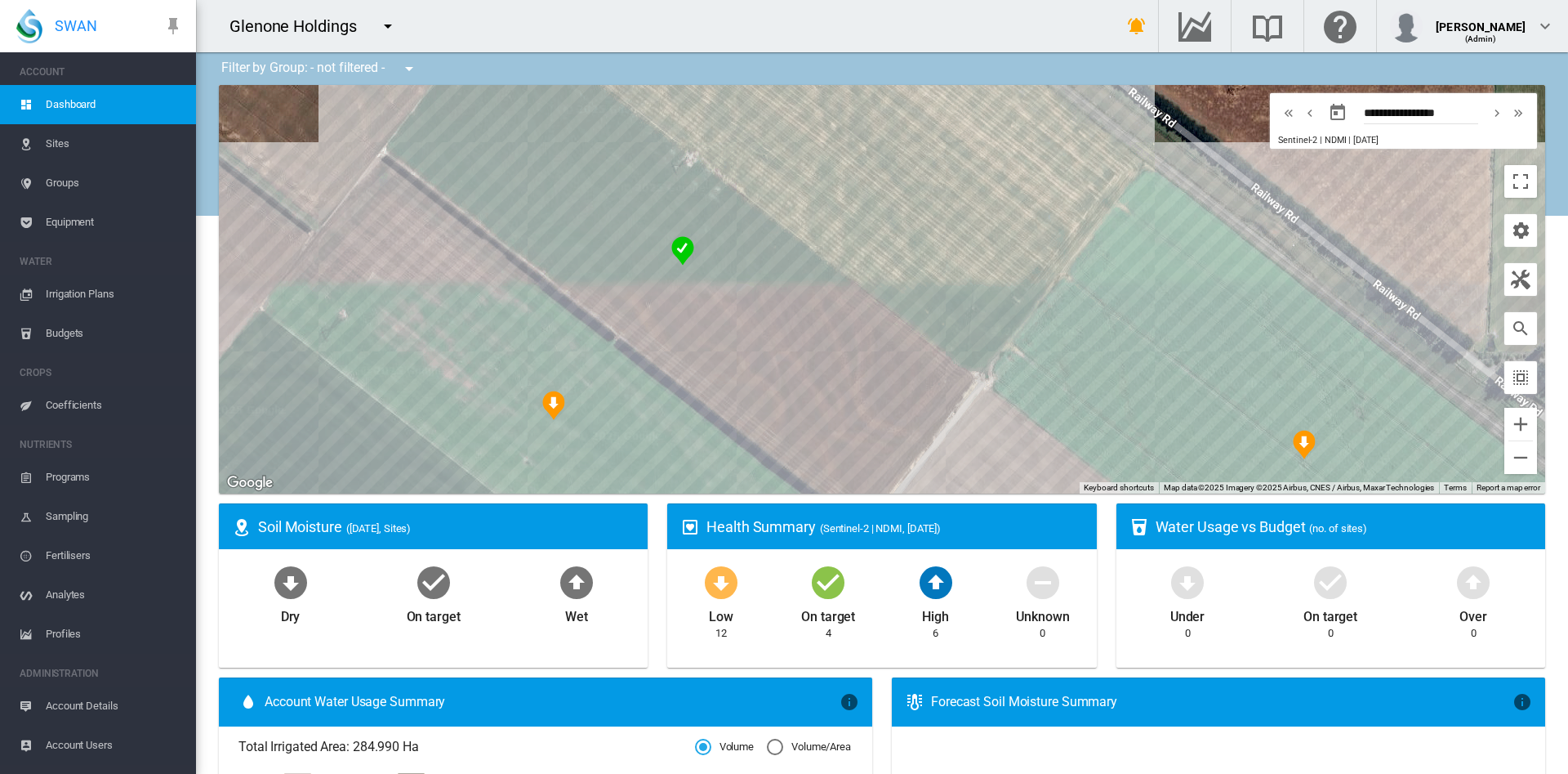
drag, startPoint x: 840, startPoint y: 457, endPoint x: 1126, endPoint y: 58, distance: 490.9
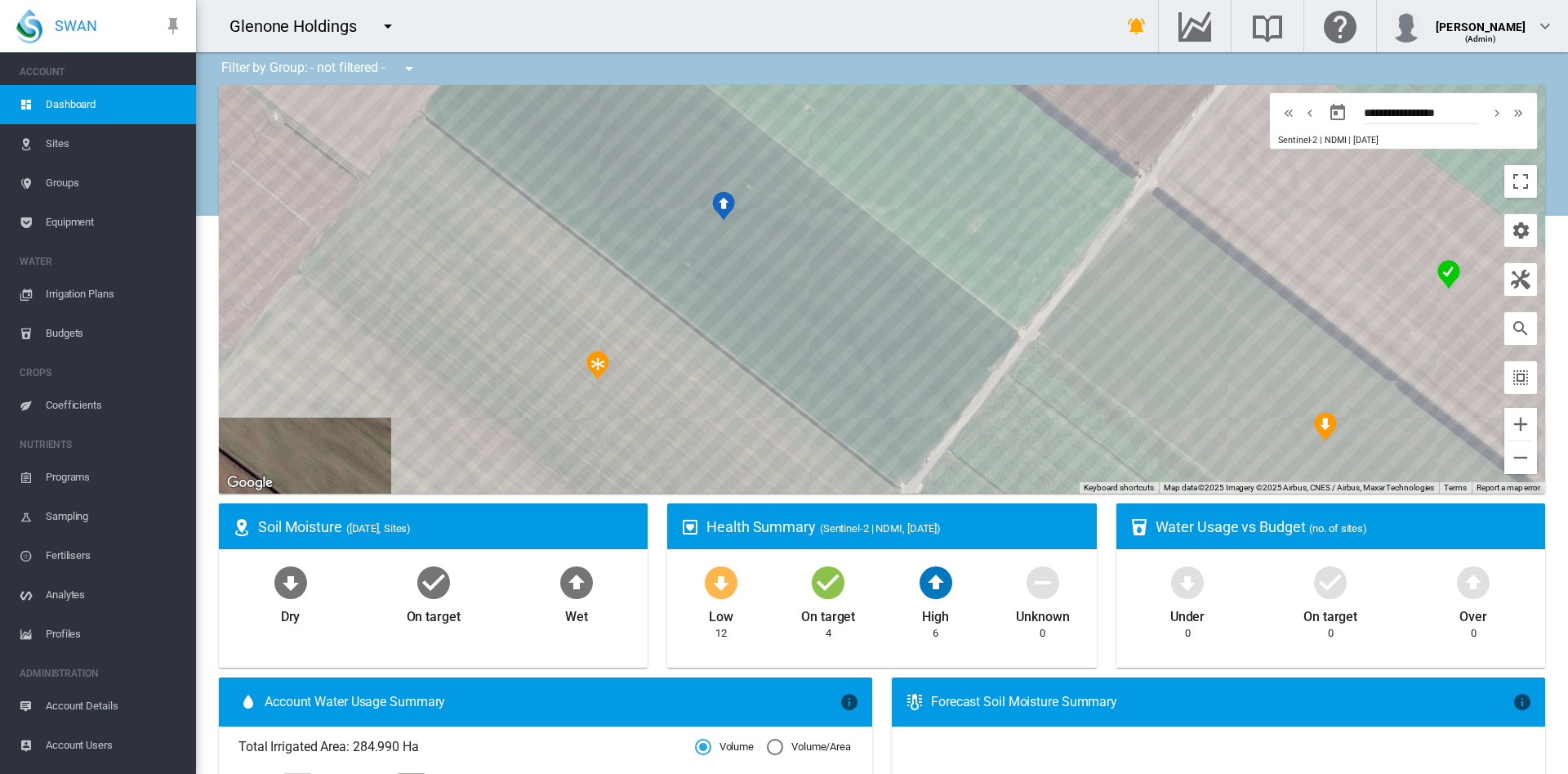
drag, startPoint x: 1126, startPoint y: 351, endPoint x: 818, endPoint y: -7, distance: 472.3
click at [818, 0] on html "SWAN ACCOUNT Dashboard Sites Groups Equipment WATER Irrigation Plans" at bounding box center [784, 387] width 1568 height 774
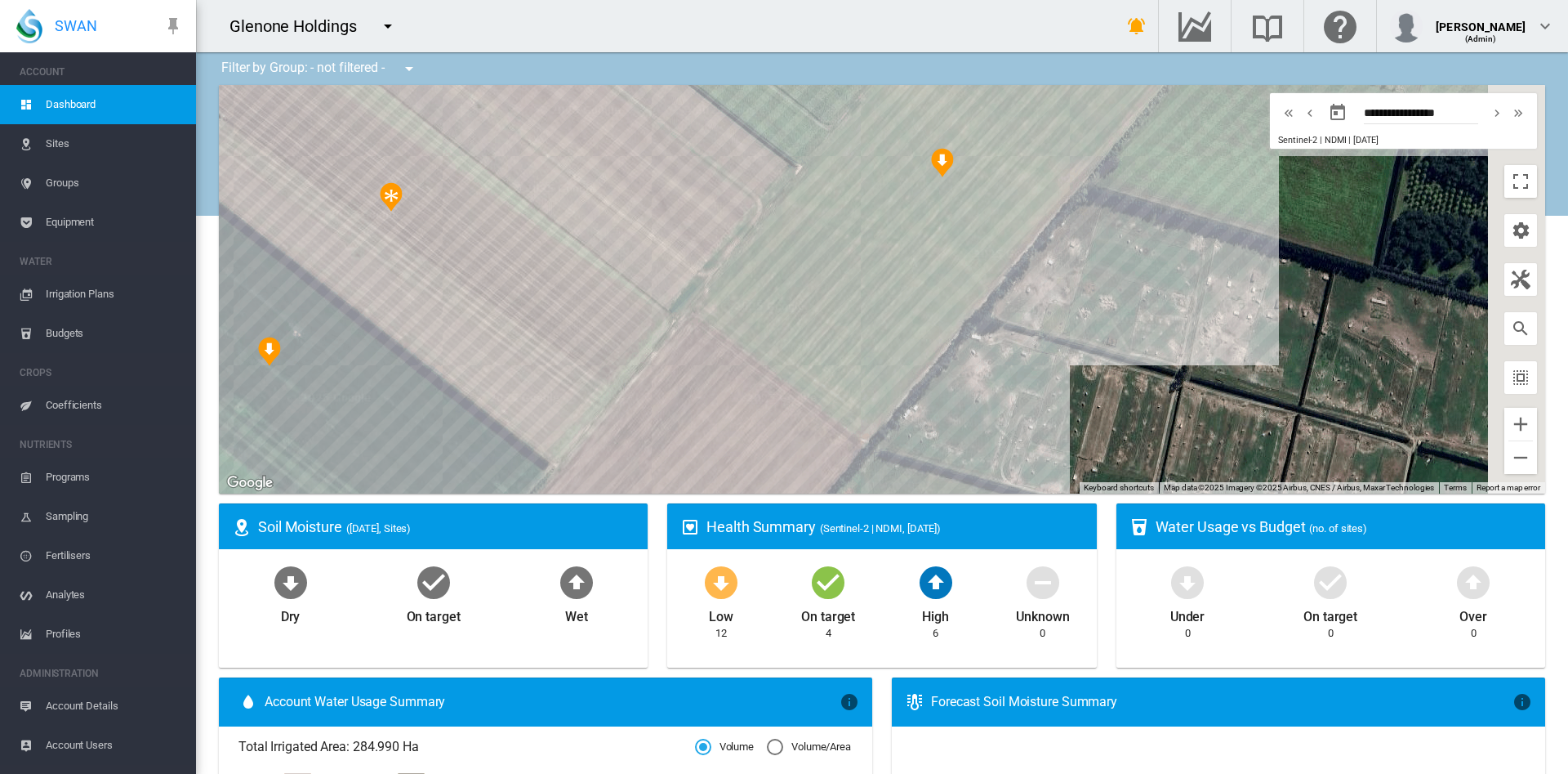
drag, startPoint x: 1040, startPoint y: 295, endPoint x: 642, endPoint y: -127, distance: 580.1
click at [642, 0] on html "SWAN ACCOUNT Dashboard Sites Groups Equipment WATER Irrigation Plans" at bounding box center [784, 387] width 1568 height 774
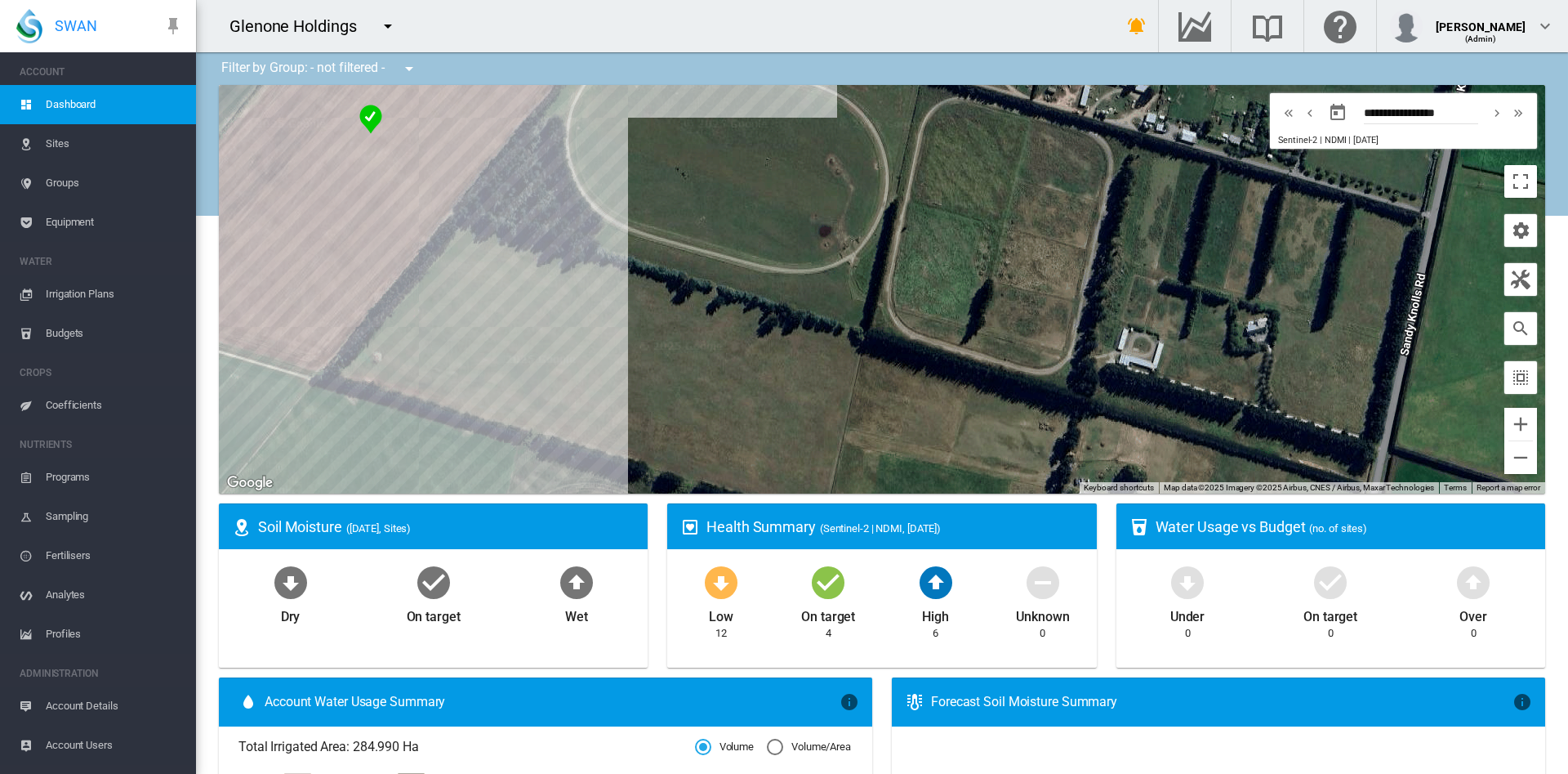
drag, startPoint x: 952, startPoint y: 291, endPoint x: 1214, endPoint y: 177, distance: 285.7
click at [1214, 177] on div at bounding box center [881, 289] width 1327 height 409
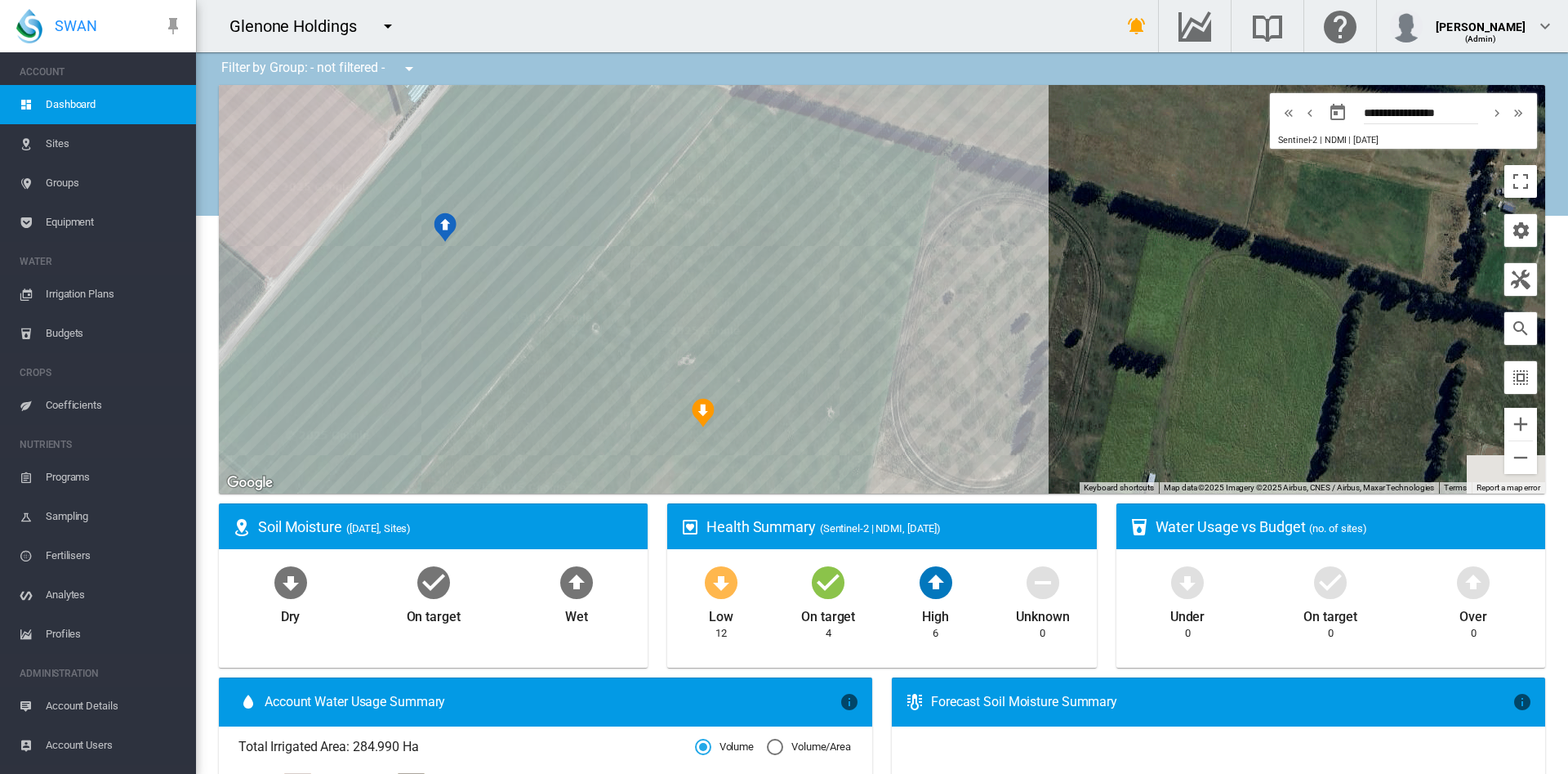
drag, startPoint x: 831, startPoint y: 293, endPoint x: 1134, endPoint y: 97, distance: 360.9
click at [1134, 97] on div at bounding box center [881, 289] width 1327 height 409
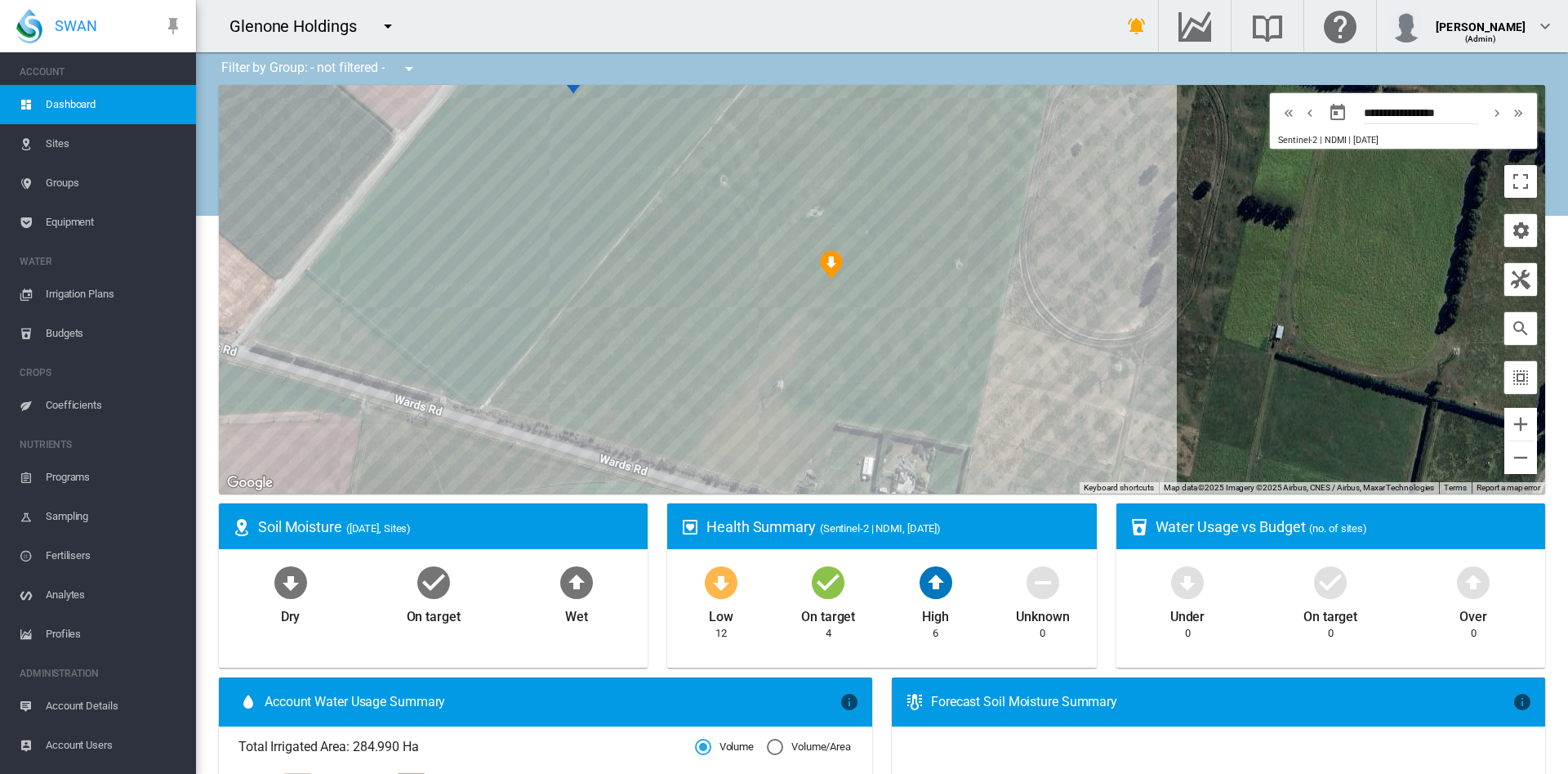
drag
click at [1122, 120] on div at bounding box center [881, 289] width 1327 height 409
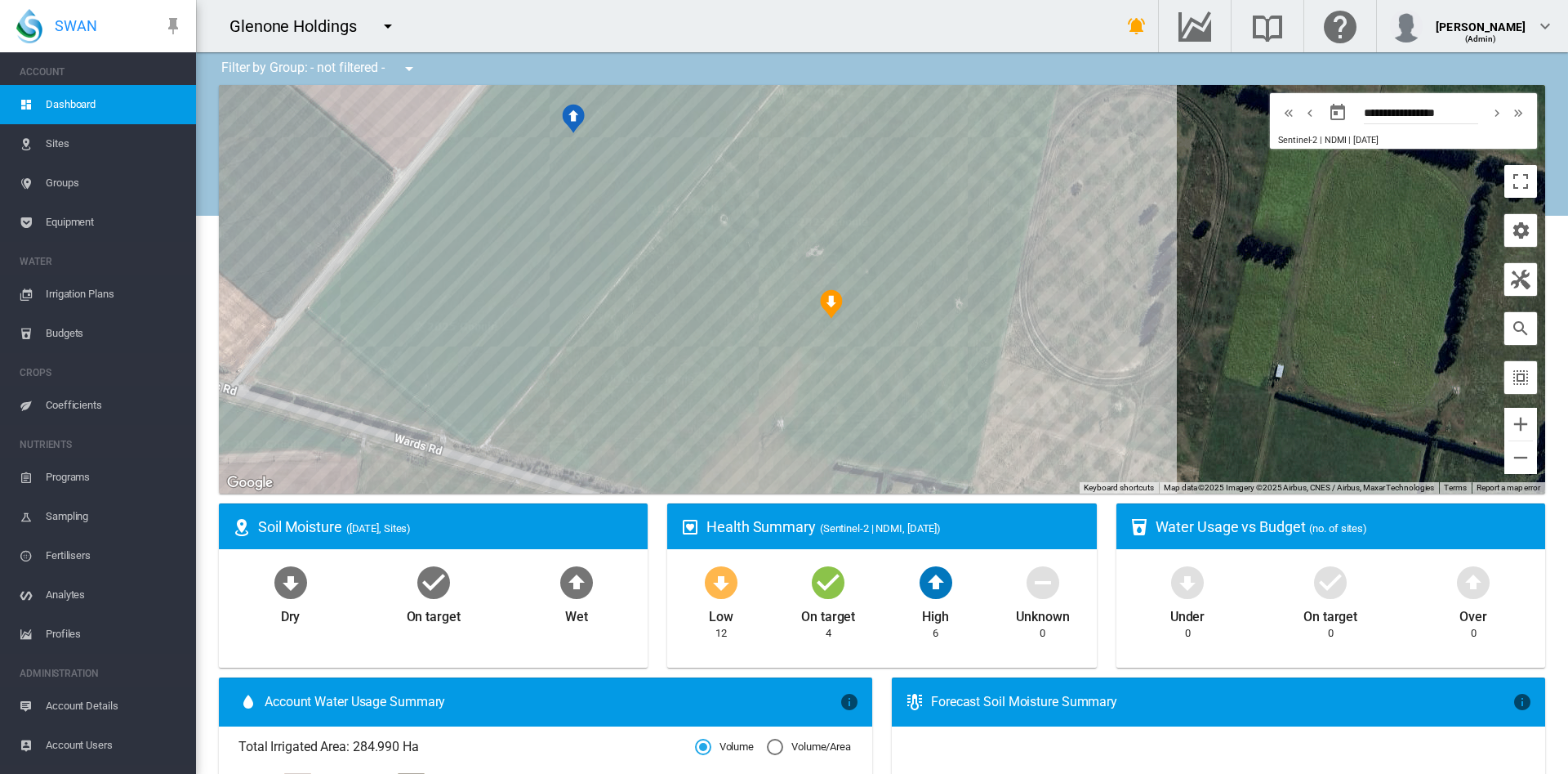
click at [1106, 363] on div at bounding box center [881, 289] width 1327 height 409
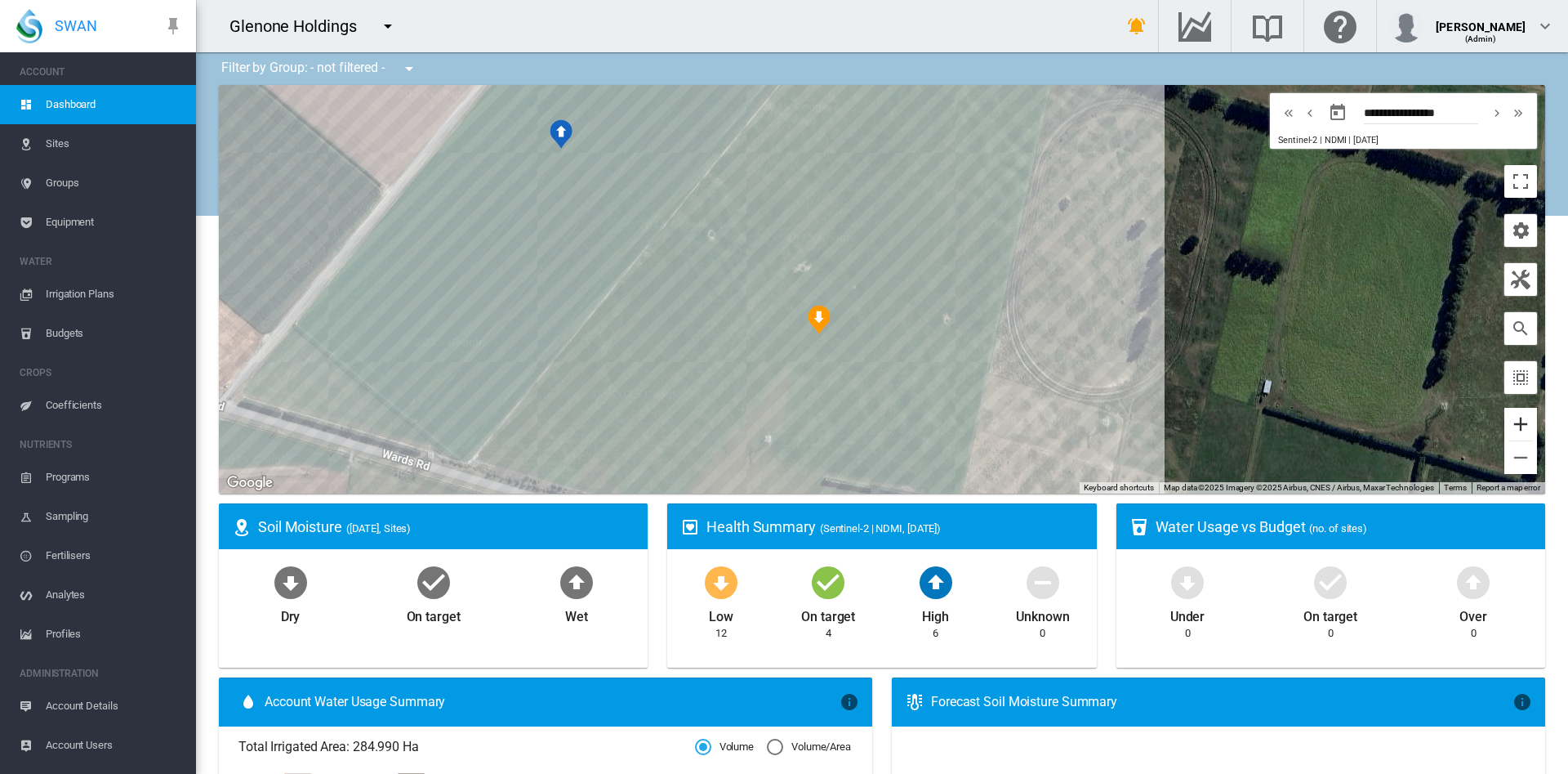
click at [1504, 424] on button "Zoom in" at bounding box center [1521, 424] width 33 height 33
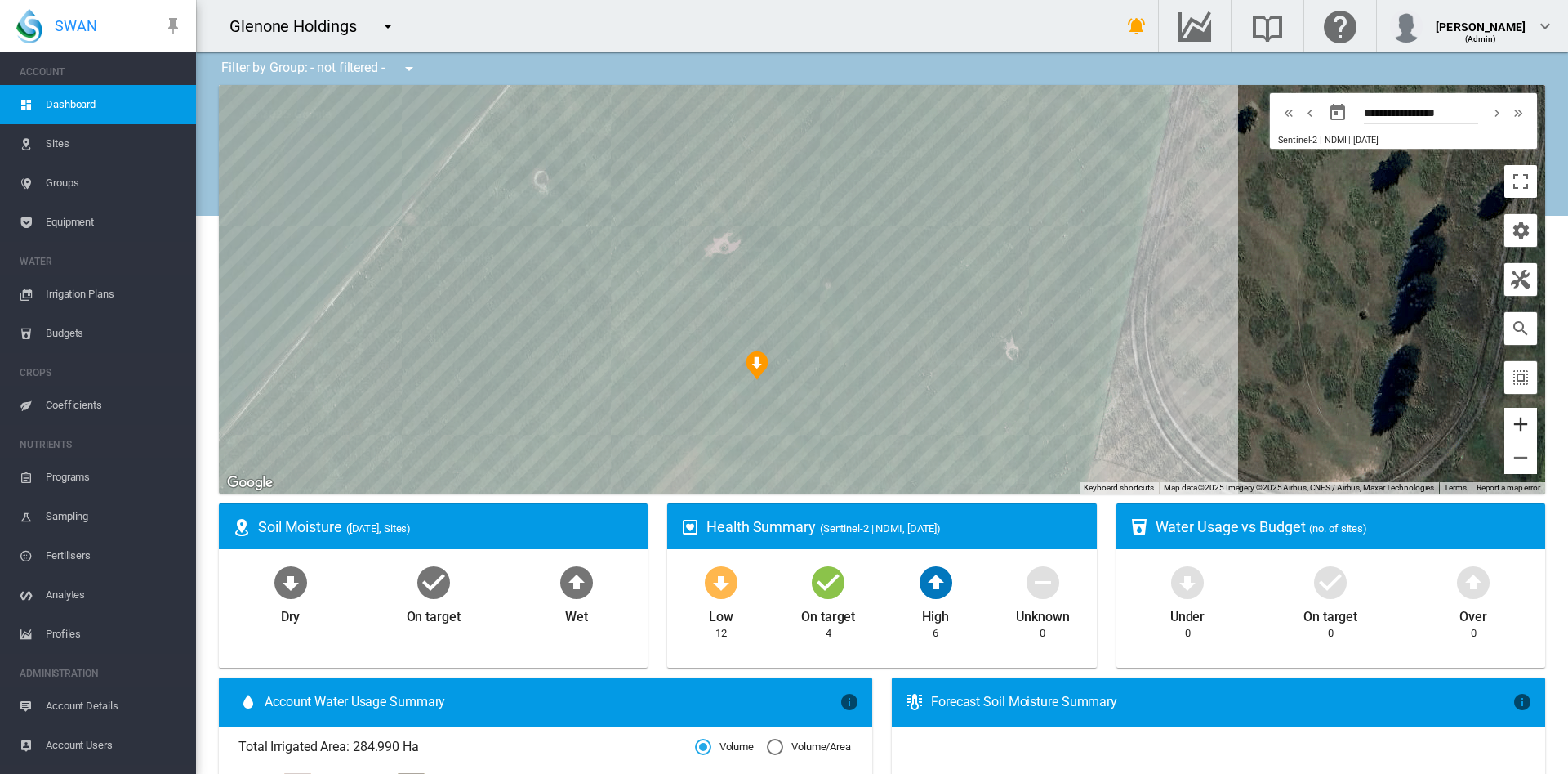
click at [1504, 424] on button "Zoom in" at bounding box center [1521, 424] width 33 height 33
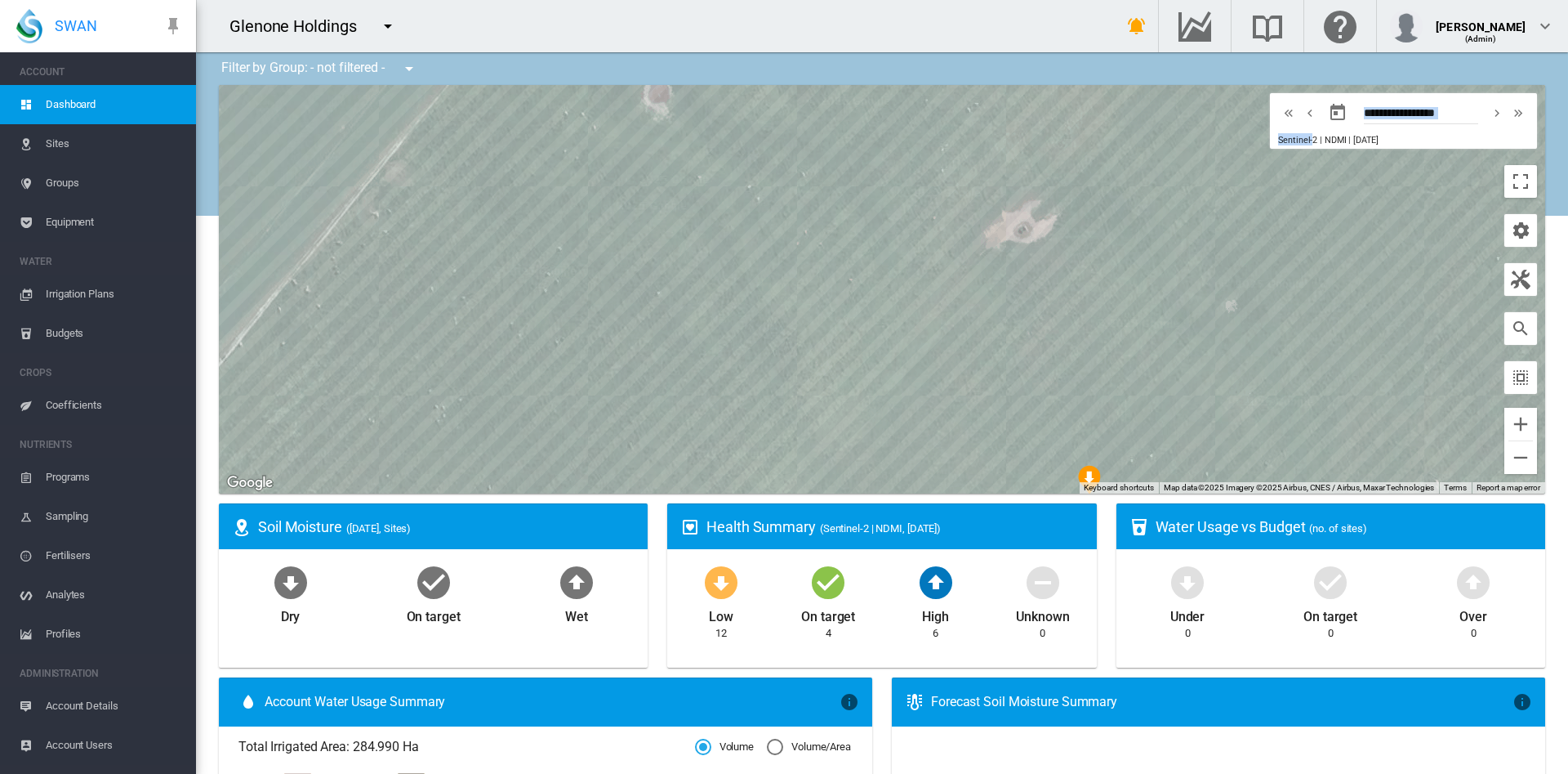
click at [981, 0] on html "SWAN ACCOUNT Dashboard Sites Groups Equipment WATER Irrigation Plans" at bounding box center [784, 387] width 1568 height 774
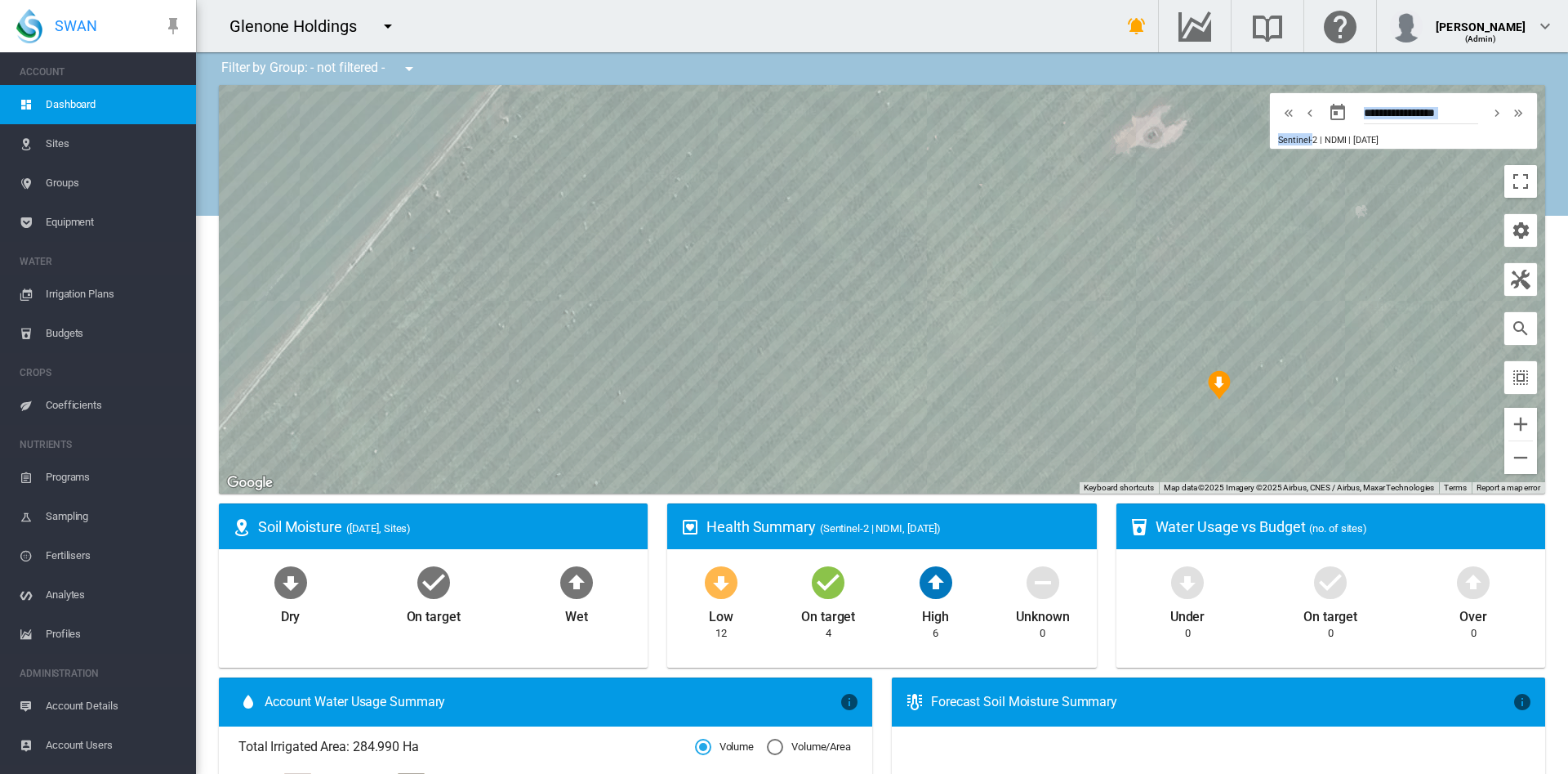
drag, startPoint x: 947, startPoint y: 314, endPoint x: 1083, endPoint y: 220, distance: 165.3
click at [1083, 220] on div at bounding box center [881, 289] width 1327 height 409
click at [1504, 459] on button "Zoom out" at bounding box center [1521, 457] width 33 height 33
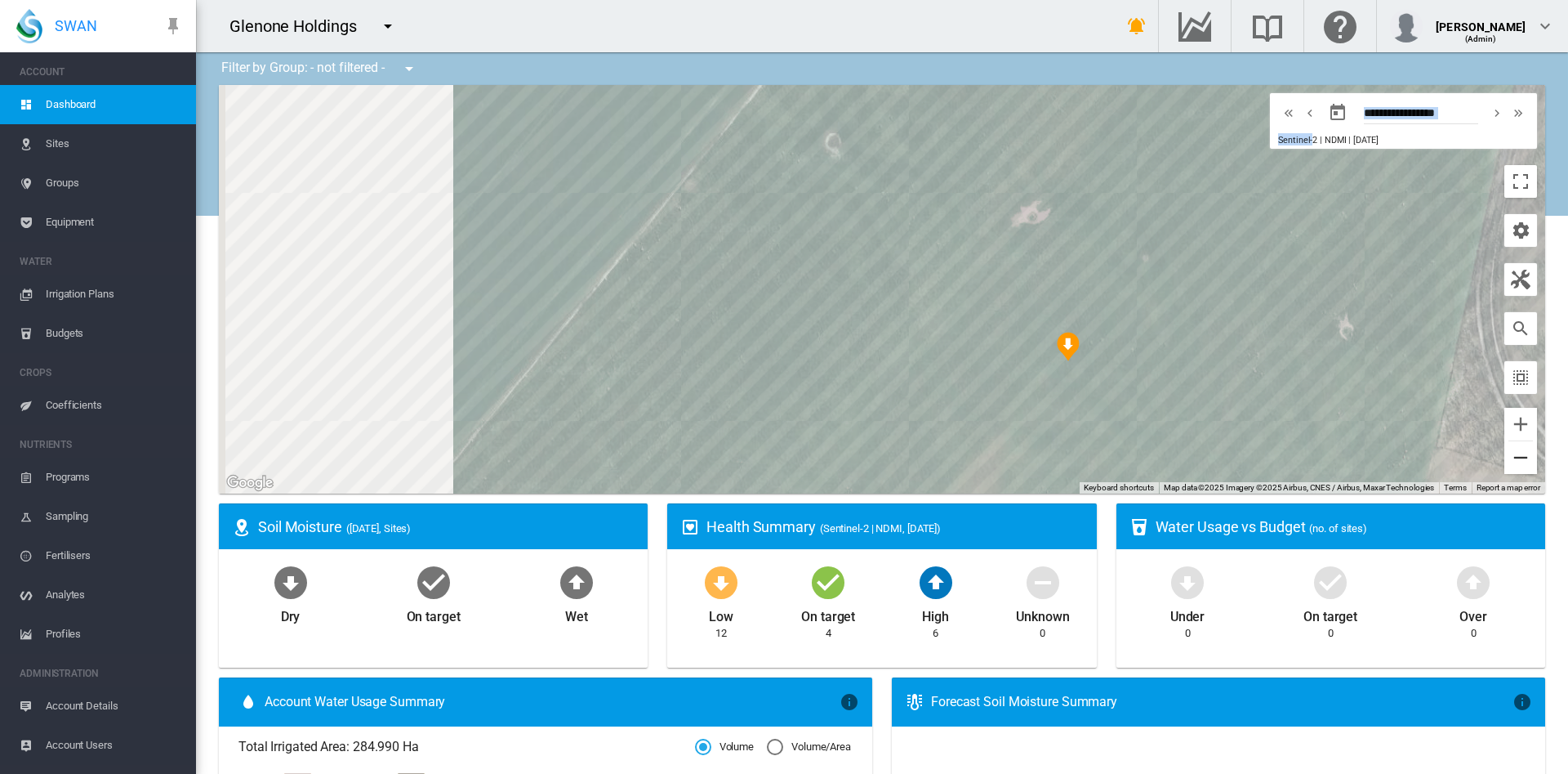
click at [1504, 459] on button "Zoom out" at bounding box center [1521, 457] width 33 height 33
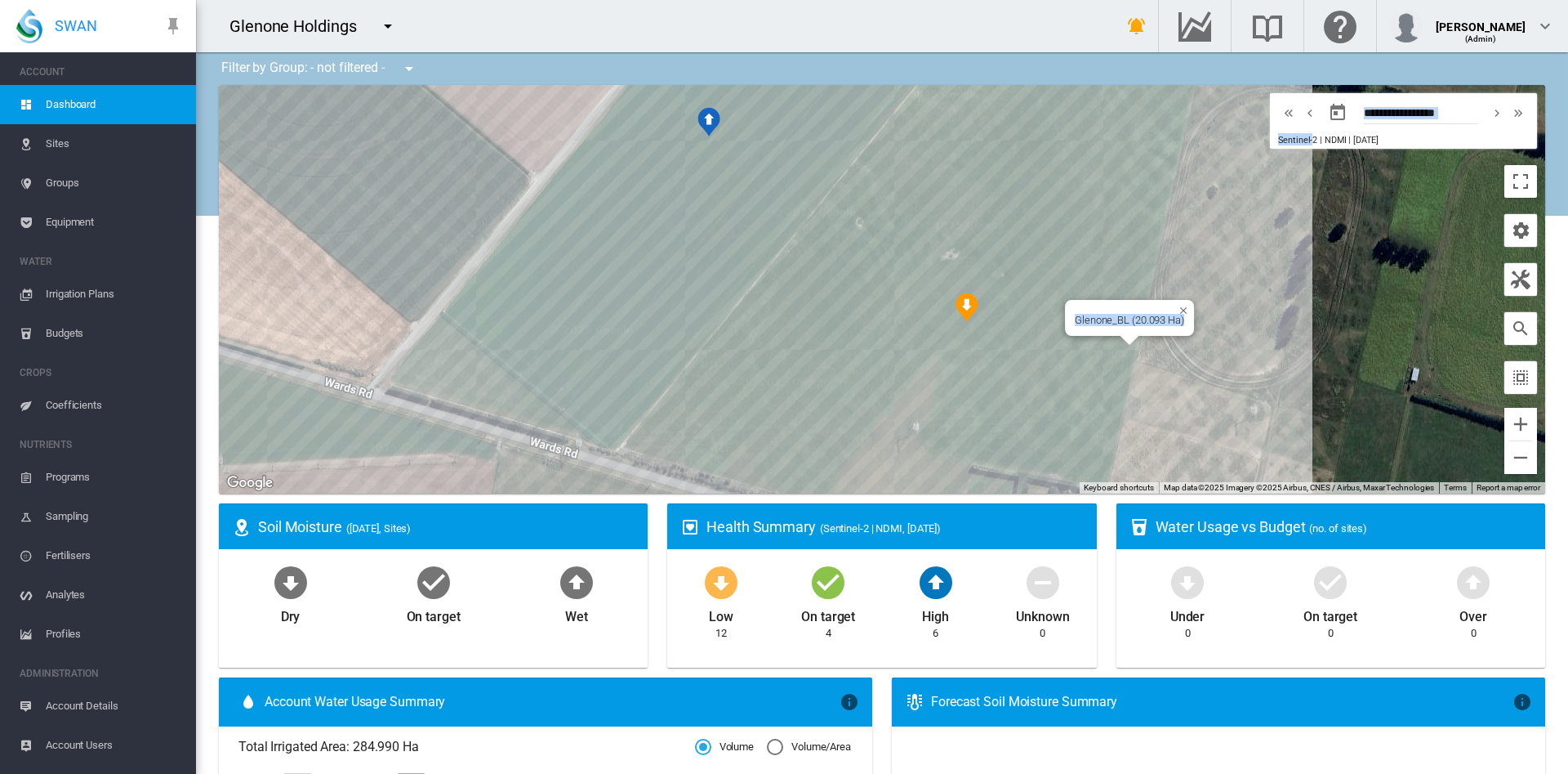
click at [861, 325] on div "Glenone_BL (20.093 Ha)" at bounding box center [881, 289] width 1327 height 409
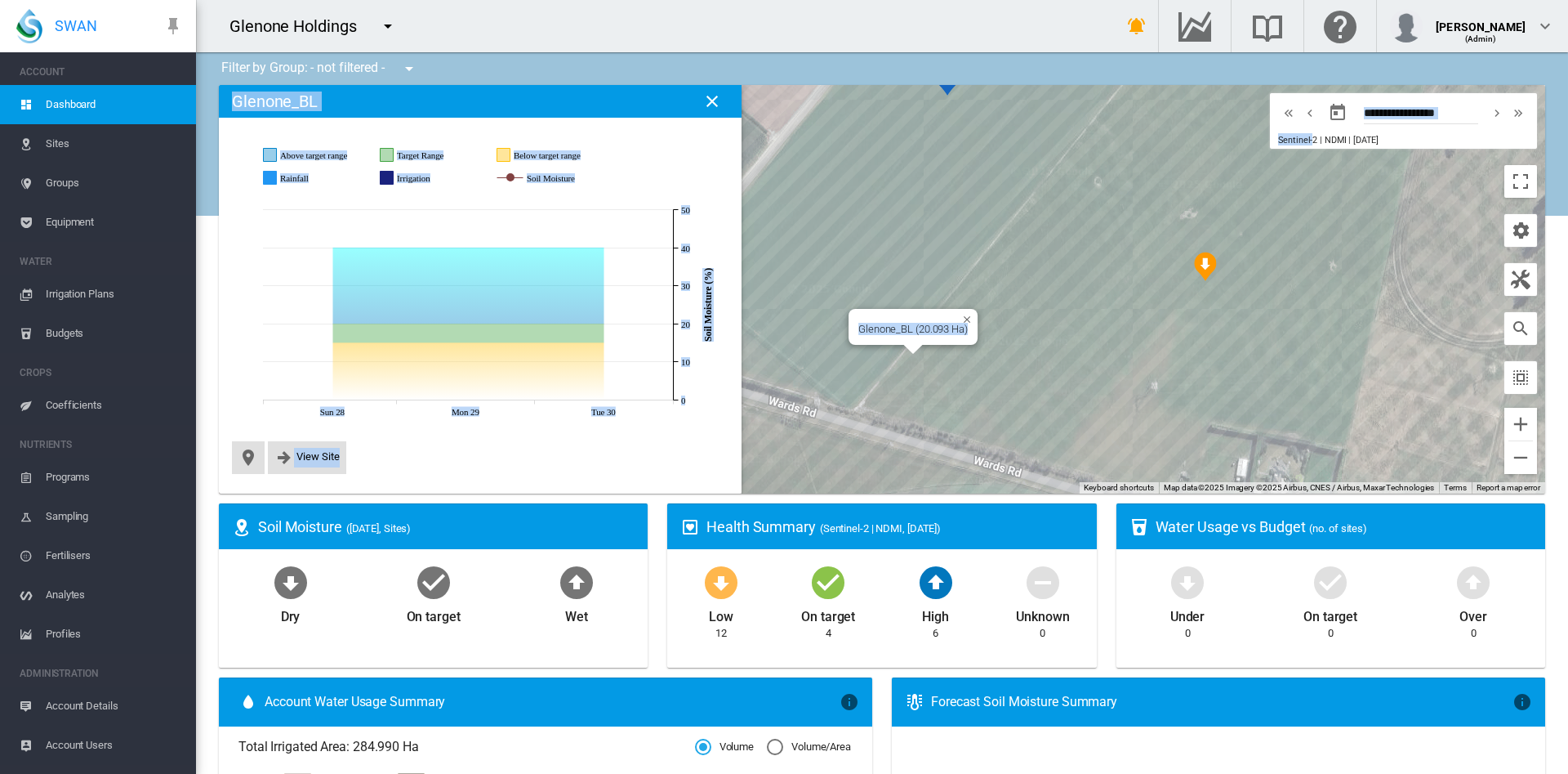
click at [1130, 329] on div "Glenone_BL (20.093 Ha)" at bounding box center [881, 289] width 1327 height 409
click at [846, 331] on div "Glenone_TT (15.163 Ha)" at bounding box center [881, 289] width 1327 height 409
click at [1018, 131] on div at bounding box center [881, 289] width 1327 height 409
